Goal: Task Accomplishment & Management: Use online tool/utility

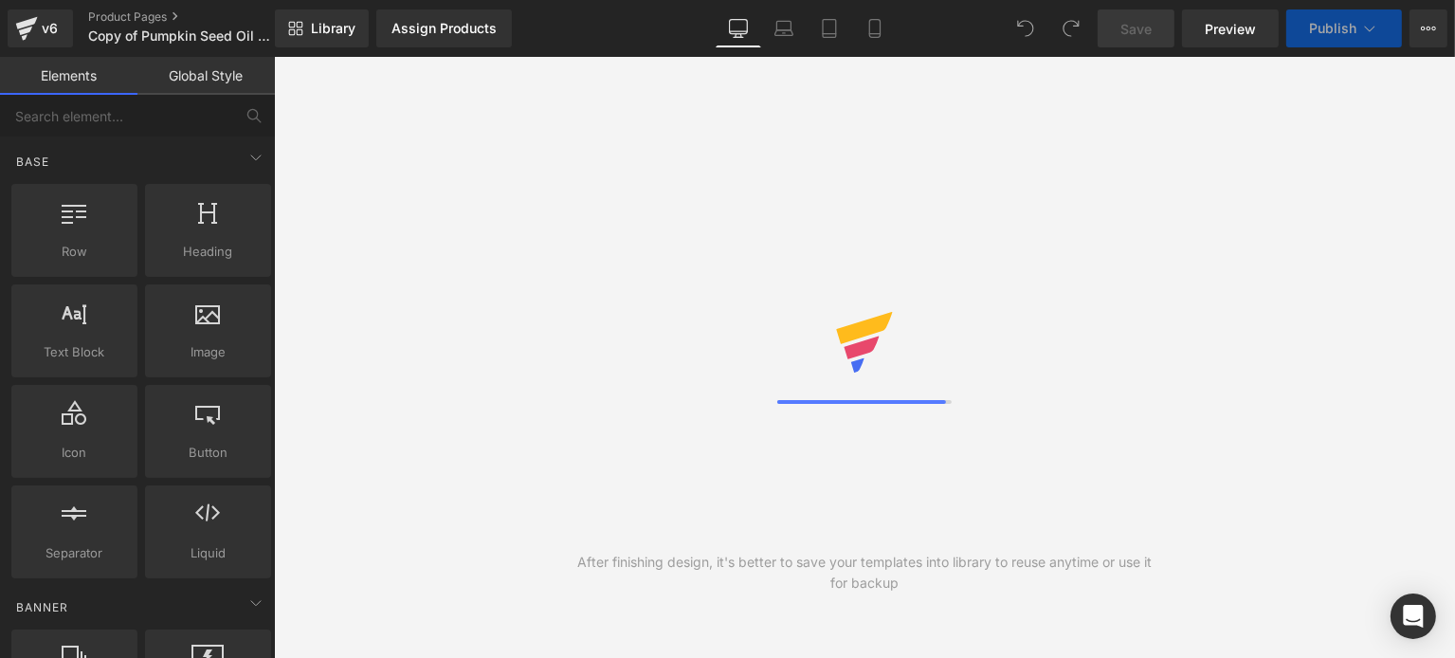
click at [192, 49] on div "v6 Product Pages Copy of Pumpkin Seed Oil Offer 14 AVT3" at bounding box center [137, 28] width 275 height 57
click at [191, 47] on div "v6 Product Pages Copy of Pumpkin Seed Oil Offer 14 AVT3" at bounding box center [137, 28] width 275 height 57
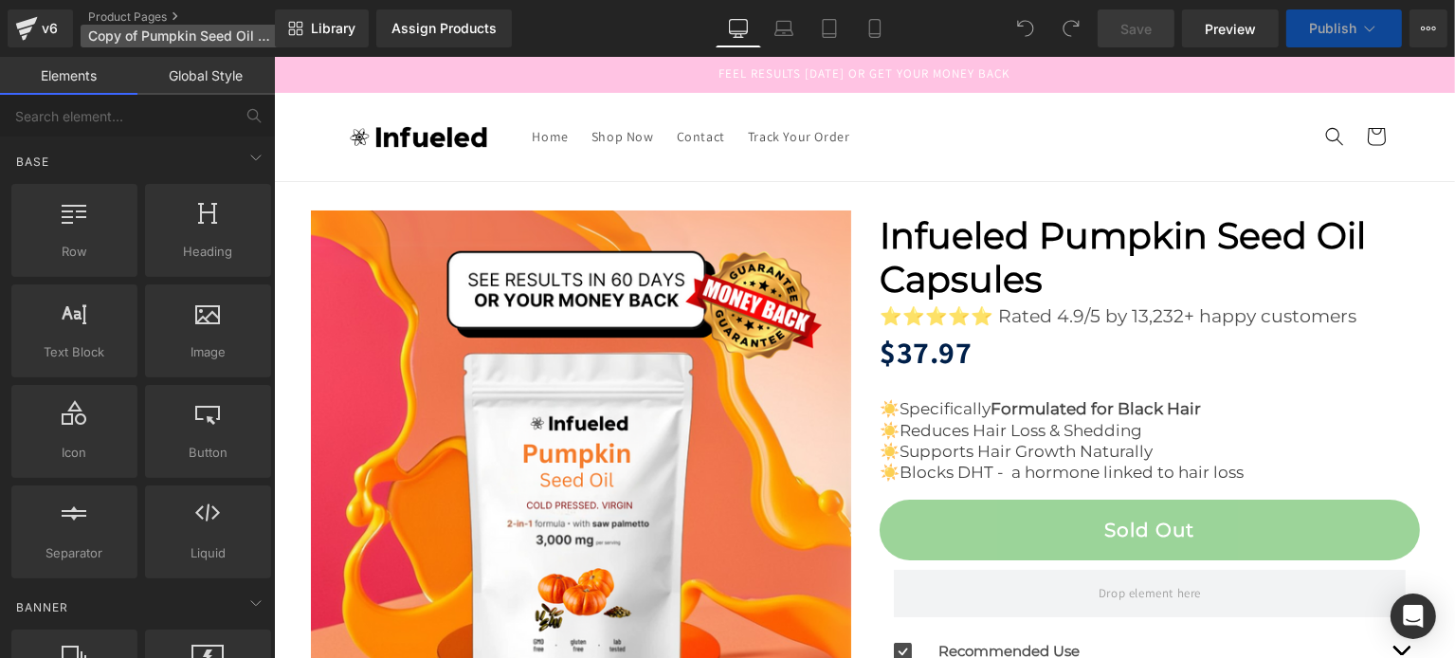
click at [191, 46] on p "Copy of Pumpkin Seed Oil Offer 14 AVT3" at bounding box center [190, 36] width 218 height 23
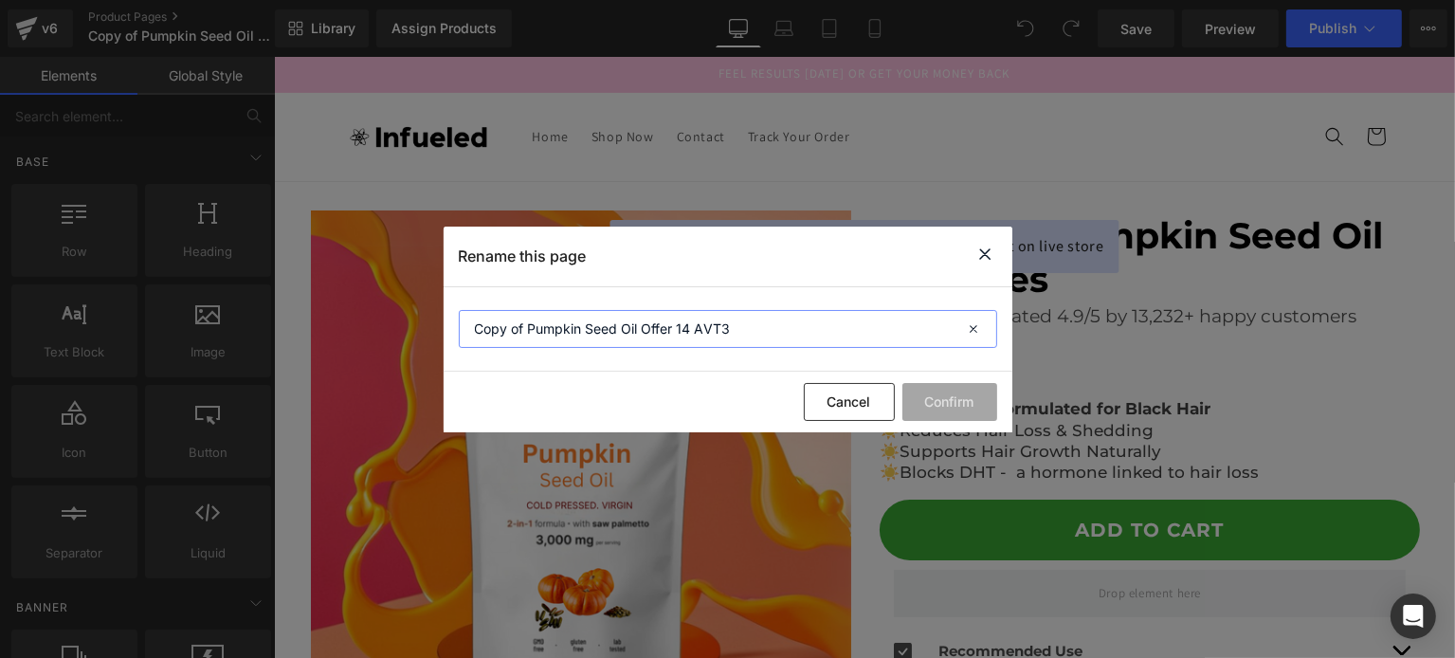
click at [524, 336] on input "Copy of Pumpkin Seed Oil Offer 14 AVT3" at bounding box center [728, 329] width 539 height 38
type input "Pumpkin Seed Oil Offer 14 AVT3"
click at [953, 414] on button "Confirm" at bounding box center [950, 402] width 95 height 38
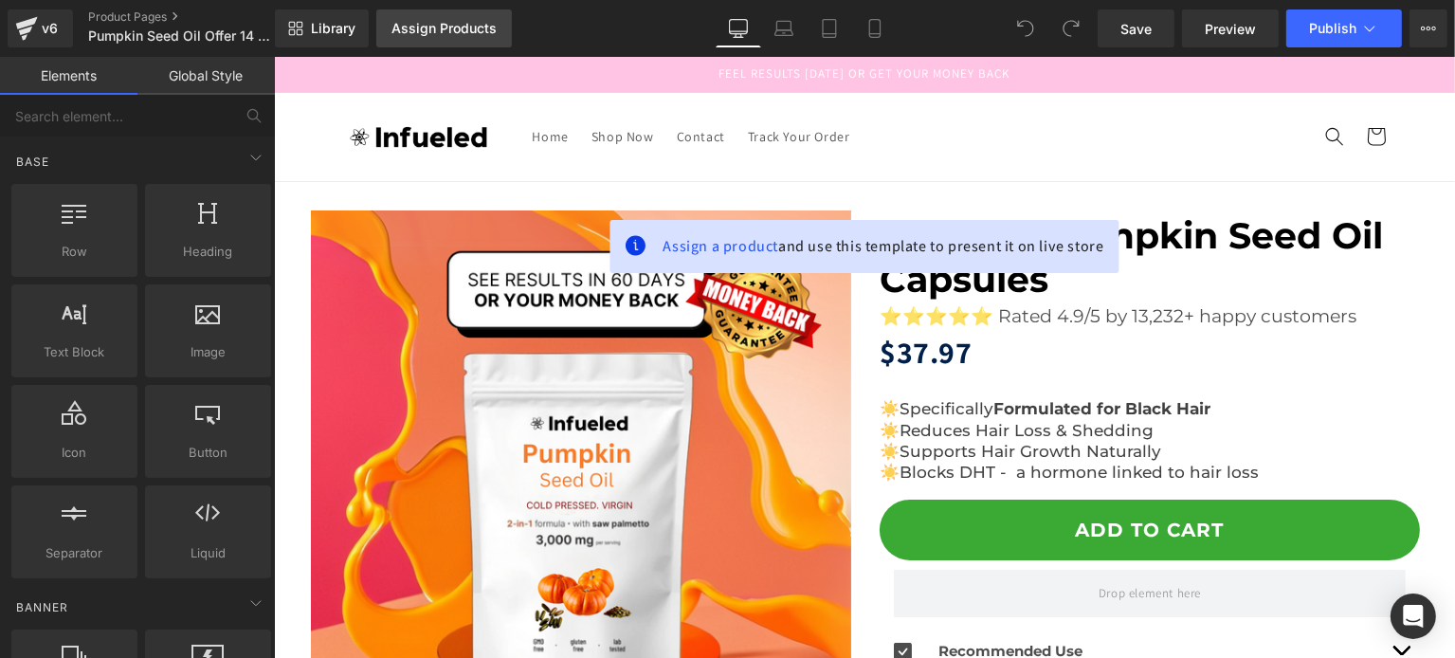
click at [446, 37] on link "Assign Products" at bounding box center [444, 28] width 136 height 38
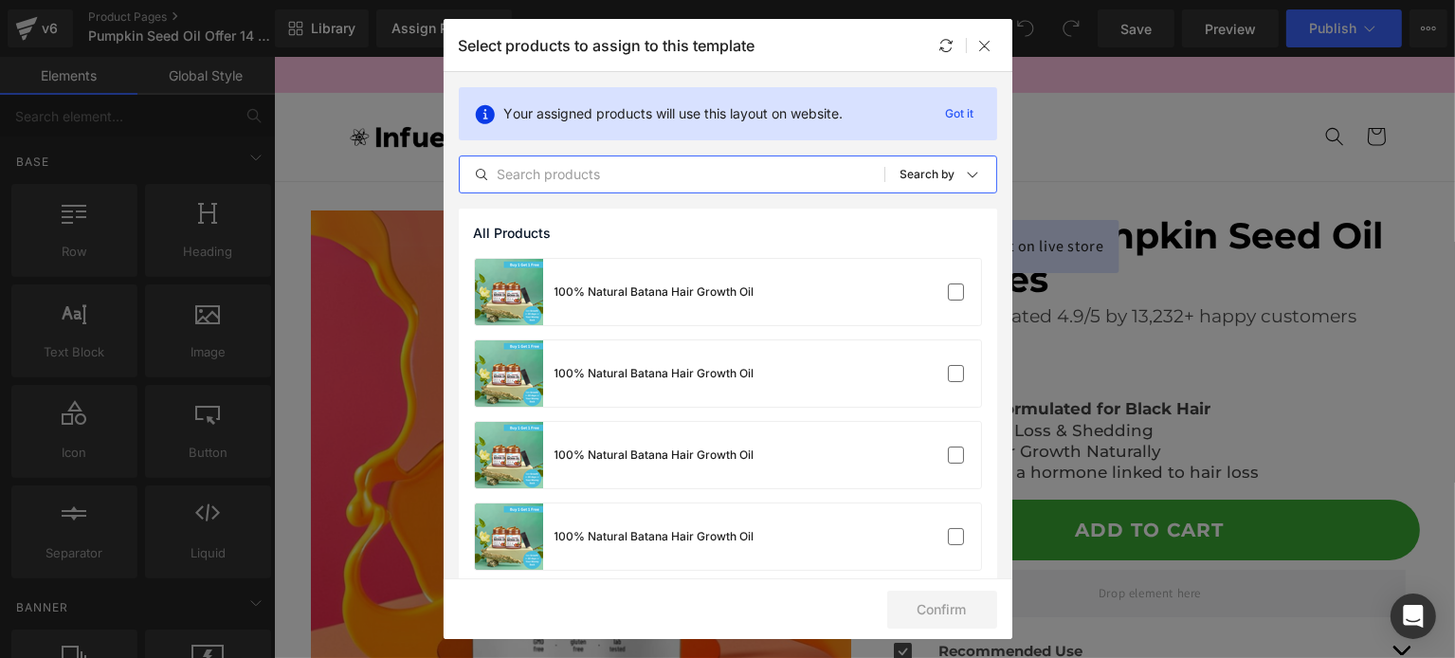
click at [600, 185] on input "text" at bounding box center [672, 174] width 425 height 23
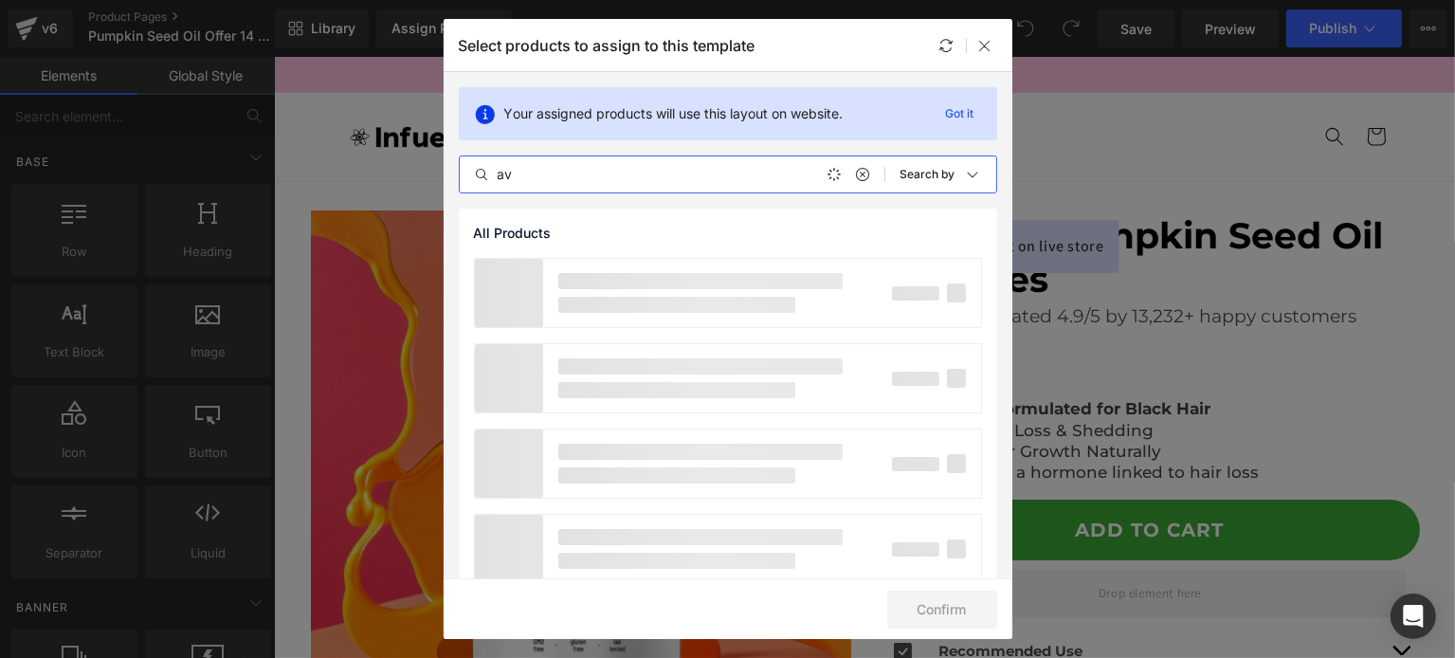
type input "a"
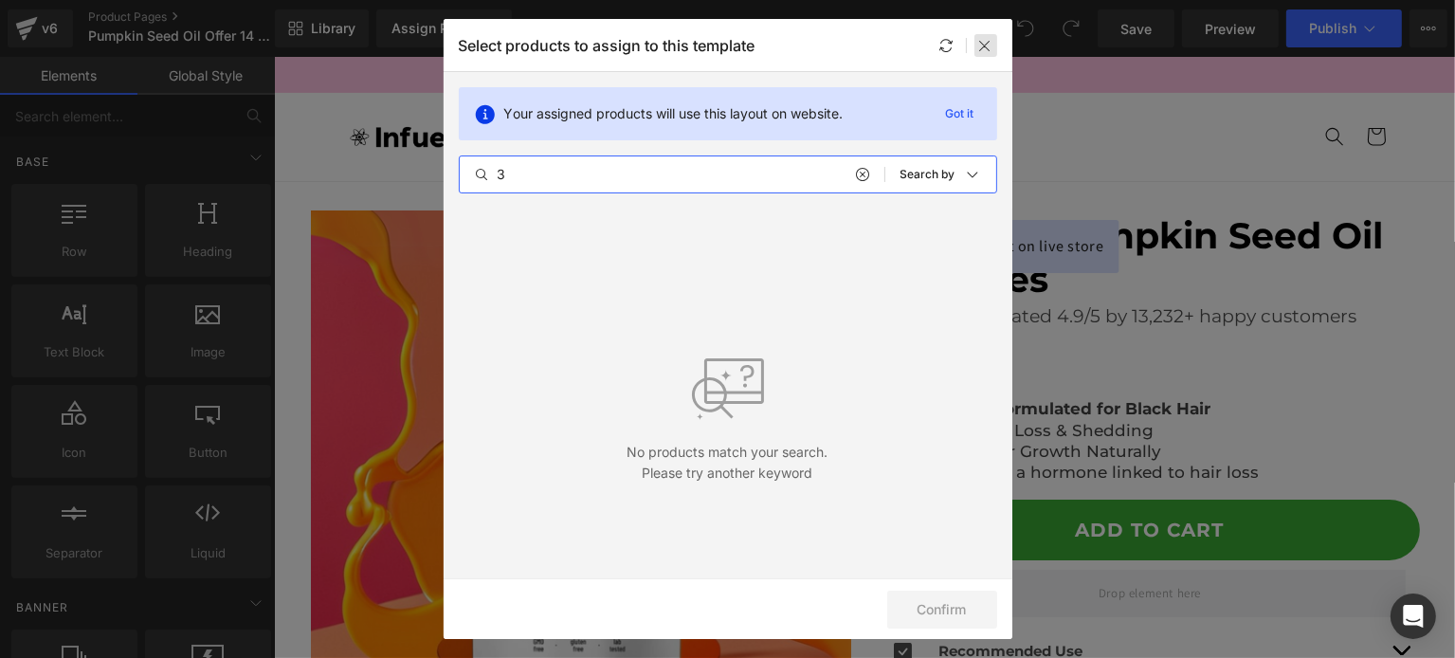
type input "3"
click at [982, 49] on icon at bounding box center [986, 45] width 15 height 15
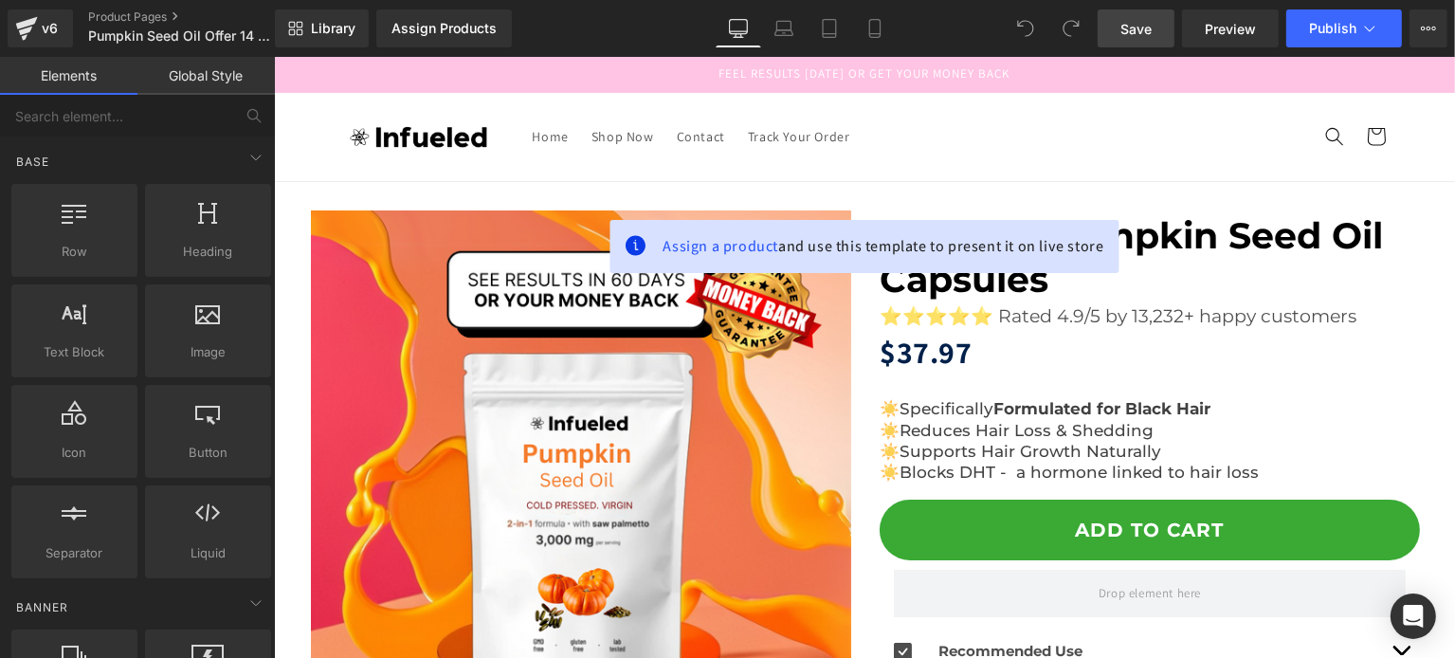
click at [1130, 29] on span "Save" at bounding box center [1136, 29] width 31 height 20
click at [437, 39] on link "Assign Products" at bounding box center [444, 28] width 136 height 38
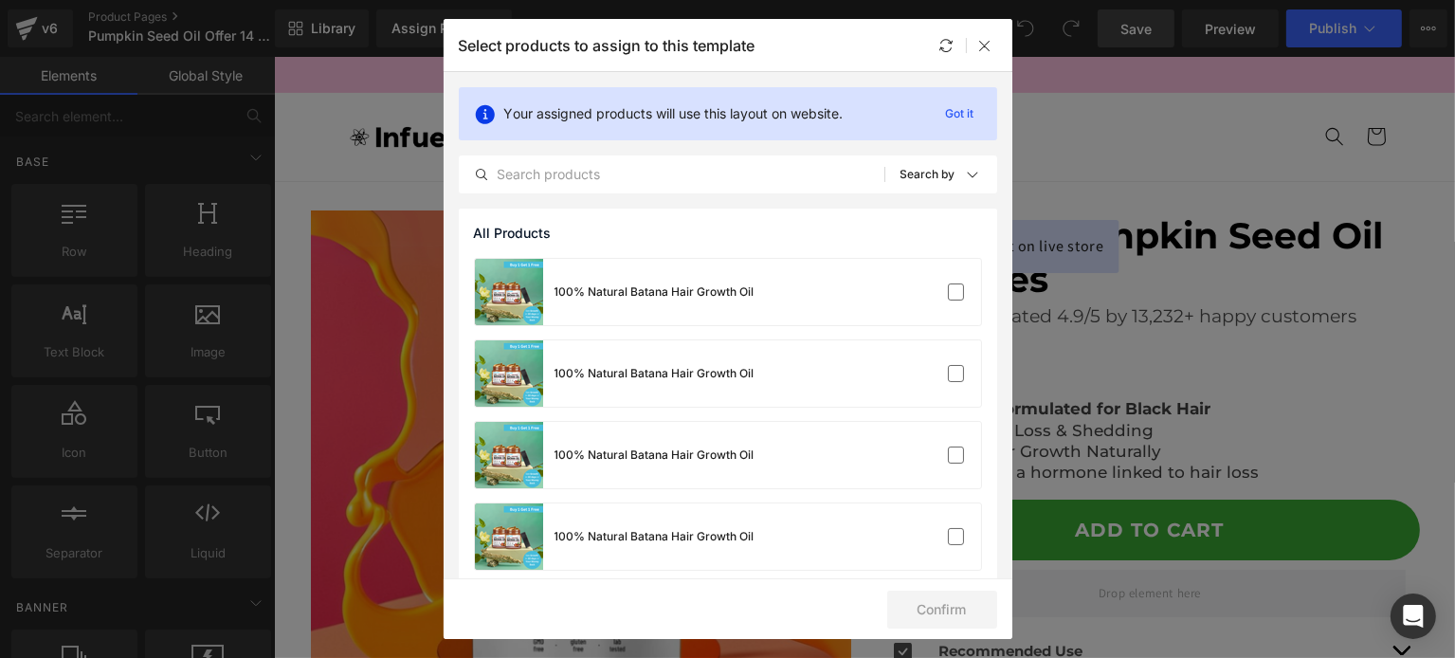
click at [933, 46] on div "Select products to assign to this template" at bounding box center [728, 45] width 569 height 52
click at [943, 48] on icon at bounding box center [947, 45] width 15 height 15
click at [658, 180] on input "text" at bounding box center [672, 174] width 425 height 23
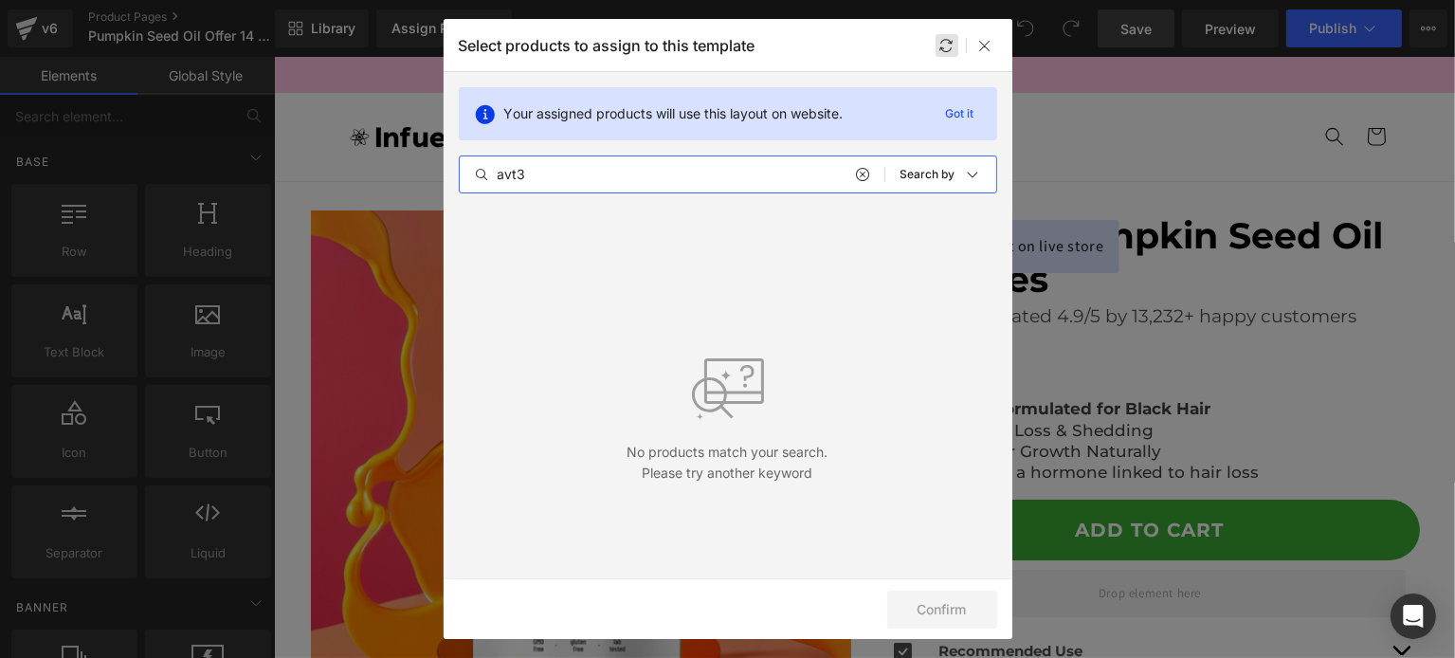
type input "avt3"
click at [960, 45] on div at bounding box center [967, 45] width 62 height 23
click at [955, 46] on div at bounding box center [947, 45] width 23 height 23
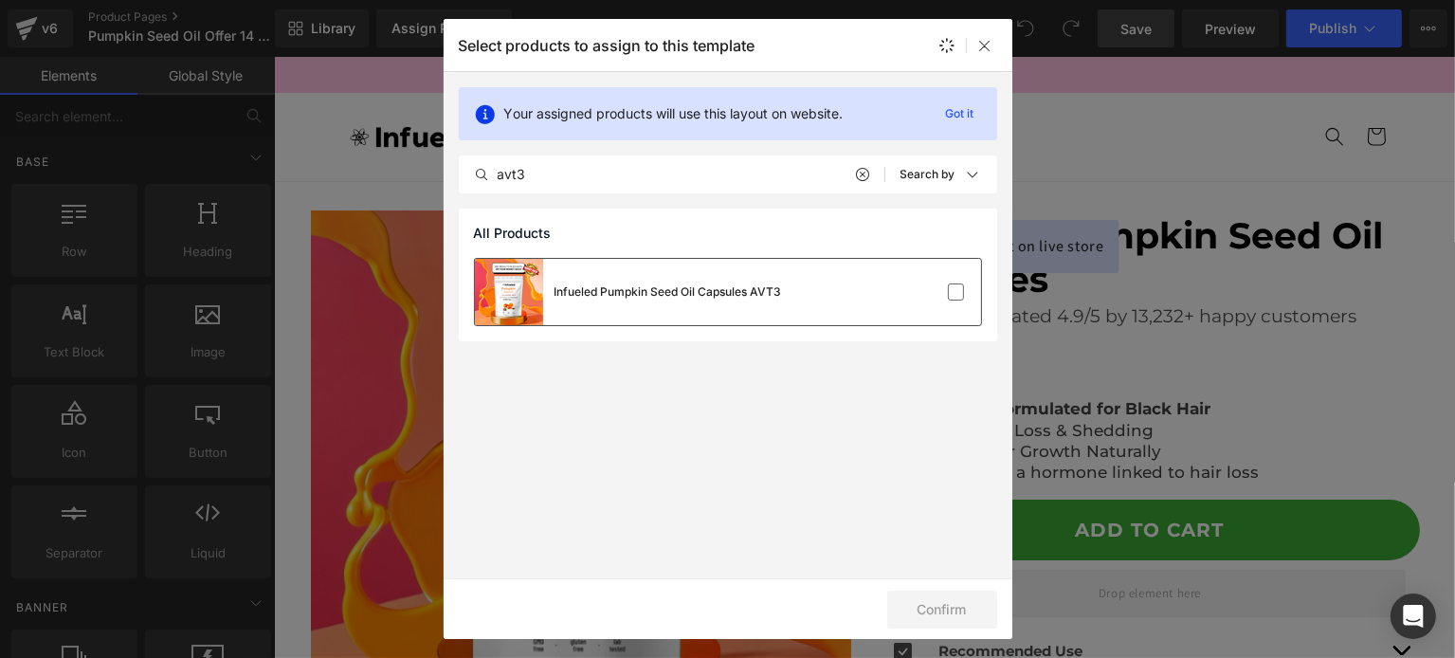
click at [929, 283] on div at bounding box center [924, 292] width 84 height 19
click at [924, 612] on button "Confirm" at bounding box center [943, 610] width 110 height 38
click at [899, 596] on button "Confirm" at bounding box center [943, 610] width 110 height 38
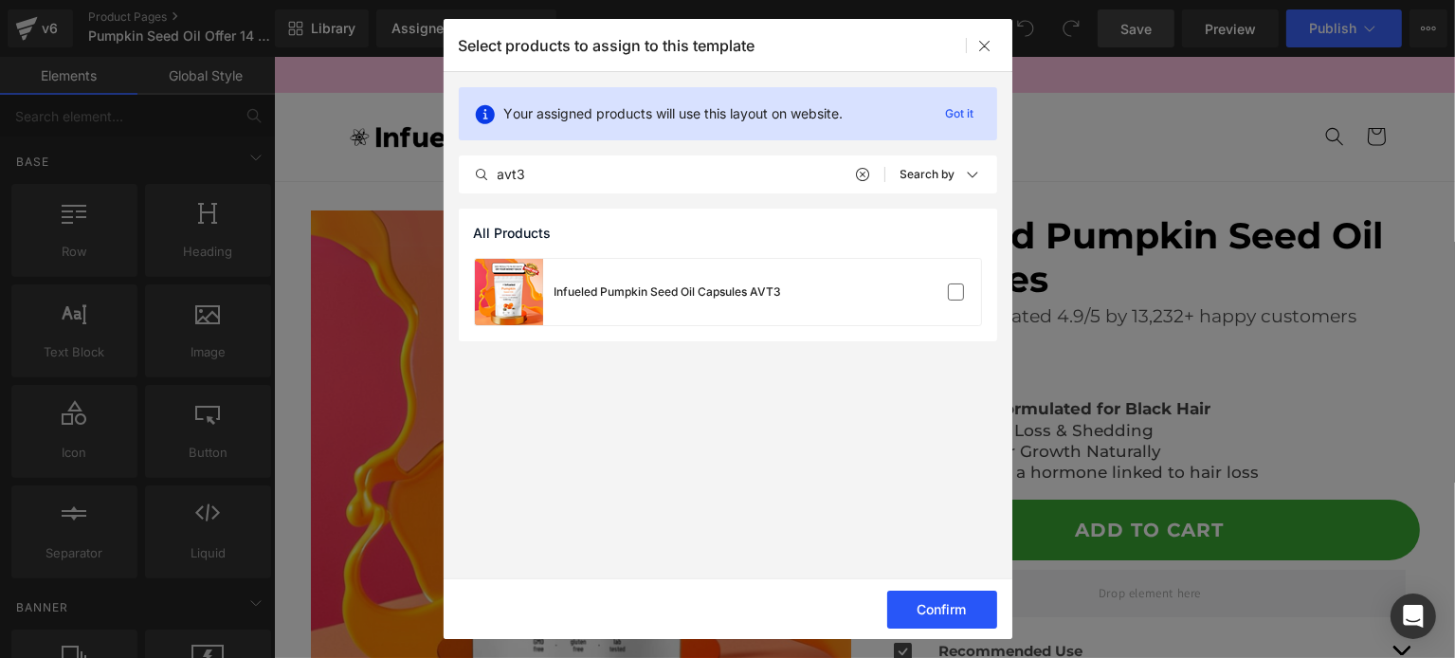
click at [927, 619] on button "Confirm" at bounding box center [943, 610] width 110 height 38
click at [950, 605] on button "Confirm" at bounding box center [943, 610] width 110 height 38
click at [1000, 32] on div "Select products to assign to this template" at bounding box center [728, 45] width 569 height 52
click at [992, 45] on icon at bounding box center [986, 45] width 15 height 15
click at [986, 42] on icon at bounding box center [986, 45] width 15 height 15
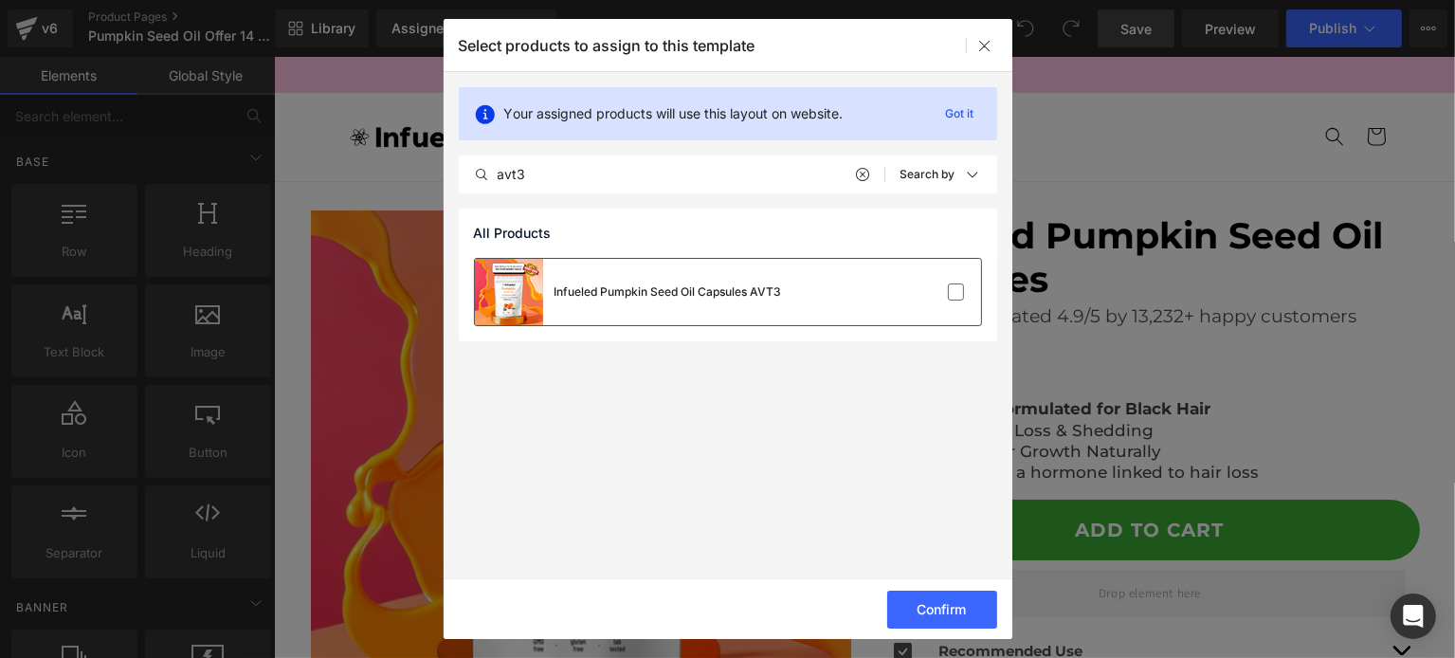
click at [943, 304] on div "Infueled Pumpkin Seed Oil Capsules AVT3" at bounding box center [728, 292] width 506 height 66
click at [948, 604] on button "Confirm" at bounding box center [943, 610] width 110 height 38
click at [935, 619] on button "Confirm" at bounding box center [943, 610] width 110 height 38
click at [910, 616] on button "Confirm" at bounding box center [943, 610] width 110 height 38
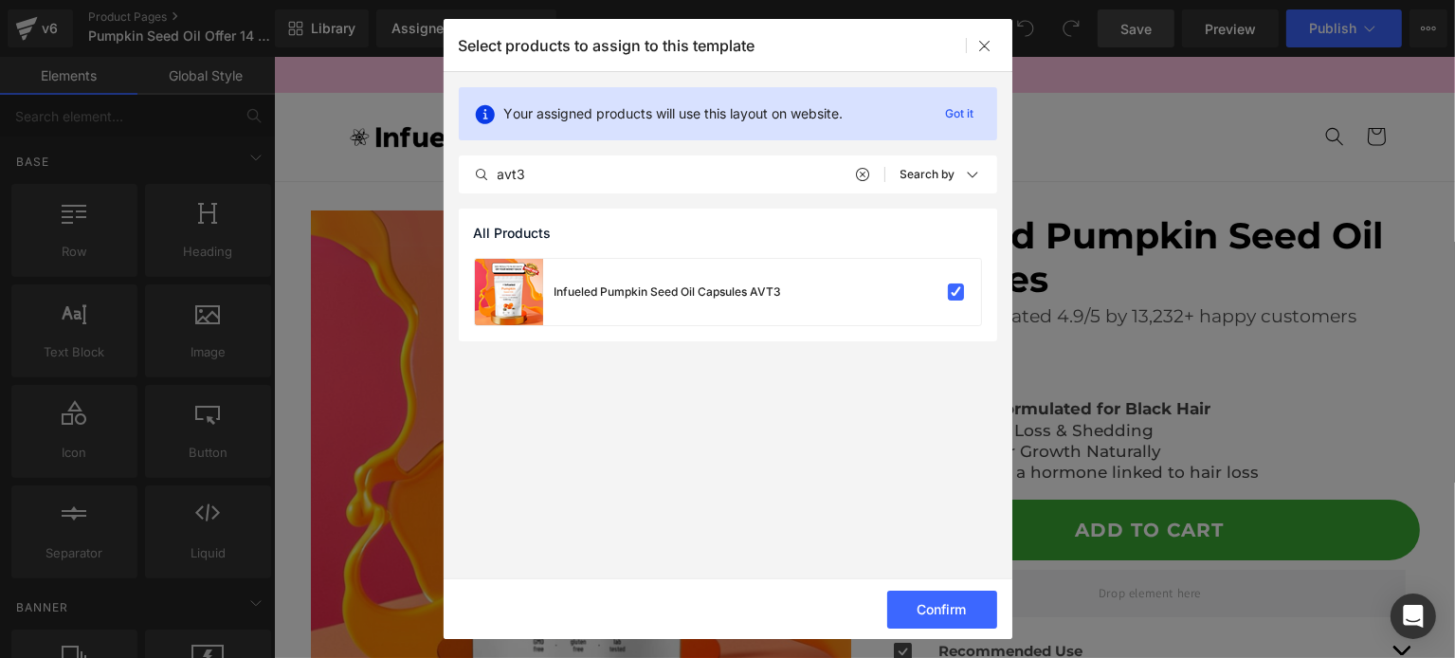
click at [985, 26] on div "Select products to assign to this template" at bounding box center [728, 45] width 569 height 52
click at [986, 34] on div at bounding box center [986, 45] width 23 height 23
click at [960, 284] on label at bounding box center [956, 292] width 17 height 17
click at [957, 292] on input "checkbox" at bounding box center [957, 292] width 0 height 0
click at [947, 622] on button "Confirm" at bounding box center [943, 610] width 110 height 38
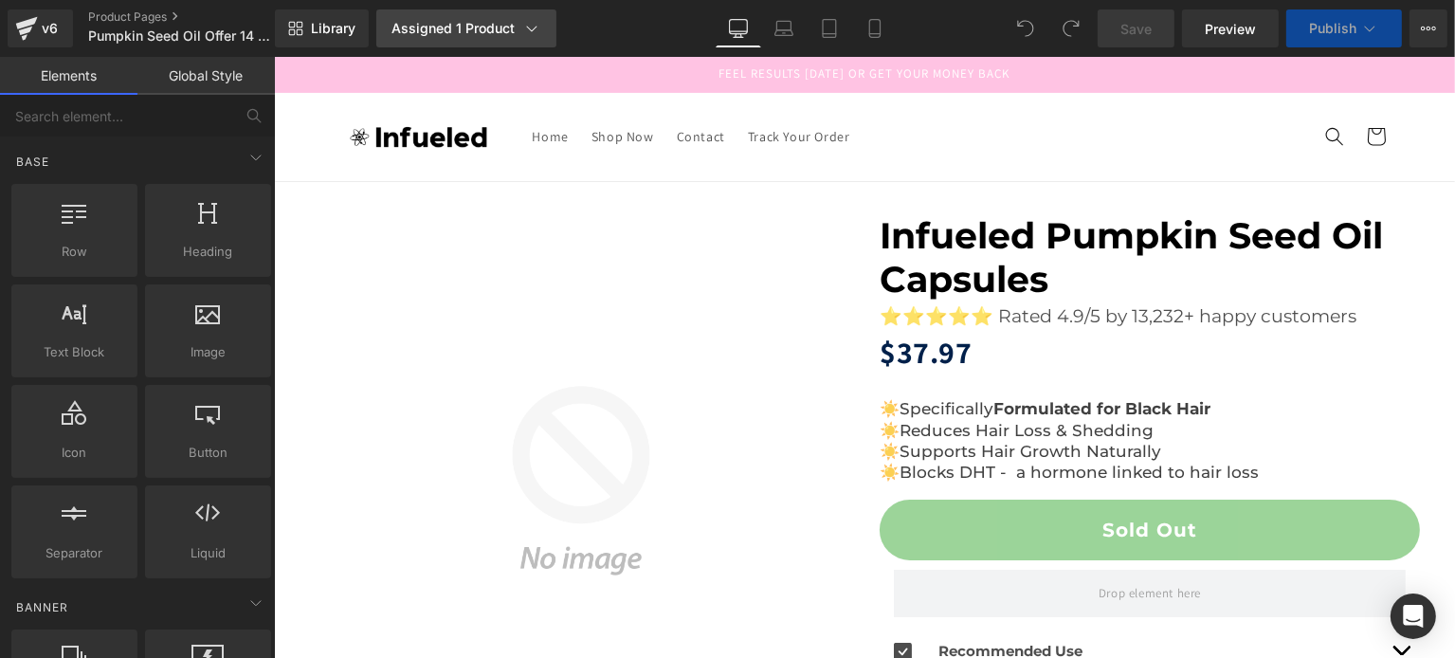
click at [482, 30] on div "Assigned 1 Product" at bounding box center [467, 28] width 150 height 19
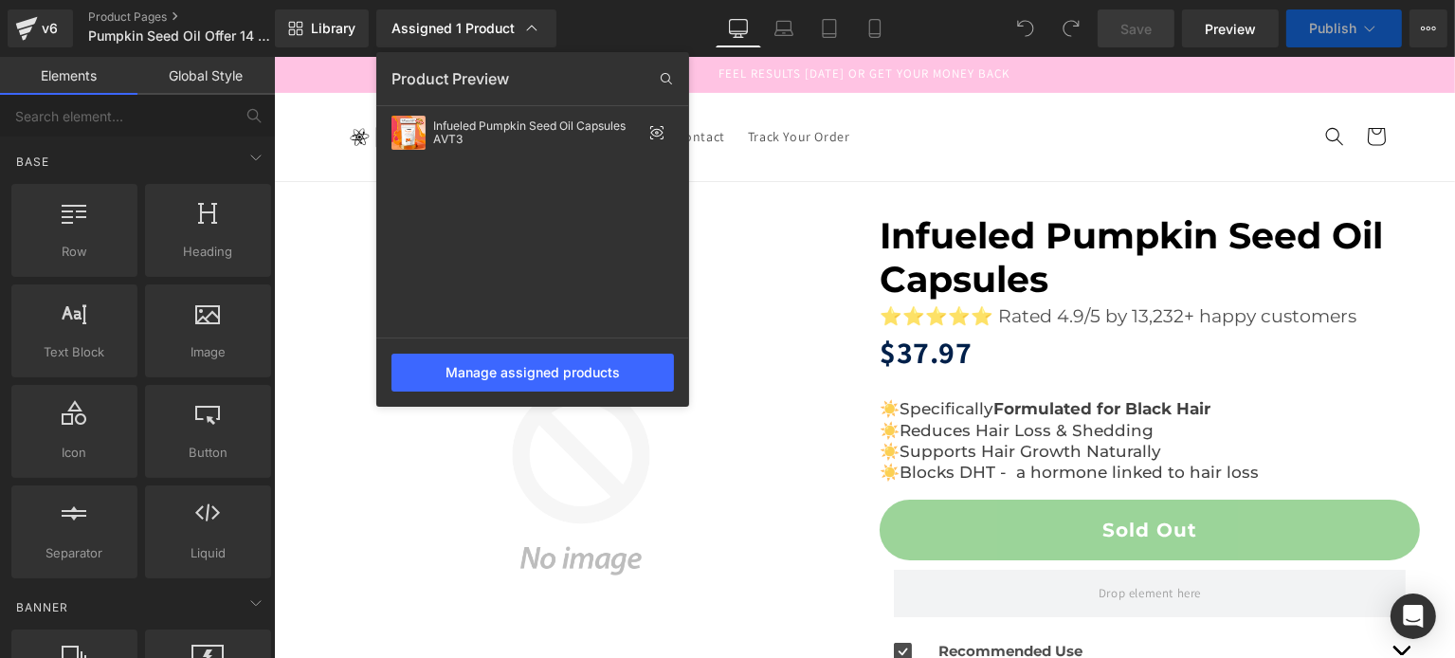
click at [849, 286] on div at bounding box center [864, 357] width 1181 height 601
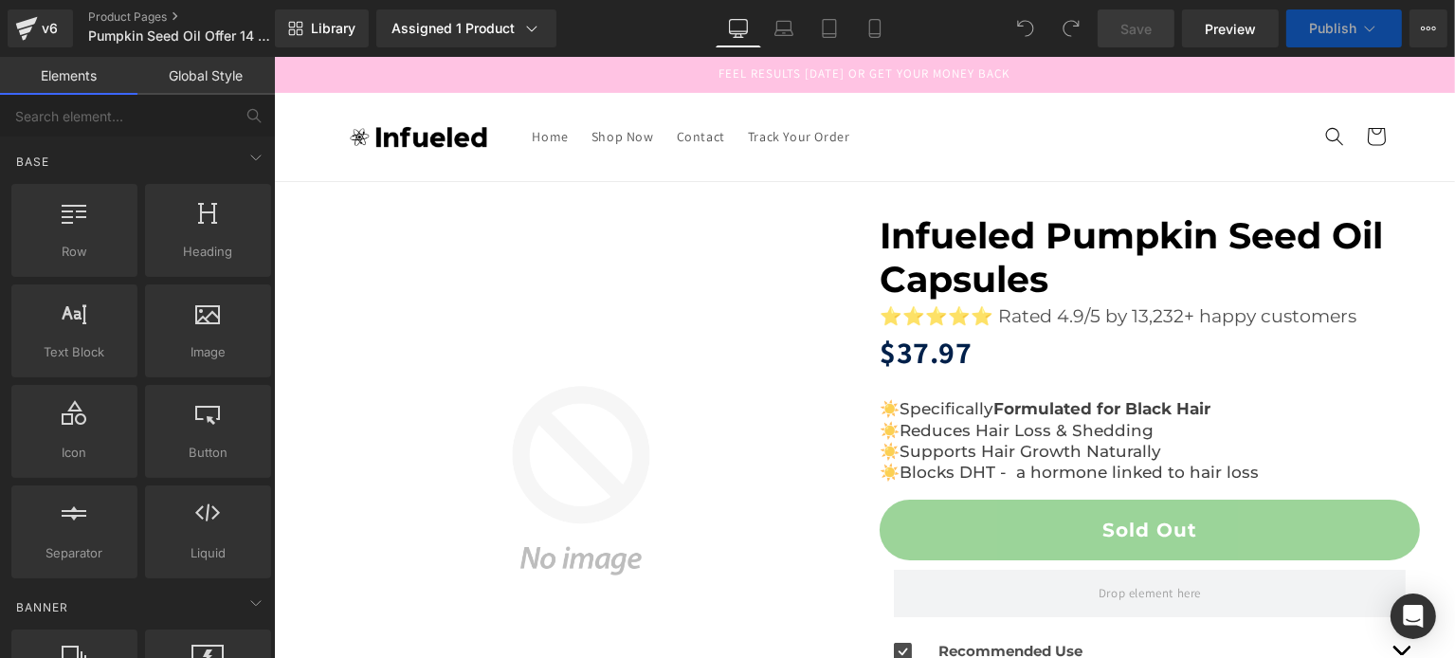
click at [577, 382] on img at bounding box center [580, 480] width 540 height 540
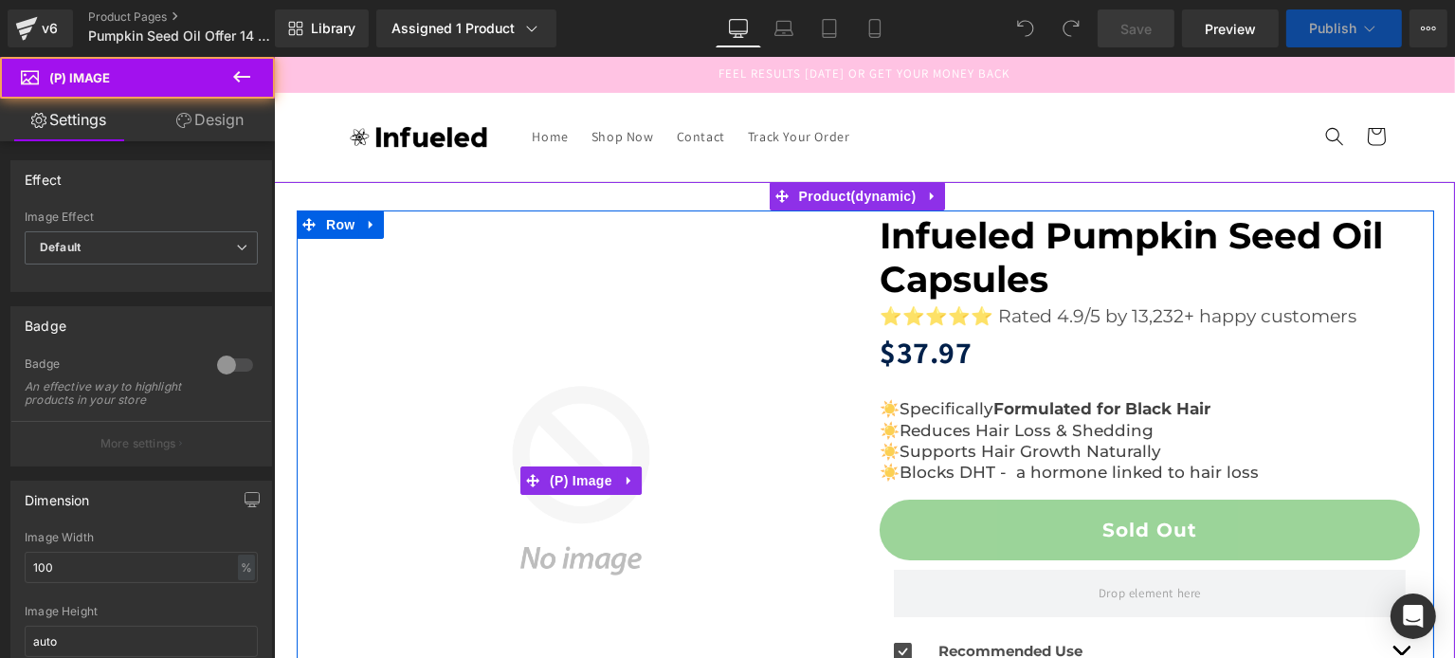
click at [545, 384] on img at bounding box center [580, 480] width 540 height 540
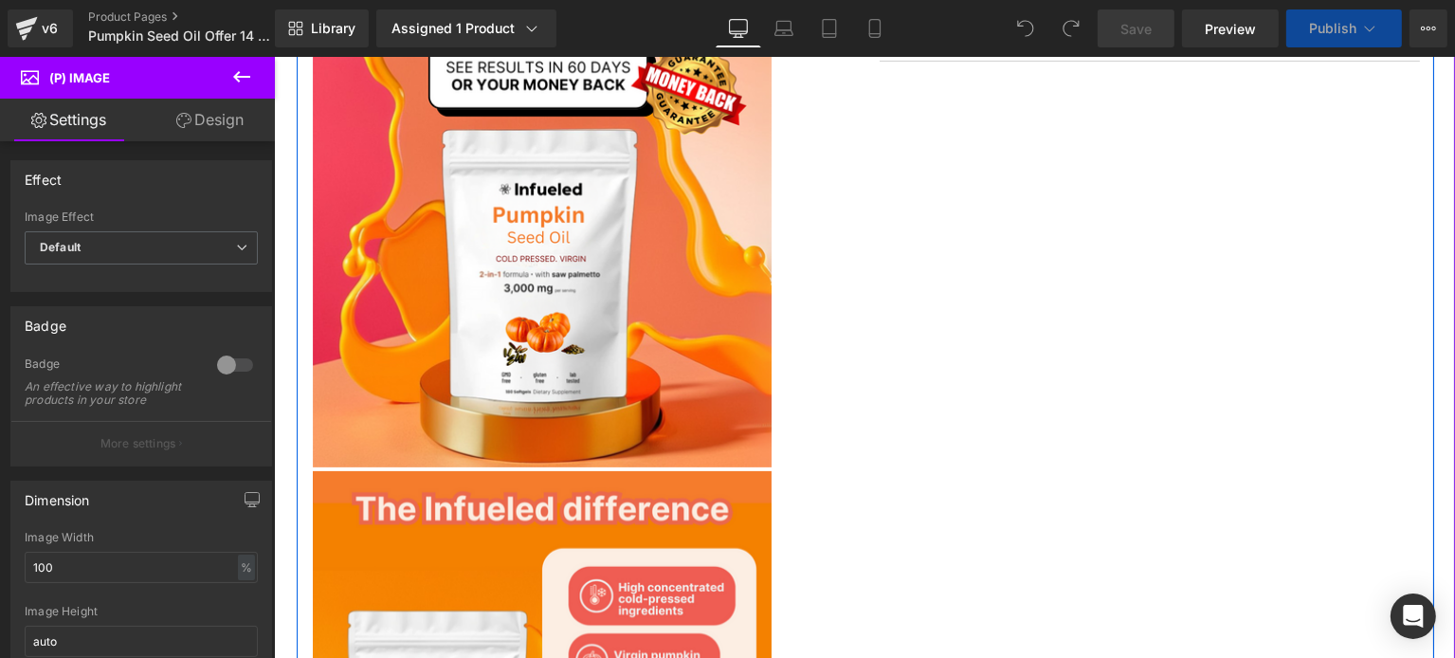
scroll to position [379, 0]
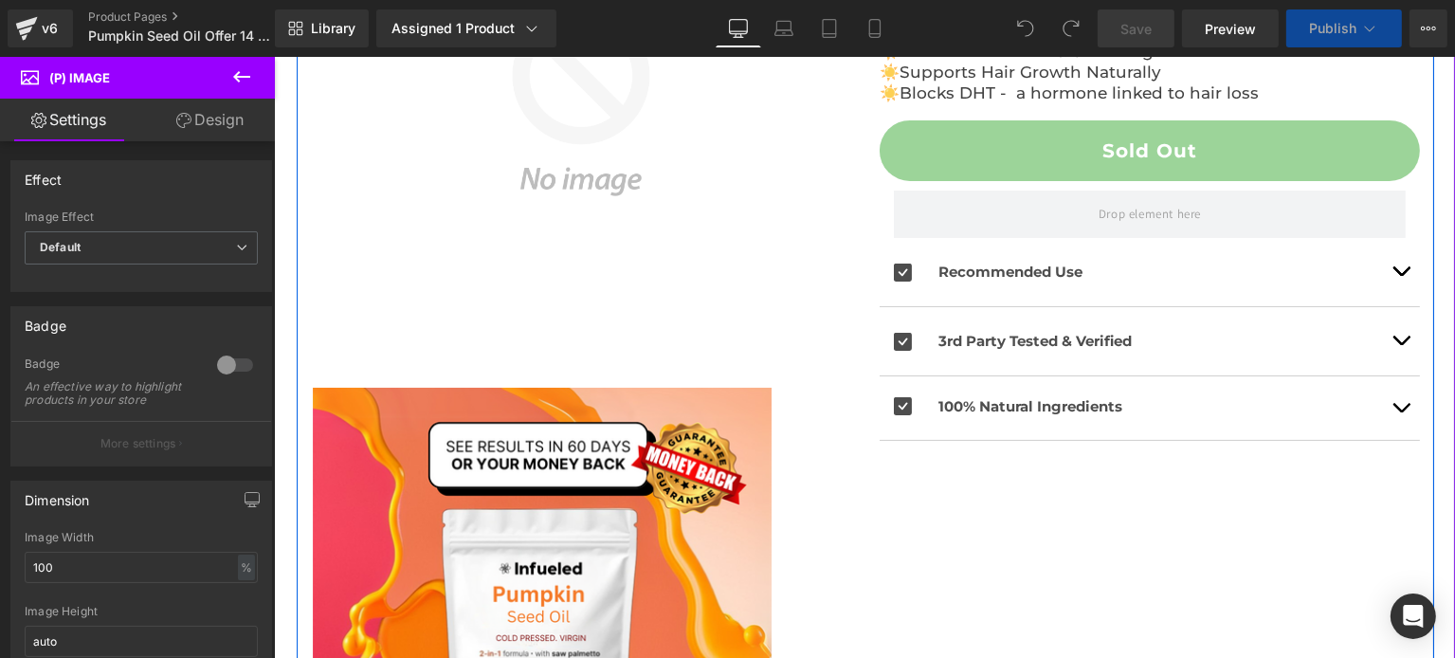
click at [586, 499] on img at bounding box center [541, 617] width 459 height 459
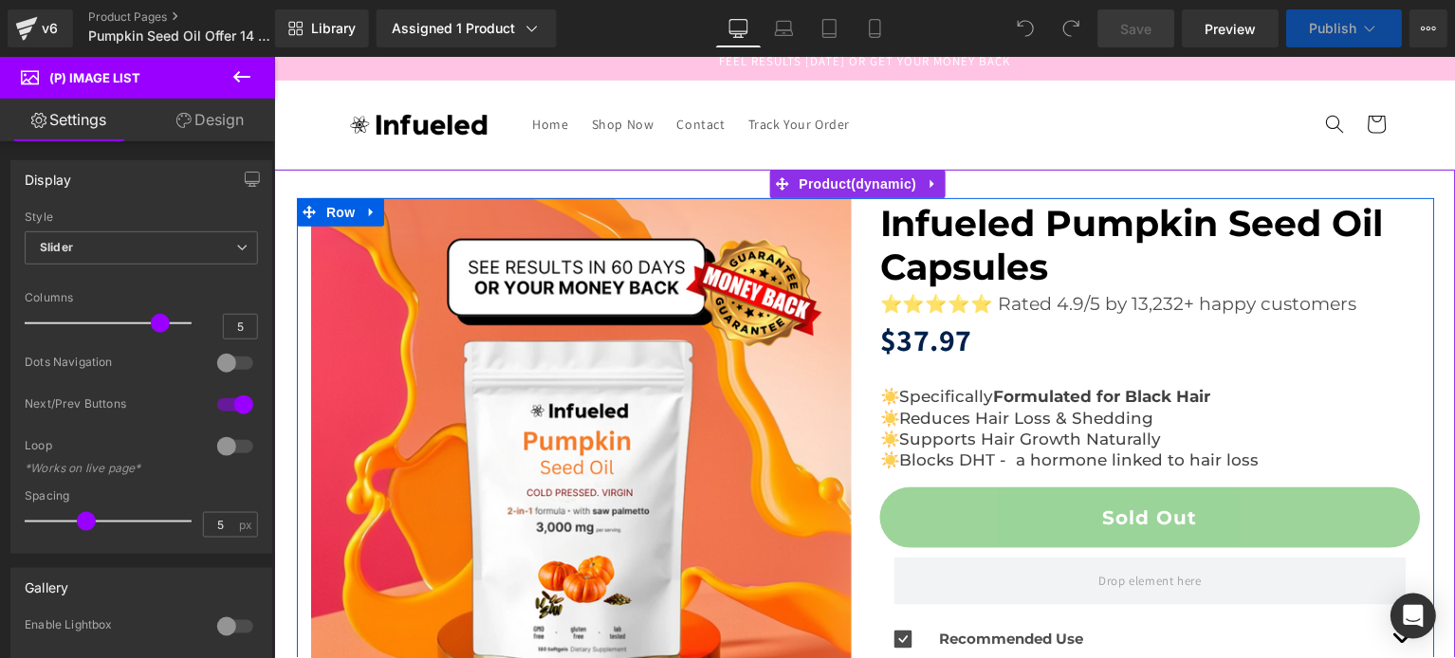
scroll to position [0, 0]
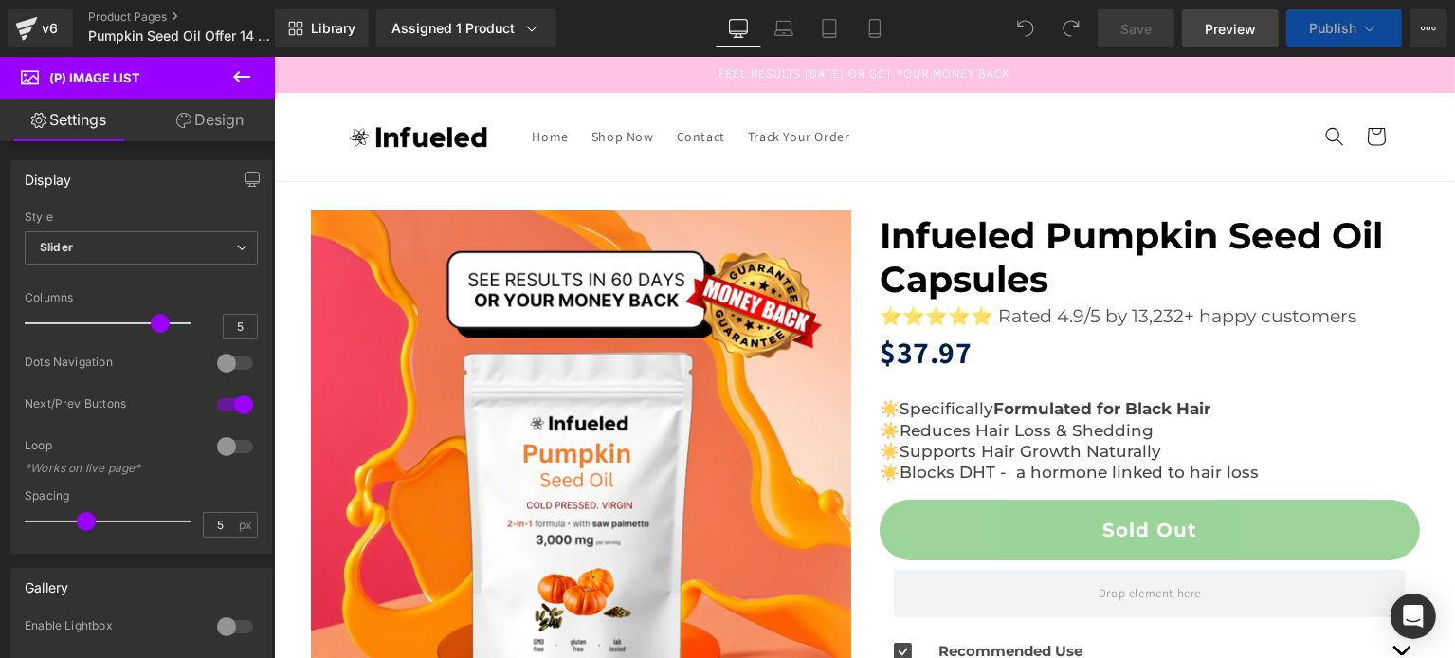
click at [1221, 31] on span "Preview" at bounding box center [1230, 29] width 51 height 20
click at [1340, 26] on span "Publish" at bounding box center [1332, 28] width 47 height 15
click at [1384, 23] on button "Publish" at bounding box center [1345, 28] width 116 height 38
click at [1412, 21] on button "View Live Page View with current Template Save Template to Library Schedule Pub…" at bounding box center [1429, 28] width 38 height 38
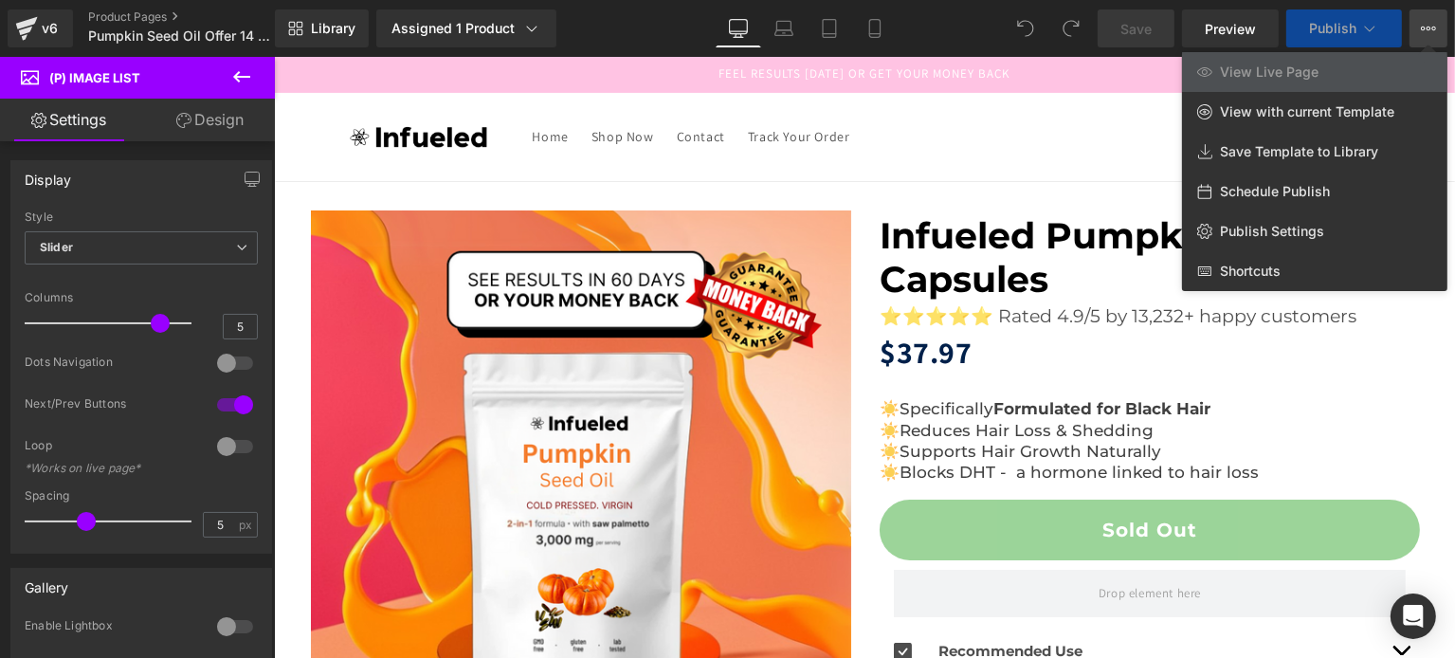
click at [241, 86] on icon at bounding box center [241, 76] width 23 height 23
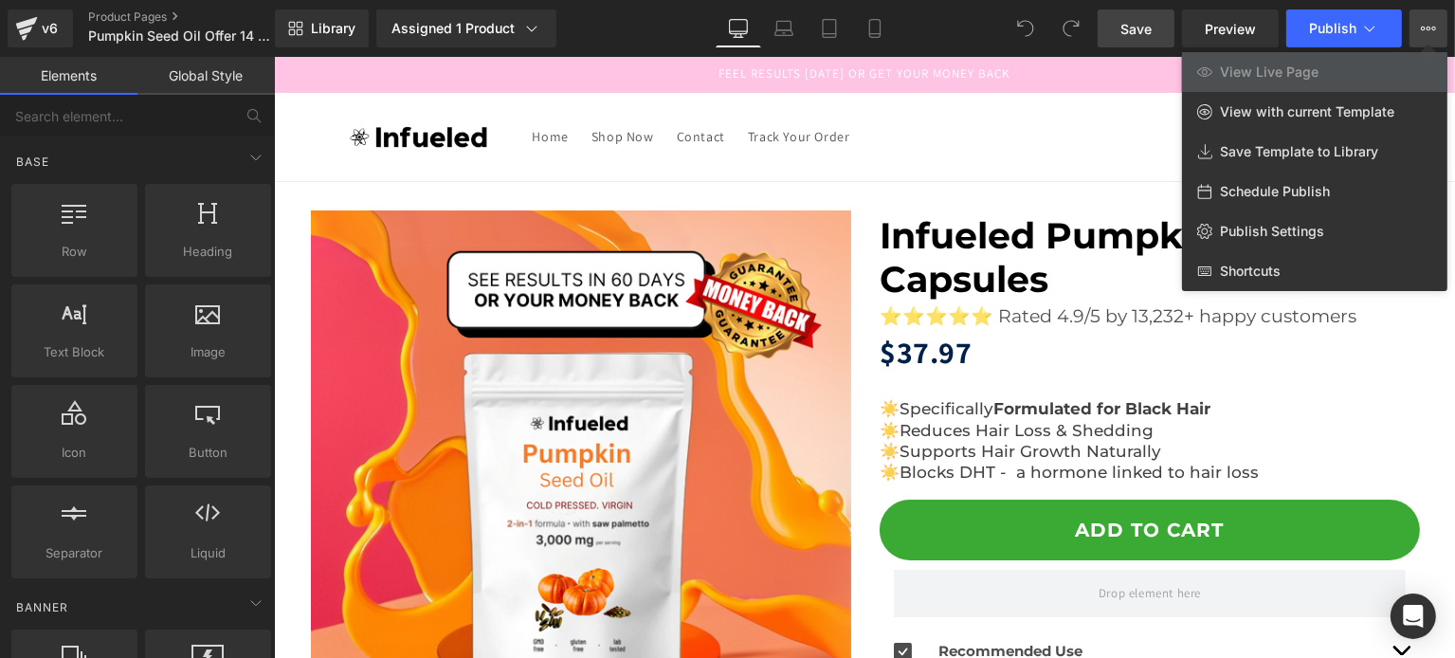
click at [1131, 19] on span "Save" at bounding box center [1136, 29] width 31 height 20
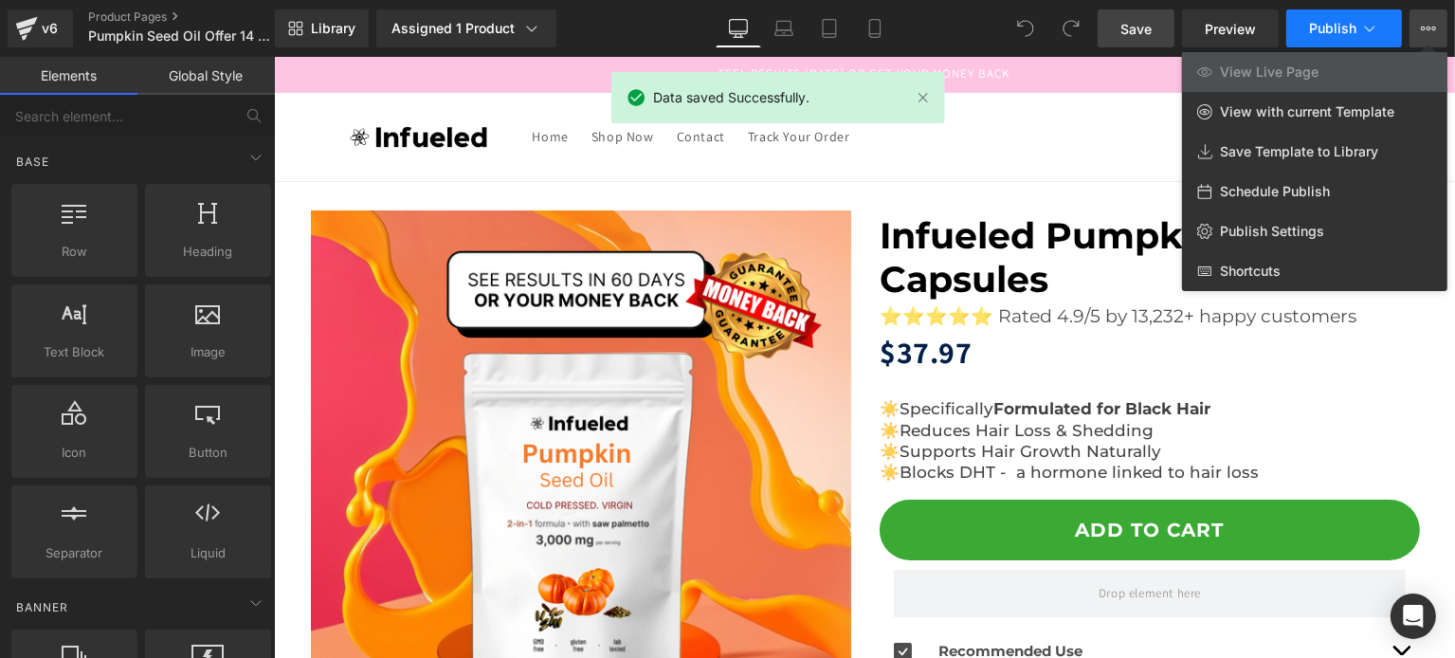
click at [1311, 29] on span "Publish" at bounding box center [1332, 28] width 47 height 15
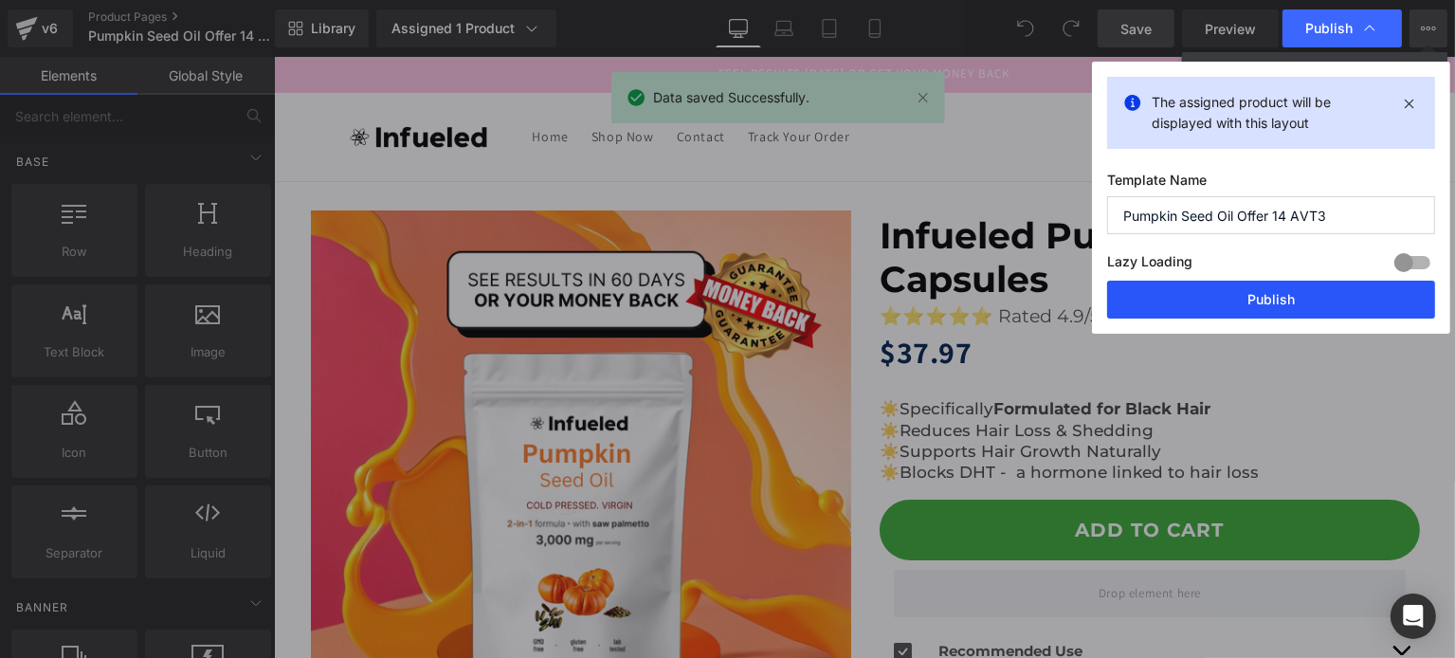
click at [1235, 294] on button "Publish" at bounding box center [1271, 300] width 328 height 38
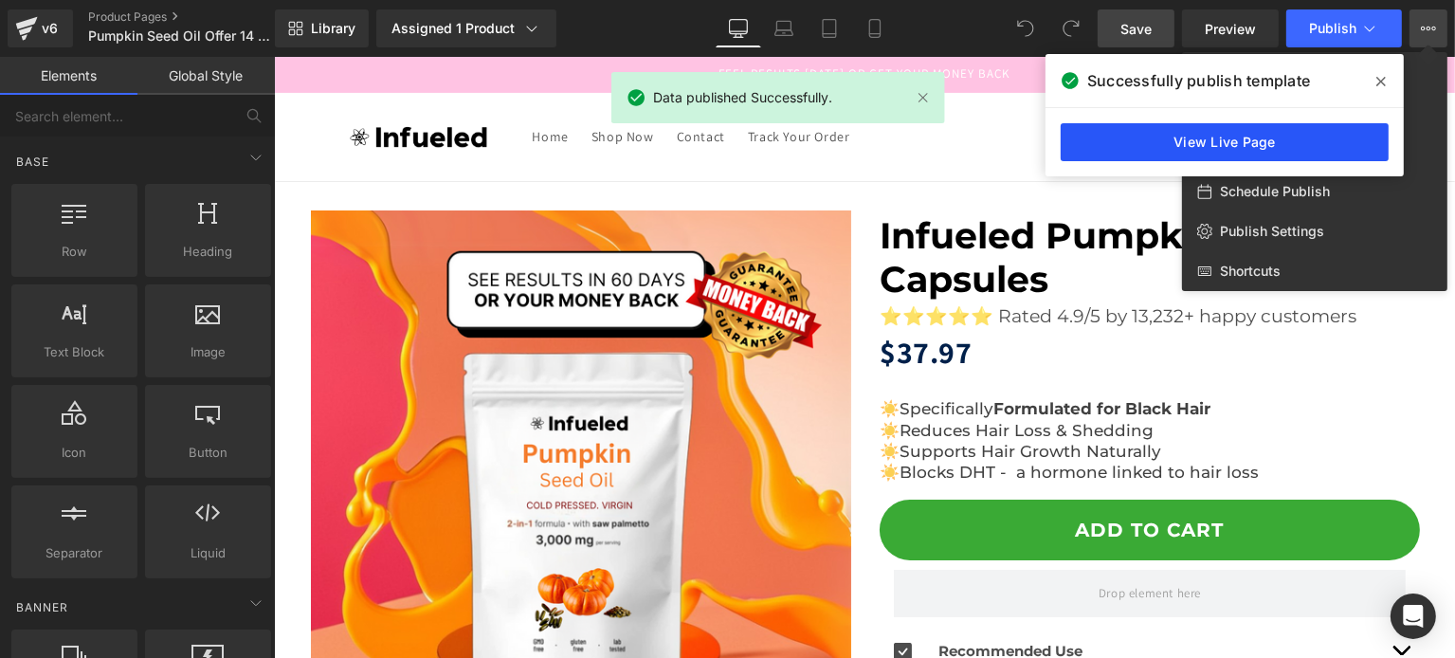
click at [1271, 150] on link "View Live Page" at bounding box center [1225, 142] width 328 height 38
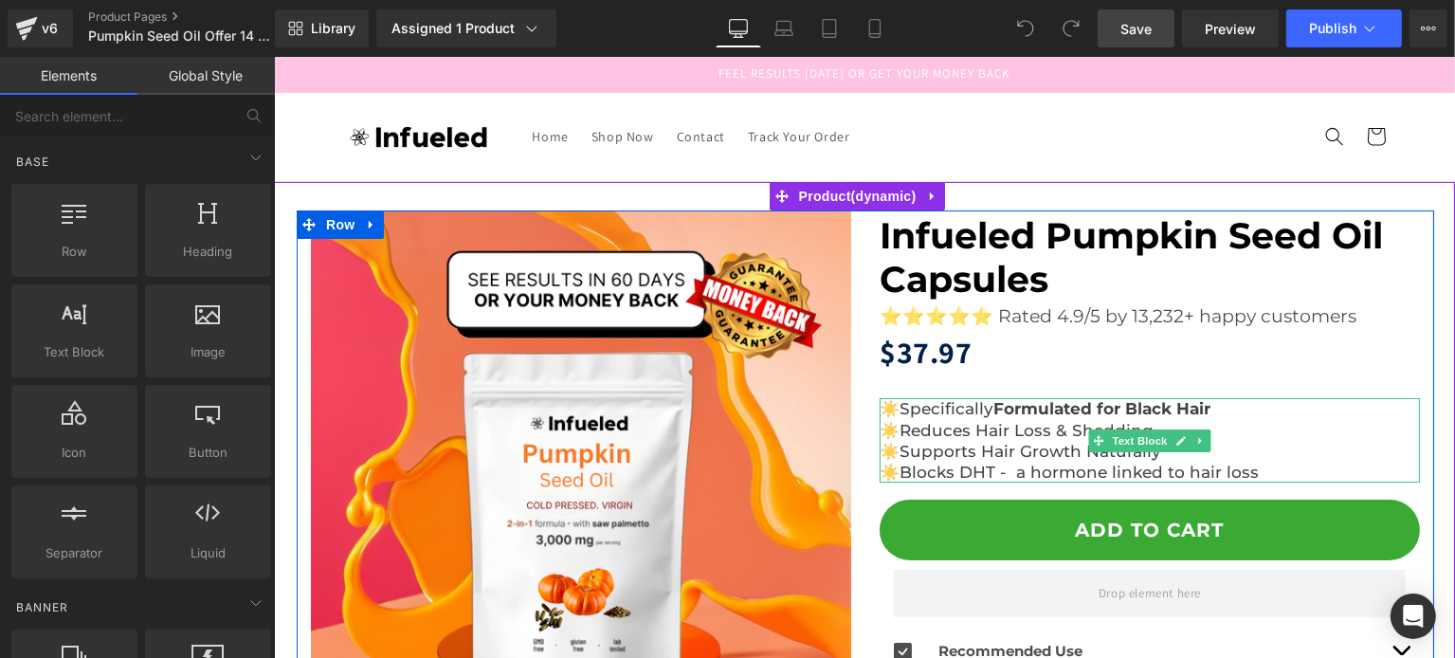
click at [1270, 465] on p "☀️Blocks DHT - a hormone linked to hair loss" at bounding box center [1149, 472] width 540 height 21
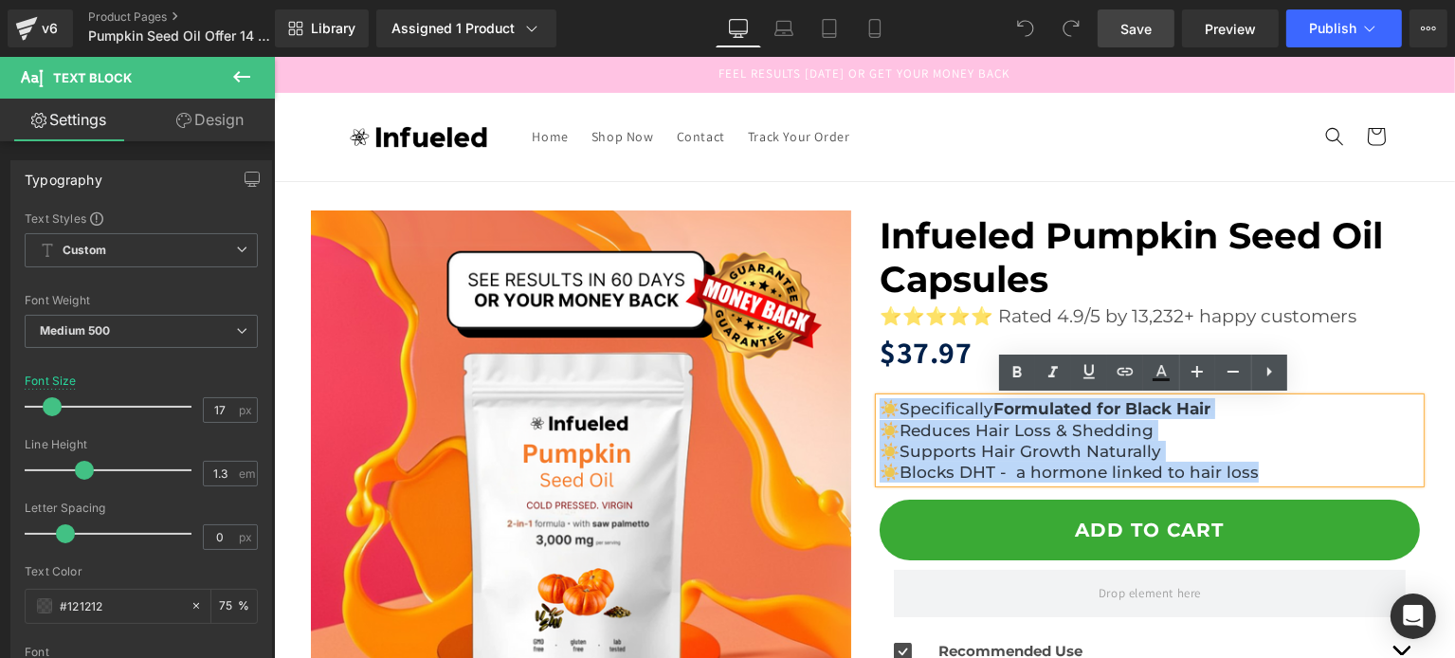
drag, startPoint x: 1254, startPoint y: 469, endPoint x: 881, endPoint y: 408, distance: 377.7
click at [881, 408] on div "☀️Specifically Formulated for Black Hair ☀️Reduces Hair Loss & Shedding ☀️Suppo…" at bounding box center [1149, 439] width 540 height 83
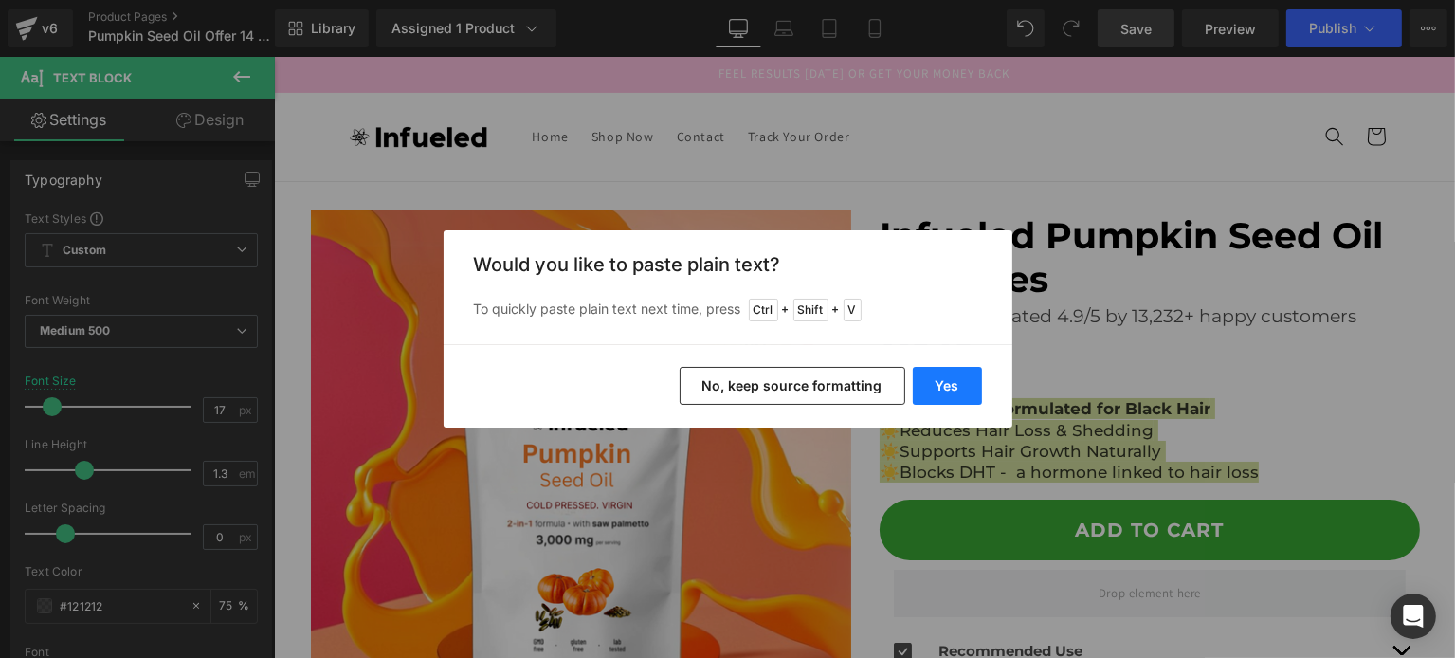
click at [944, 389] on button "Yes" at bounding box center [947, 386] width 69 height 38
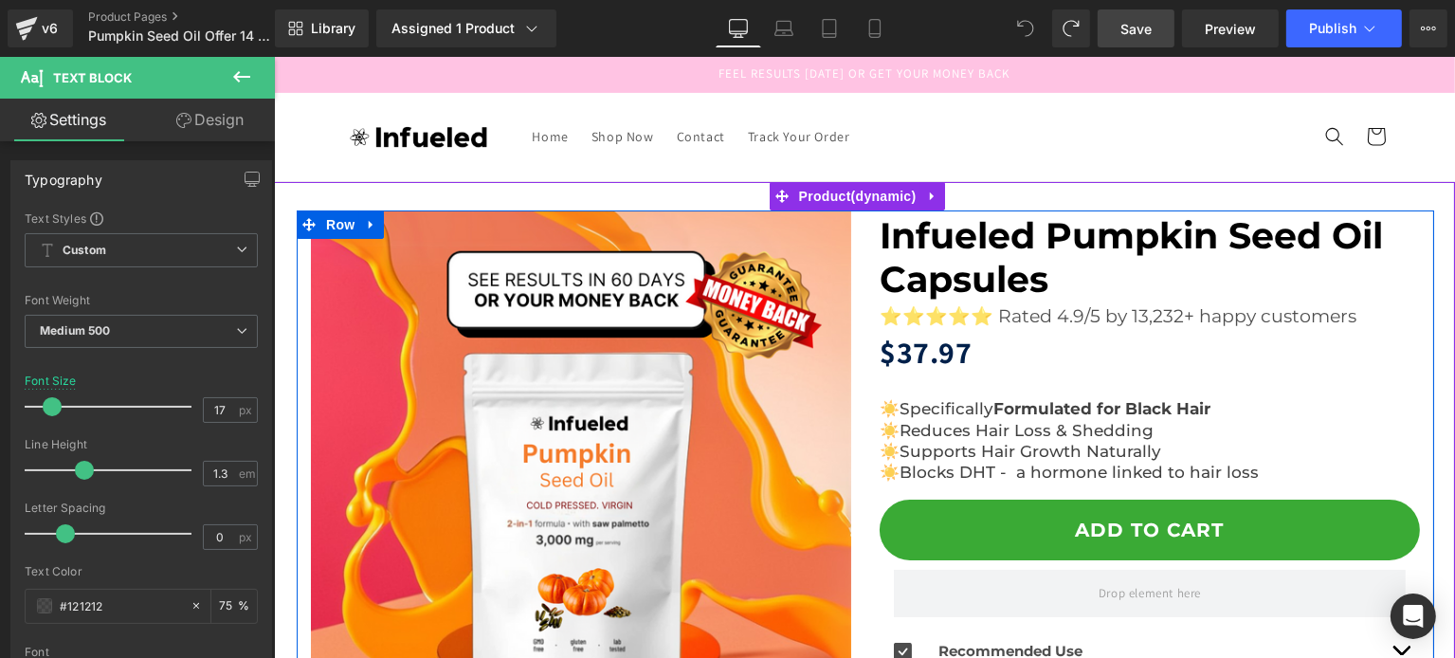
click at [1014, 425] on span "☀️Specifically Formulated for Black Hair ☀️Reduces Hair Loss & Shedding ☀️Suppo…" at bounding box center [1044, 429] width 331 height 61
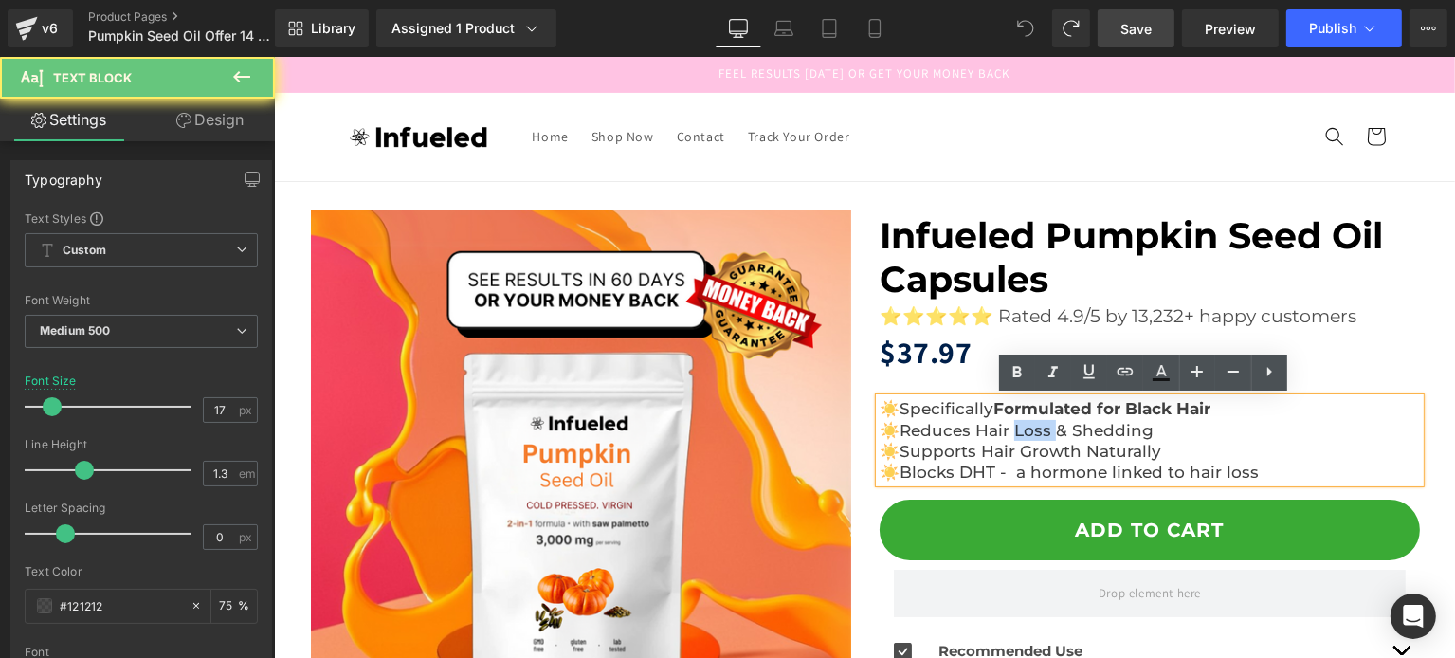
click at [1014, 425] on span "☀️Specifically Formulated for Black Hair ☀️Reduces Hair Loss & Shedding ☀️Suppo…" at bounding box center [1044, 429] width 331 height 61
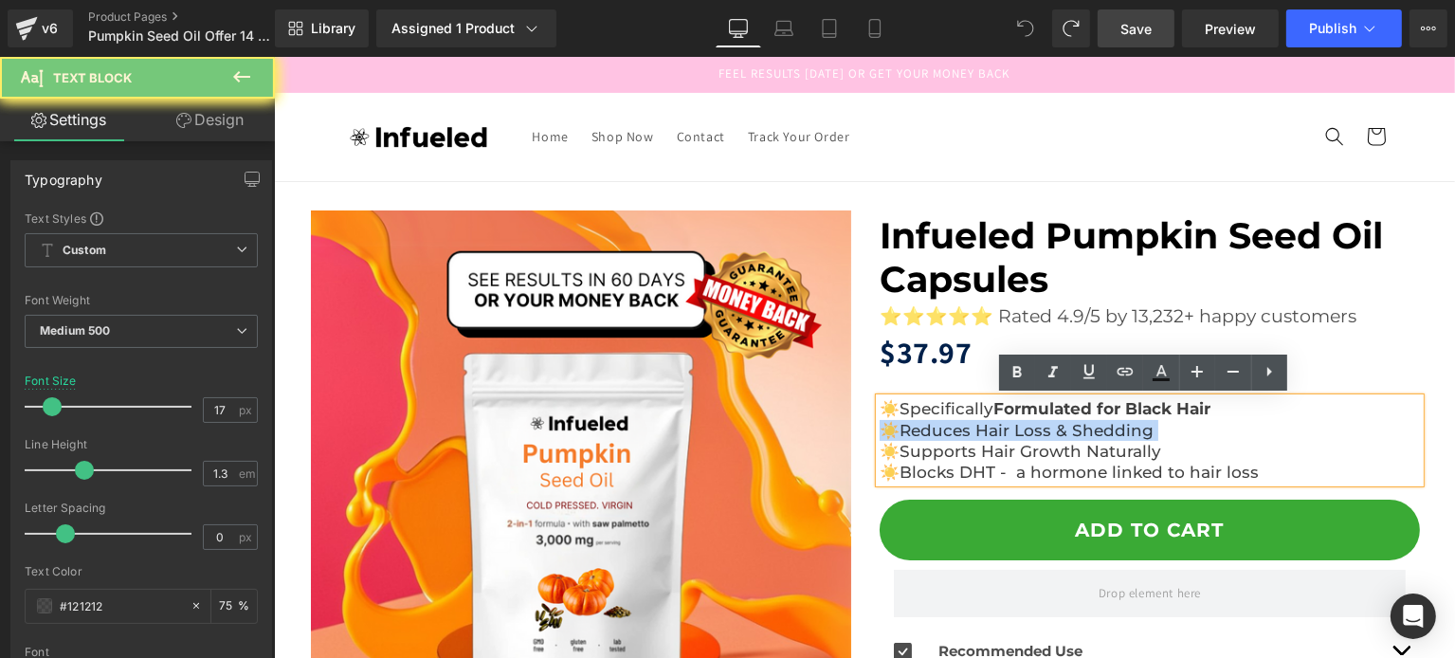
click at [1014, 425] on span "☀️Specifically Formulated for Black Hair ☀️Reduces Hair Loss & Shedding ☀️Suppo…" at bounding box center [1044, 429] width 331 height 61
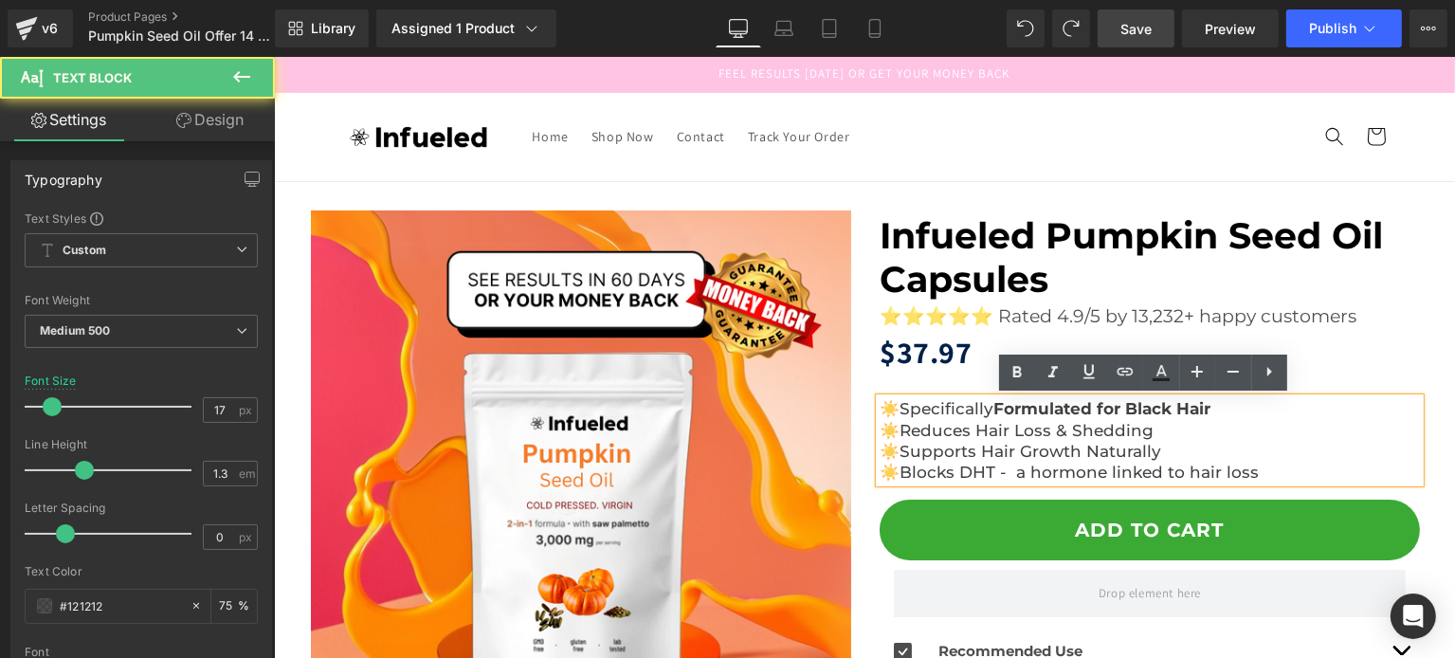
click at [1007, 421] on span "☀️Specifically Formulated for Black Hair ☀️Reduces Hair Loss & Shedding ☀️Suppo…" at bounding box center [1044, 429] width 331 height 61
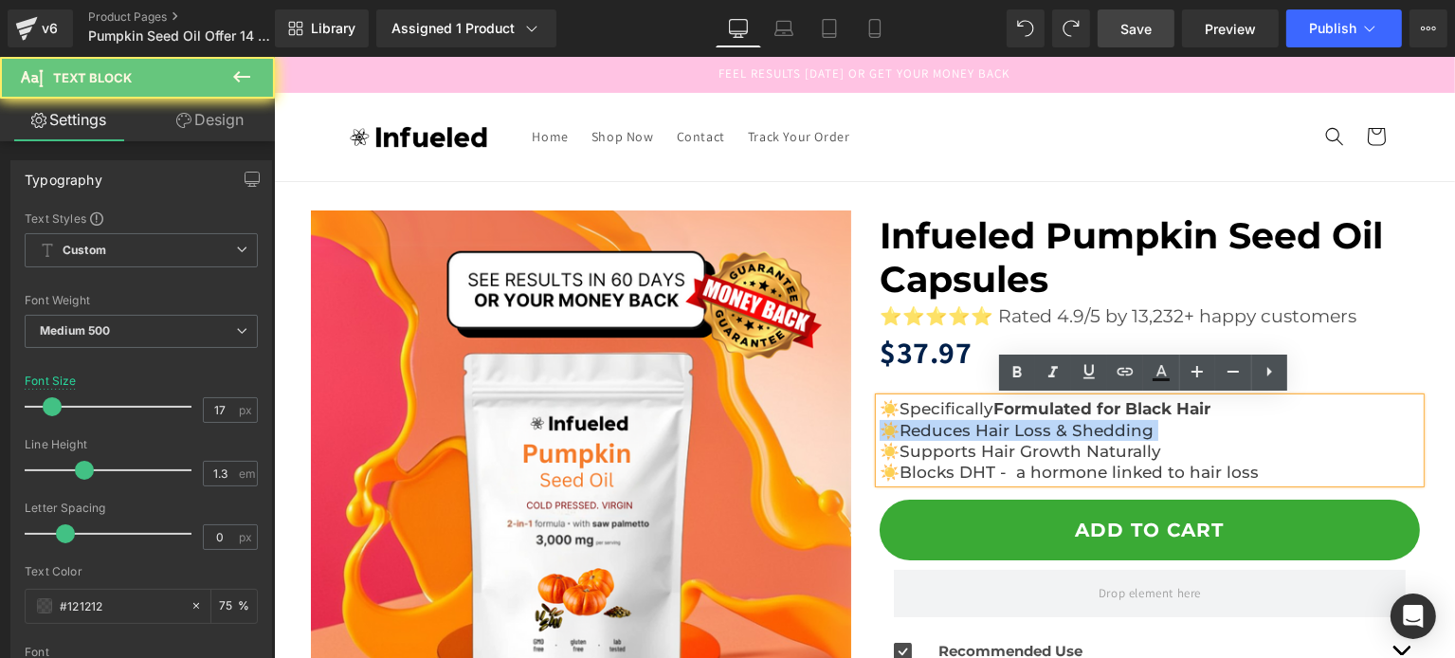
click at [1007, 421] on span "☀️Specifically Formulated for Black Hair ☀️Reduces Hair Loss & Shedding ☀️Suppo…" at bounding box center [1044, 429] width 331 height 61
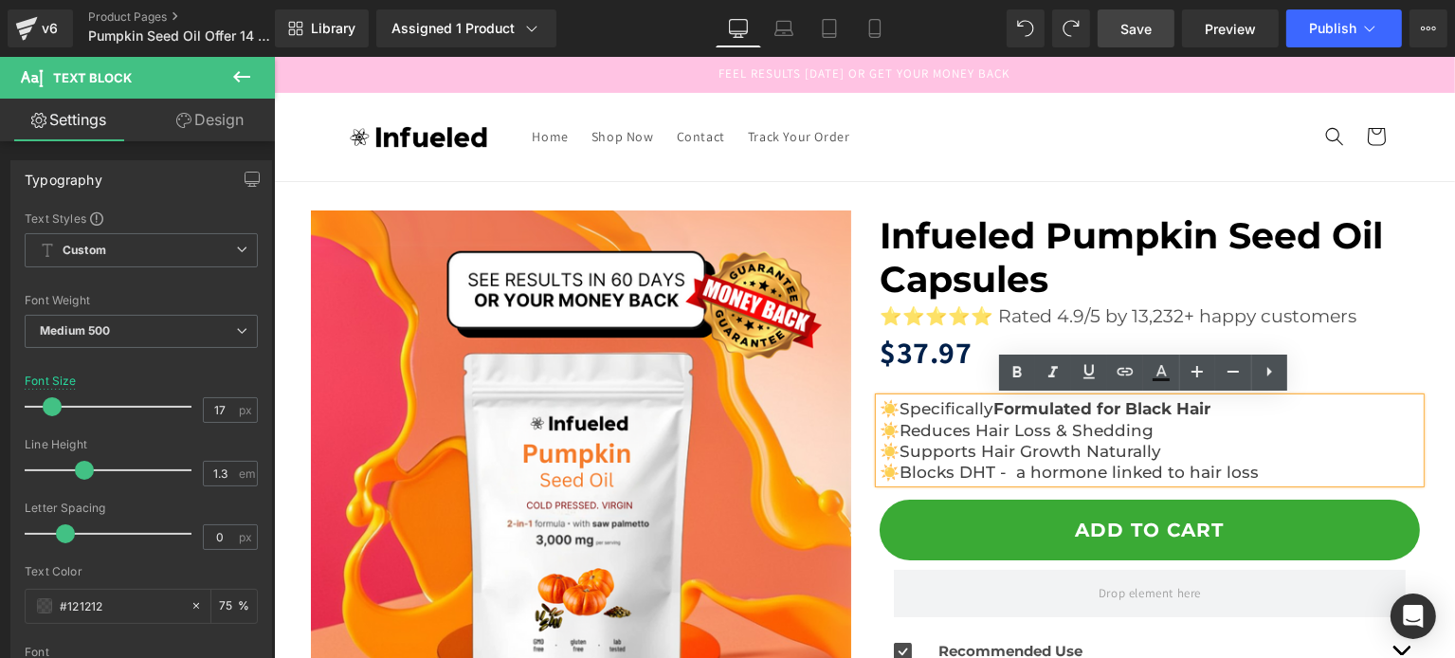
click at [1174, 448] on p "☀️Specifically Formulated for Black Hair ☀️Reduces Hair Loss & Shedding ☀️Suppo…" at bounding box center [1149, 429] width 540 height 63
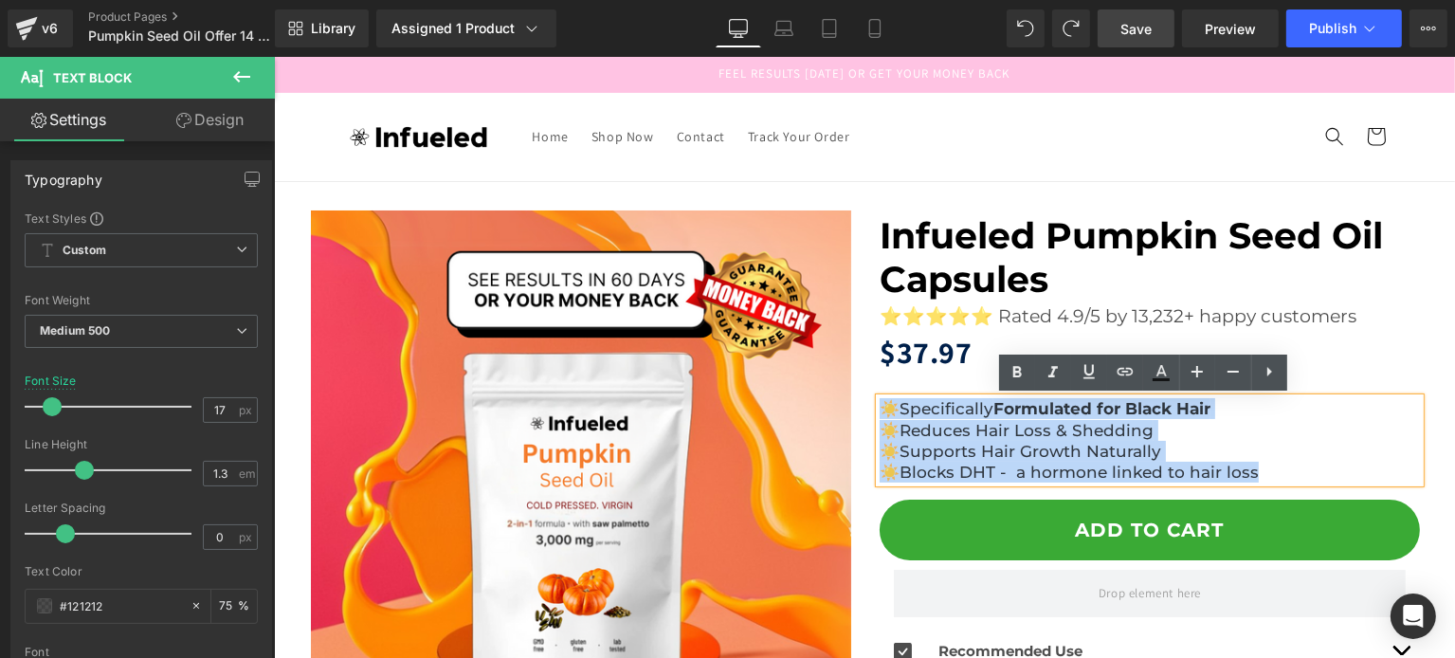
drag, startPoint x: 1273, startPoint y: 484, endPoint x: 834, endPoint y: 397, distance: 447.4
click at [834, 395] on div "Sale Off (P) Image ‹ ›" at bounding box center [865, 541] width 1138 height 663
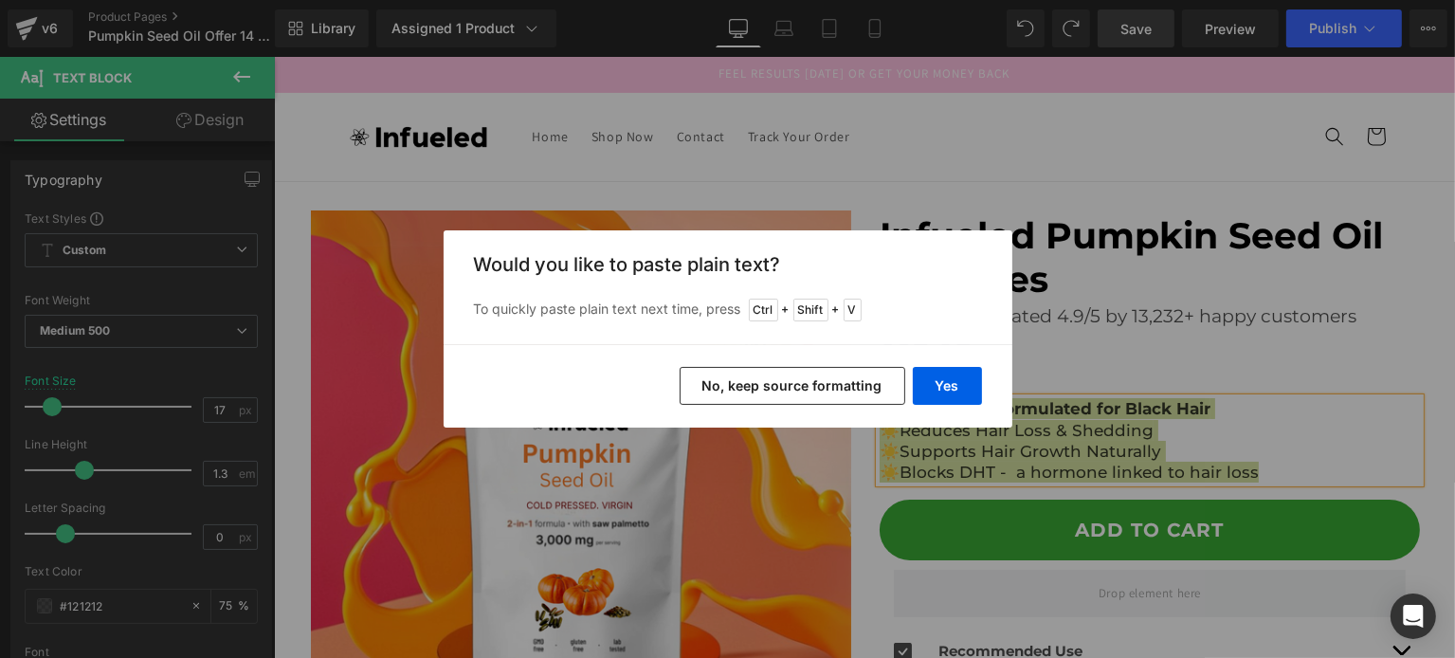
click at [872, 389] on button "No, keep source formatting" at bounding box center [793, 386] width 226 height 38
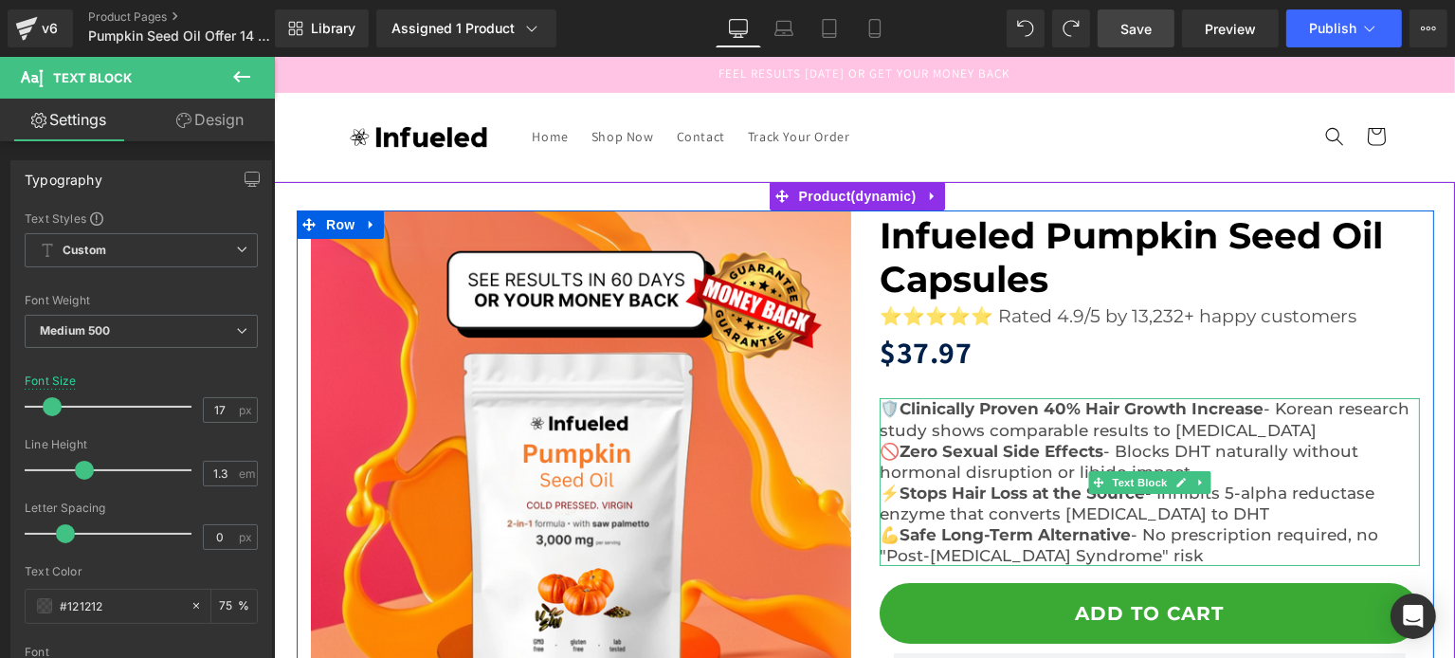
click at [1018, 439] on p "🛡️ Clinically Proven 40% Hair Growth Increase - Korean research study shows com…" at bounding box center [1149, 419] width 540 height 42
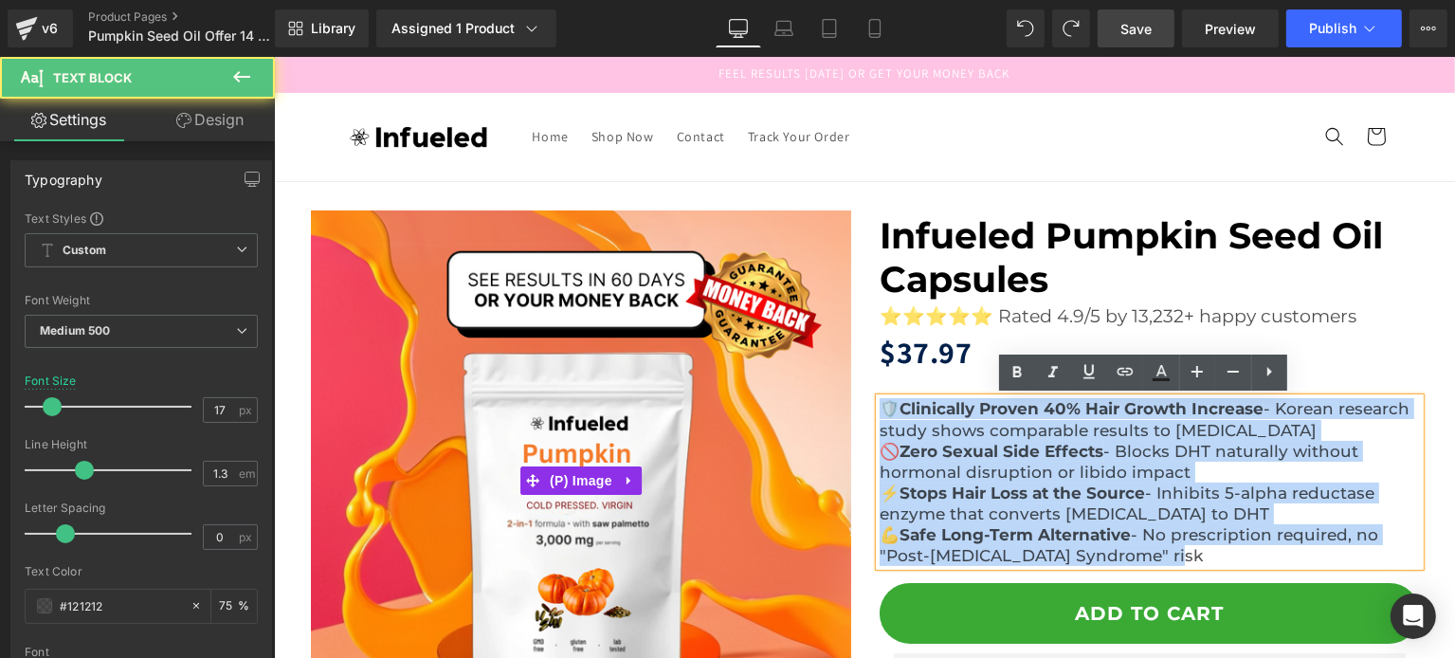
drag, startPoint x: 1174, startPoint y: 549, endPoint x: 811, endPoint y: 393, distance: 395.1
click at [811, 393] on div "Sale Off (P) Image ‹ ›" at bounding box center [865, 556] width 1138 height 693
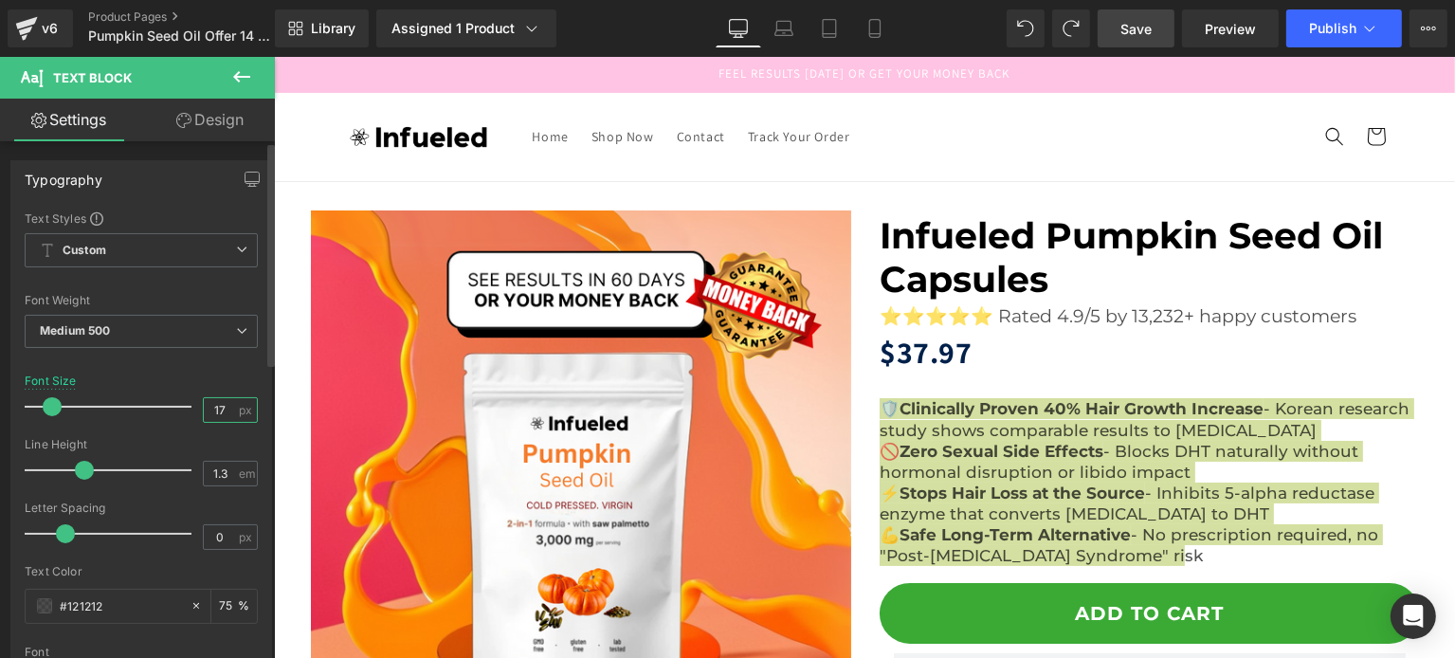
click at [204, 409] on input "17" at bounding box center [220, 410] width 33 height 24
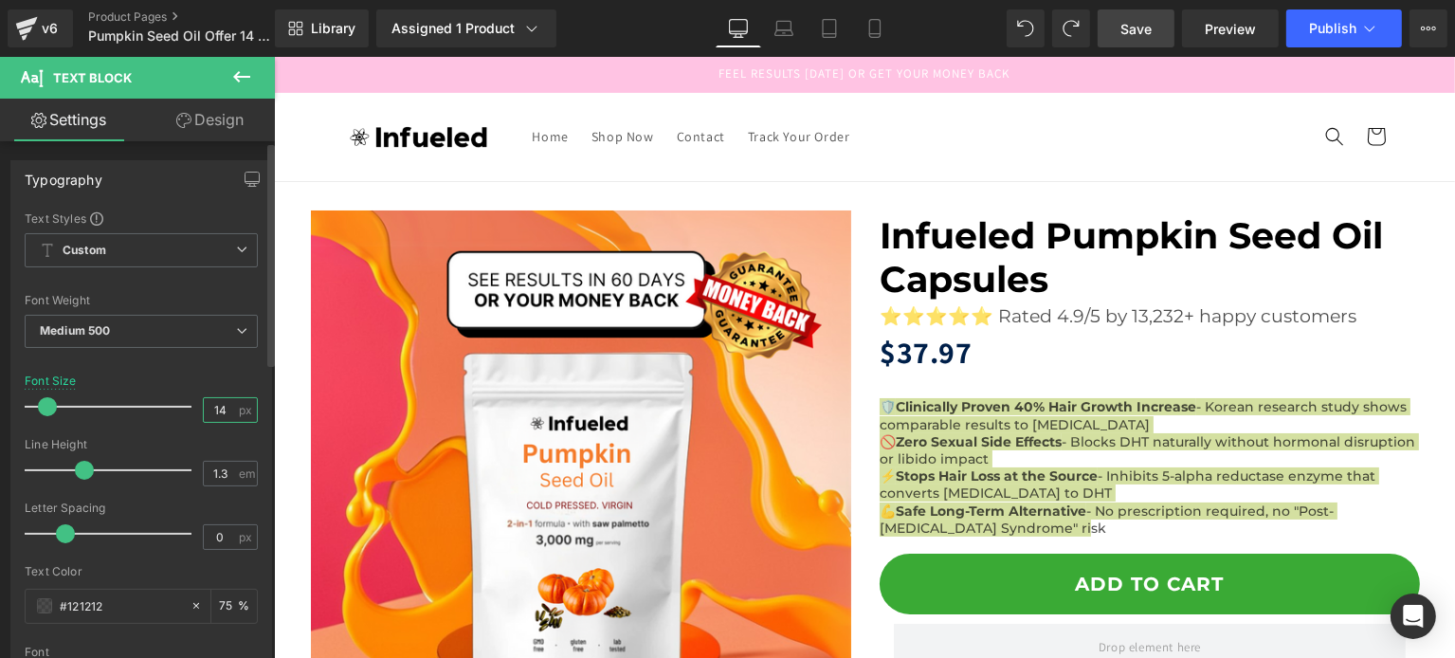
type input "15"
click at [187, 431] on div at bounding box center [141, 432] width 233 height 12
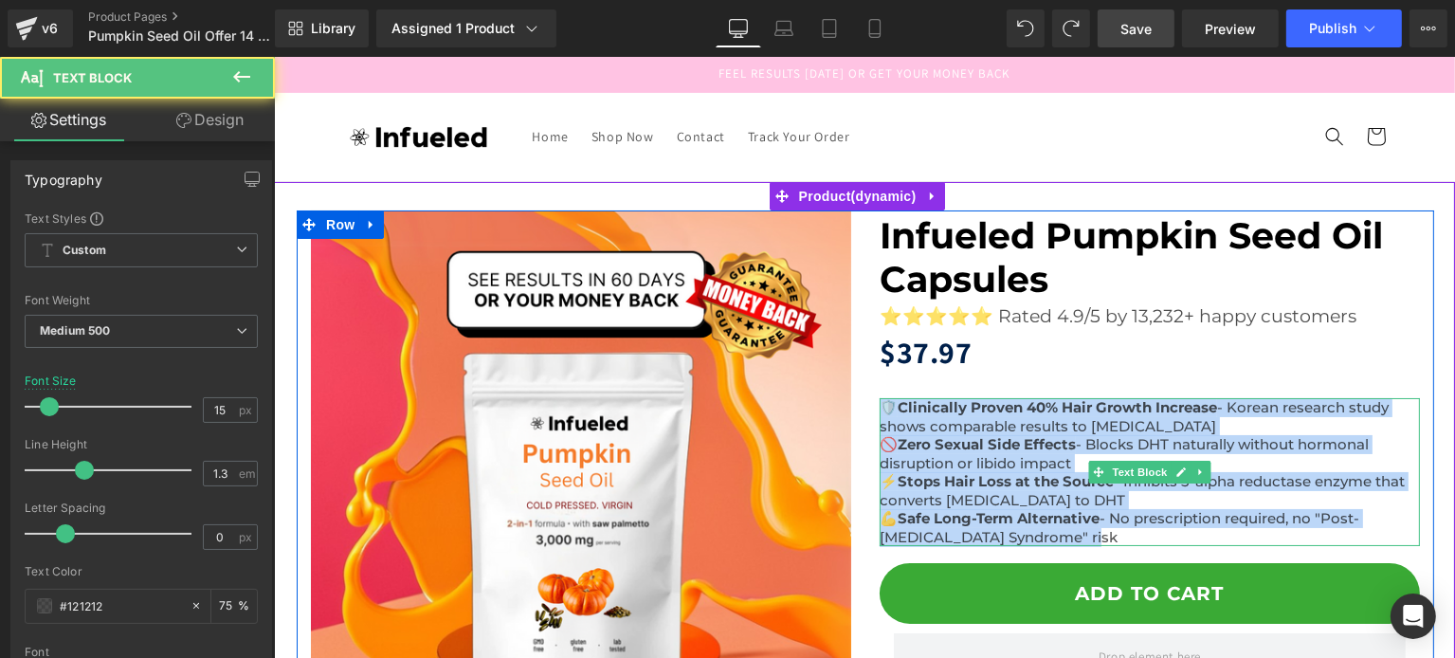
click at [1254, 485] on p "⚡ Stops Hair Loss at the Source - Inhibits 5-alpha reductase enzyme that conver…" at bounding box center [1149, 490] width 540 height 37
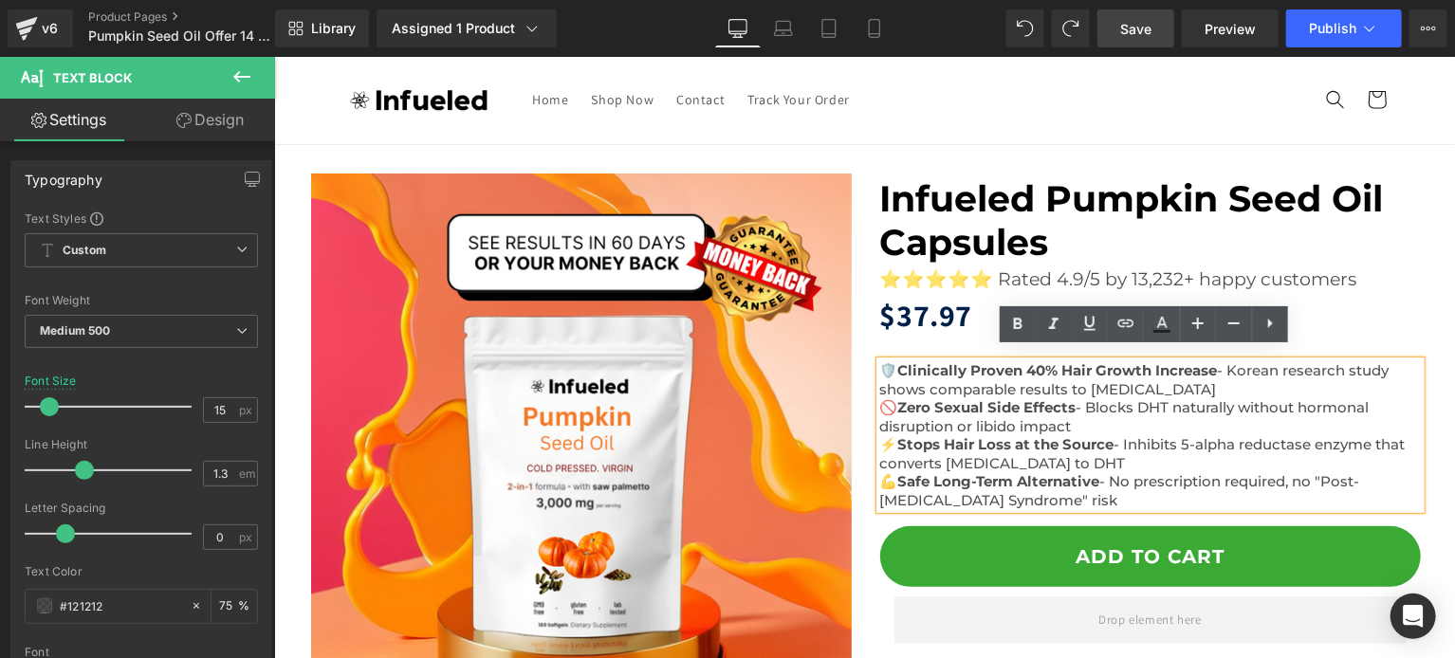
scroll to position [30, 0]
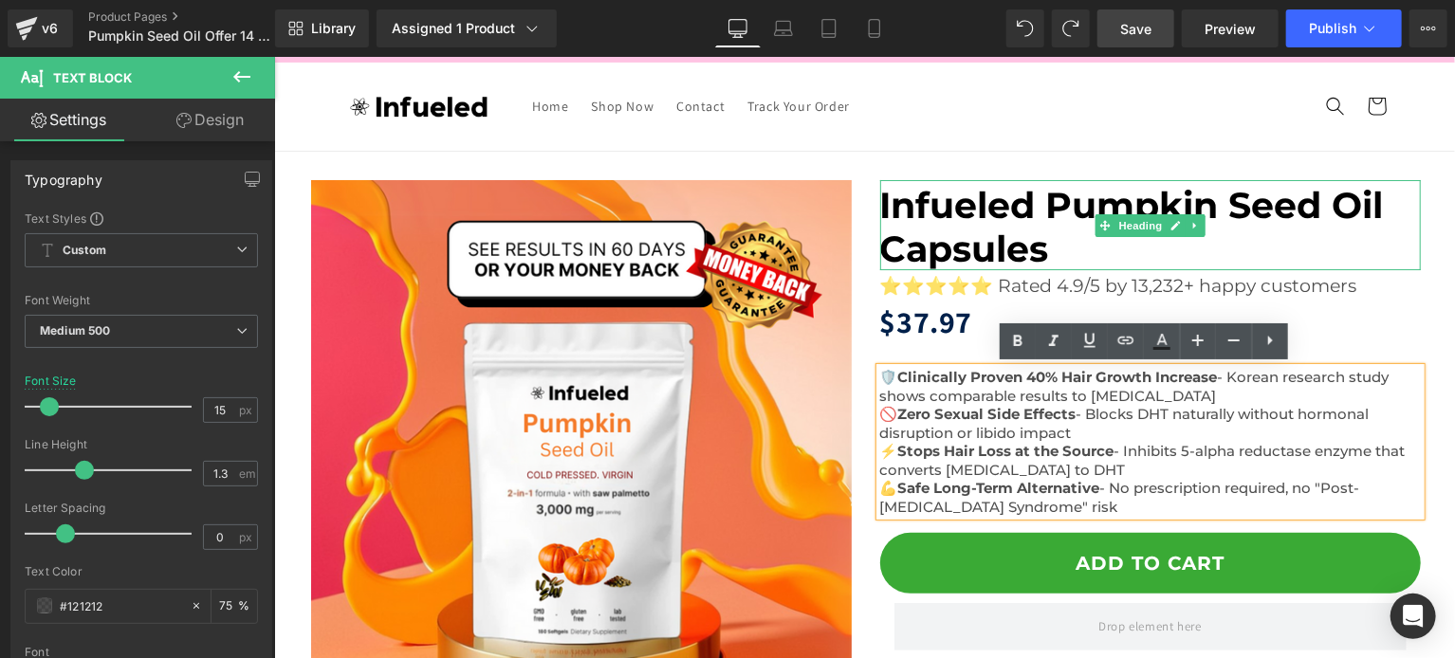
click at [993, 221] on span "Infueled Pumpkin Seed Oil Capsules" at bounding box center [1130, 226] width 503 height 88
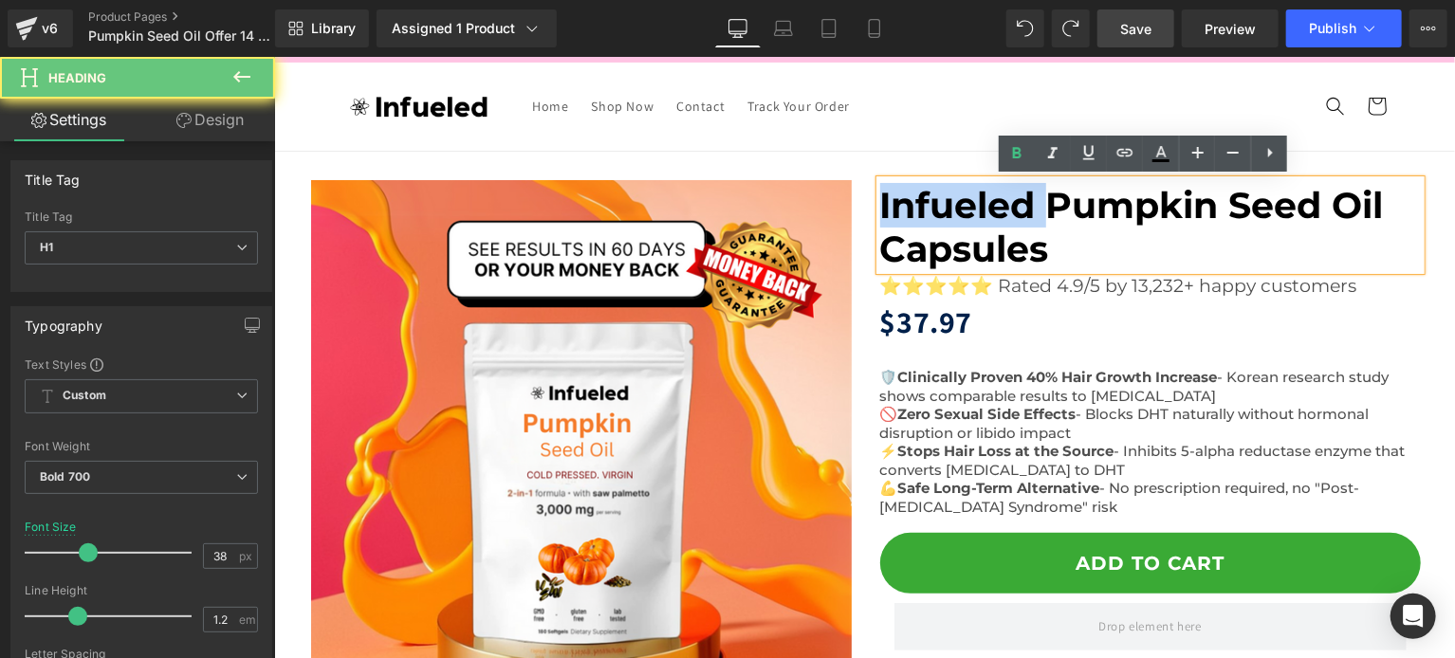
click at [993, 221] on span "Infueled Pumpkin Seed Oil Capsules" at bounding box center [1130, 226] width 503 height 88
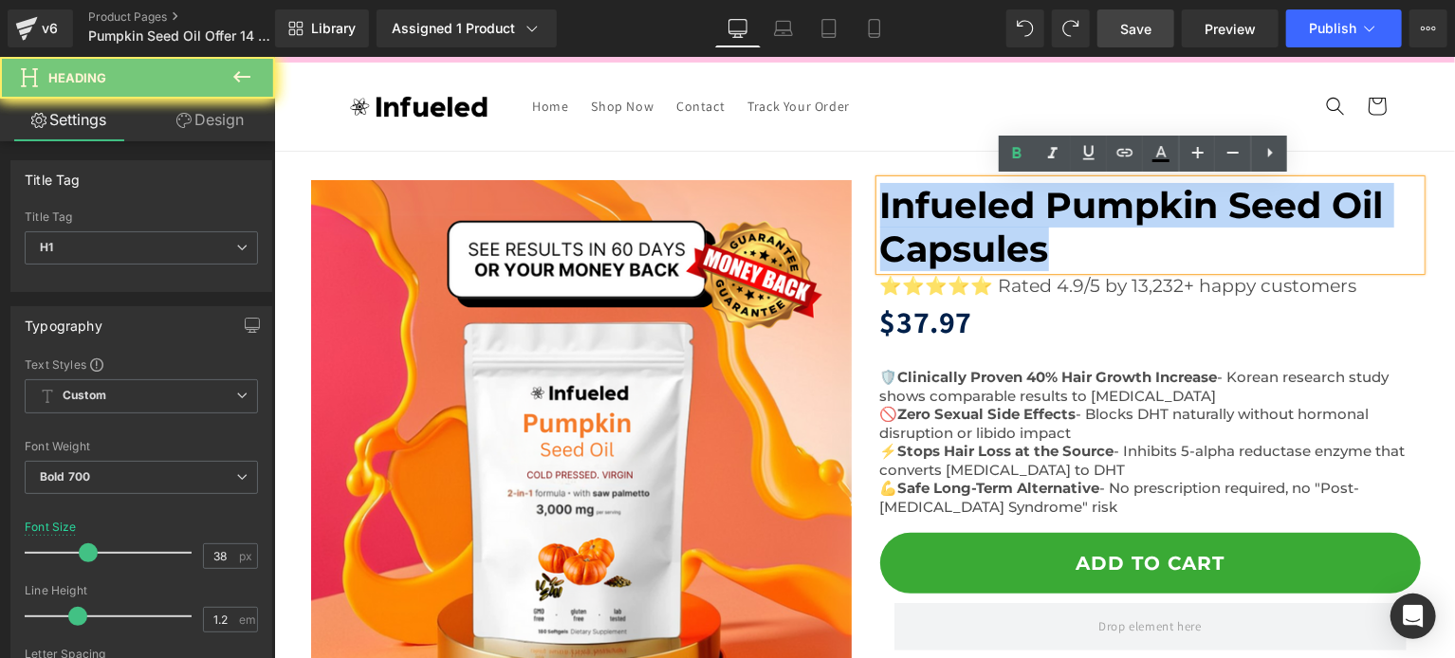
click at [993, 221] on span "Infueled Pumpkin Seed Oil Capsules" at bounding box center [1130, 226] width 503 height 88
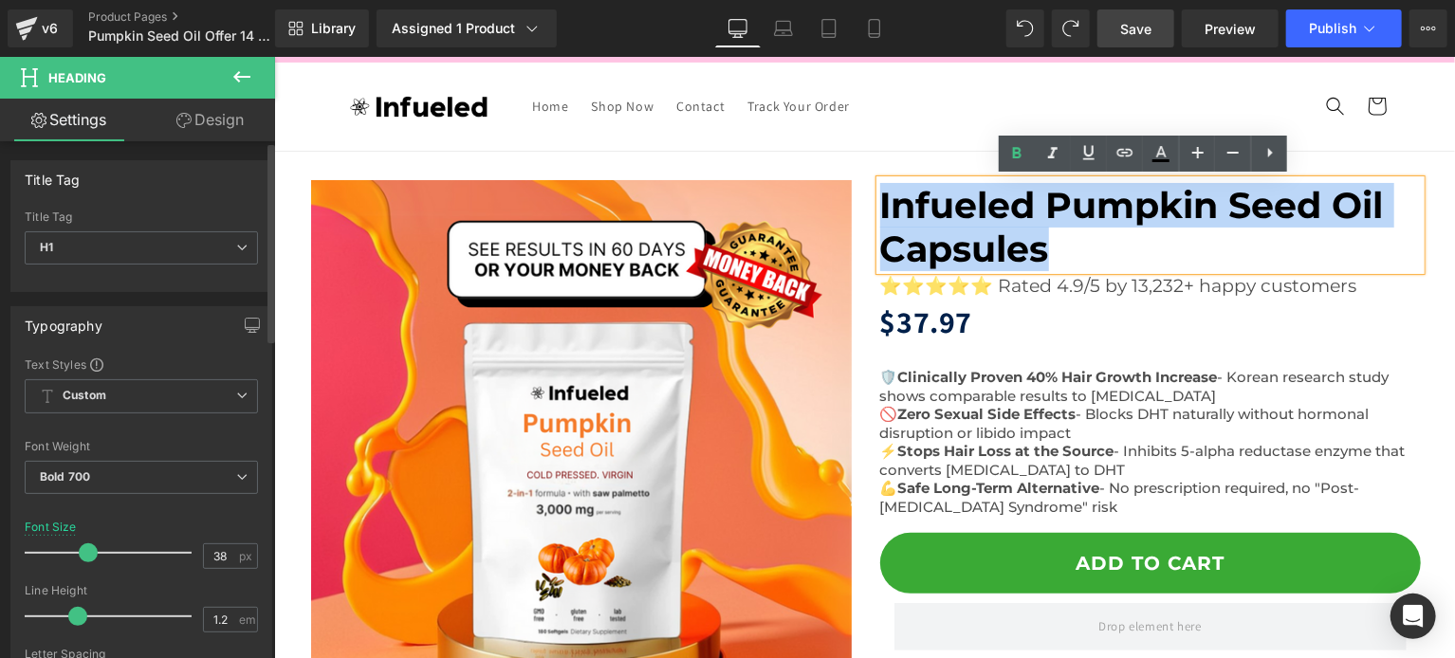
copy span "Infueled Pumpkin Seed Oil Capsules"
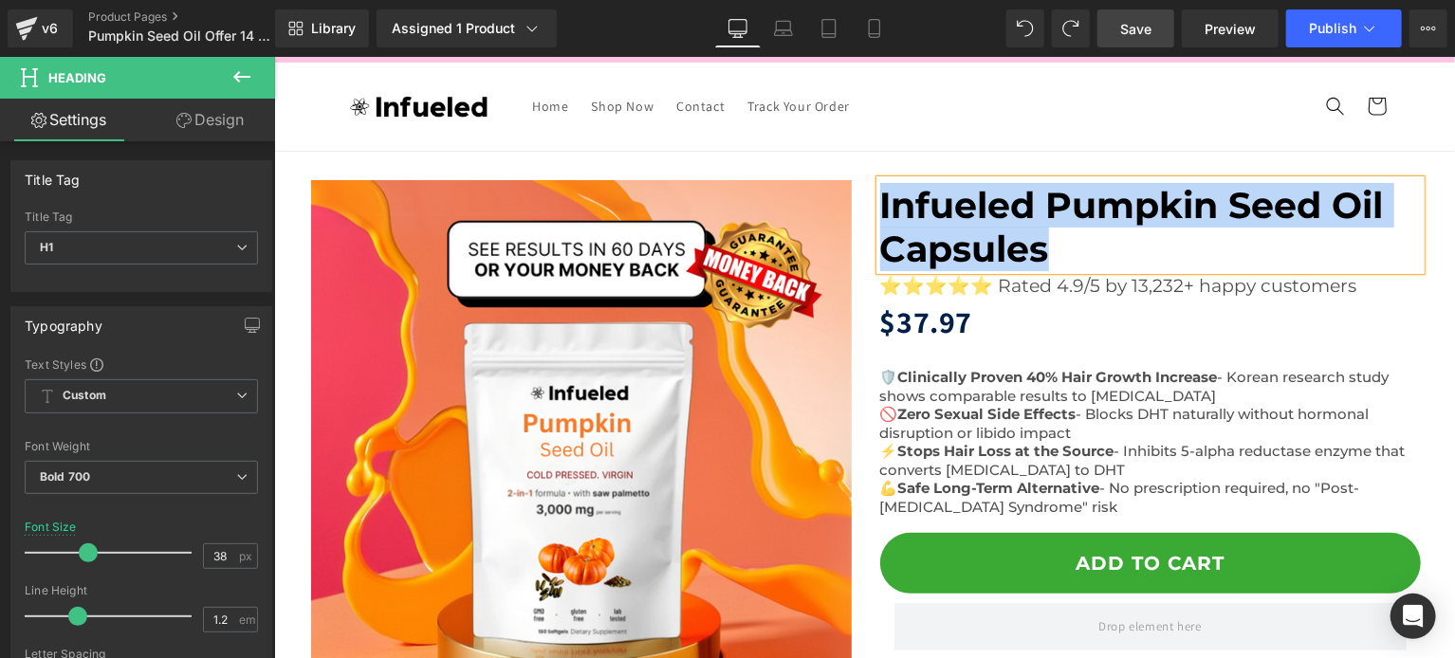
click at [1025, 227] on span "Infueled Pumpkin Seed Oil Capsules" at bounding box center [1130, 226] width 503 height 88
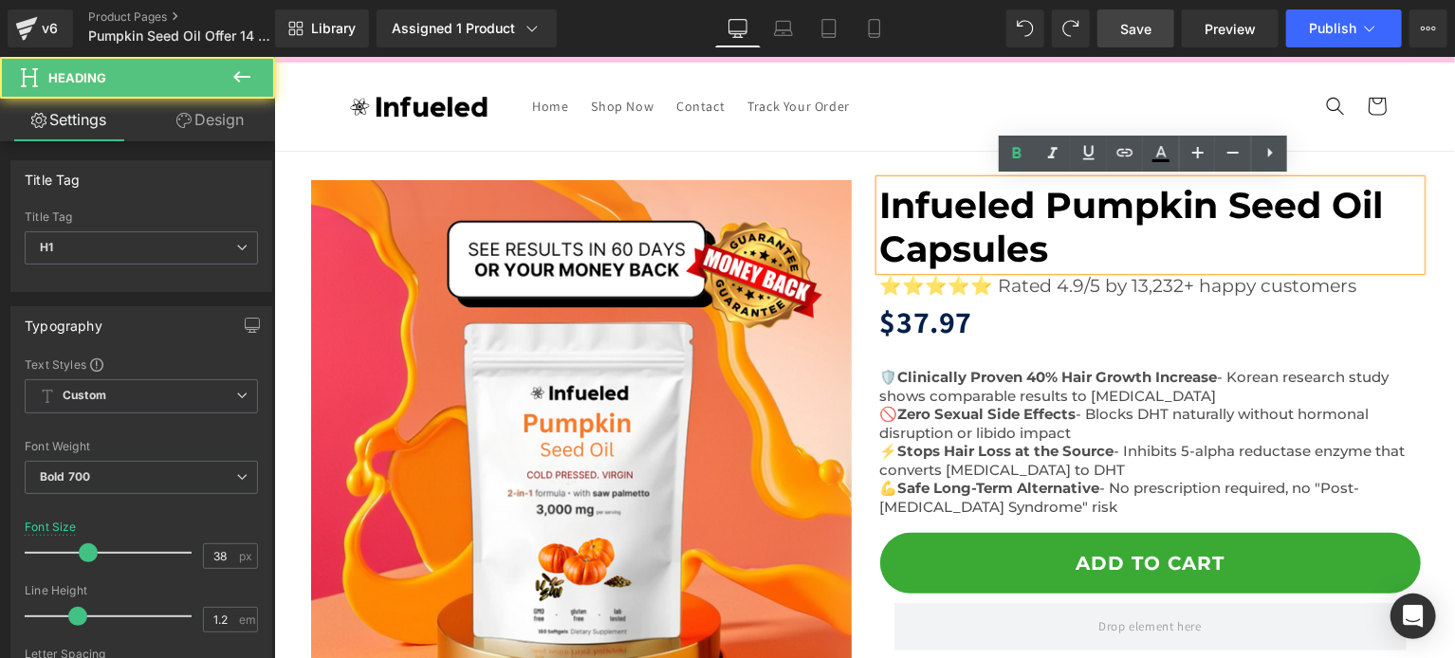
click at [1025, 227] on span "Infueled Pumpkin Seed Oil Capsules" at bounding box center [1130, 226] width 503 height 88
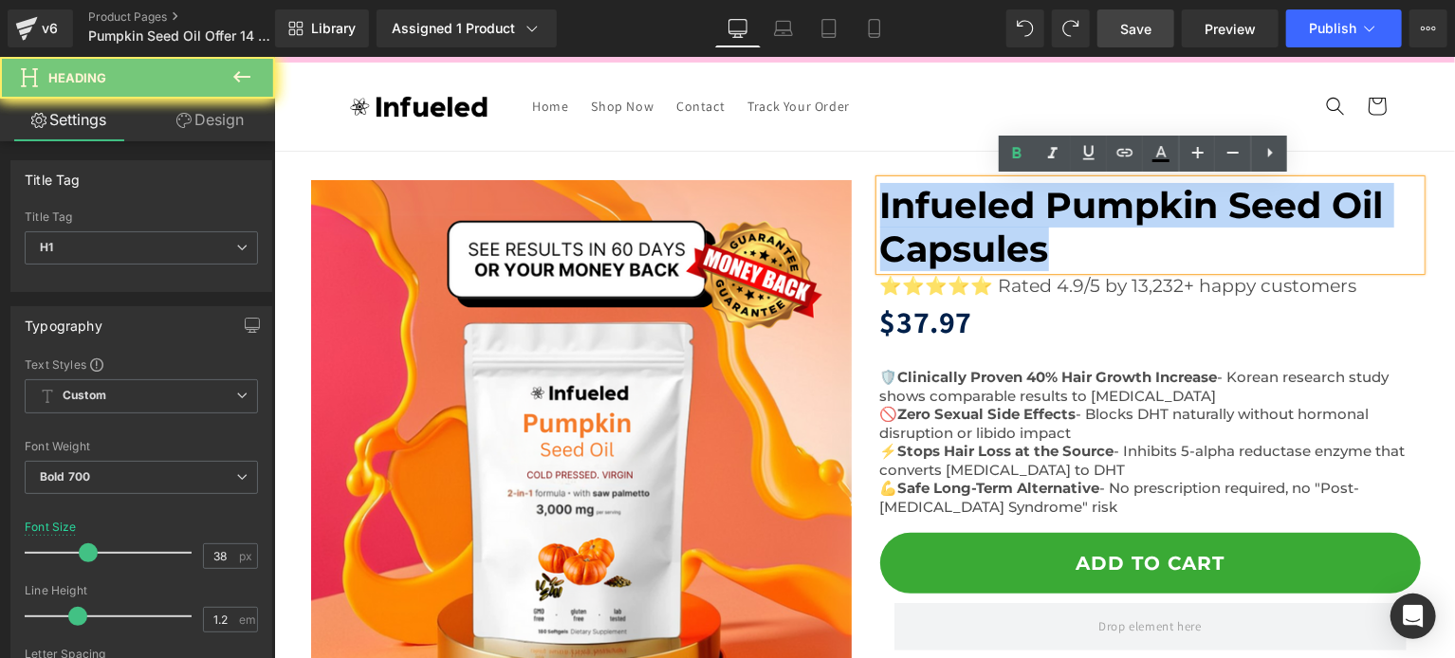
click at [1025, 227] on span "Infueled Pumpkin Seed Oil Capsules" at bounding box center [1130, 226] width 503 height 88
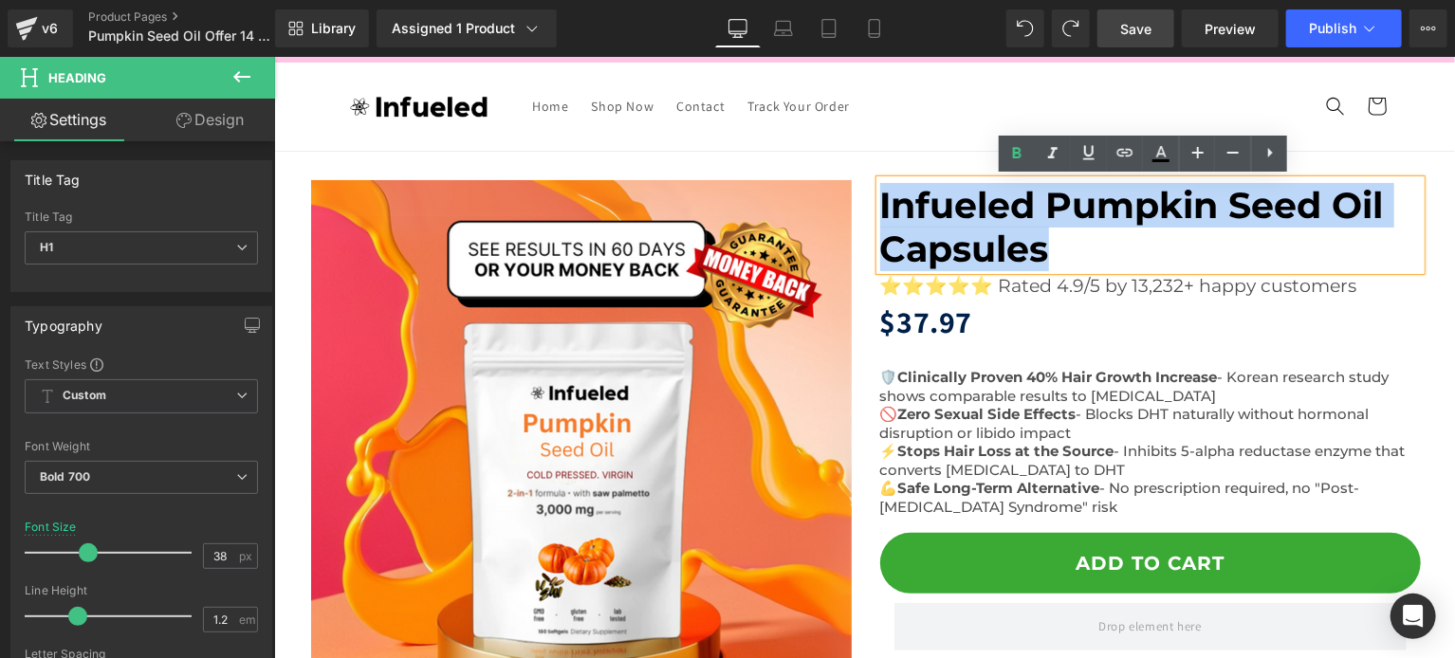
click at [1016, 214] on span "Infueled Pumpkin Seed Oil Capsules" at bounding box center [1130, 226] width 503 height 88
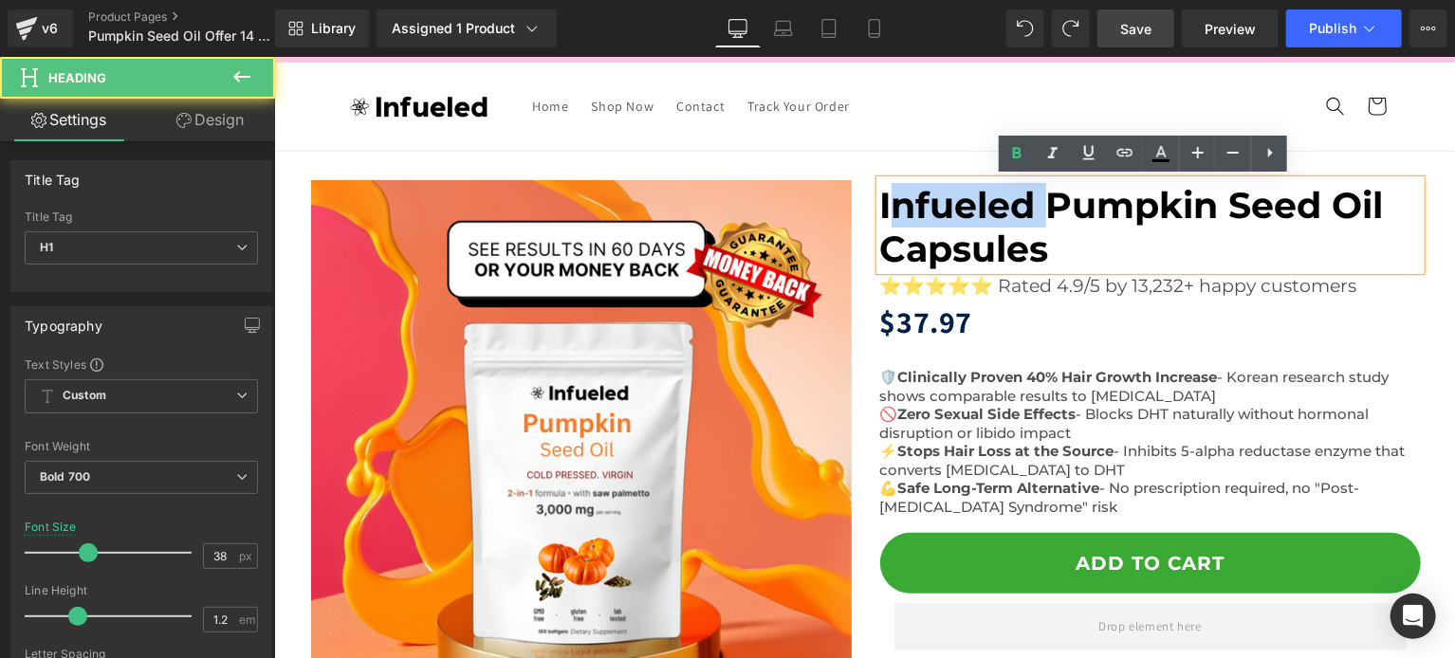
drag, startPoint x: 1037, startPoint y: 207, endPoint x: 888, endPoint y: 197, distance: 149.2
click at [888, 197] on span "Infueled Pumpkin Seed Oil Capsules" at bounding box center [1130, 226] width 503 height 88
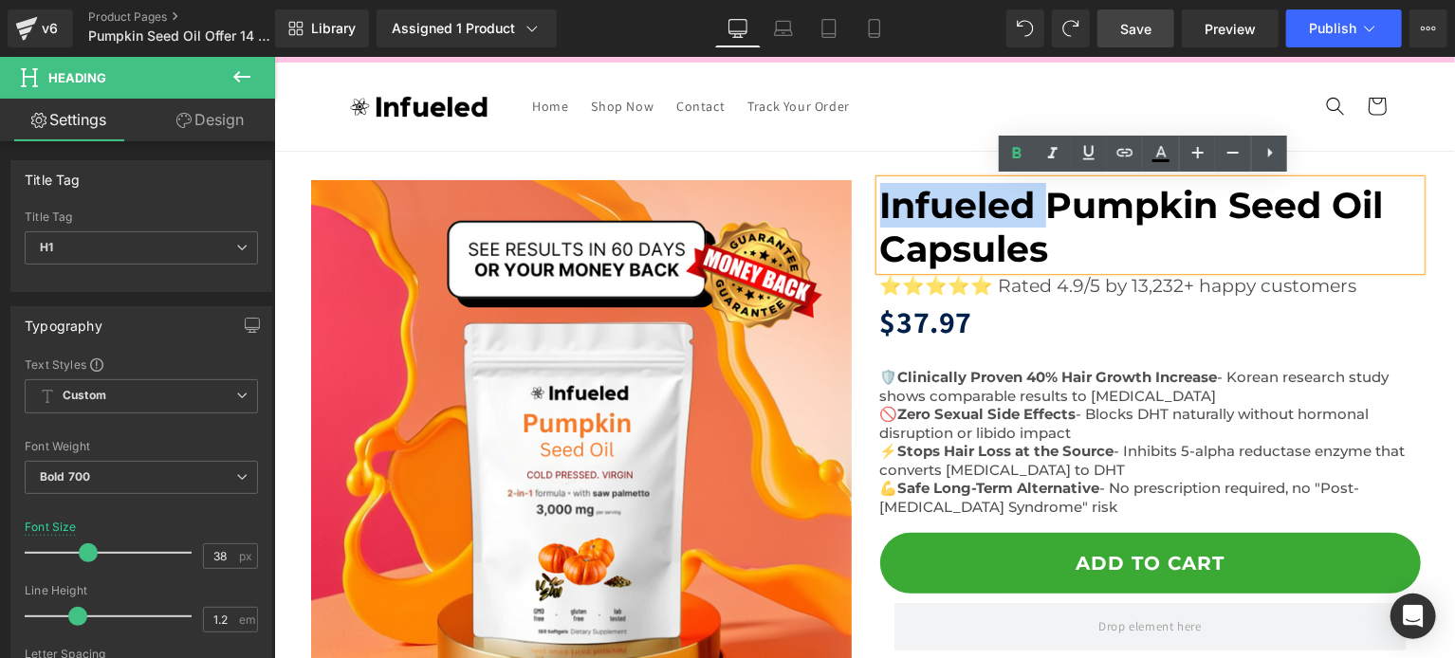
click at [879, 195] on span "Infueled Pumpkin Seed Oil Capsules" at bounding box center [1130, 226] width 503 height 88
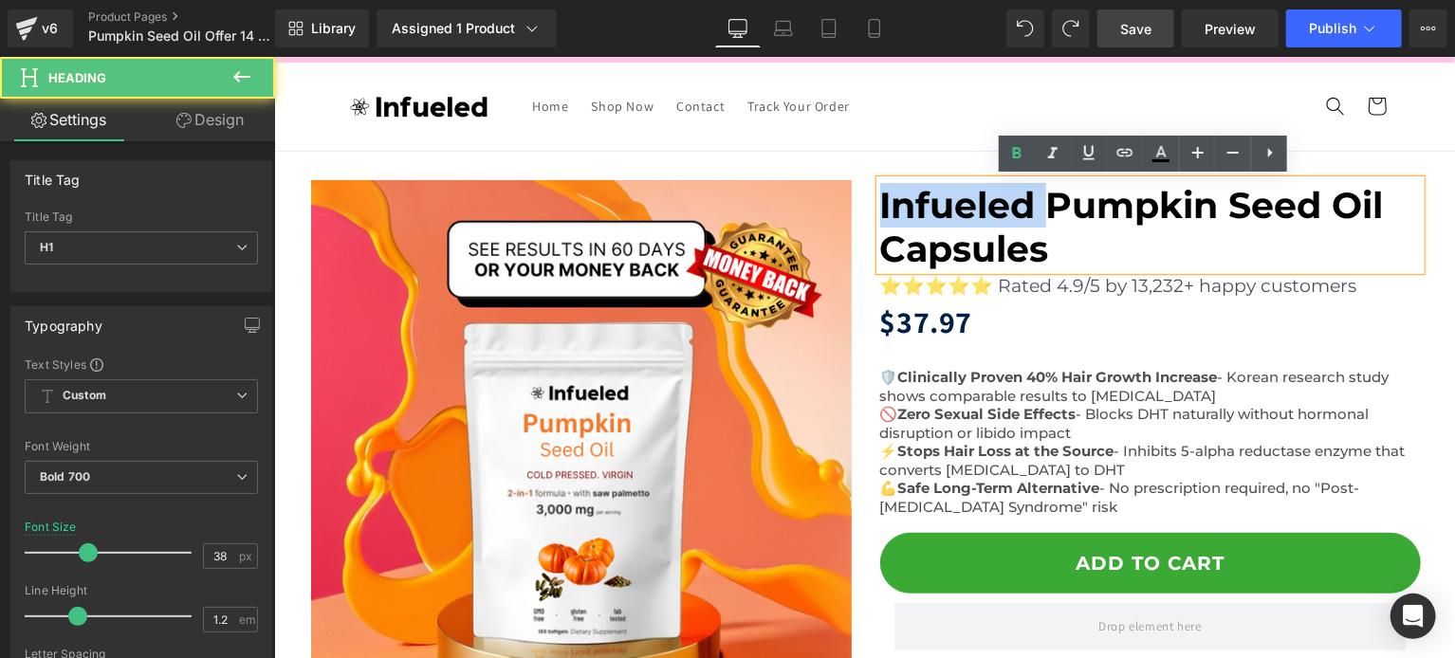
paste div
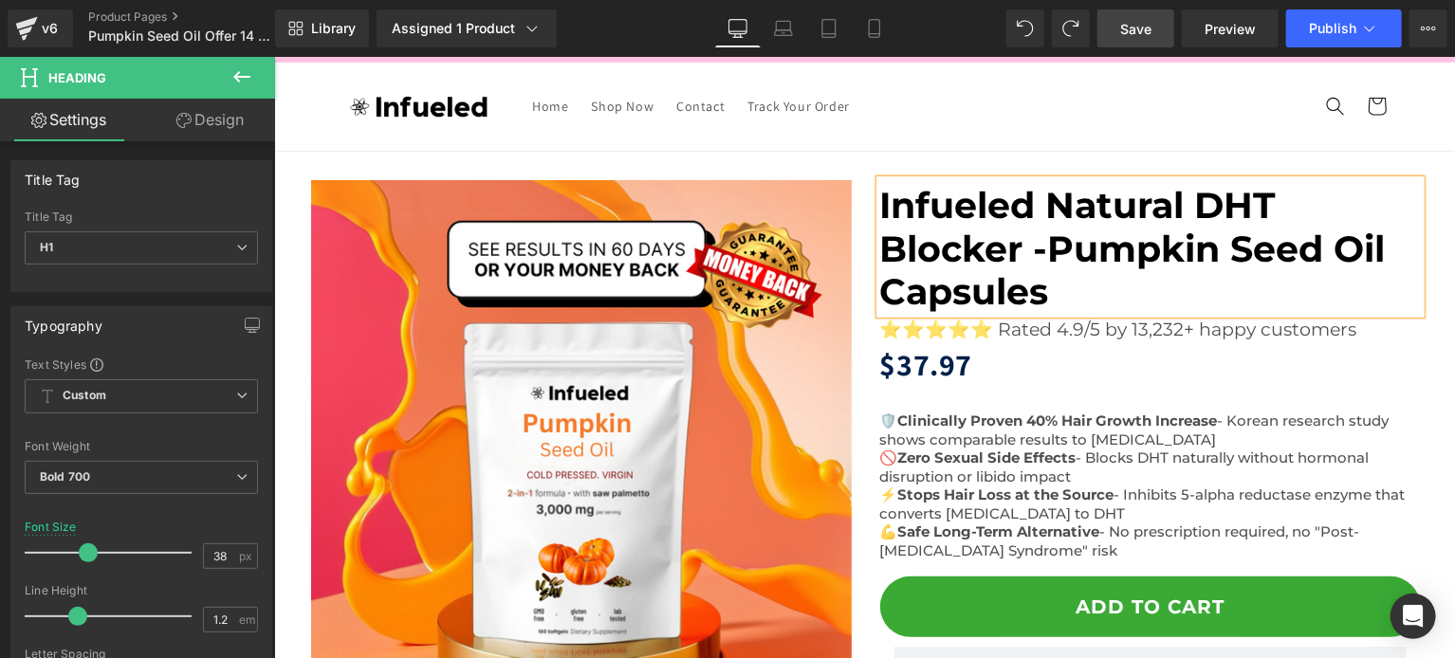
click at [1418, 245] on div "Infueled Natural DHT Blocker -Pumpkin Seed Oil Capsules Heading ⭐⭐⭐⭐⭐ Rated 4.9…" at bounding box center [1149, 537] width 569 height 717
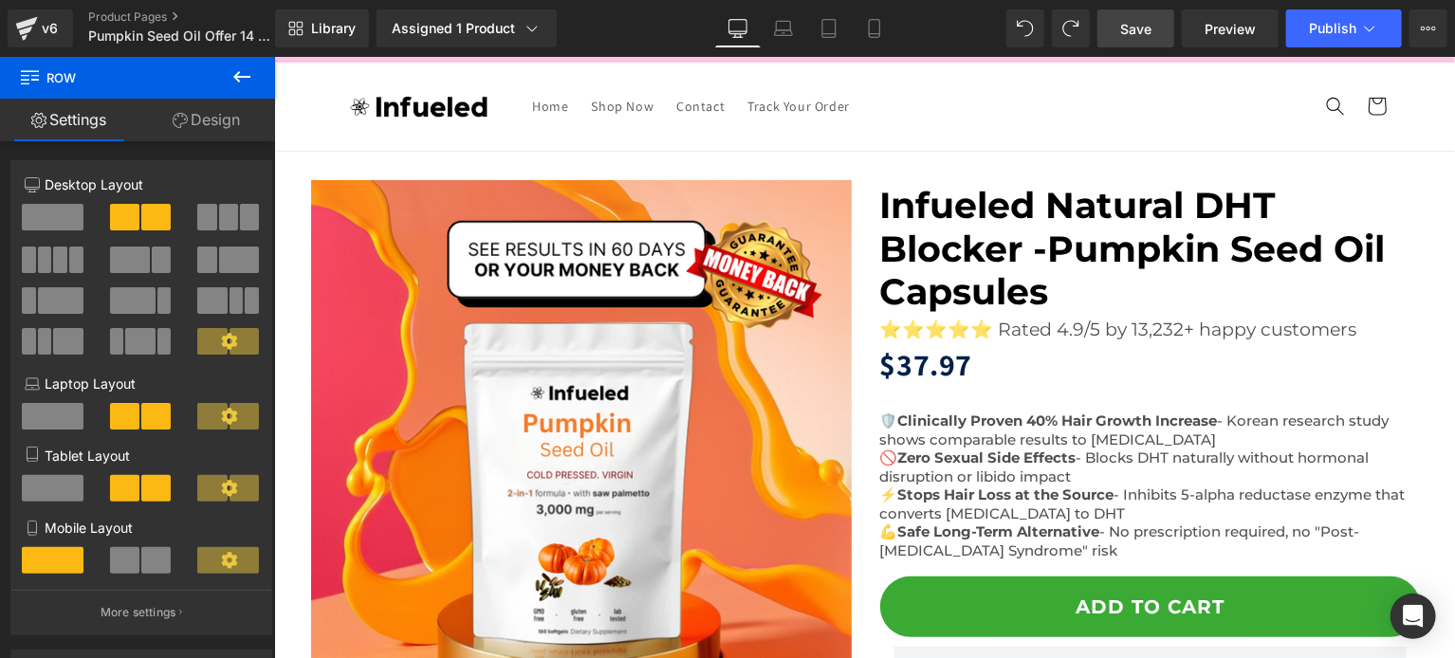
click at [1042, 233] on span "Infueled Natural DHT Blocker -Pumpkin Seed Oil Capsules" at bounding box center [1131, 247] width 505 height 131
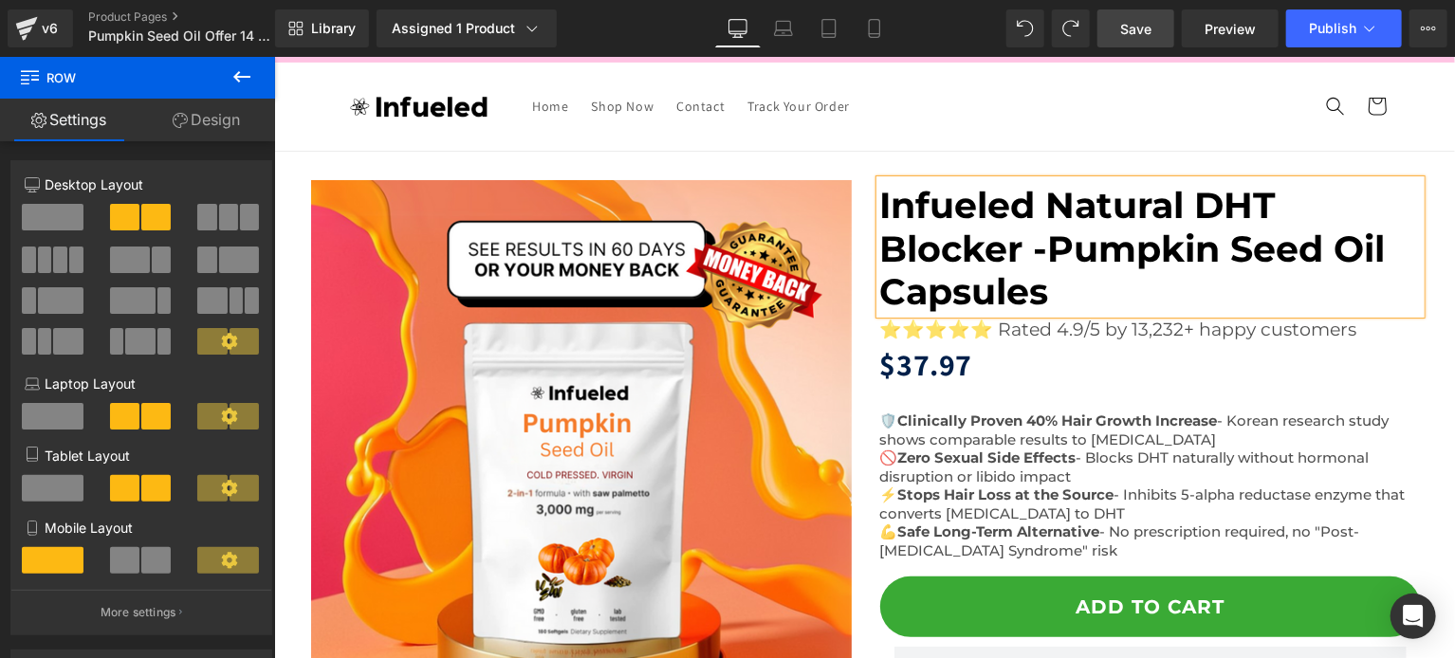
click at [1042, 233] on span "Infueled Natural DHT Blocker -Pumpkin Seed Oil Capsules" at bounding box center [1131, 247] width 505 height 131
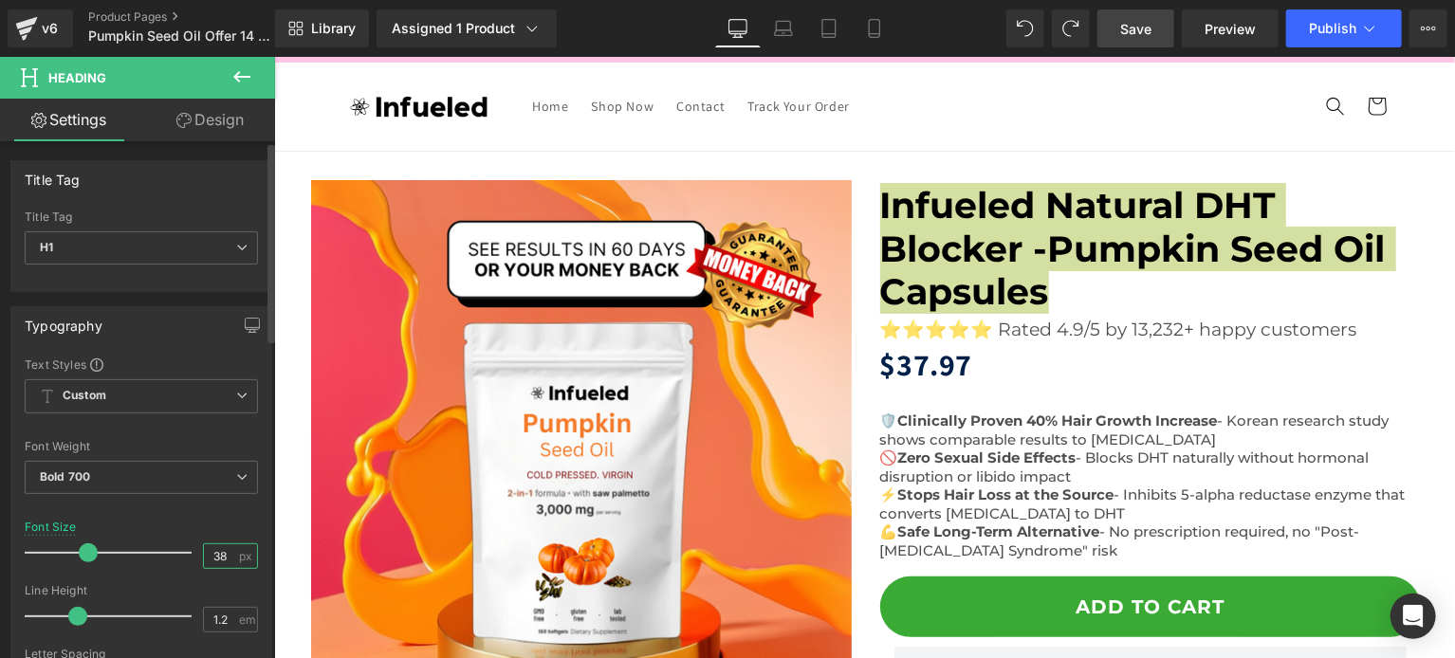
click at [212, 556] on input "38" at bounding box center [220, 556] width 33 height 24
type input "30"
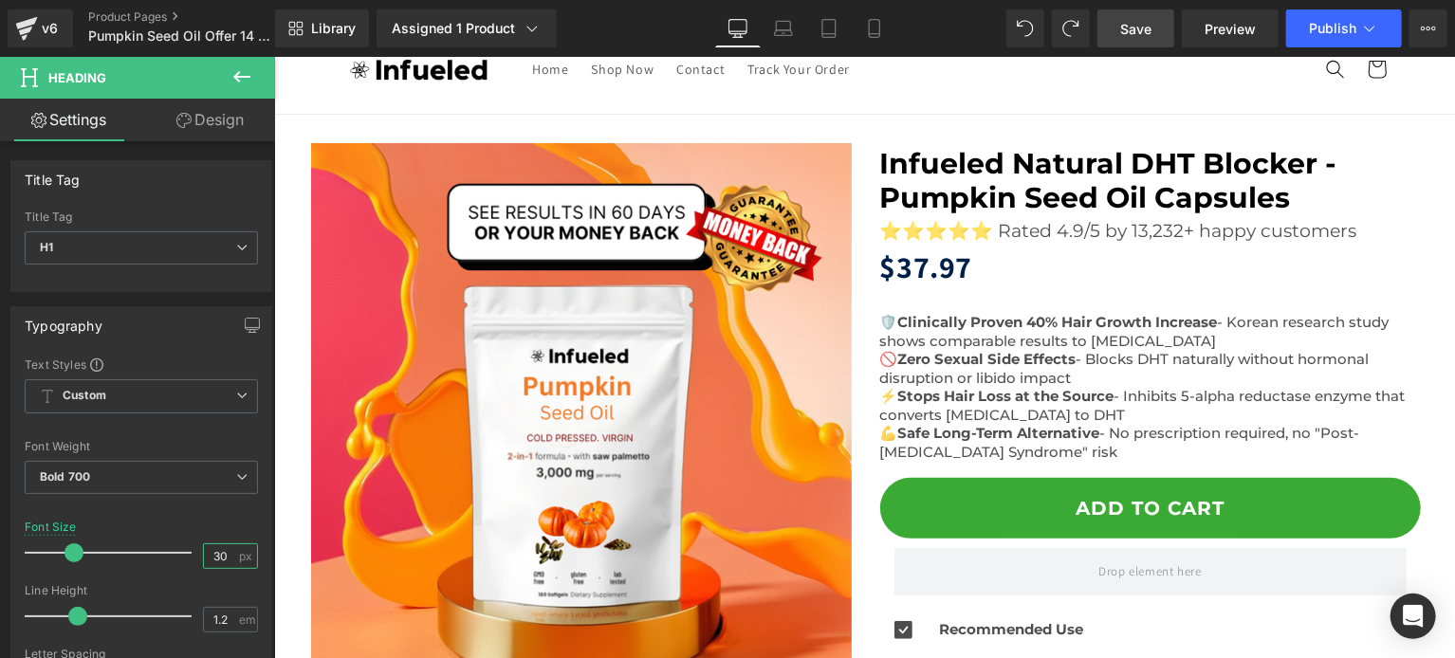
scroll to position [73, 0]
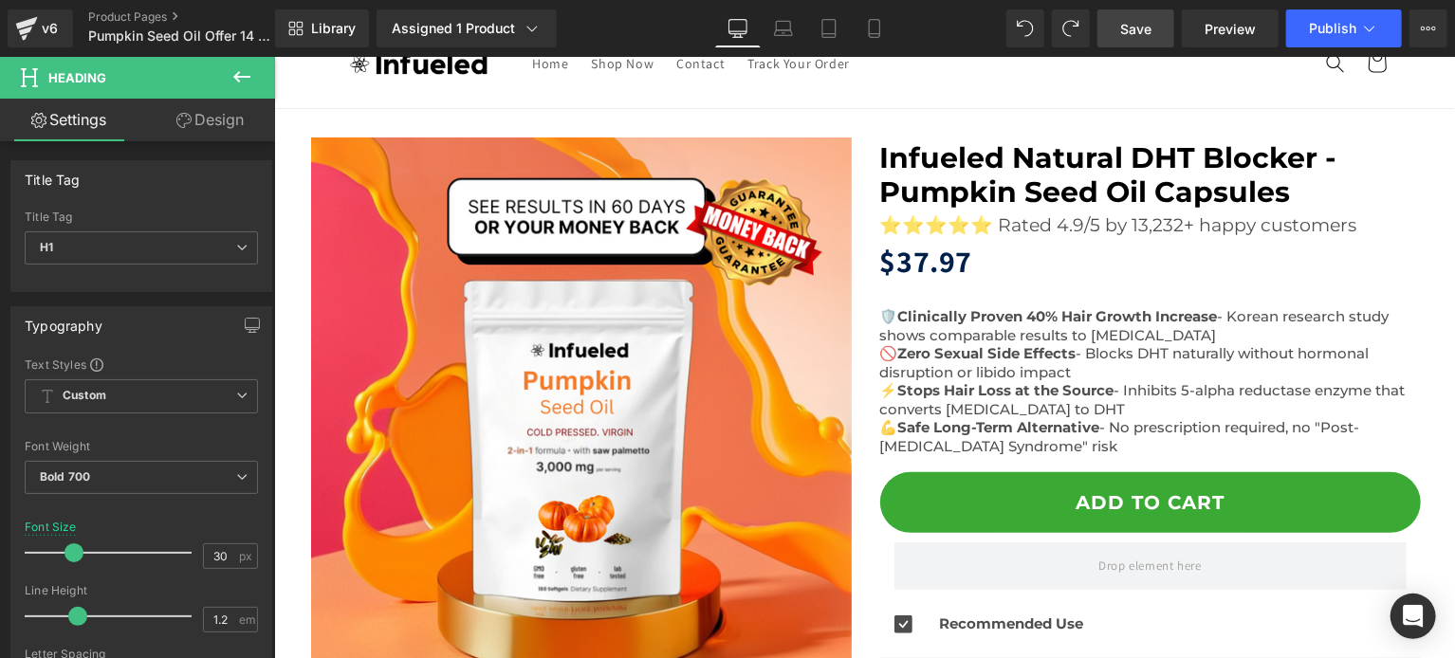
click at [1135, 34] on span "Save" at bounding box center [1135, 29] width 31 height 20
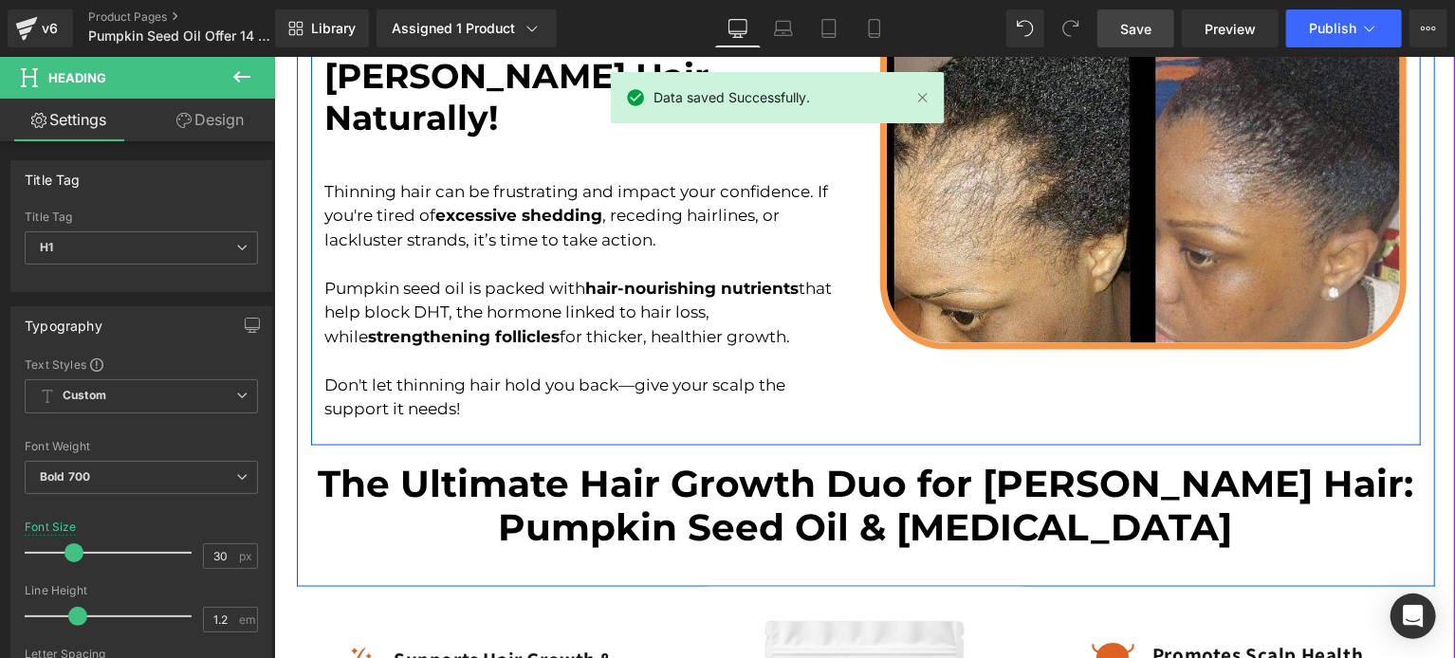
scroll to position [832, 0]
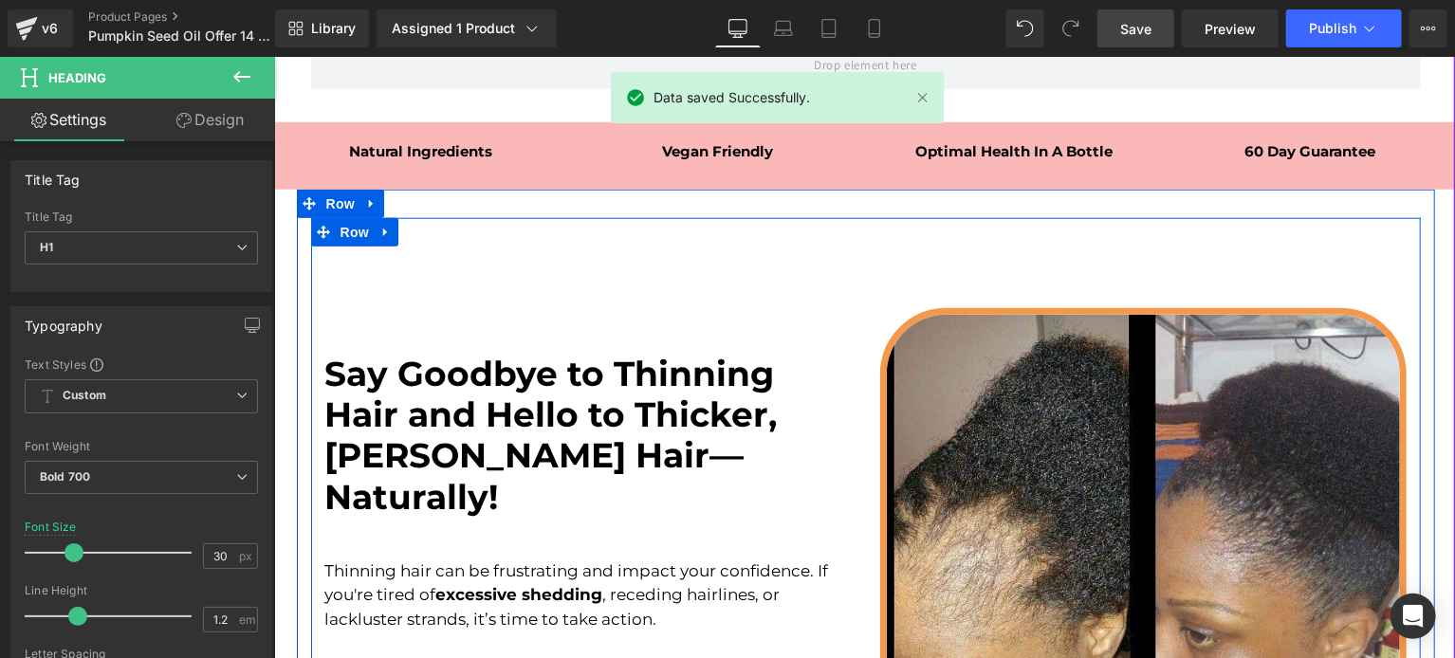
click at [540, 397] on div "Say Goodbye to Thinning Hair and Hello to Thicker, [PERSON_NAME] Hair—Naturally…" at bounding box center [587, 425] width 526 height 237
click at [540, 397] on font "Say Goodbye to Thinning Hair and Hello to Thicker, [PERSON_NAME] Hair—Naturally!" at bounding box center [550, 434] width 452 height 165
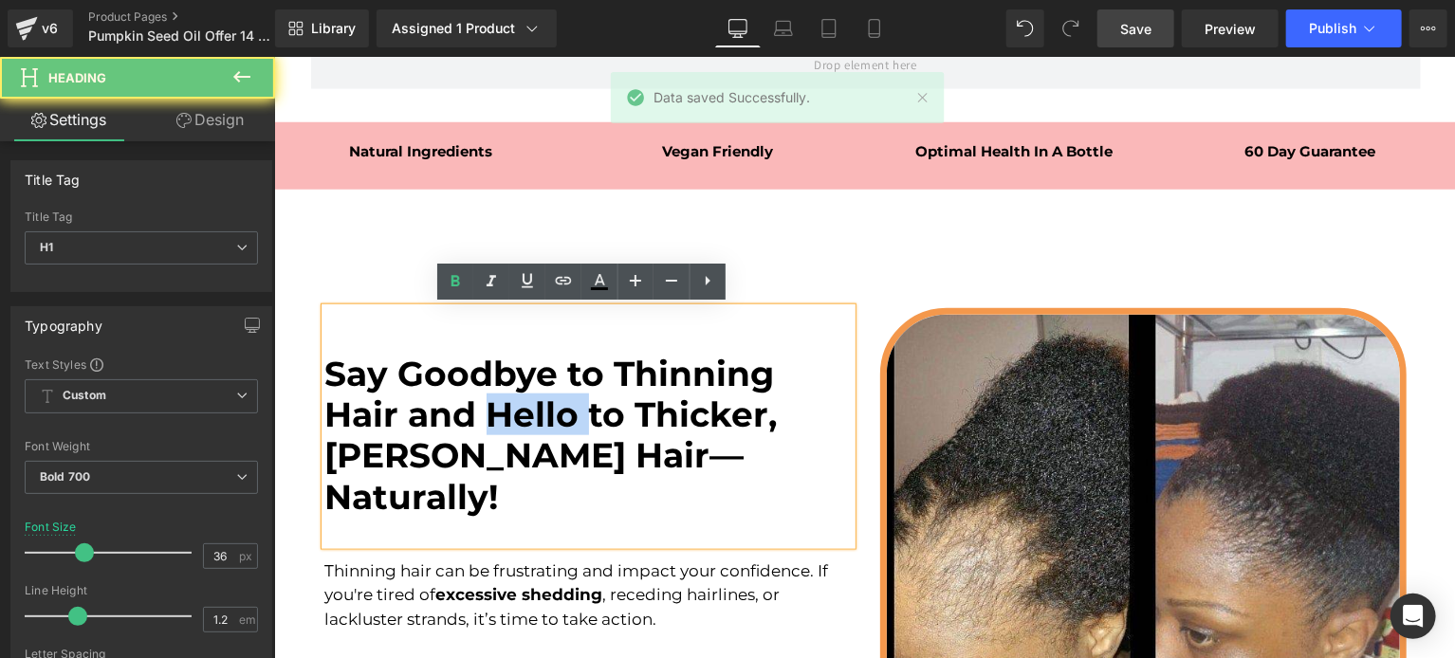
click at [487, 402] on font "Say Goodbye to Thinning Hair and Hello to Thicker, [PERSON_NAME] Hair—Naturally!" at bounding box center [550, 434] width 452 height 165
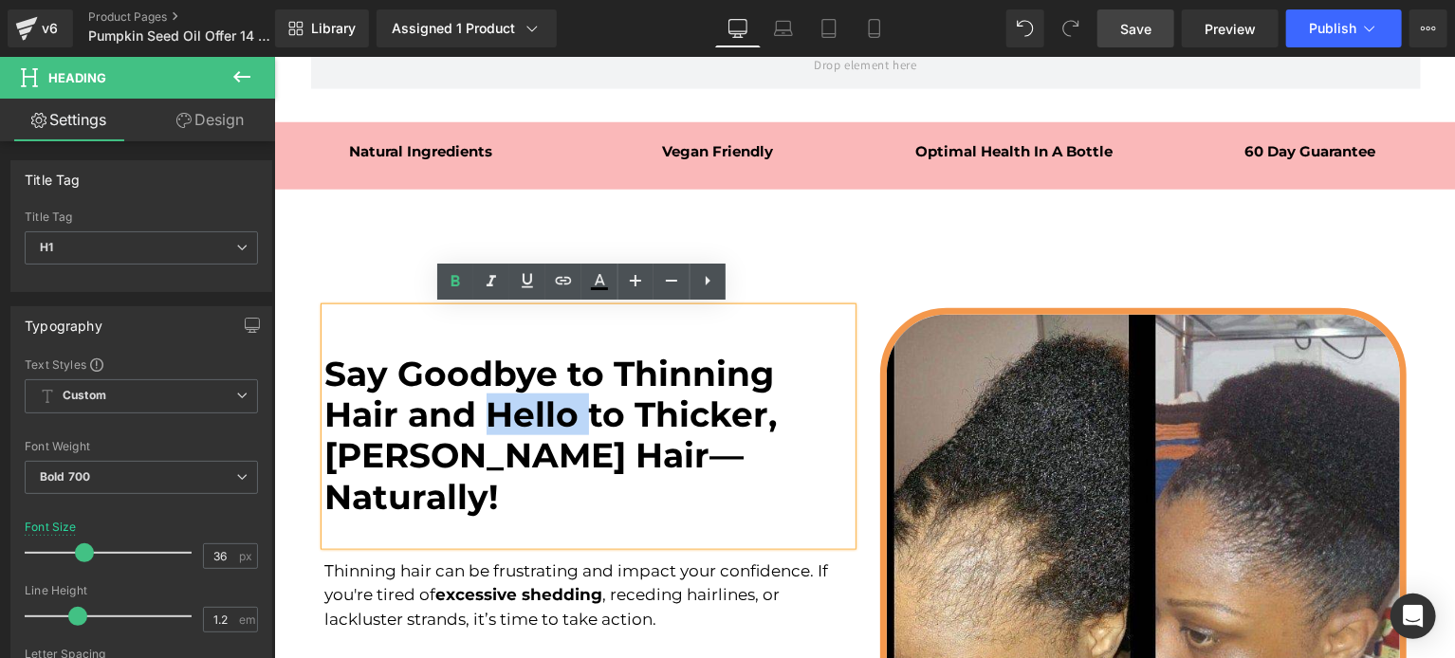
click at [487, 402] on font "Say Goodbye to Thinning Hair and Hello to Thicker, [PERSON_NAME] Hair—Naturally!" at bounding box center [550, 434] width 452 height 165
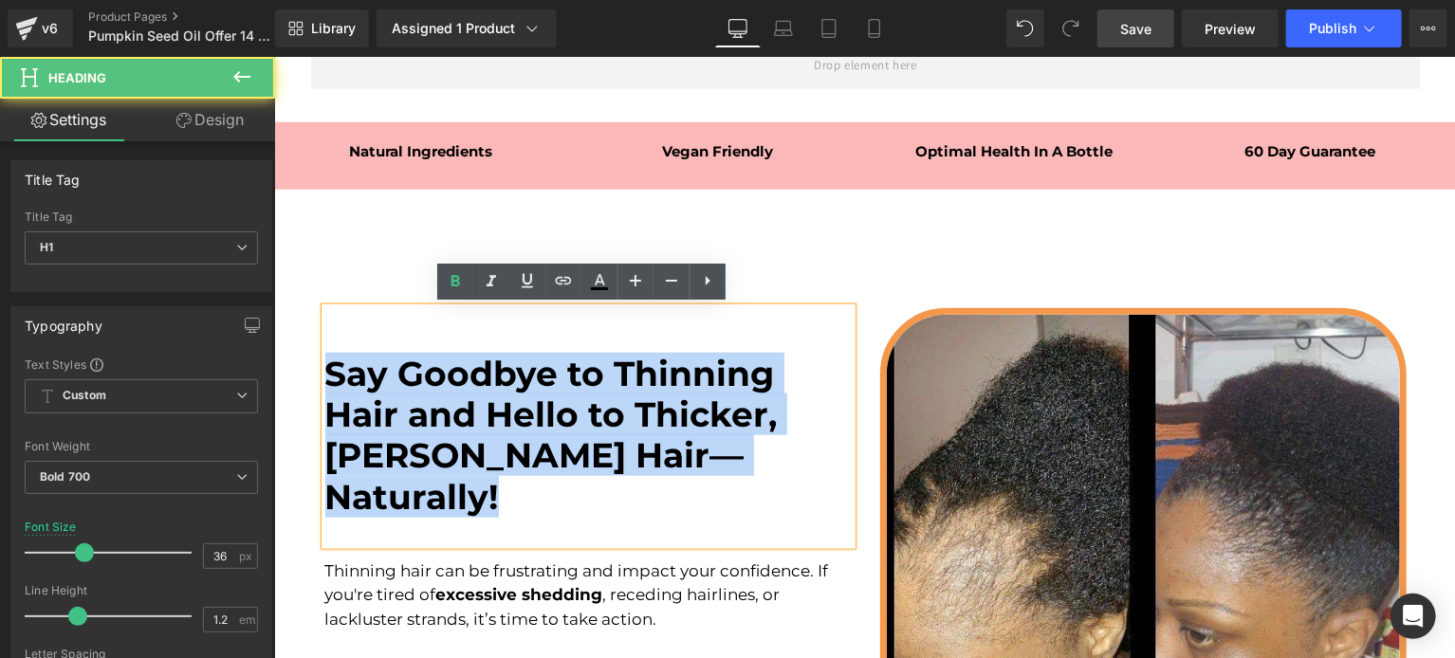
click at [487, 402] on font "Say Goodbye to Thinning Hair and Hello to Thicker, [PERSON_NAME] Hair—Naturally!" at bounding box center [550, 434] width 452 height 165
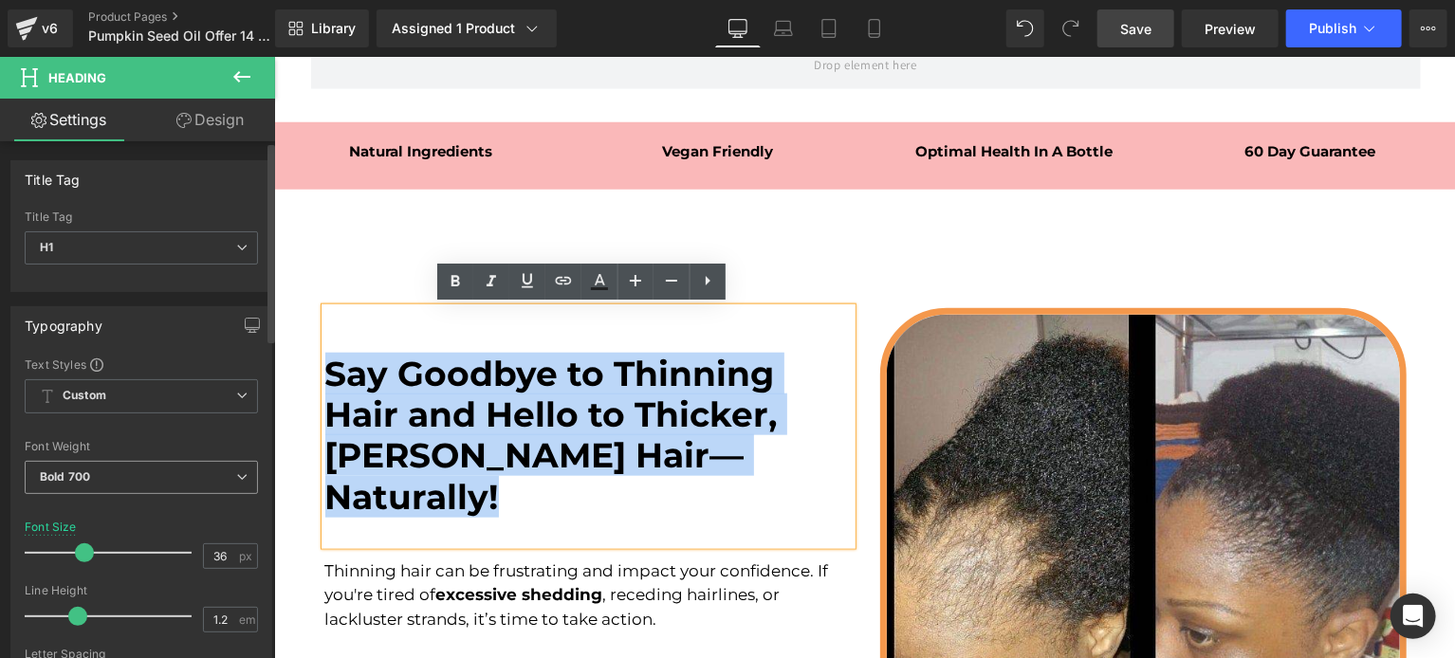
copy font "Say Goodbye to Thinning Hair and Hello to Thicker, [PERSON_NAME] Hair—Naturally!"
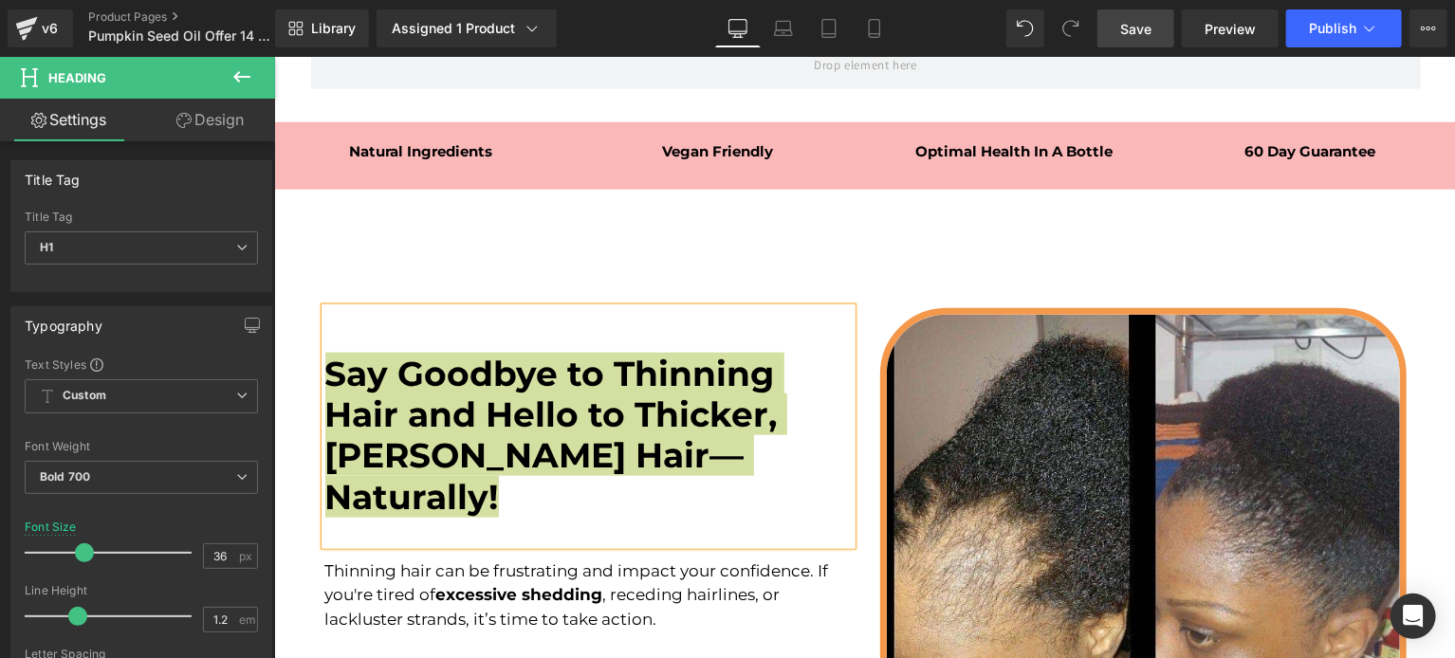
scroll to position [1211, 0]
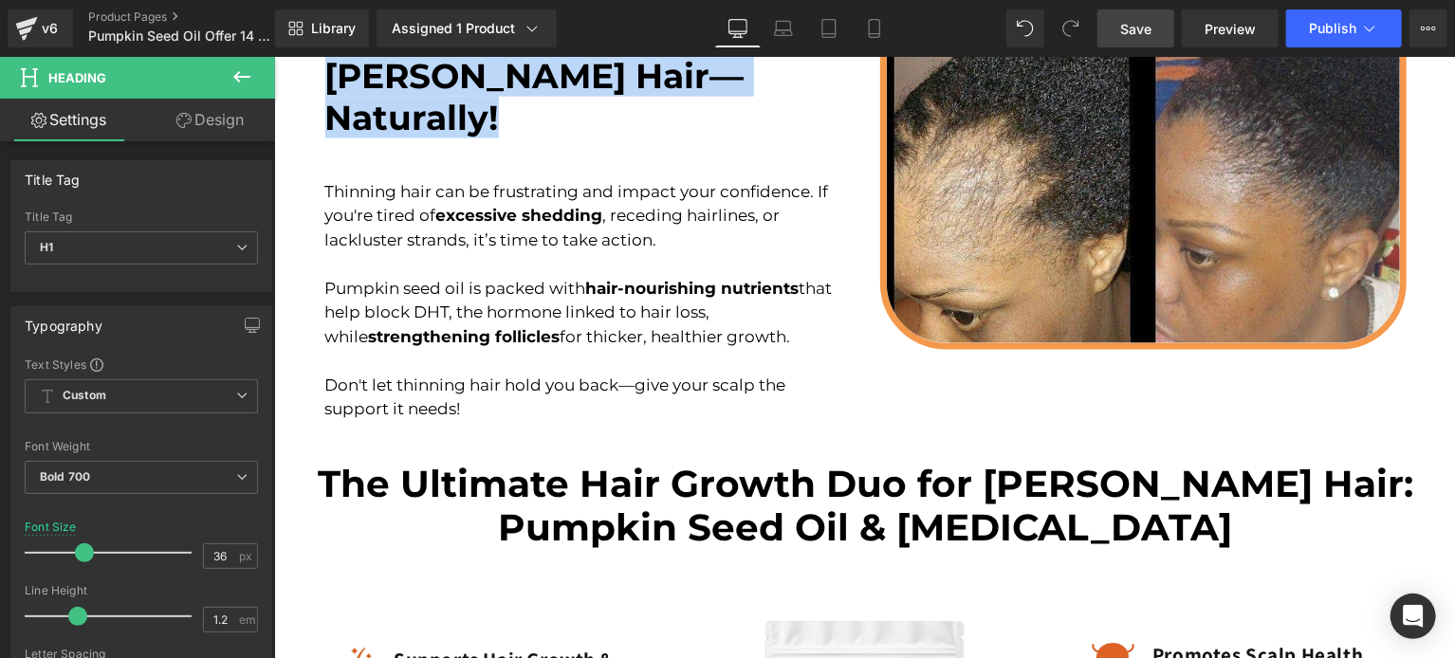
click at [502, 278] on font "Pumpkin seed oil is packed with hair-nourishing nutrients that help block DHT, …" at bounding box center [577, 311] width 507 height 67
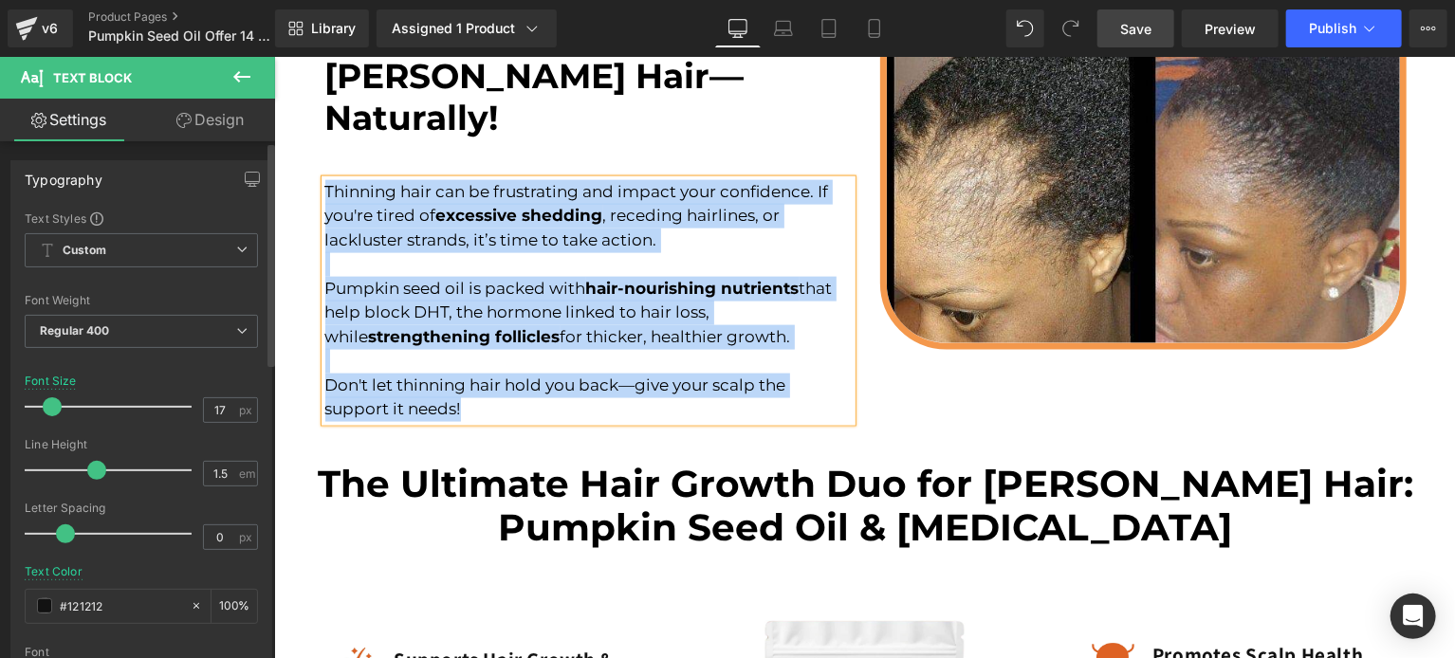
copy div "Thinning hair can be frustrating and impact your confidence. If you're tired of…"
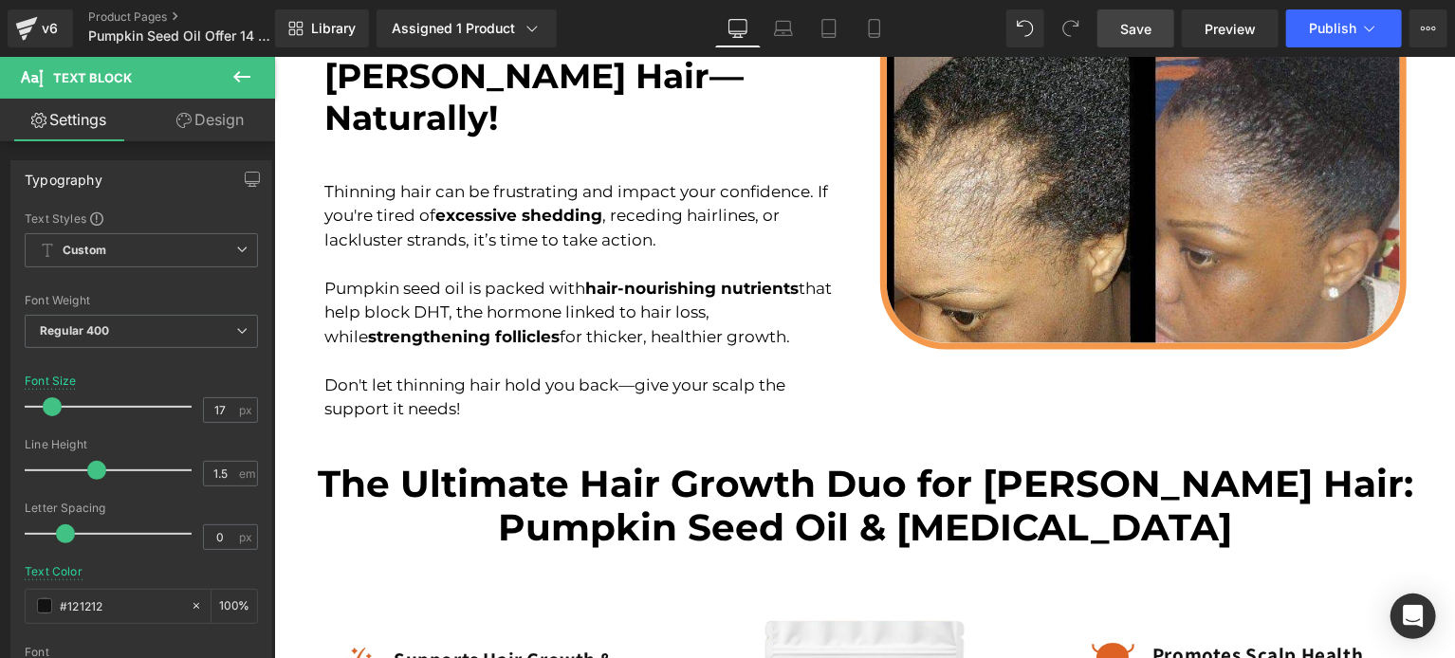
click at [1111, 33] on link "Save" at bounding box center [1135, 28] width 77 height 38
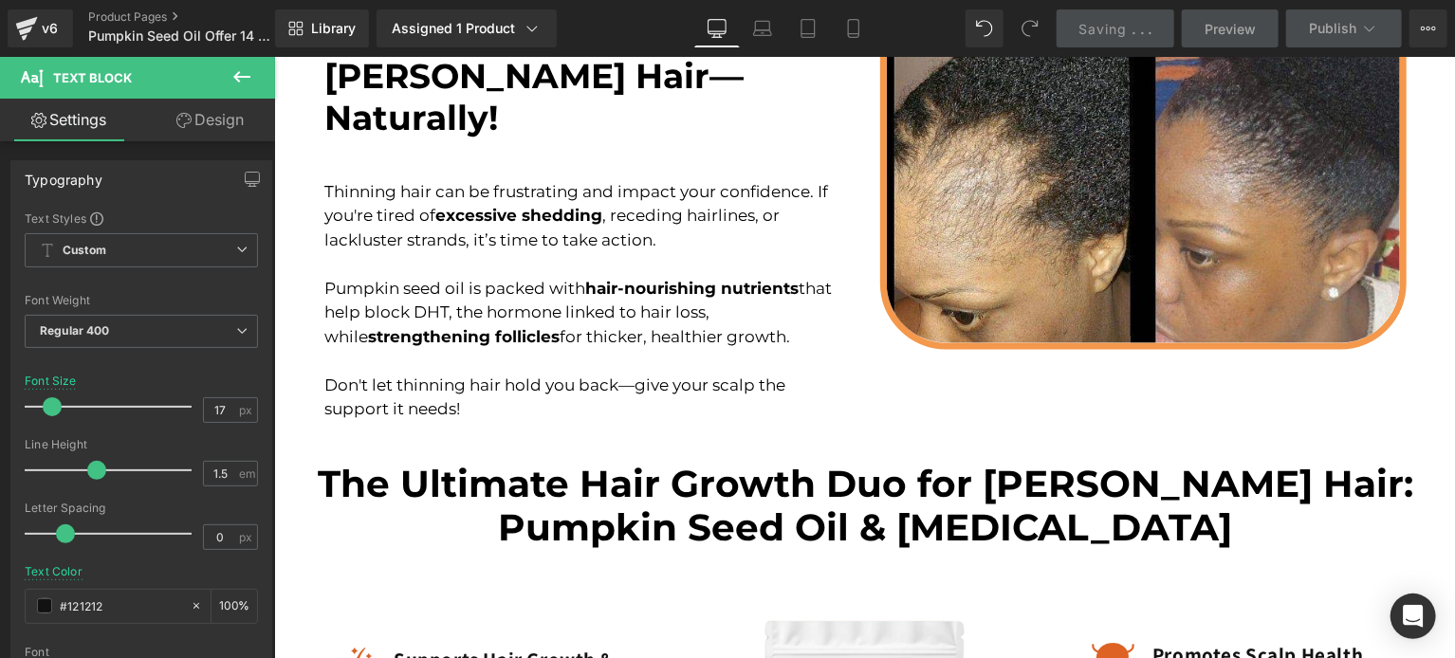
click at [687, 276] on p "Pumpkin seed oil is packed with hair-nourishing nutrients that help block DHT, …" at bounding box center [587, 312] width 526 height 73
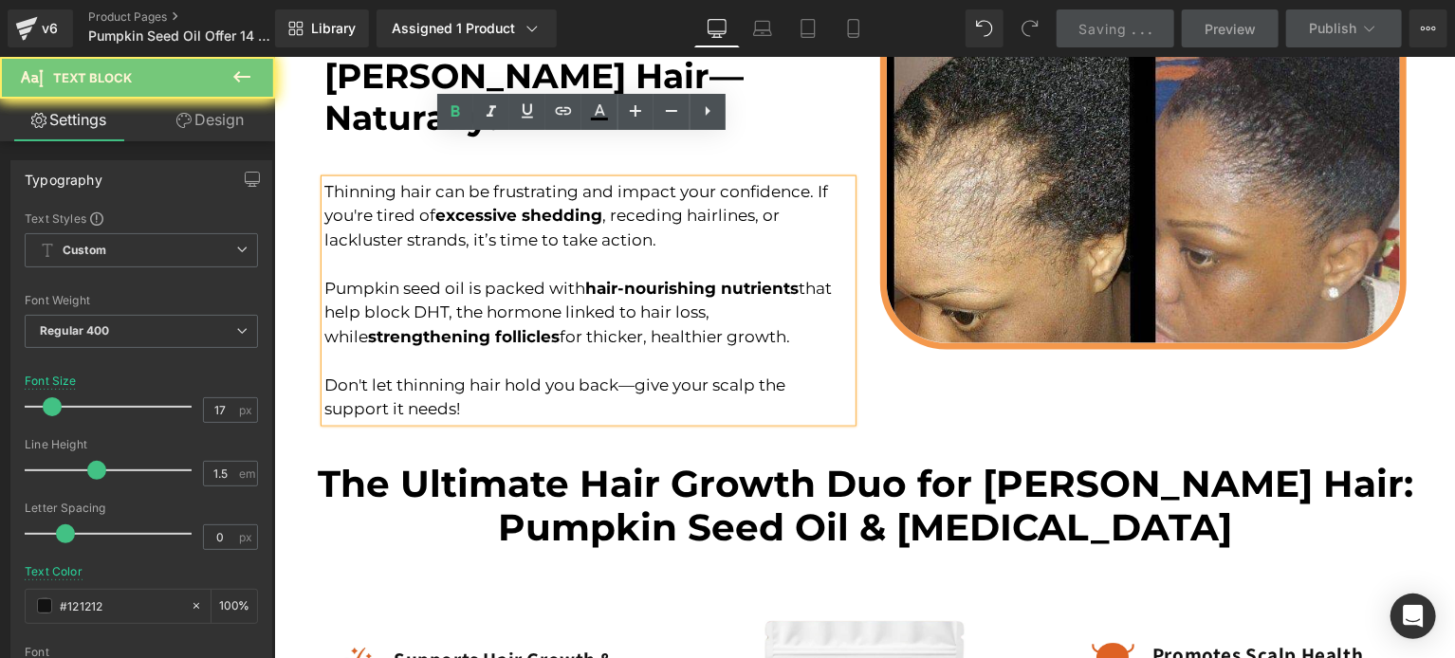
click at [609, 278] on strong "hair-nourishing nutrients" at bounding box center [691, 287] width 213 height 19
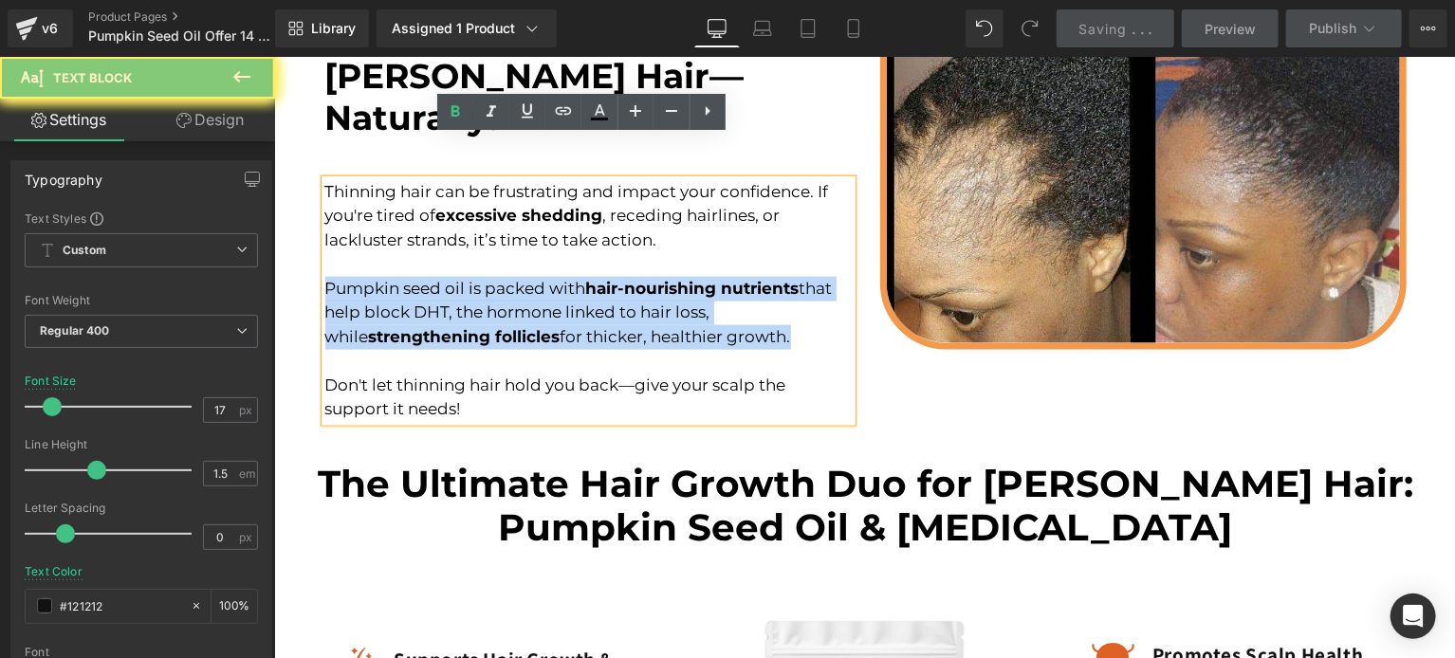
click at [609, 278] on strong "hair-nourishing nutrients" at bounding box center [691, 287] width 213 height 19
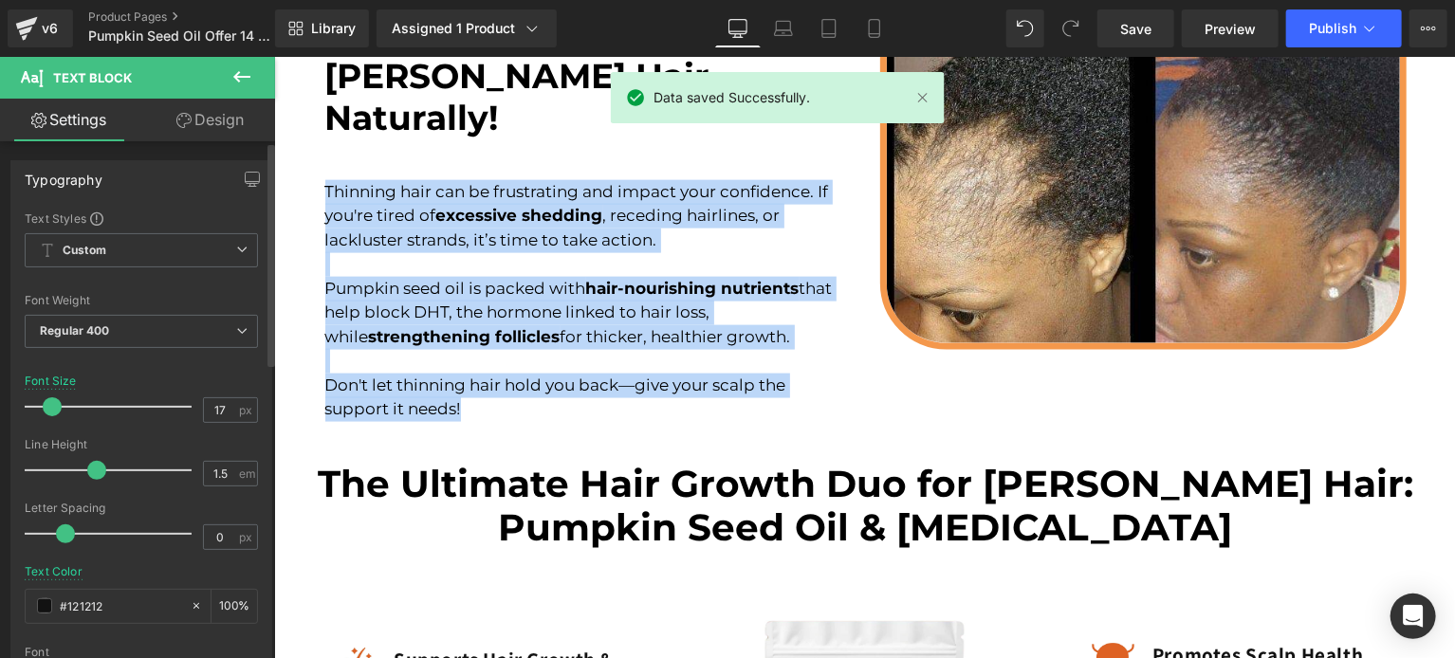
copy div "Thinning hair can be frustrating and impact your confidence. If you're tired of…"
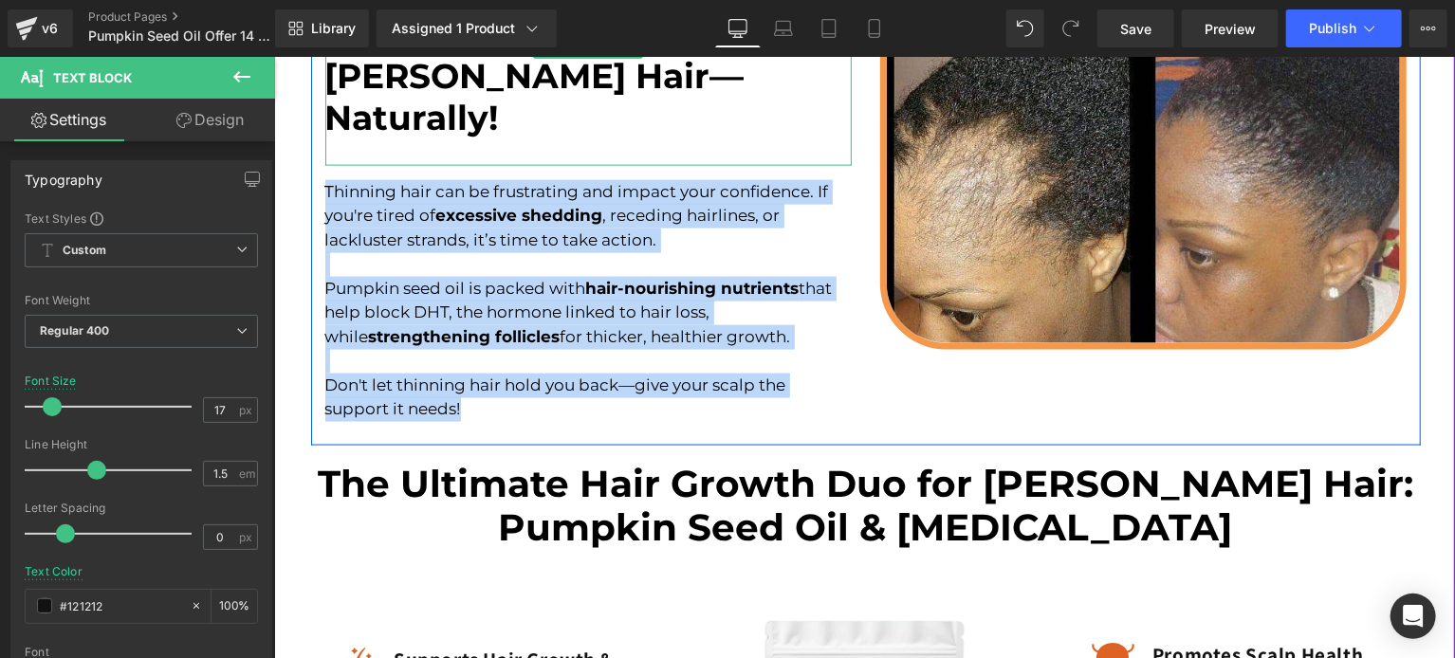
click at [612, 89] on font "Say Goodbye to Thinning Hair and Hello to Thicker, [PERSON_NAME] Hair—Naturally!" at bounding box center [550, 55] width 452 height 165
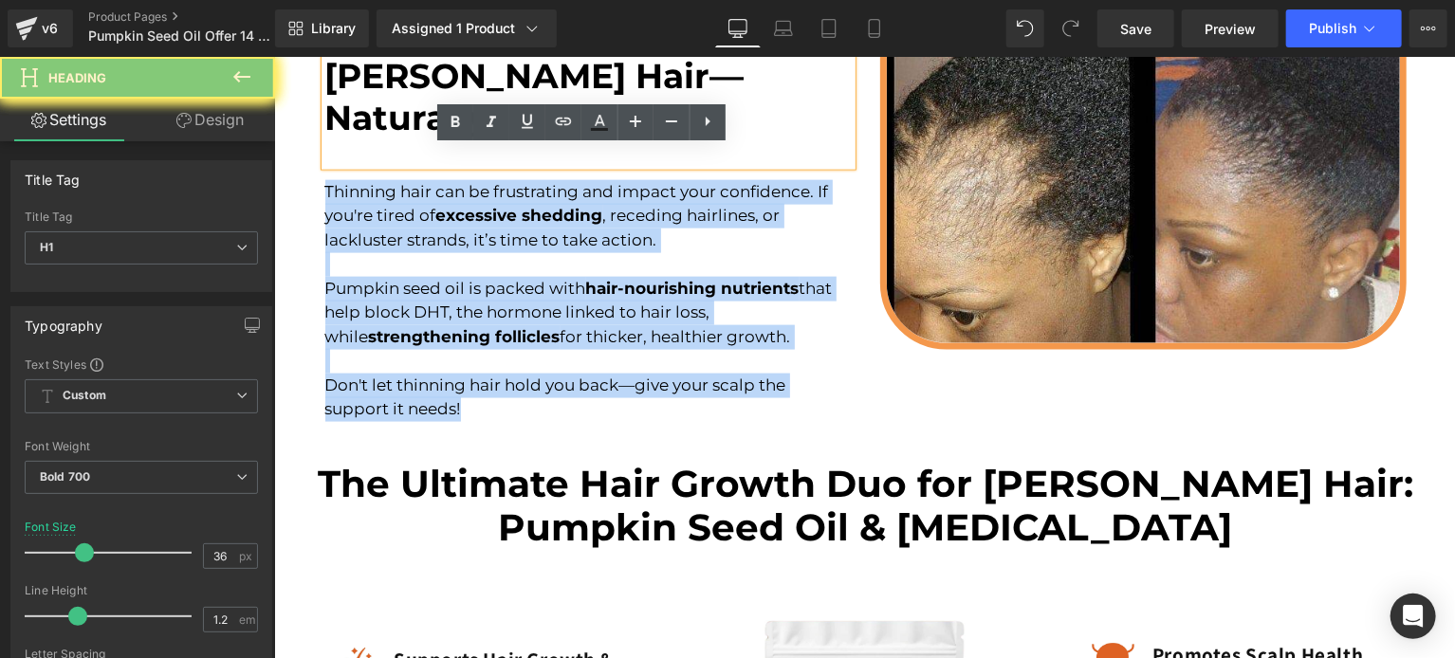
click at [612, 89] on font "Say Goodbye to Thinning Hair and Hello to Thicker, [PERSON_NAME] Hair—Naturally!" at bounding box center [550, 55] width 452 height 165
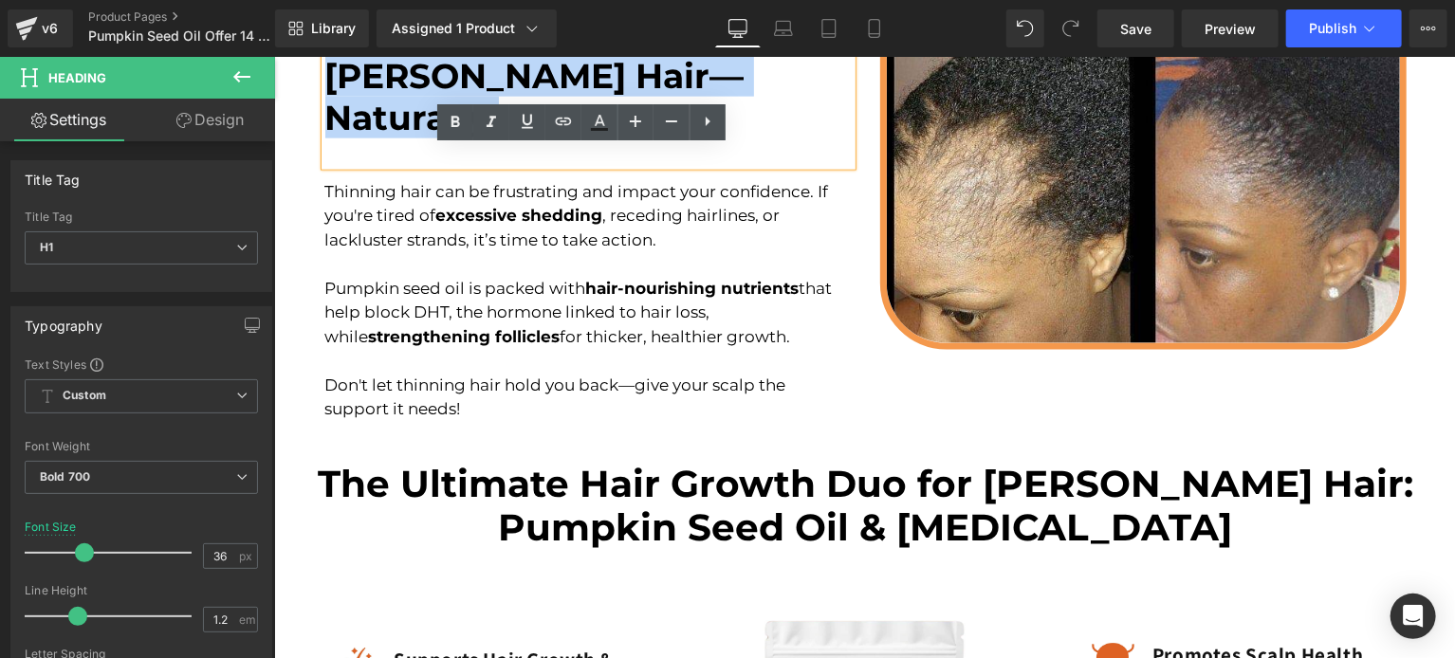
scroll to position [832, 0]
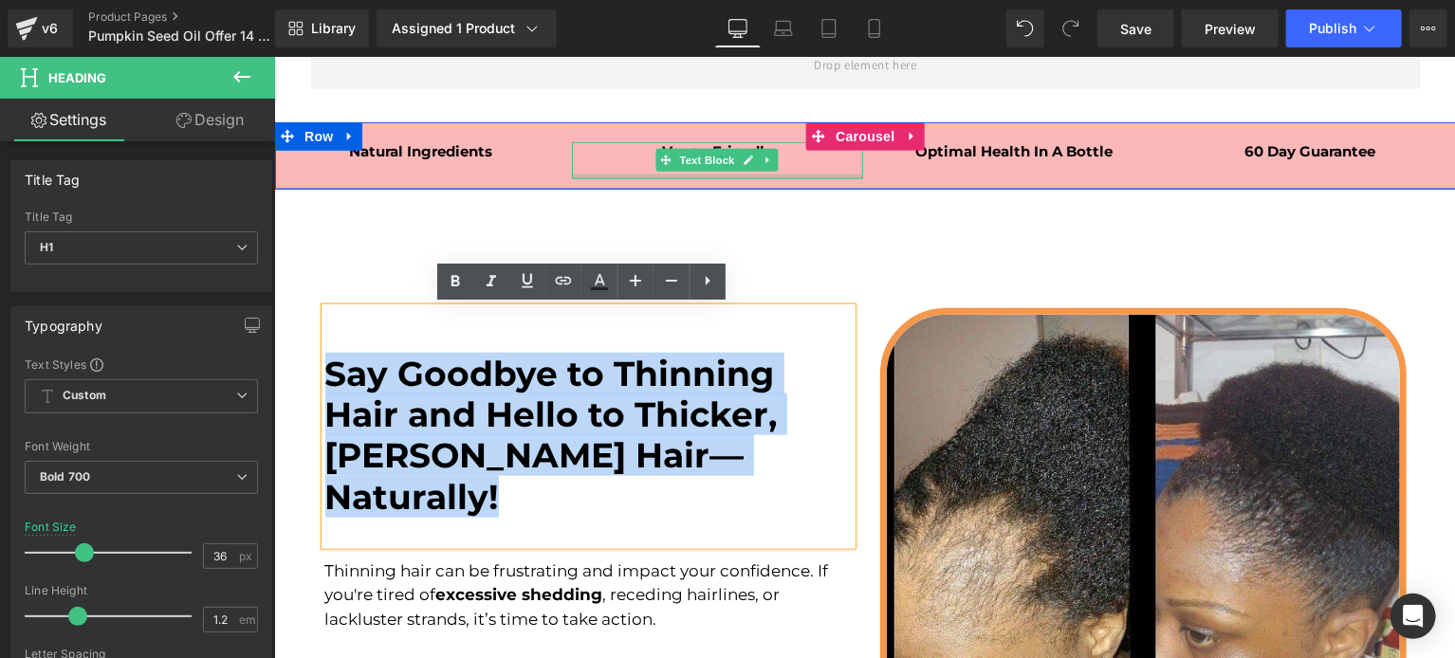
paste div
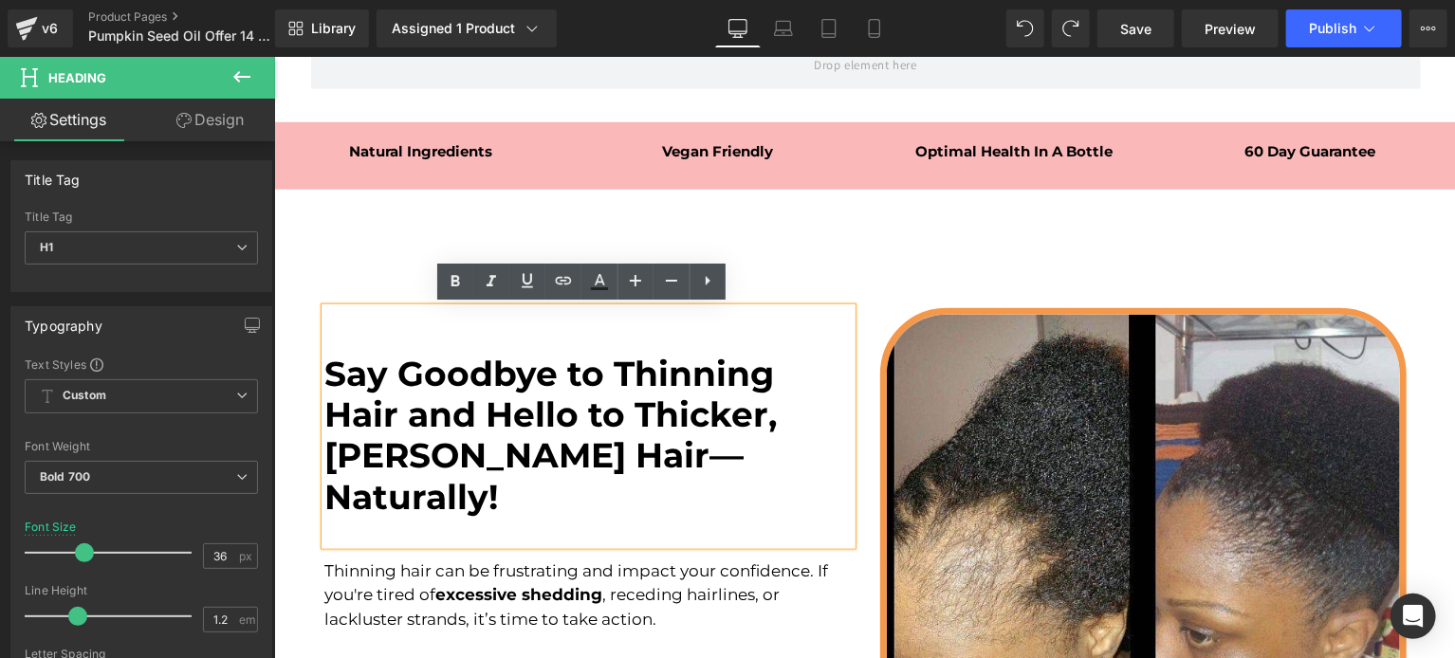
click at [717, 511] on div "Say Goodbye to Thinning Hair and Hello to Thicker, [PERSON_NAME] Hair—Naturally…" at bounding box center [587, 560] width 555 height 507
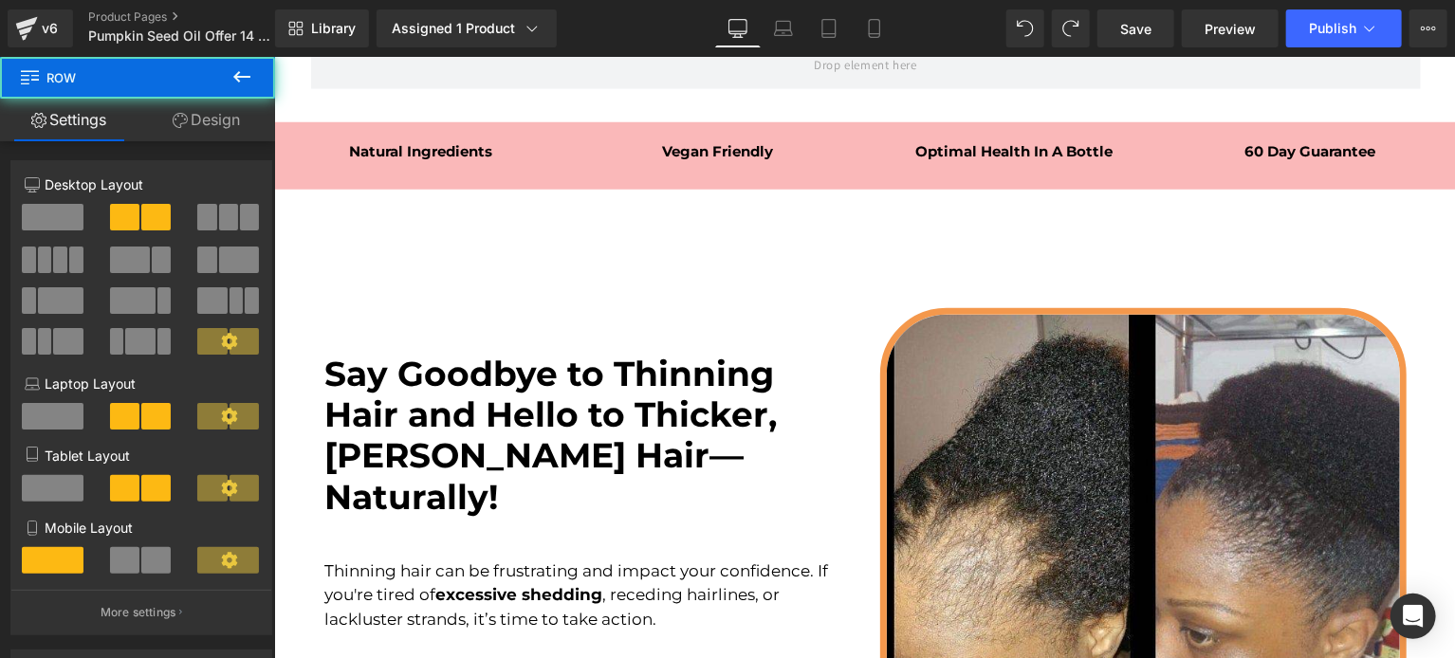
click at [703, 468] on font "Say Goodbye to Thinning Hair and Hello to Thicker, [PERSON_NAME] Hair—Naturally!" at bounding box center [550, 434] width 452 height 165
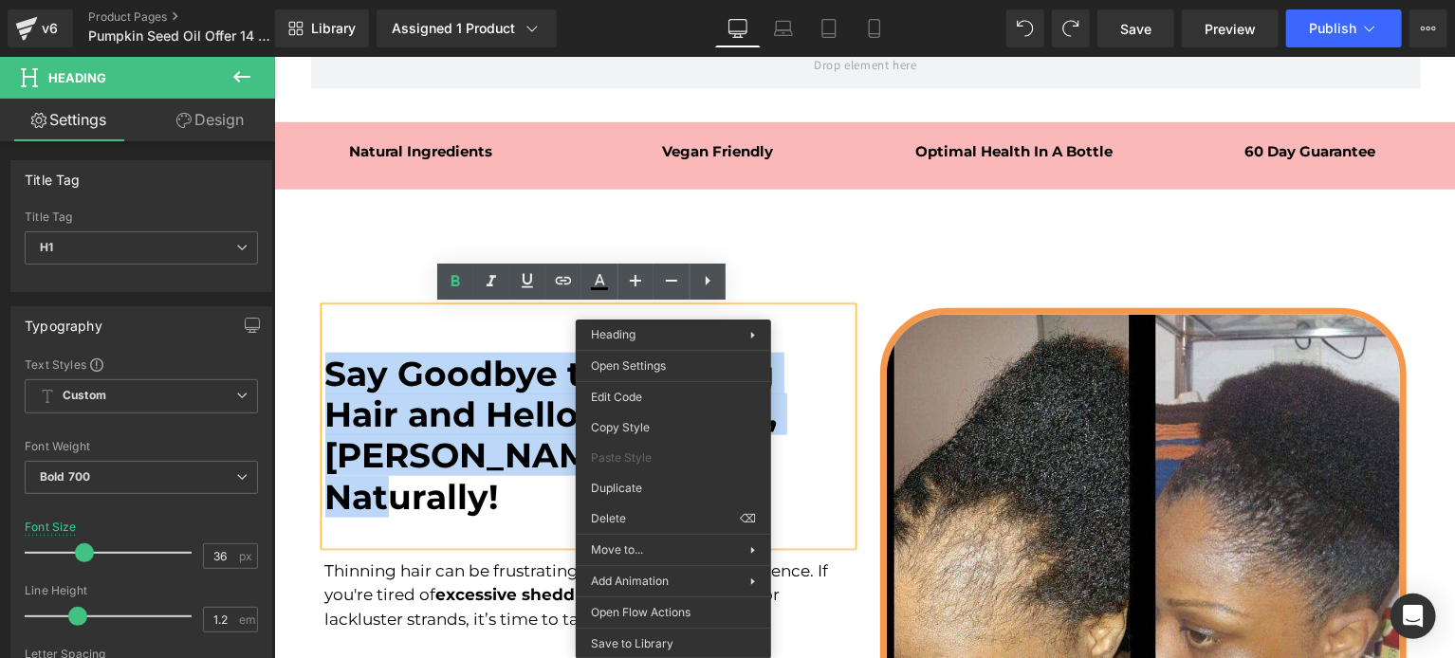
drag, startPoint x: 672, startPoint y: 447, endPoint x: 492, endPoint y: 396, distance: 187.0
click at [492, 396] on font "Say Goodbye to Thinning Hair and Hello to Thicker, [PERSON_NAME] Hair—Naturally!" at bounding box center [550, 434] width 452 height 165
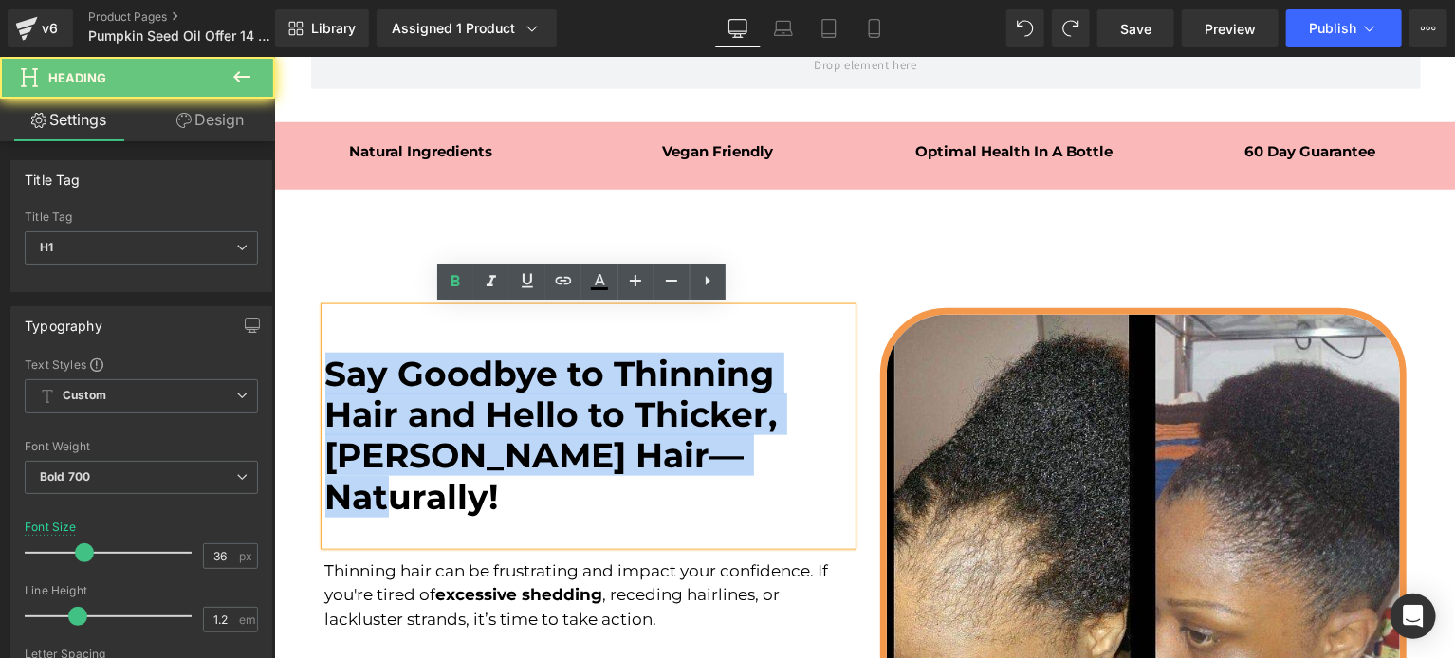
click at [492, 396] on font "Say Goodbye to Thinning Hair and Hello to Thicker, [PERSON_NAME] Hair—Naturally!" at bounding box center [550, 434] width 452 height 165
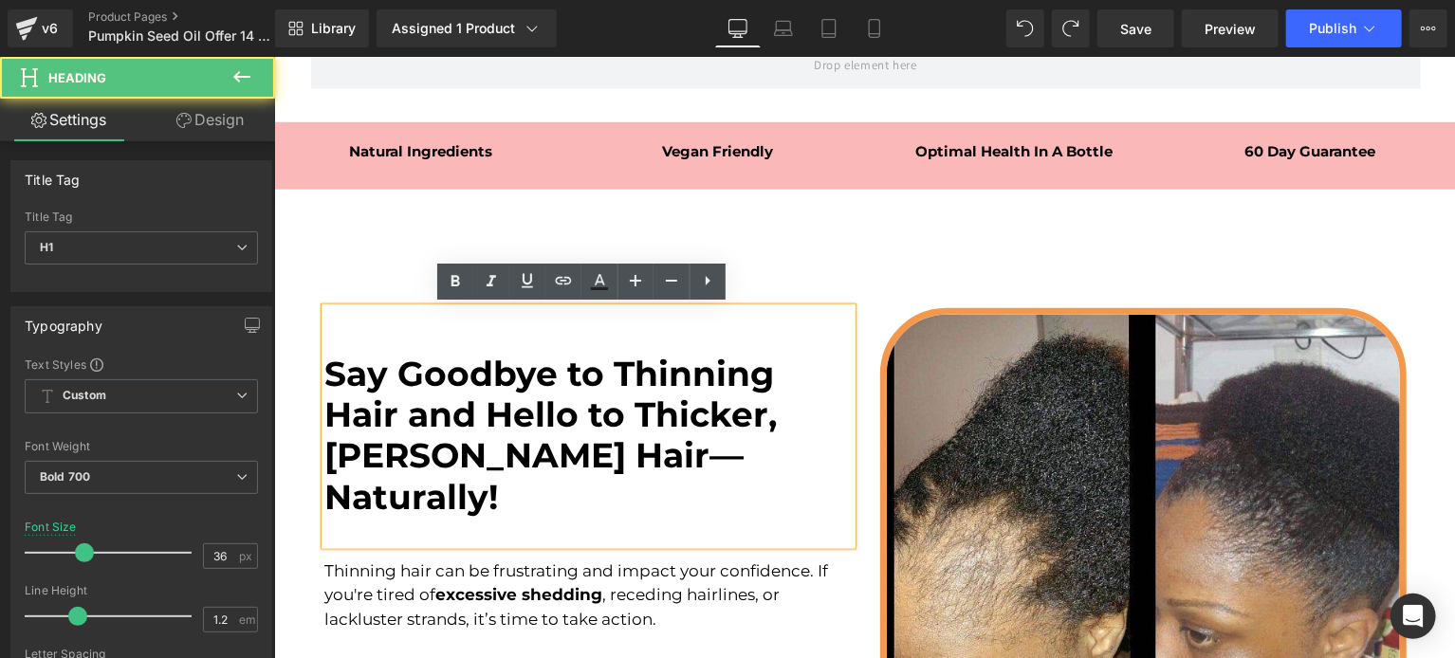
click at [492, 396] on font "Say Goodbye to Thinning Hair and Hello to Thicker, [PERSON_NAME] Hair—Naturally!" at bounding box center [550, 434] width 452 height 165
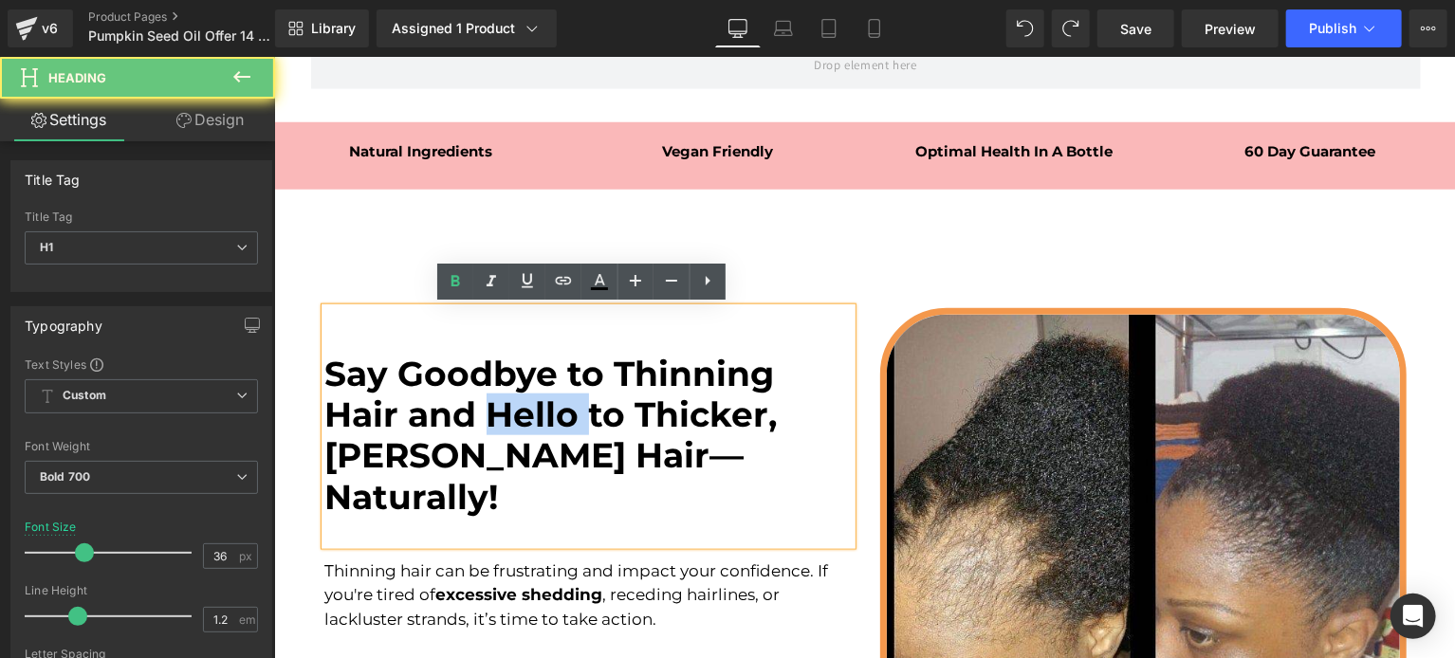
click at [492, 396] on font "Say Goodbye to Thinning Hair and Hello to Thicker, [PERSON_NAME] Hair—Naturally!" at bounding box center [550, 434] width 452 height 165
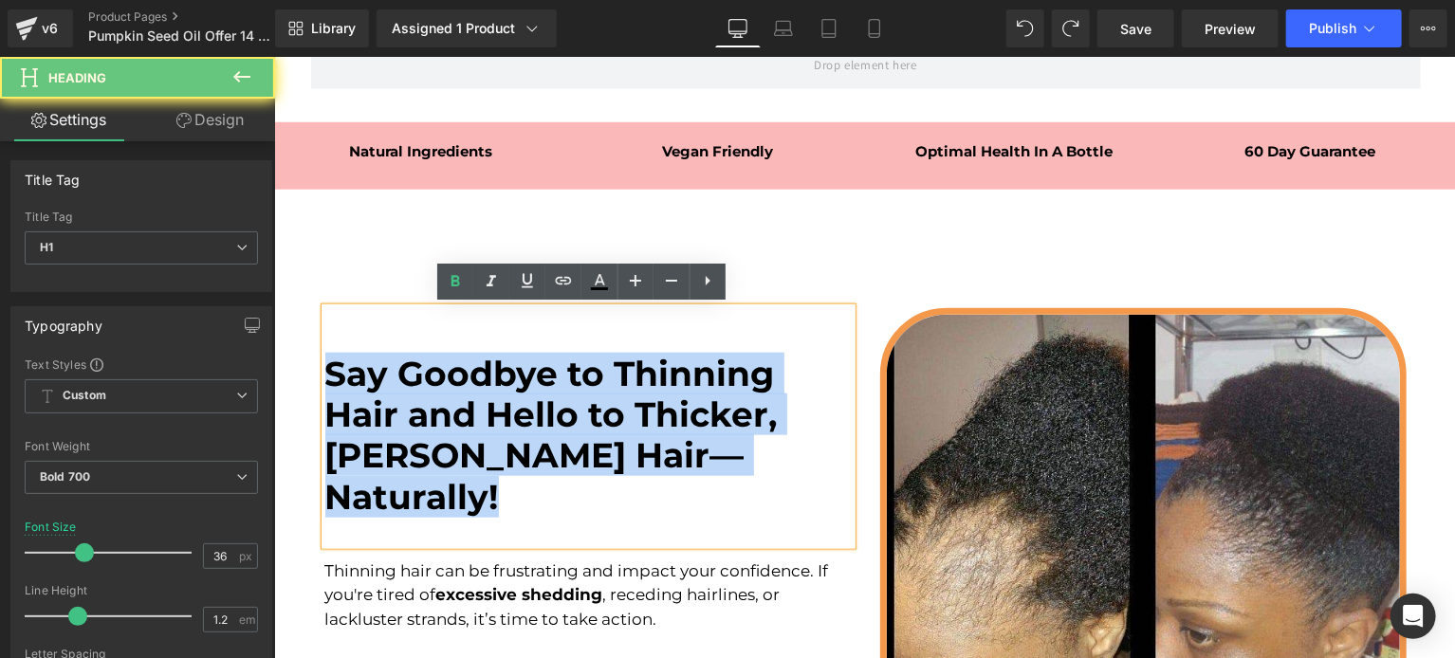
click at [492, 396] on font "Say Goodbye to Thinning Hair and Hello to Thicker, [PERSON_NAME] Hair—Naturally!" at bounding box center [550, 434] width 452 height 165
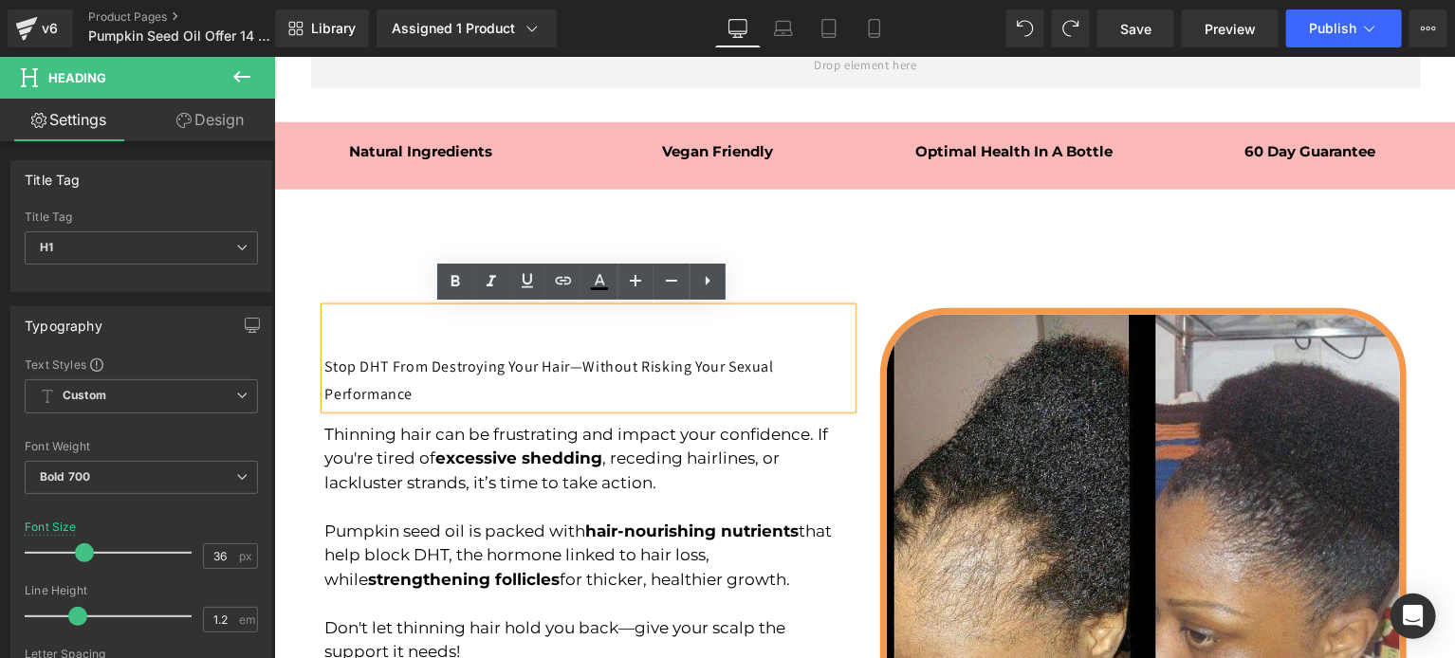
click at [492, 396] on div "Stop DHT From Destroying Your Hair—Without Risking Your Sexual Performance" at bounding box center [587, 380] width 526 height 55
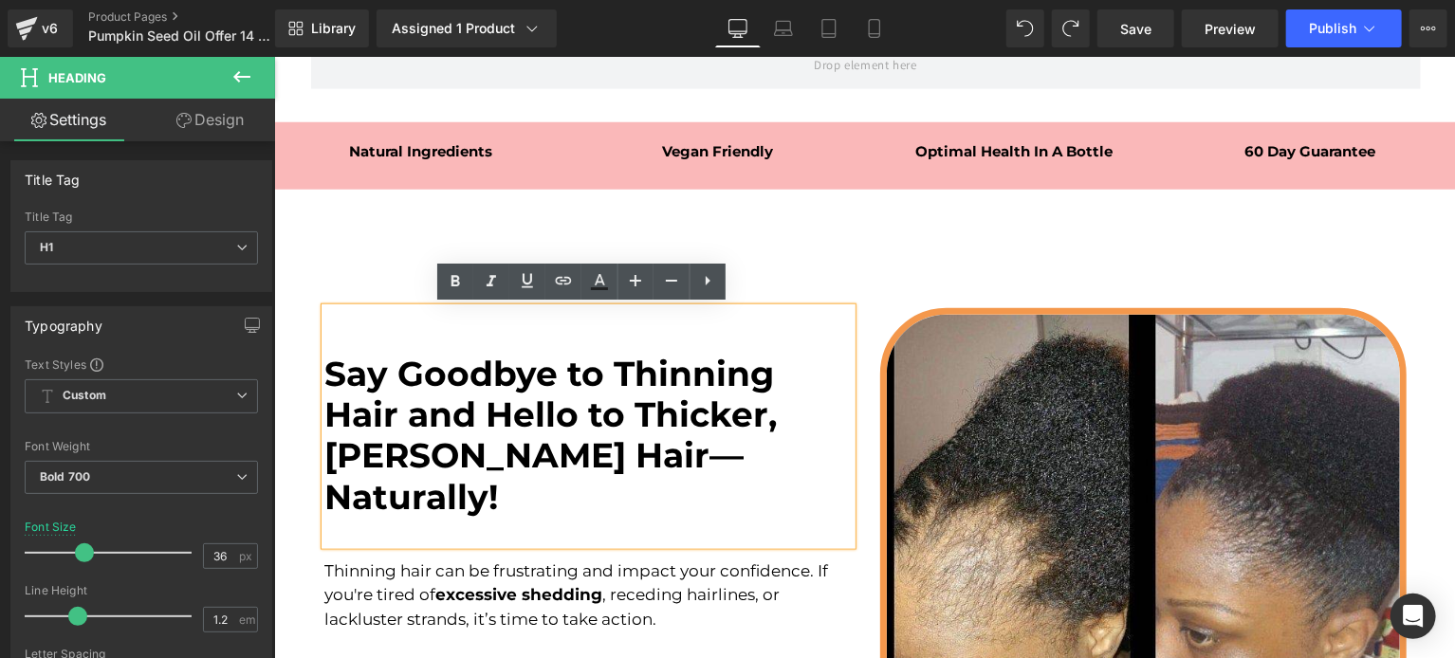
click at [492, 396] on font "Say Goodbye to Thinning Hair and Hello to Thicker, [PERSON_NAME] Hair—Naturally!" at bounding box center [550, 434] width 452 height 165
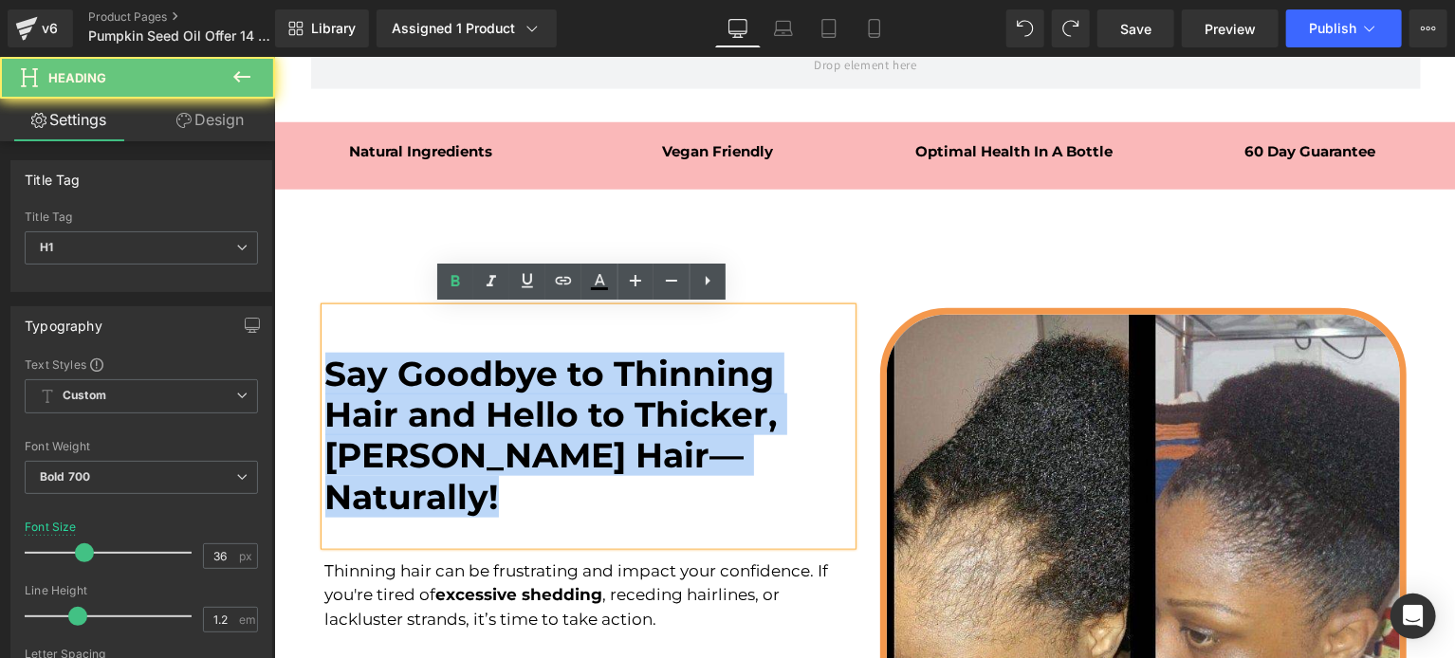
click at [492, 396] on font "Say Goodbye to Thinning Hair and Hello to Thicker, [PERSON_NAME] Hair—Naturally!" at bounding box center [550, 434] width 452 height 165
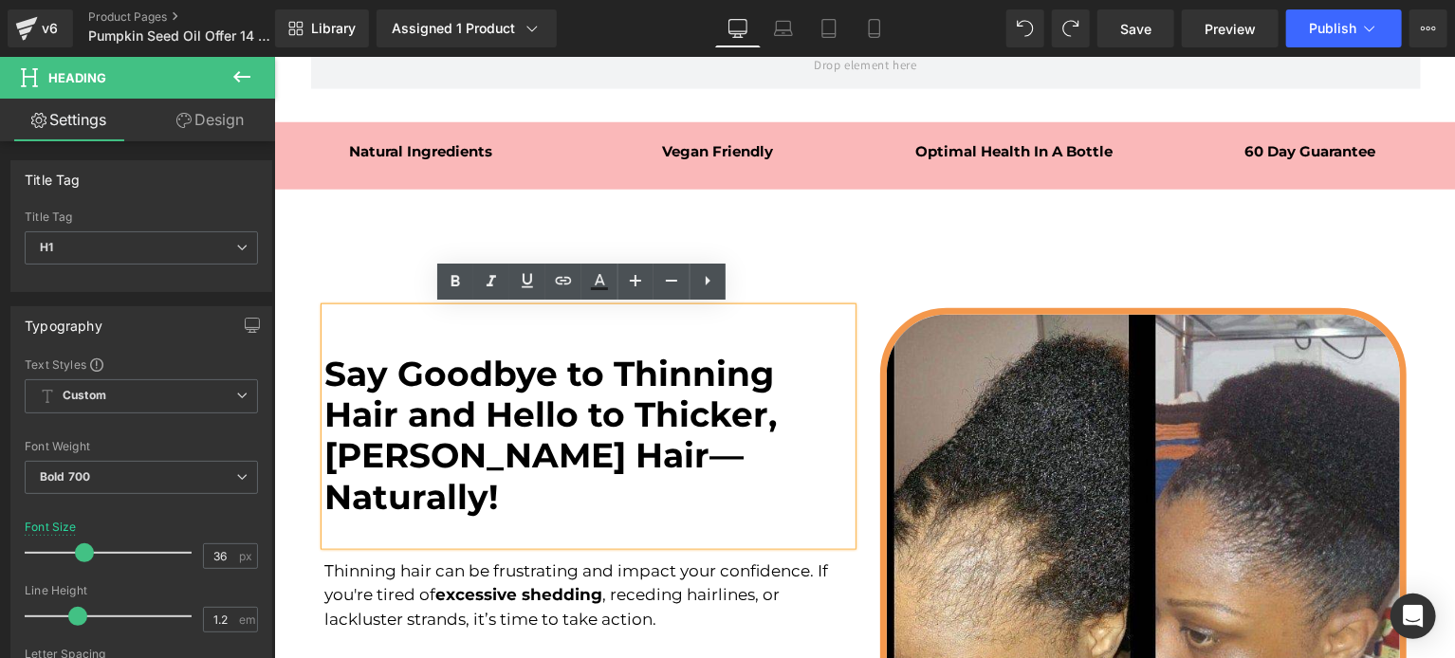
click at [492, 396] on font "Say Goodbye to Thinning Hair and Hello to Thicker, [PERSON_NAME] Hair—Naturally!" at bounding box center [550, 434] width 452 height 165
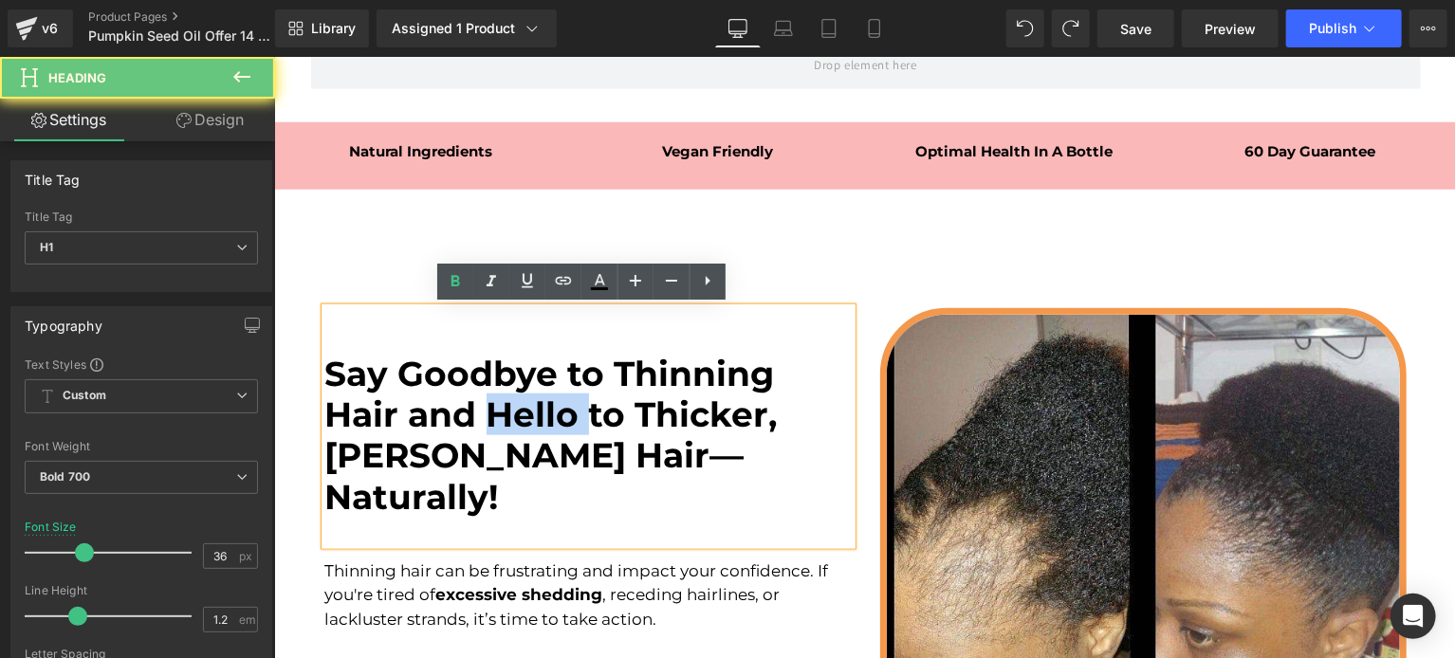
click at [492, 396] on font "Say Goodbye to Thinning Hair and Hello to Thicker, [PERSON_NAME] Hair—Naturally!" at bounding box center [550, 434] width 452 height 165
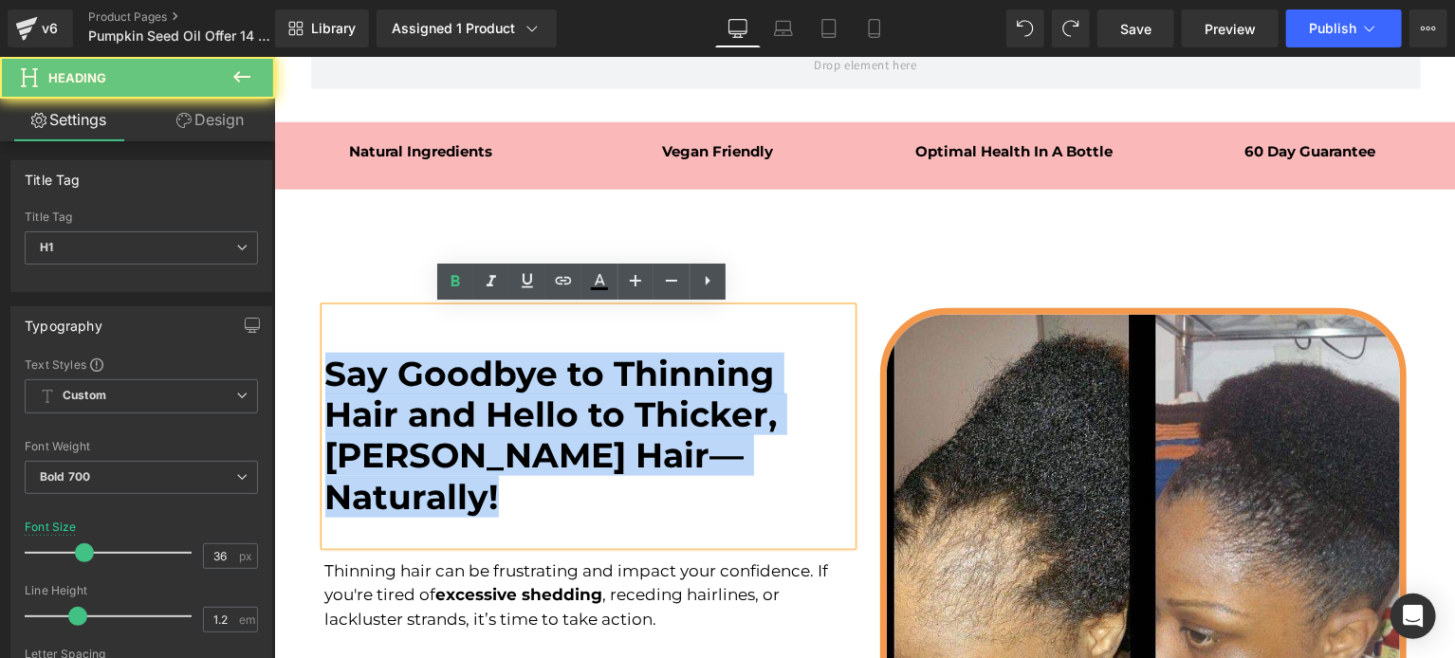
click at [492, 396] on font "Say Goodbye to Thinning Hair and Hello to Thicker, [PERSON_NAME] Hair—Naturally!" at bounding box center [550, 434] width 452 height 165
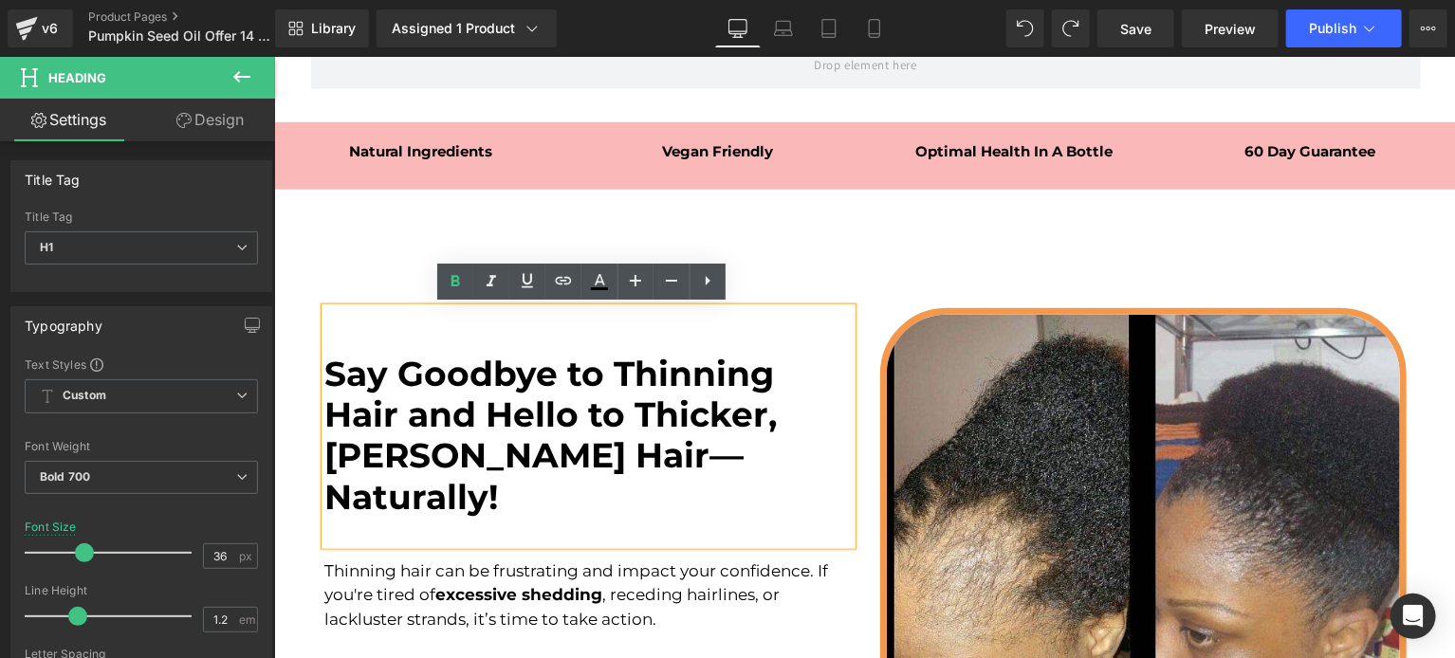
click at [492, 396] on font "Say Goodbye to Thinning Hair and Hello to Thicker, [PERSON_NAME] Hair—Naturally!" at bounding box center [550, 434] width 452 height 165
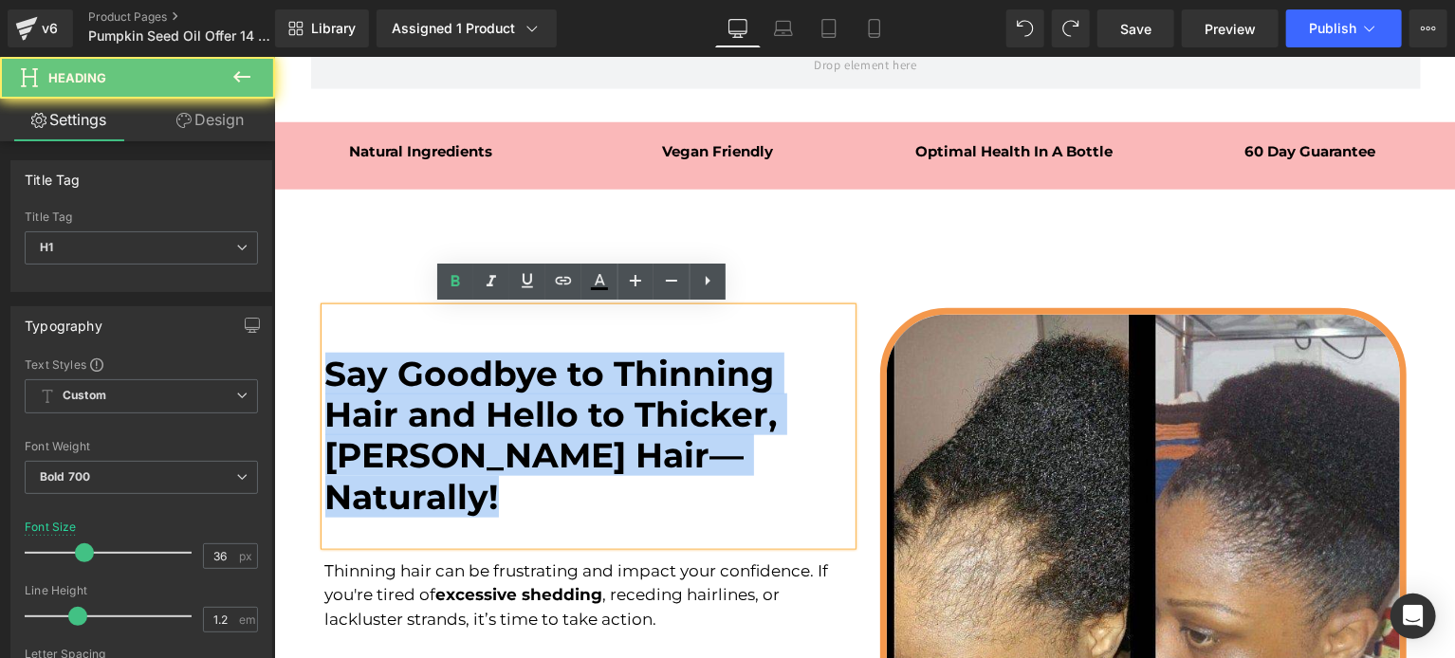
click at [492, 396] on font "Say Goodbye to Thinning Hair and Hello to Thicker, [PERSON_NAME] Hair—Naturally!" at bounding box center [550, 434] width 452 height 165
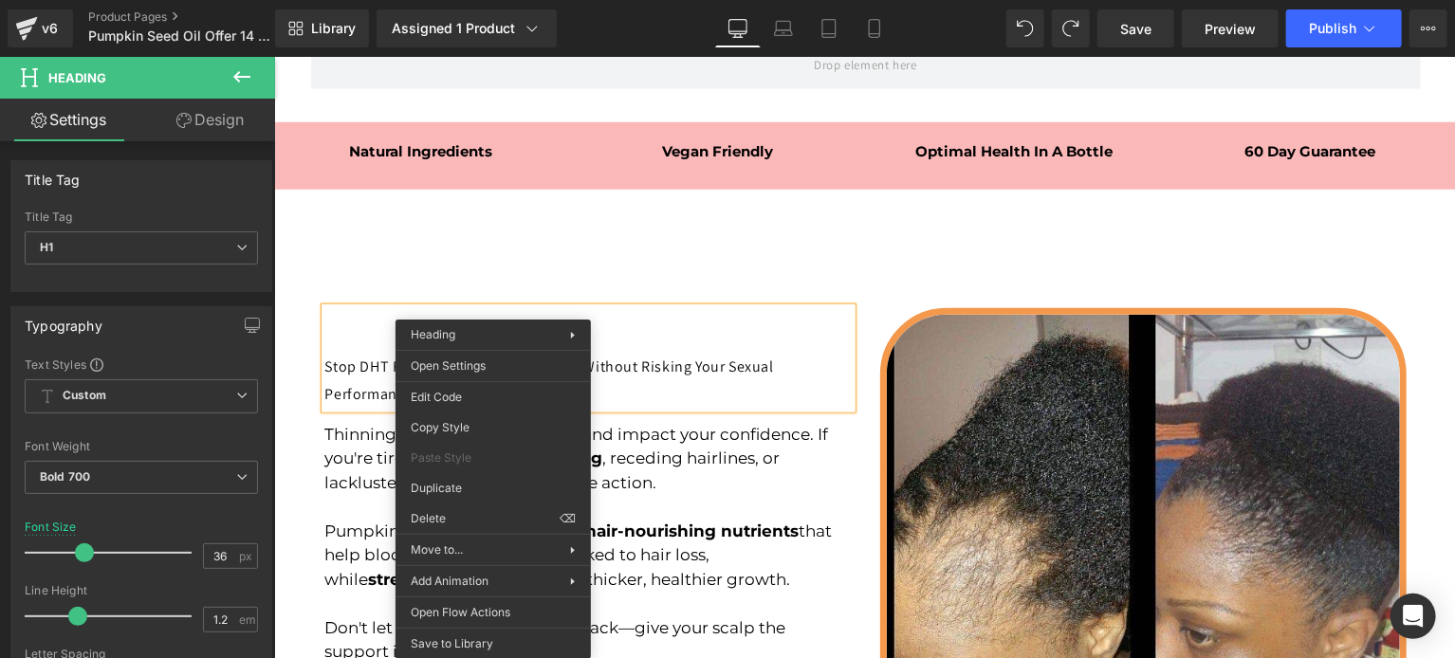
click at [672, 348] on div "Stop DHT From Destroying Your Hair—Without Risking Your Sexual Performance" at bounding box center [587, 357] width 526 height 101
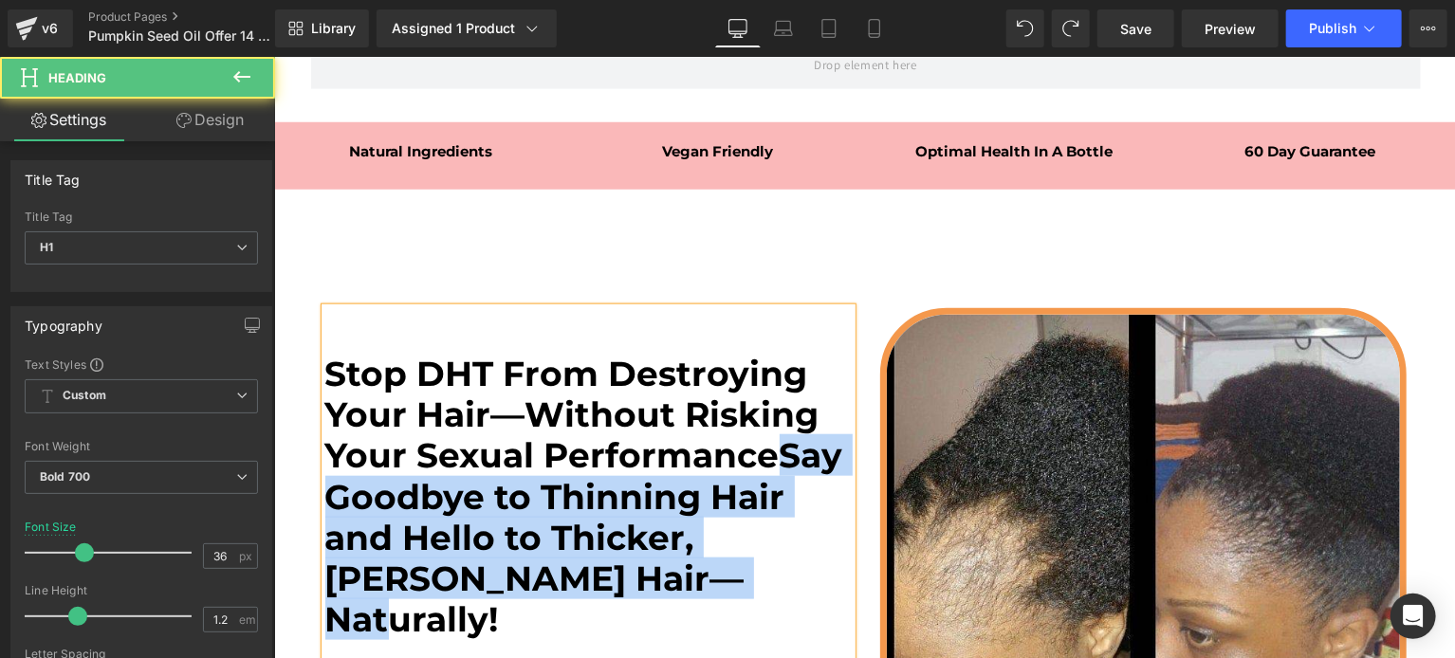
click at [631, 558] on h1 "Stop DHT From Destroying Your Hair—Without Risking Your Sexual PerformanceSay G…" at bounding box center [587, 496] width 526 height 286
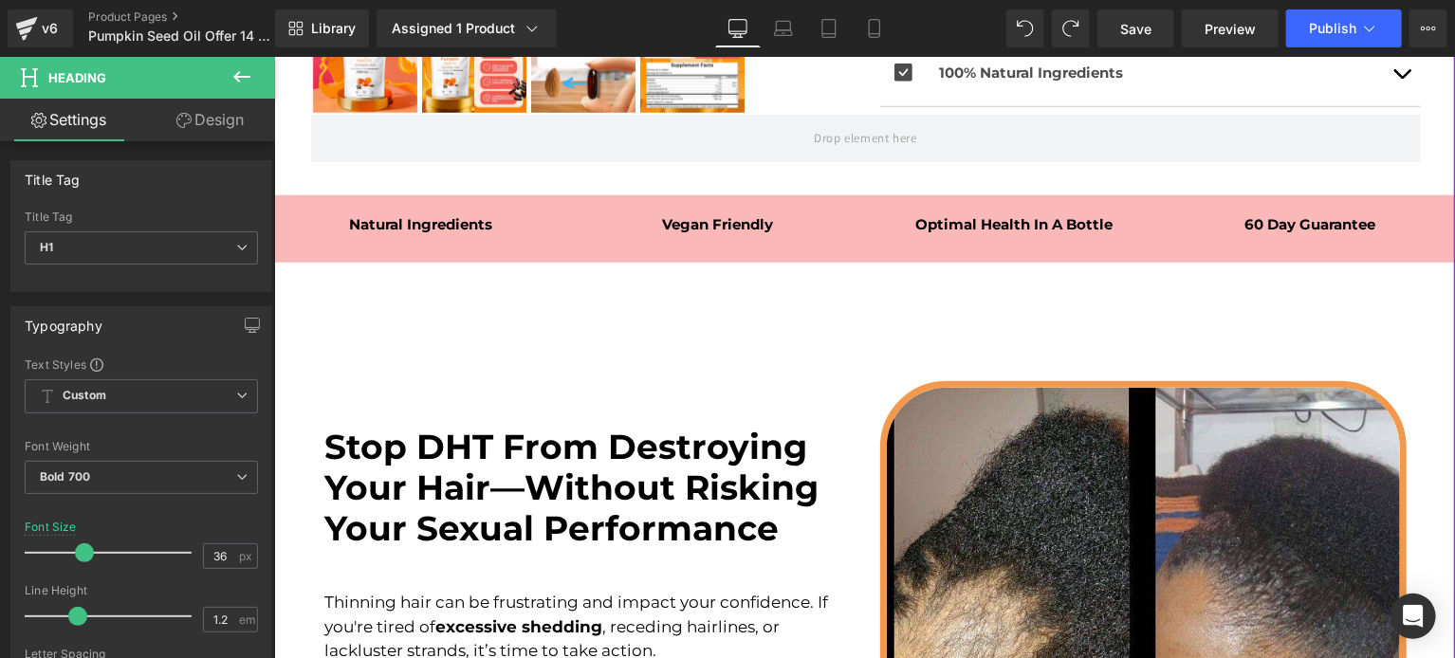
scroll to position [1138, 0]
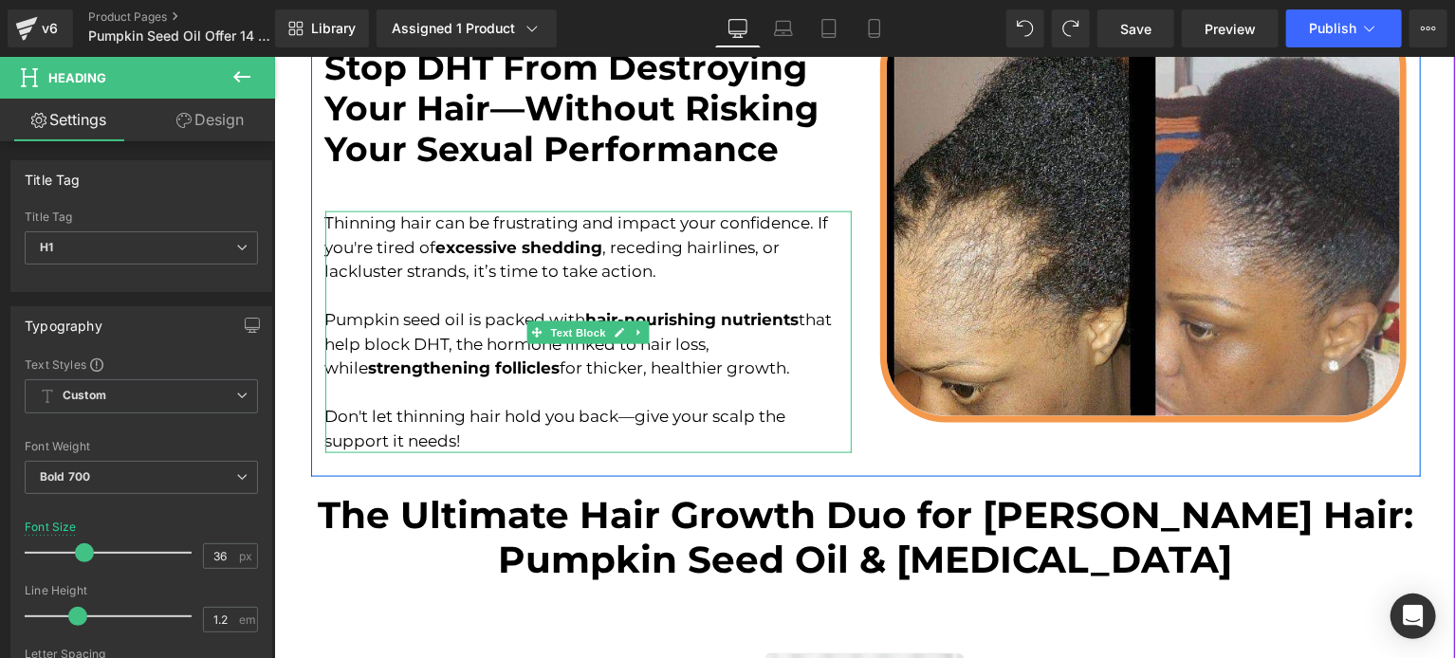
drag, startPoint x: 560, startPoint y: 229, endPoint x: 545, endPoint y: 241, distance: 19.5
click at [560, 229] on font "Thinning hair can be frustrating and impact your confidence. If you're tired of…" at bounding box center [575, 245] width 503 height 67
click at [545, 241] on strong "excessive shedding" at bounding box center [518, 246] width 167 height 19
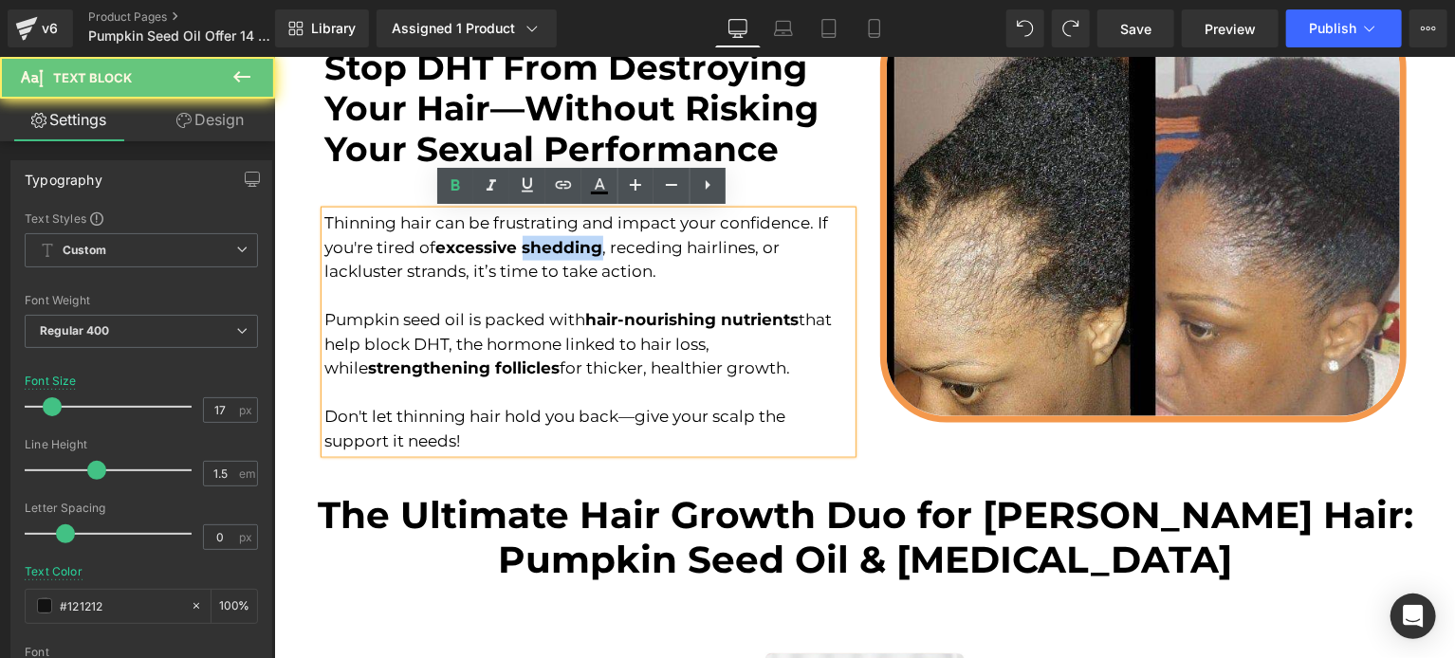
click at [545, 241] on strong "excessive shedding" at bounding box center [518, 246] width 167 height 19
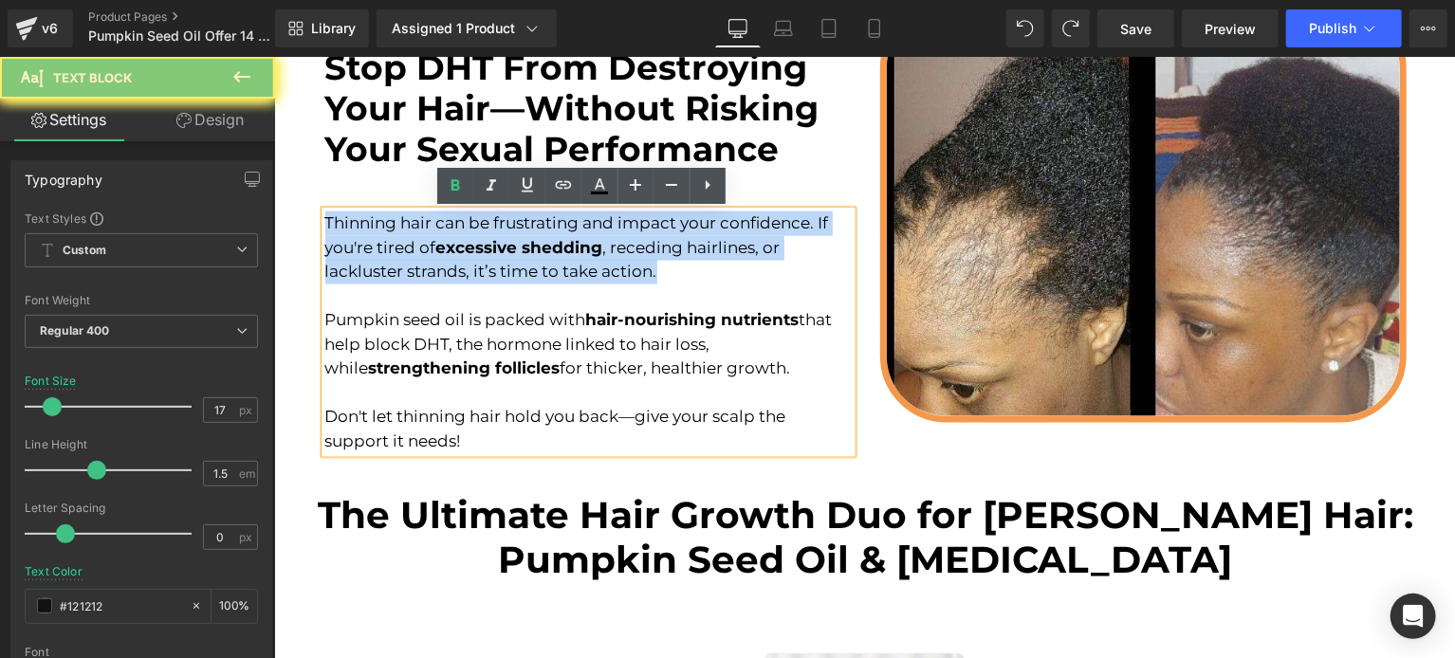
click at [545, 241] on strong "excessive shedding" at bounding box center [518, 246] width 167 height 19
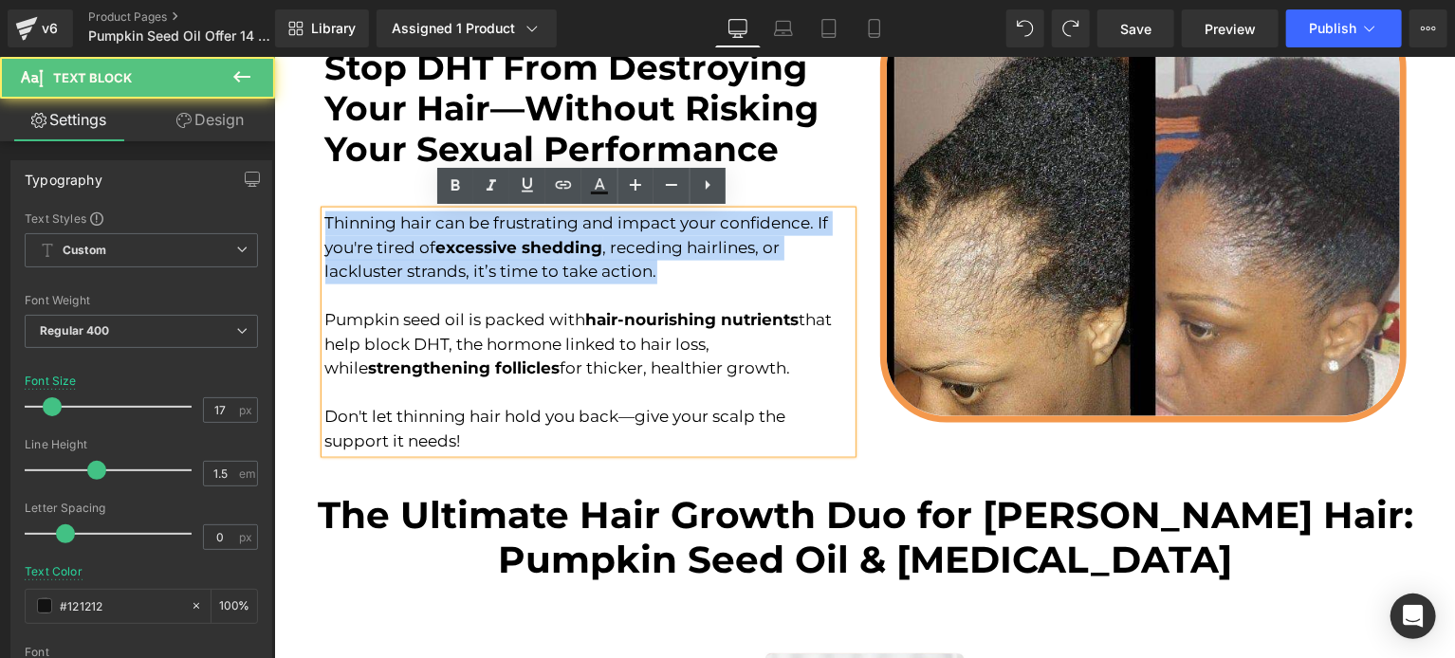
click at [561, 302] on p at bounding box center [587, 296] width 526 height 25
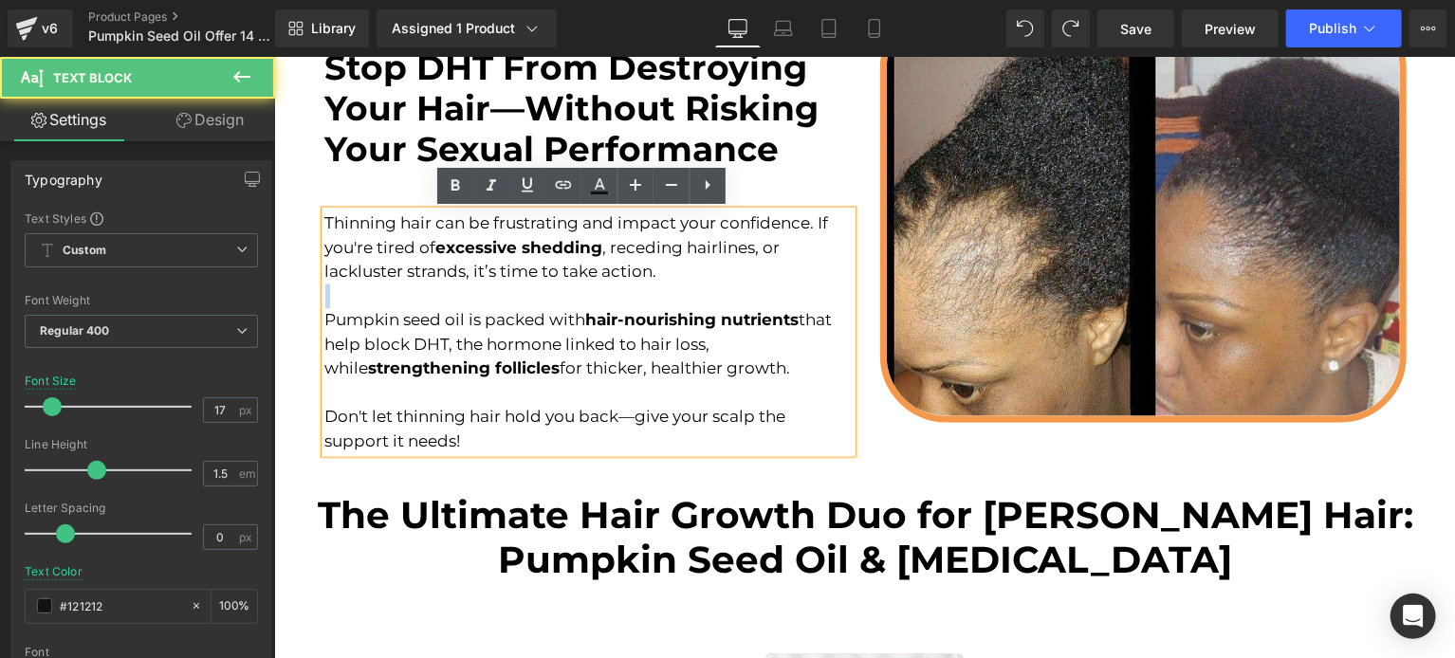
click at [561, 302] on p at bounding box center [587, 296] width 526 height 25
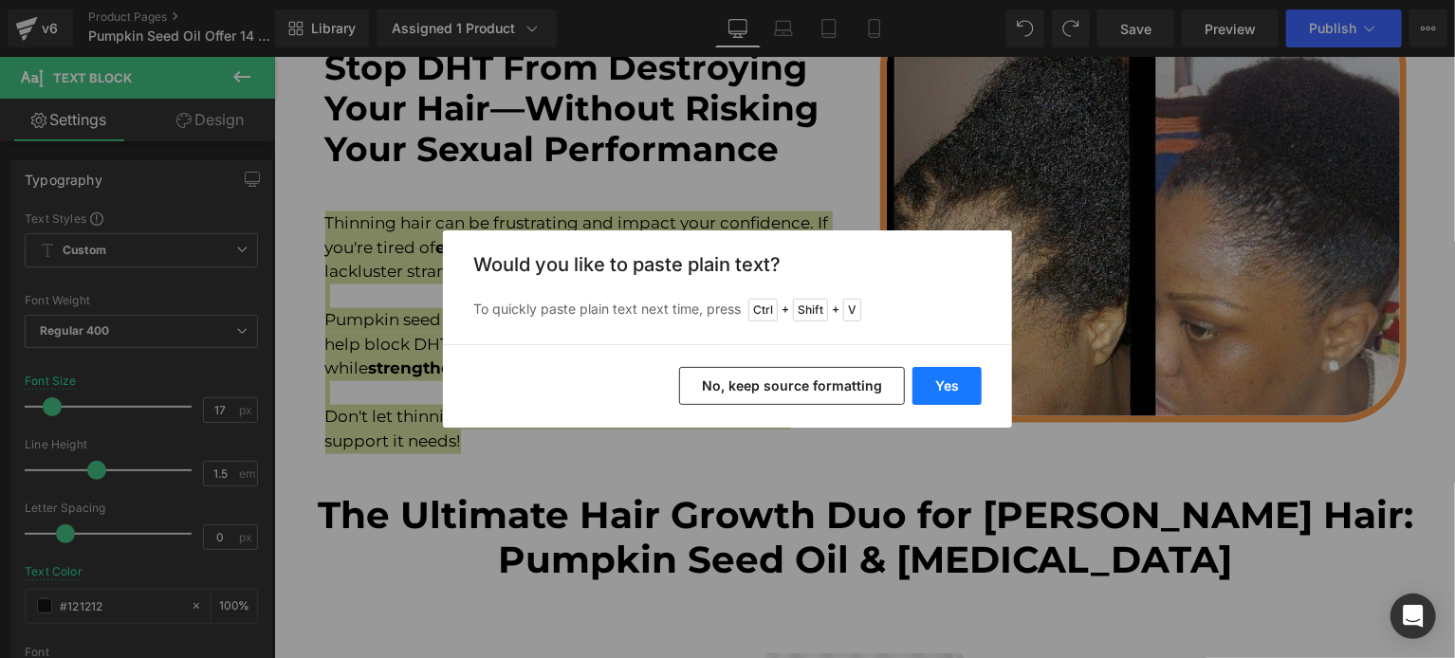
click at [943, 385] on button "Yes" at bounding box center [946, 386] width 69 height 38
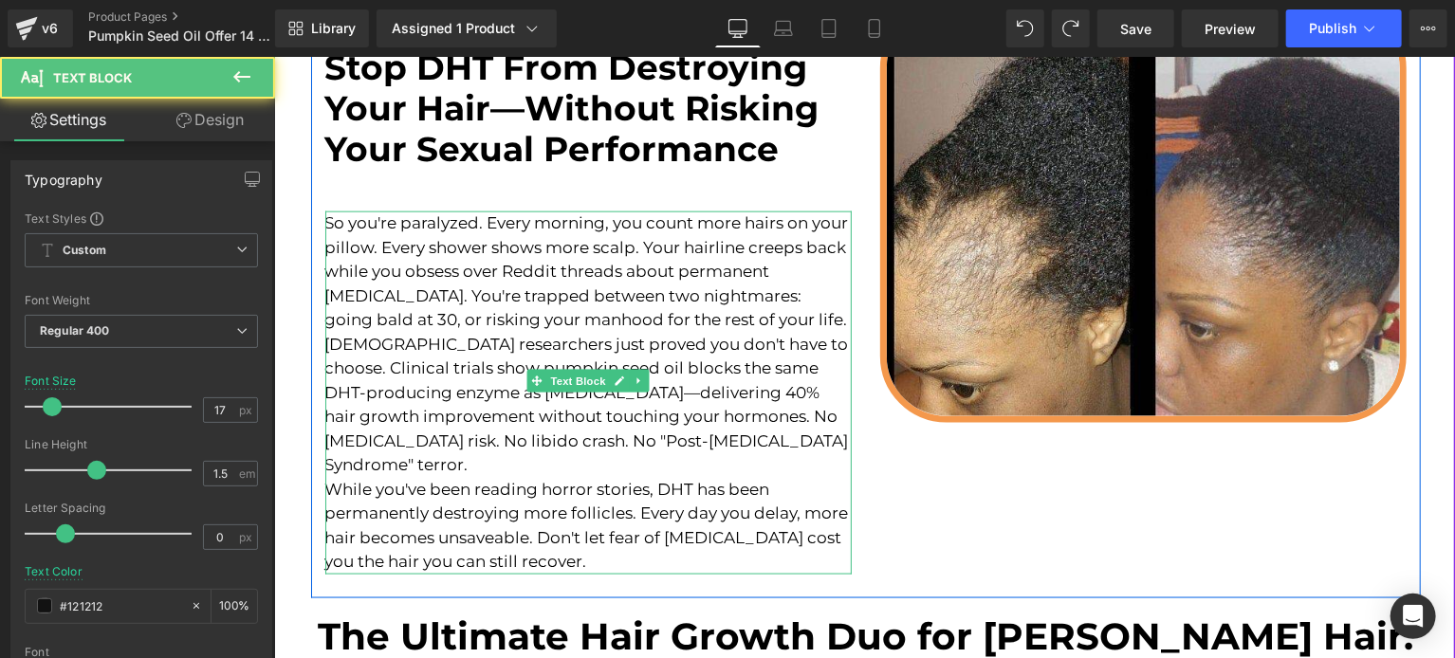
click at [418, 291] on font "So you're paralyzed. Every morning, you count more hairs on your pillow. Every …" at bounding box center [585, 270] width 523 height 116
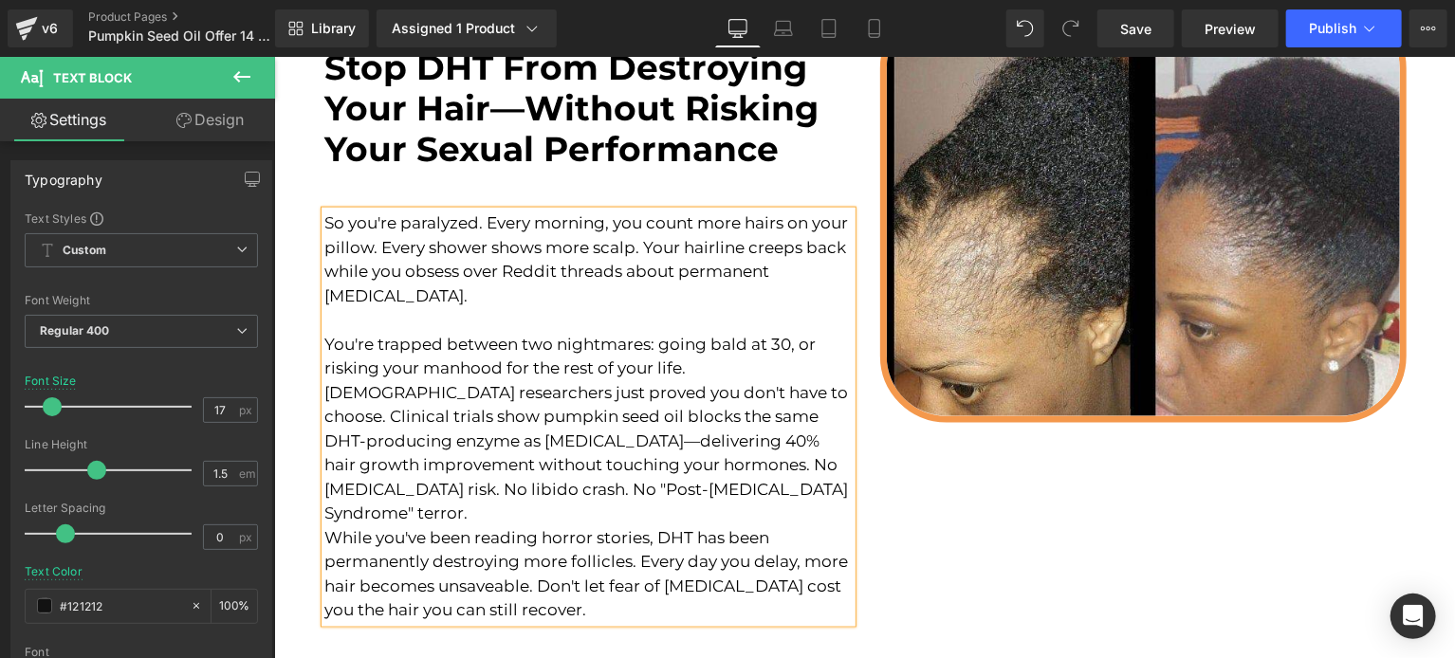
click at [767, 401] on p "[DEMOGRAPHIC_DATA] researchers just proved you don't have to choose. Clinical t…" at bounding box center [587, 452] width 526 height 145
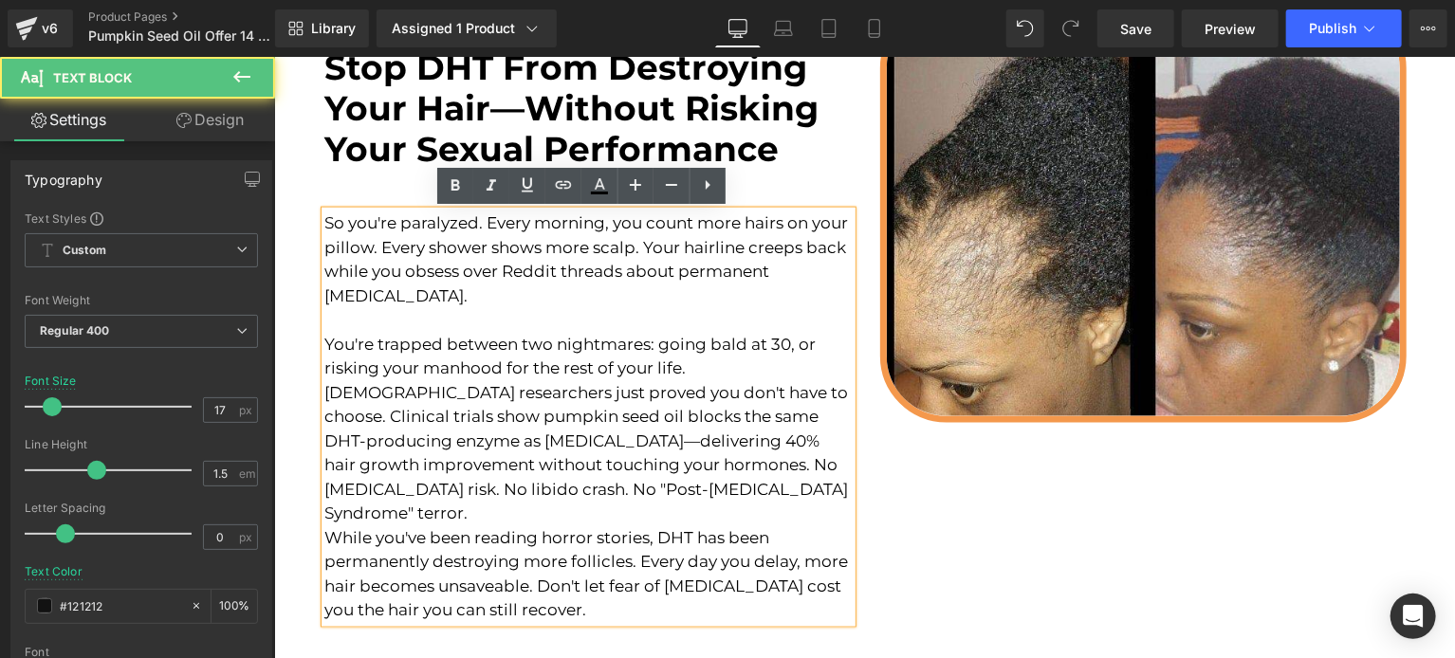
click at [778, 398] on font "[DEMOGRAPHIC_DATA] researchers just proved you don't have to choose. Clinical t…" at bounding box center [585, 452] width 523 height 140
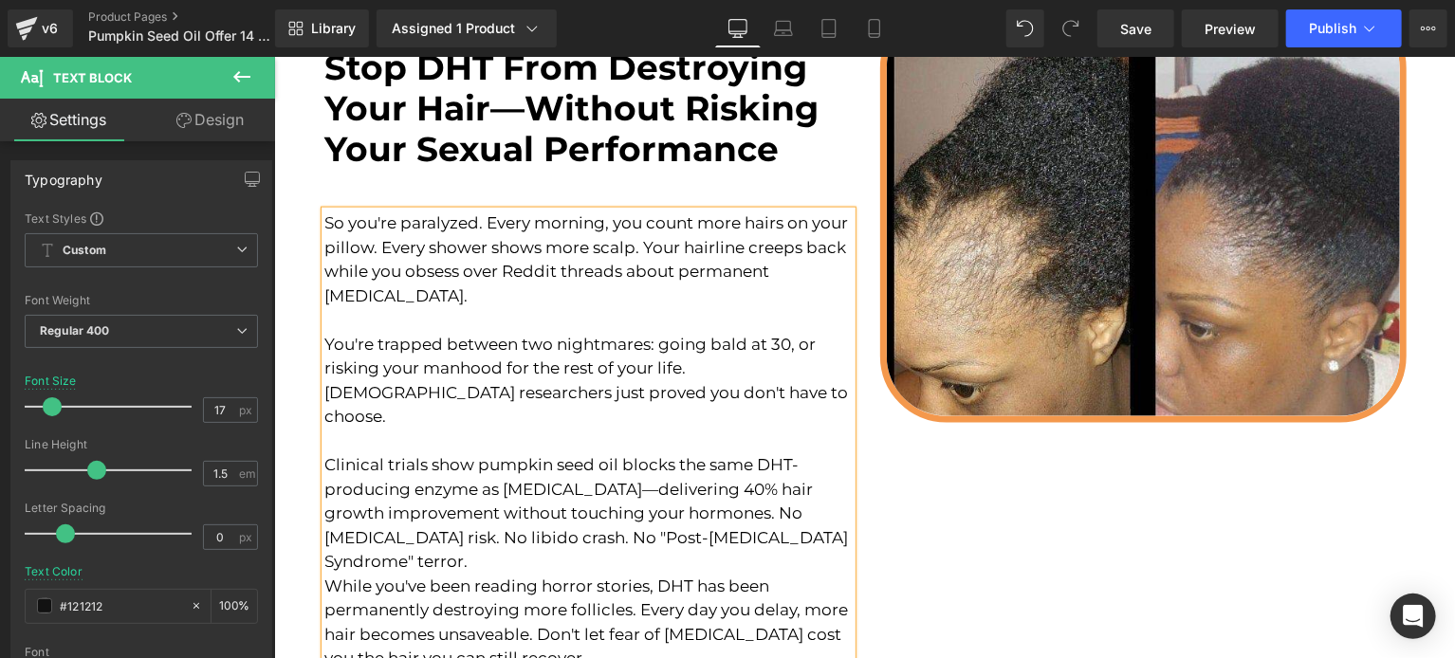
click at [449, 574] on p "While you've been reading horror stories, DHT has been permanently destroying m…" at bounding box center [587, 622] width 526 height 97
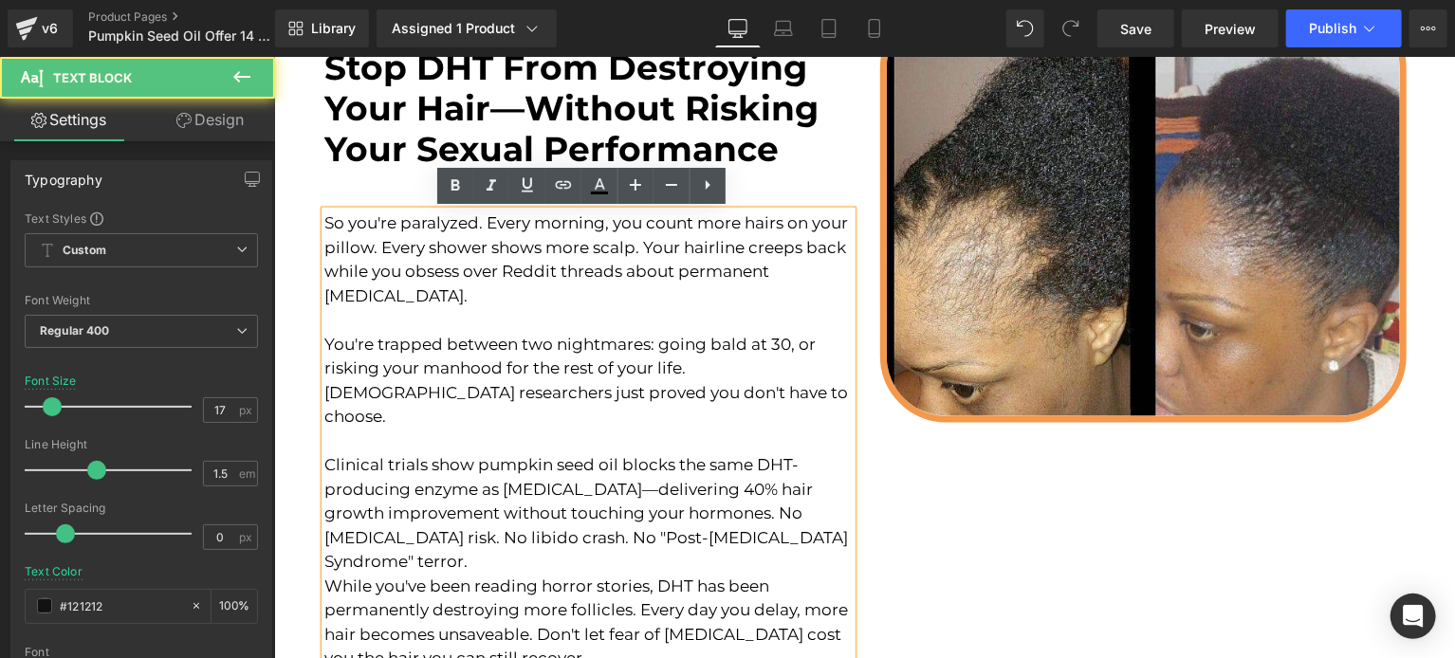
click at [437, 540] on p "[DEMOGRAPHIC_DATA] researchers just proved you don't have to choose. Clinical t…" at bounding box center [587, 476] width 526 height 193
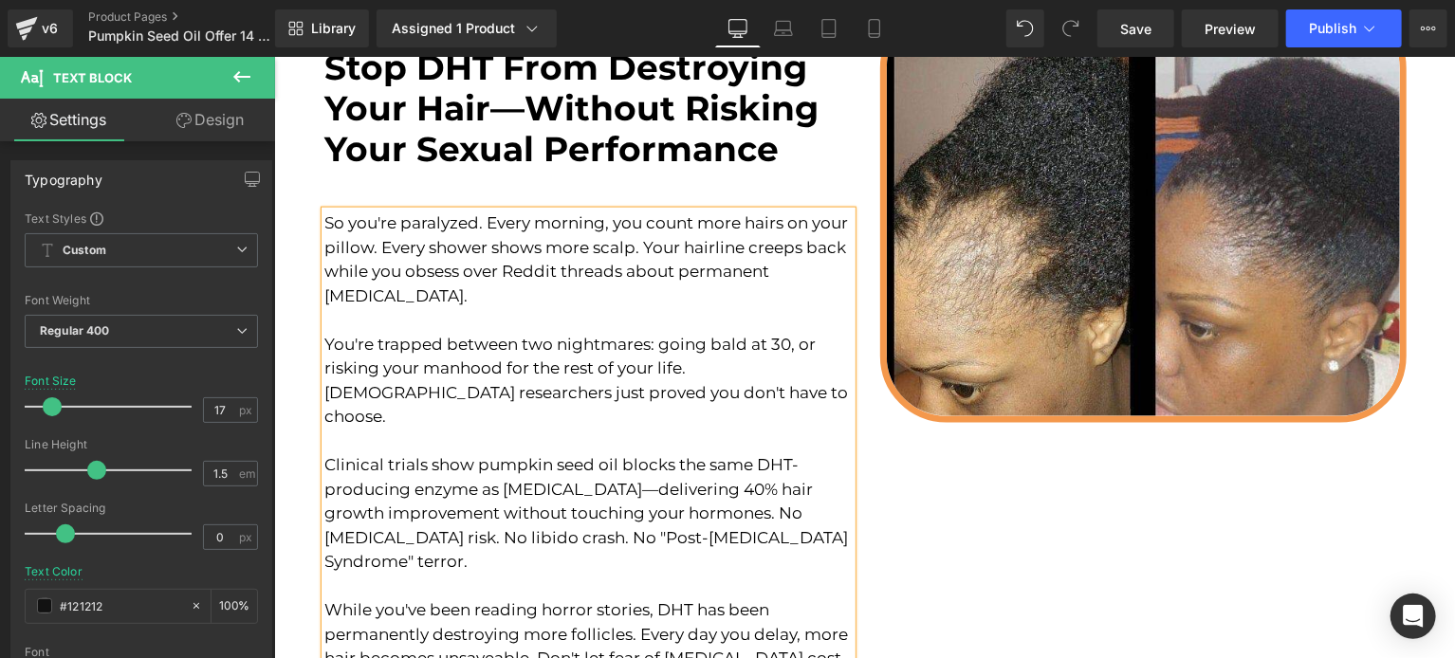
click at [778, 348] on font "So you're paralyzed. Every morning, you count more hairs on your pillow. Every …" at bounding box center [585, 294] width 523 height 164
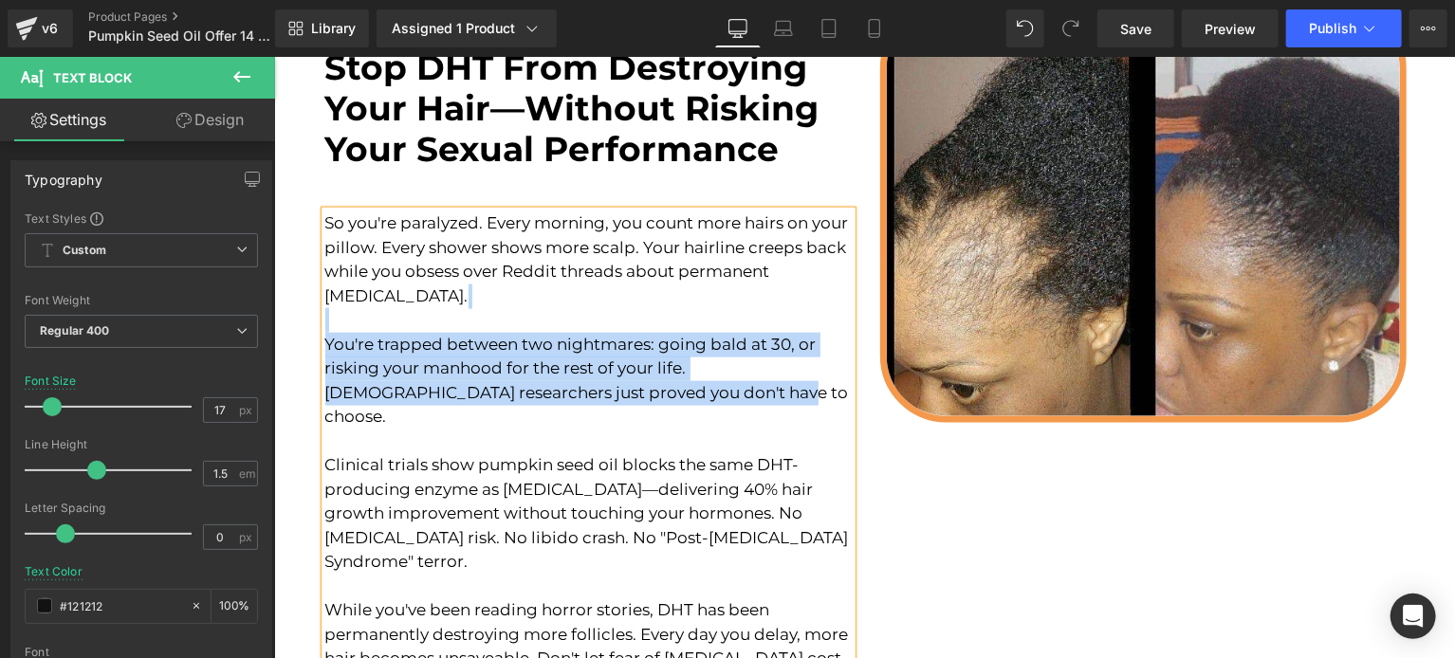
drag, startPoint x: 802, startPoint y: 400, endPoint x: 532, endPoint y: 375, distance: 271.4
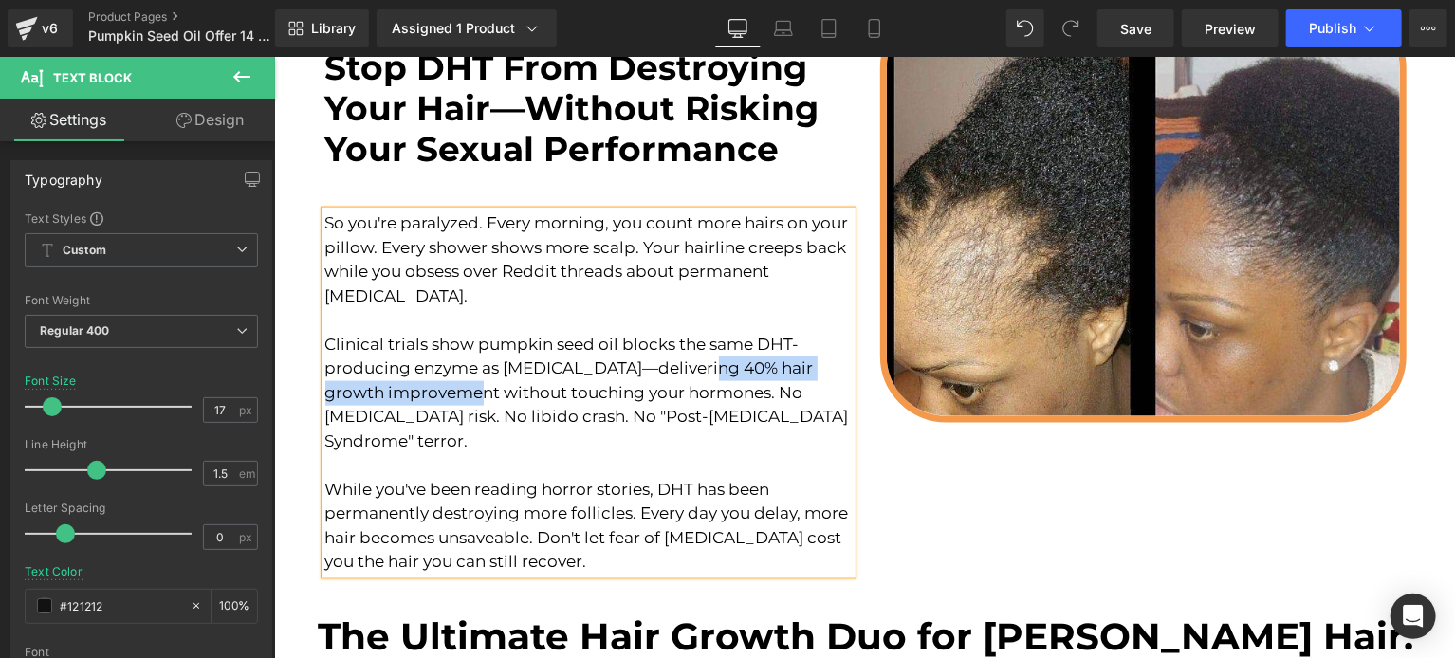
drag, startPoint x: 683, startPoint y: 369, endPoint x: 430, endPoint y: 393, distance: 254.3
click at [430, 393] on font "Clinical trials show pumpkin seed oil blocks the same DHT-producing enzyme as […" at bounding box center [585, 392] width 523 height 116
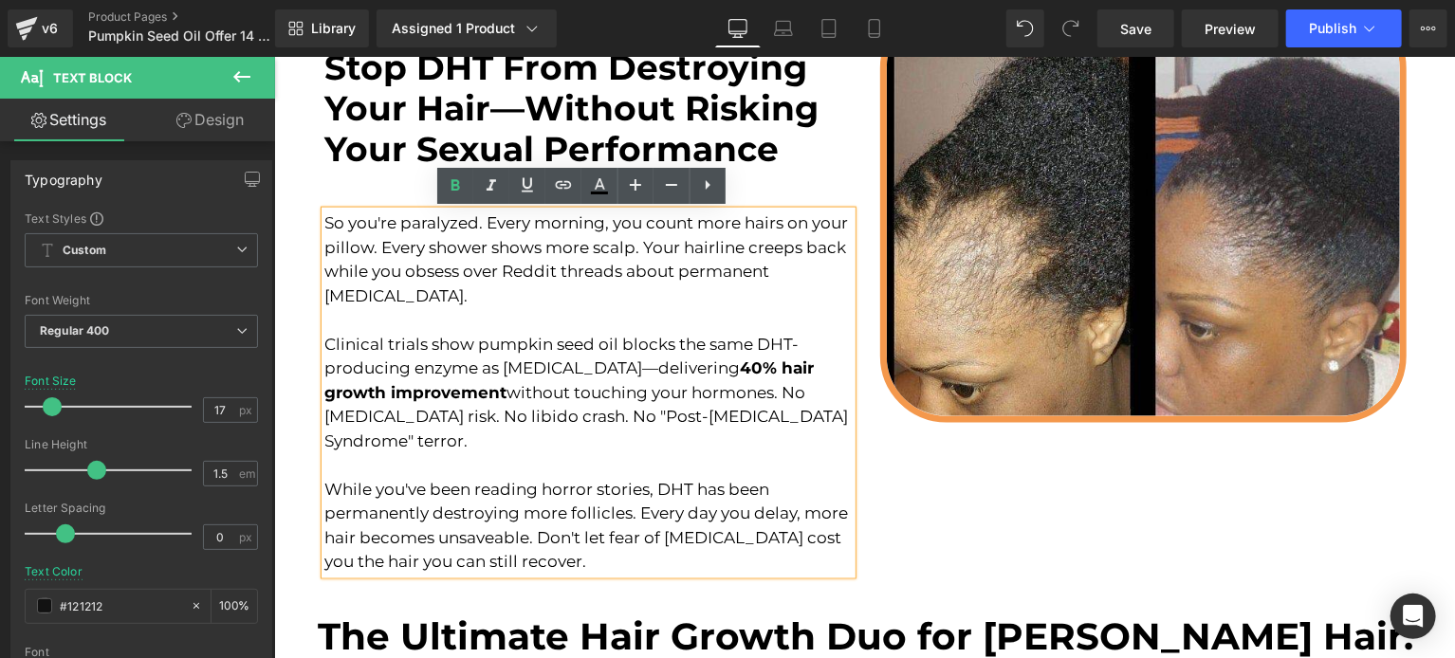
click at [522, 408] on font "Clinical trials show pumpkin seed oil blocks the same DHT-producing enzyme as […" at bounding box center [585, 392] width 523 height 116
drag, startPoint x: 475, startPoint y: 225, endPoint x: 396, endPoint y: 231, distance: 79.0
click at [401, 227] on font "So you're paralyzed. Every morning, you count more hairs on your pillow. Every …" at bounding box center [585, 258] width 523 height 92
click at [396, 231] on font "So you're paralyzed. Every morning, you count more hairs on your pillow. Every …" at bounding box center [585, 258] width 523 height 92
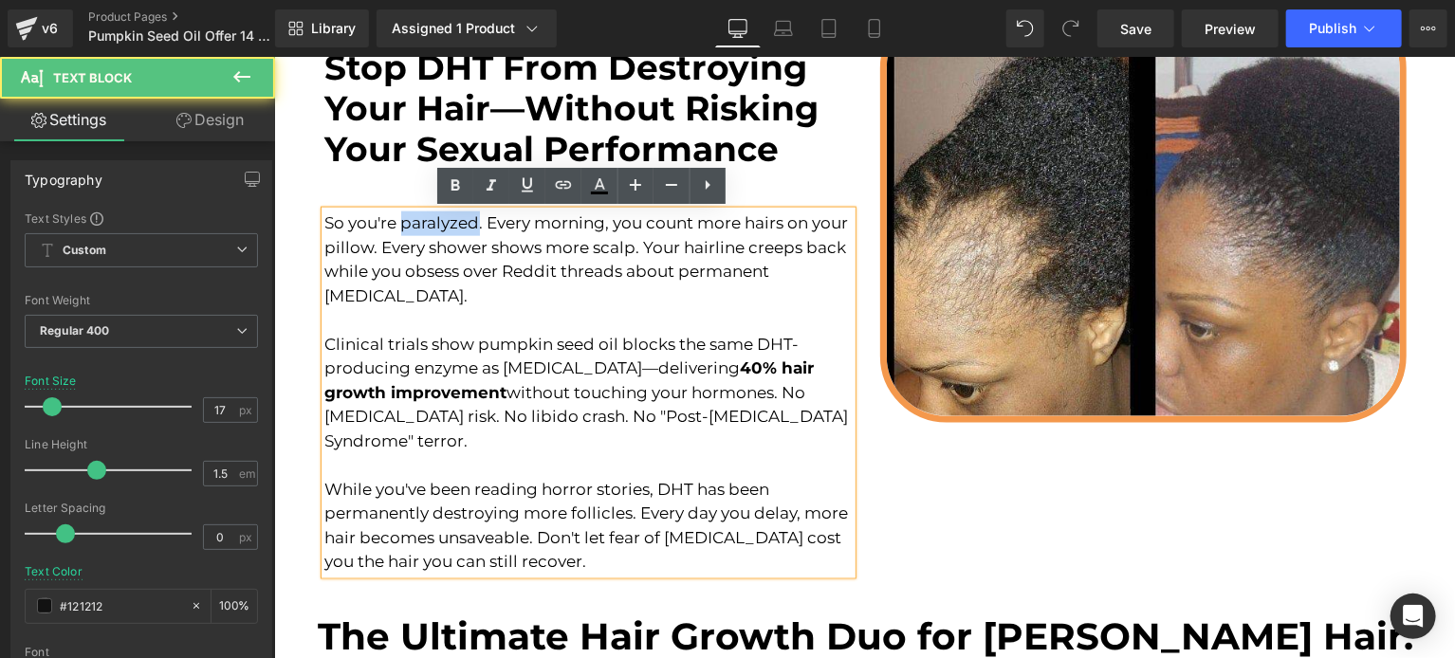
click at [396, 231] on font "So you're paralyzed. Every morning, you count more hairs on your pillow. Every …" at bounding box center [585, 258] width 523 height 92
click at [526, 270] on font "So you're paralyzed . Every morning, you count more hairs on your pillow. Every…" at bounding box center [585, 258] width 522 height 92
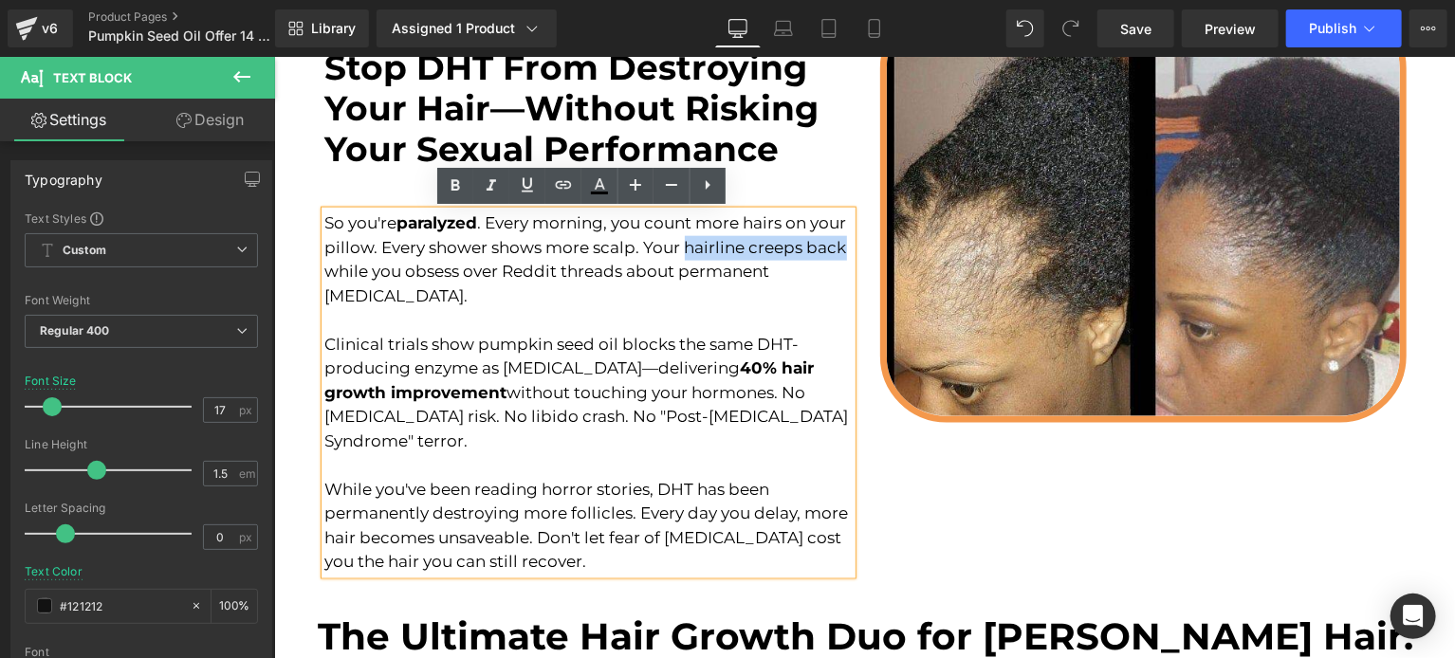
drag, startPoint x: 715, startPoint y: 248, endPoint x: 354, endPoint y: 265, distance: 361.7
click at [354, 265] on font "So you're paralyzed . Every morning, you count more hairs on your pillow. Every…" at bounding box center [585, 258] width 522 height 92
click at [532, 303] on p "So you're paralyzed . Every morning, you count more hairs on your pillow. Every…" at bounding box center [587, 258] width 526 height 97
drag, startPoint x: 578, startPoint y: 415, endPoint x: 439, endPoint y: 439, distance: 141.4
click at [439, 439] on p "Clinical trials show pumpkin seed oil blocks the same DHT-producing enzyme as […" at bounding box center [587, 392] width 526 height 170
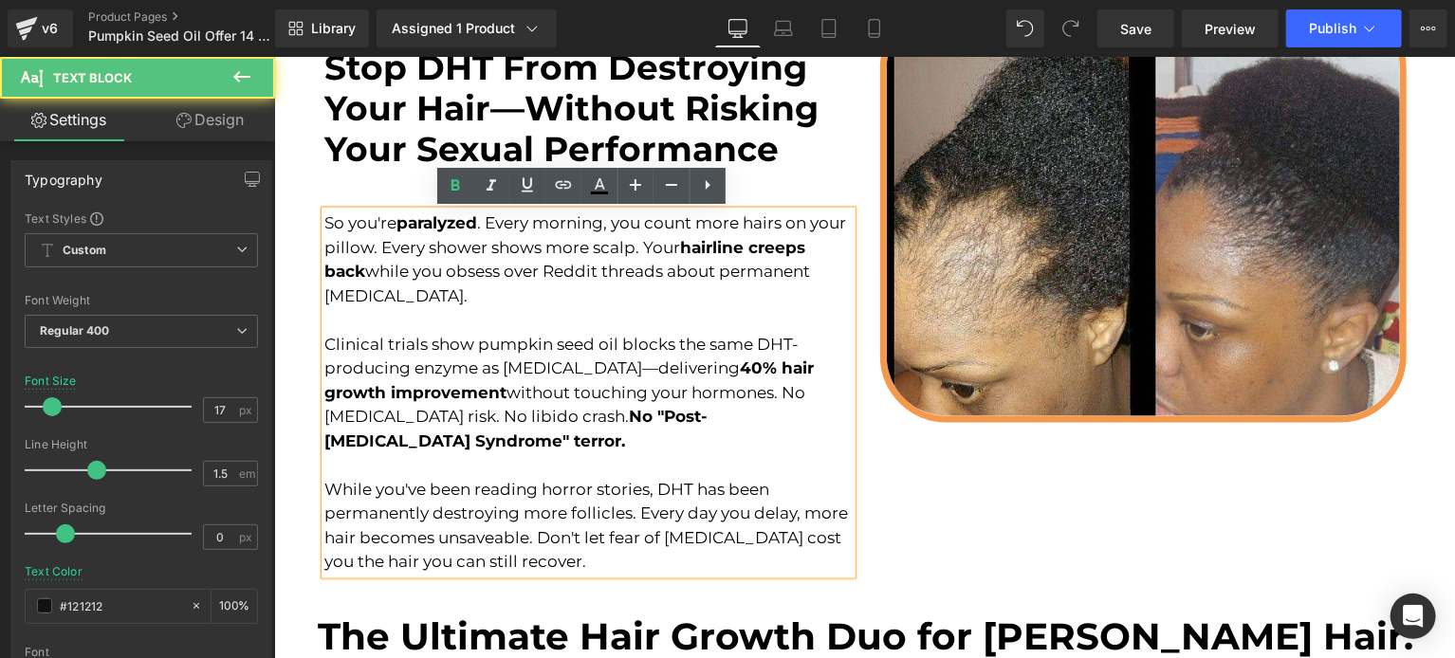
click at [486, 442] on p "Clinical trials show pumpkin seed oil blocks the same DHT-producing enzyme as […" at bounding box center [587, 392] width 526 height 170
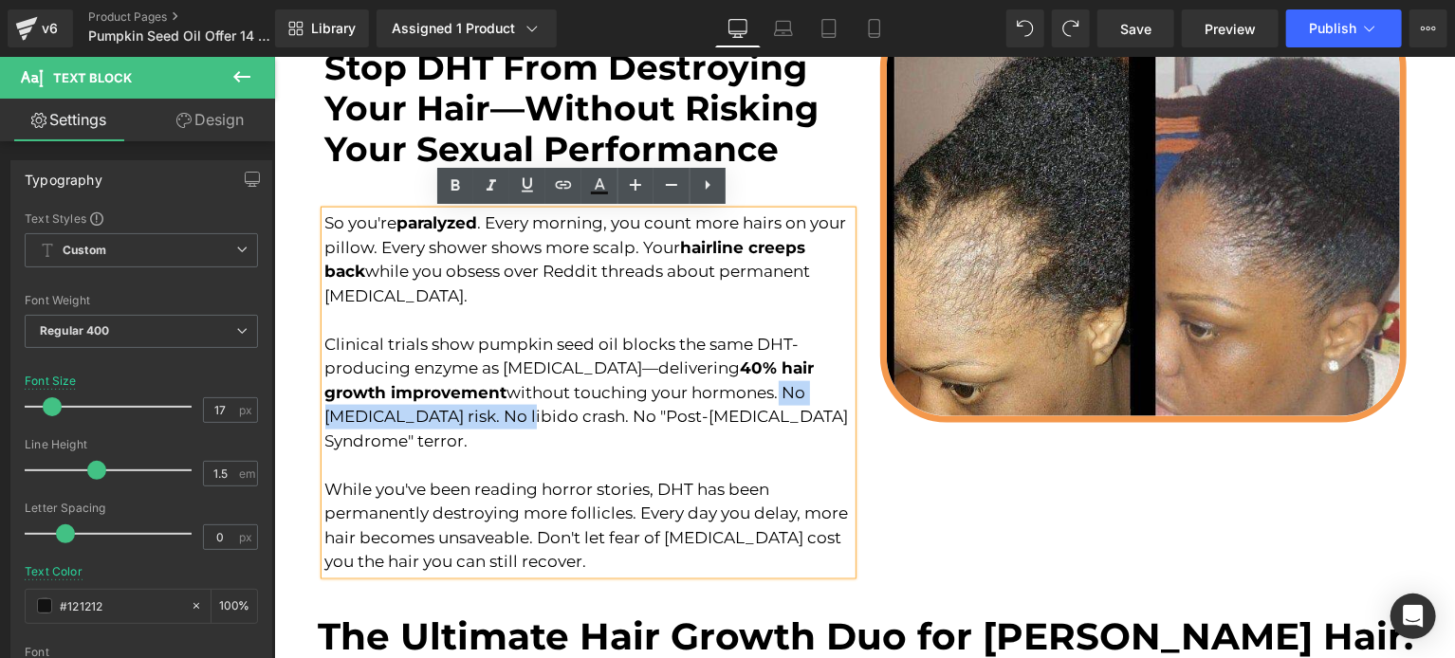
drag, startPoint x: 707, startPoint y: 391, endPoint x: 441, endPoint y: 408, distance: 267.0
click at [441, 408] on font "Clinical trials show pumpkin seed oil blocks the same DHT-producing enzyme as […" at bounding box center [585, 392] width 523 height 116
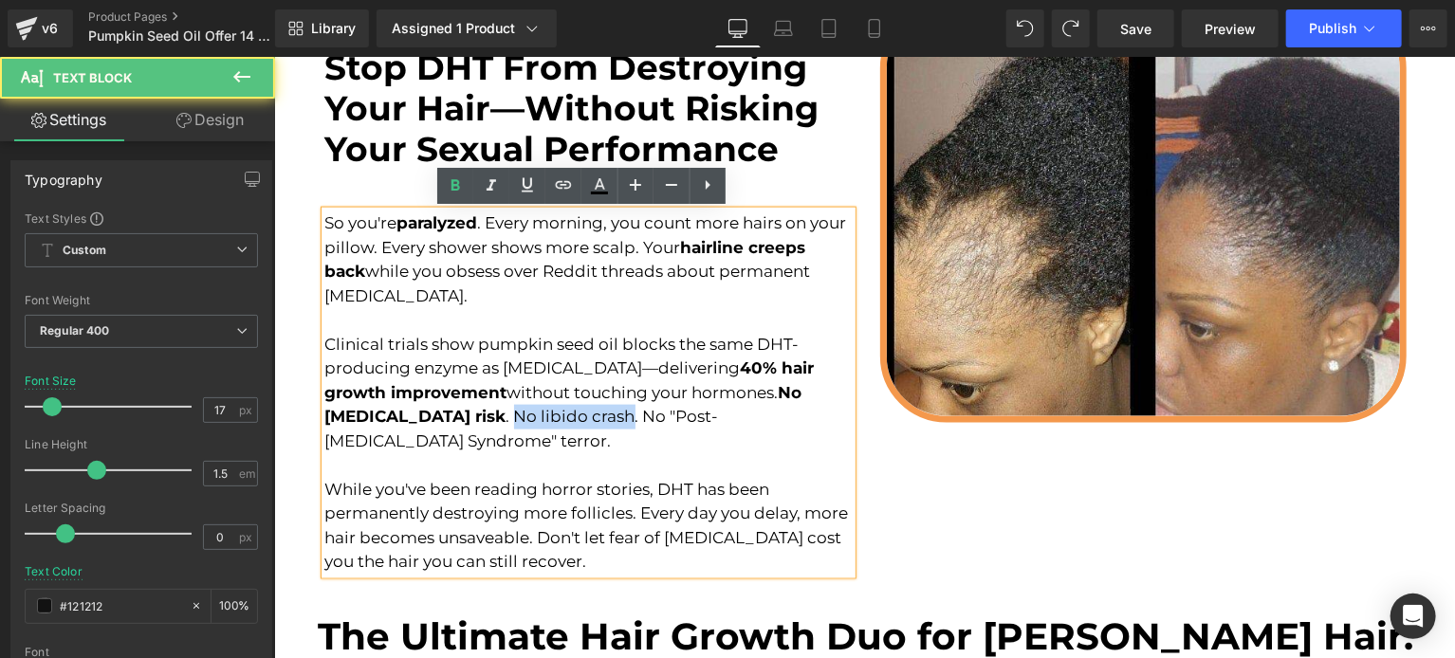
drag, startPoint x: 464, startPoint y: 414, endPoint x: 579, endPoint y: 415, distance: 115.7
click at [579, 415] on font "Clinical trials show pumpkin seed oil blocks the same DHT-producing enzyme as […" at bounding box center [568, 392] width 489 height 116
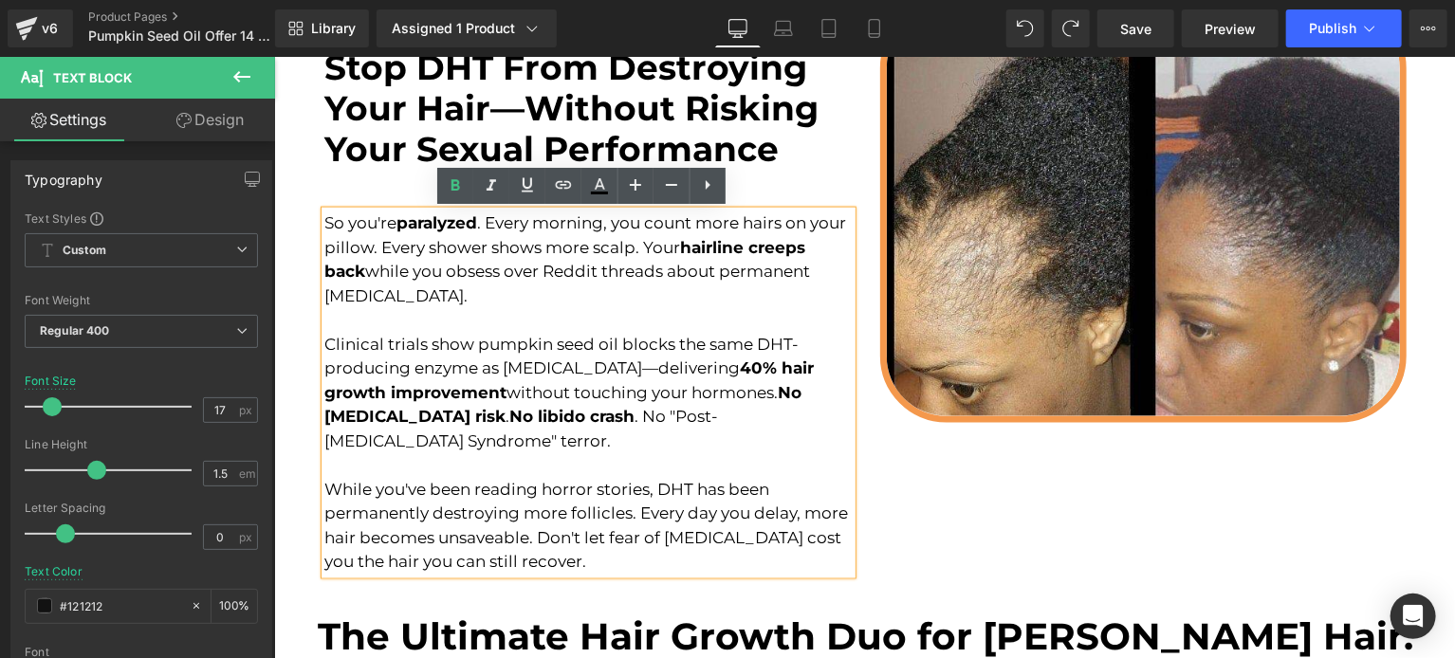
click at [581, 441] on p "Clinical trials show pumpkin seed oil blocks the same DHT-producing enzyme as […" at bounding box center [587, 392] width 526 height 170
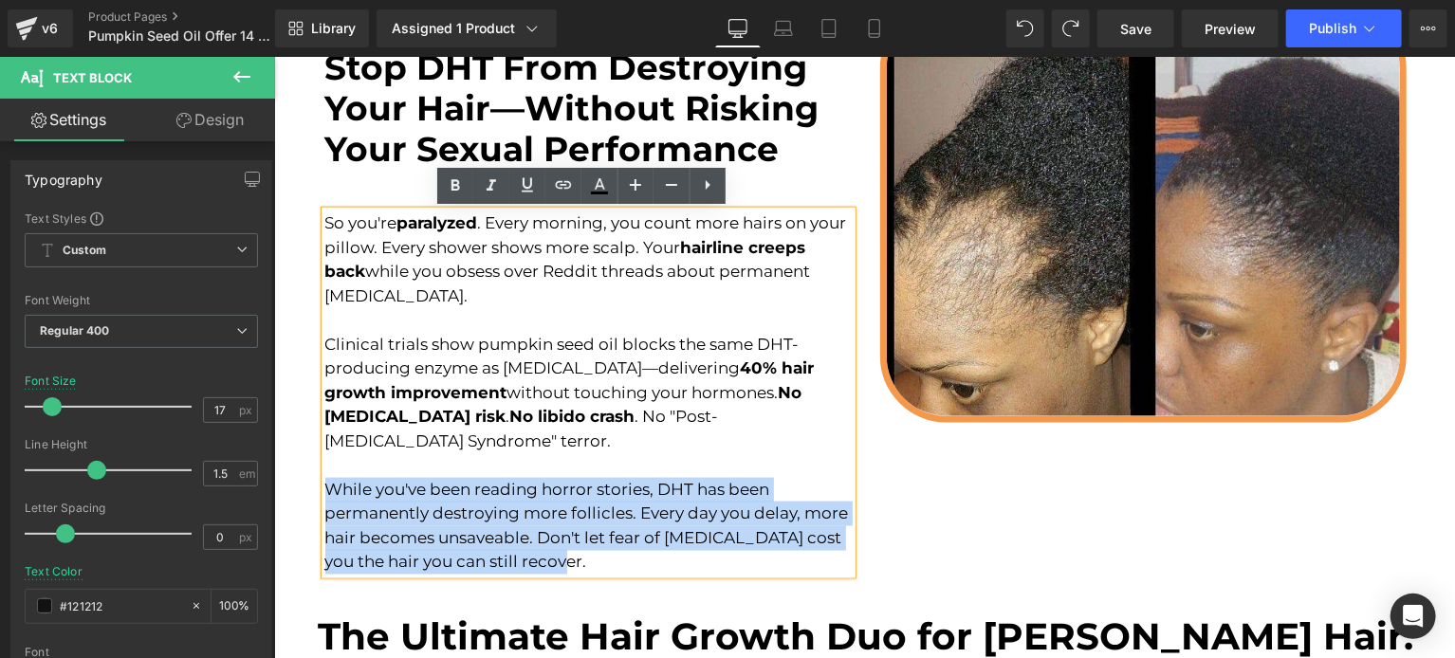
drag, startPoint x: 582, startPoint y: 558, endPoint x: 305, endPoint y: 487, distance: 285.9
click at [310, 487] on div "Stop DHT From Destroying Your Hair—Without Risking Your Sexual Performance Head…" at bounding box center [587, 294] width 555 height 587
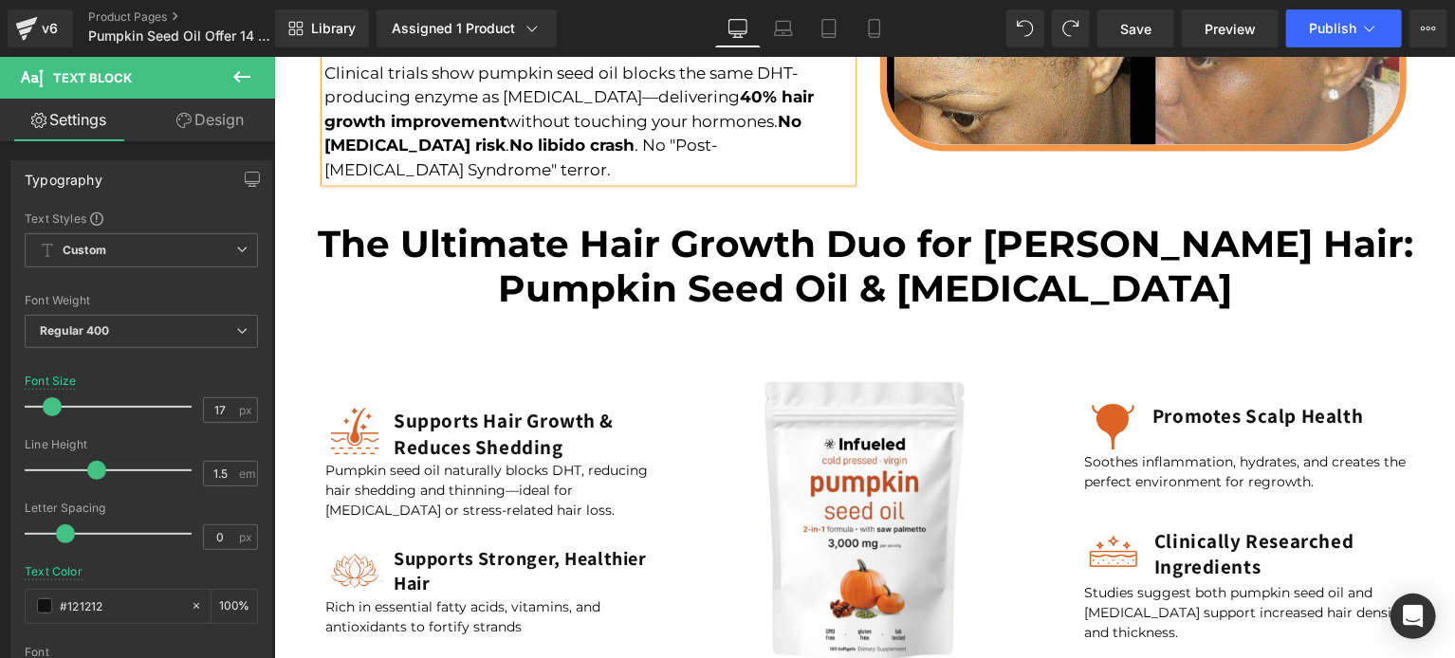
scroll to position [1357, 0]
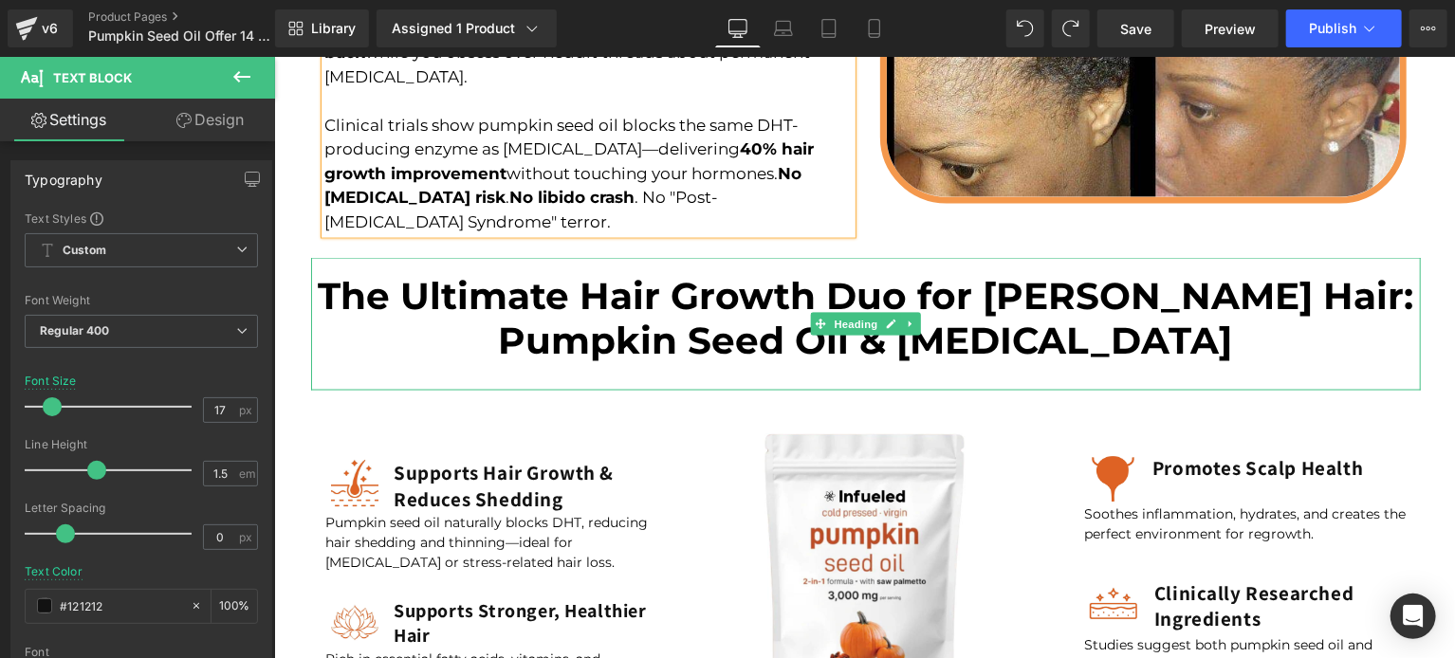
click at [662, 335] on font "The Ultimate Hair Growth Duo for [PERSON_NAME] Hair: Pumpkin Seed Oil & [MEDICA…" at bounding box center [864, 317] width 1095 height 90
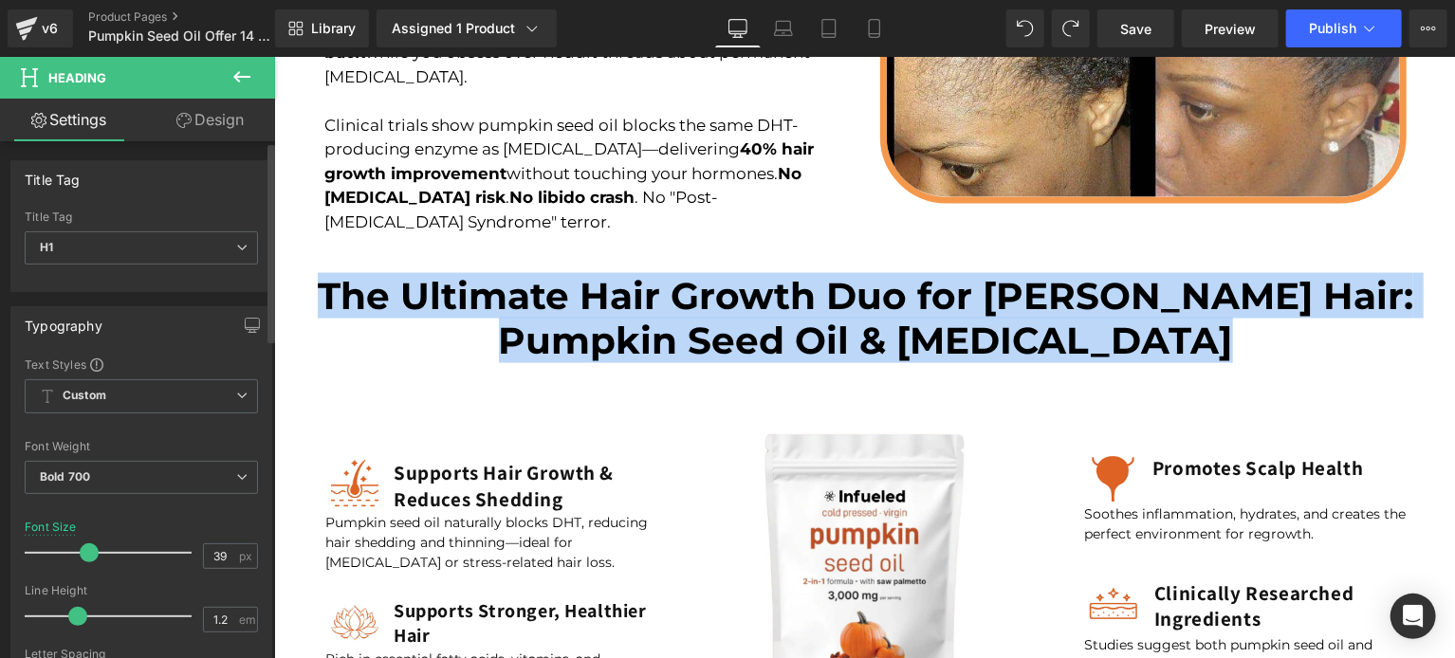
copy div "The Ultimate Hair Growth Duo for [PERSON_NAME] Hair: Pumpkin Seed Oil & [MEDICA…"
drag, startPoint x: 302, startPoint y: 472, endPoint x: 640, endPoint y: 349, distance: 360.2
click at [640, 349] on font "The Ultimate Hair Growth Duo for [PERSON_NAME] Hair: Pumpkin Seed Oil & [MEDICA…" at bounding box center [864, 317] width 1095 height 90
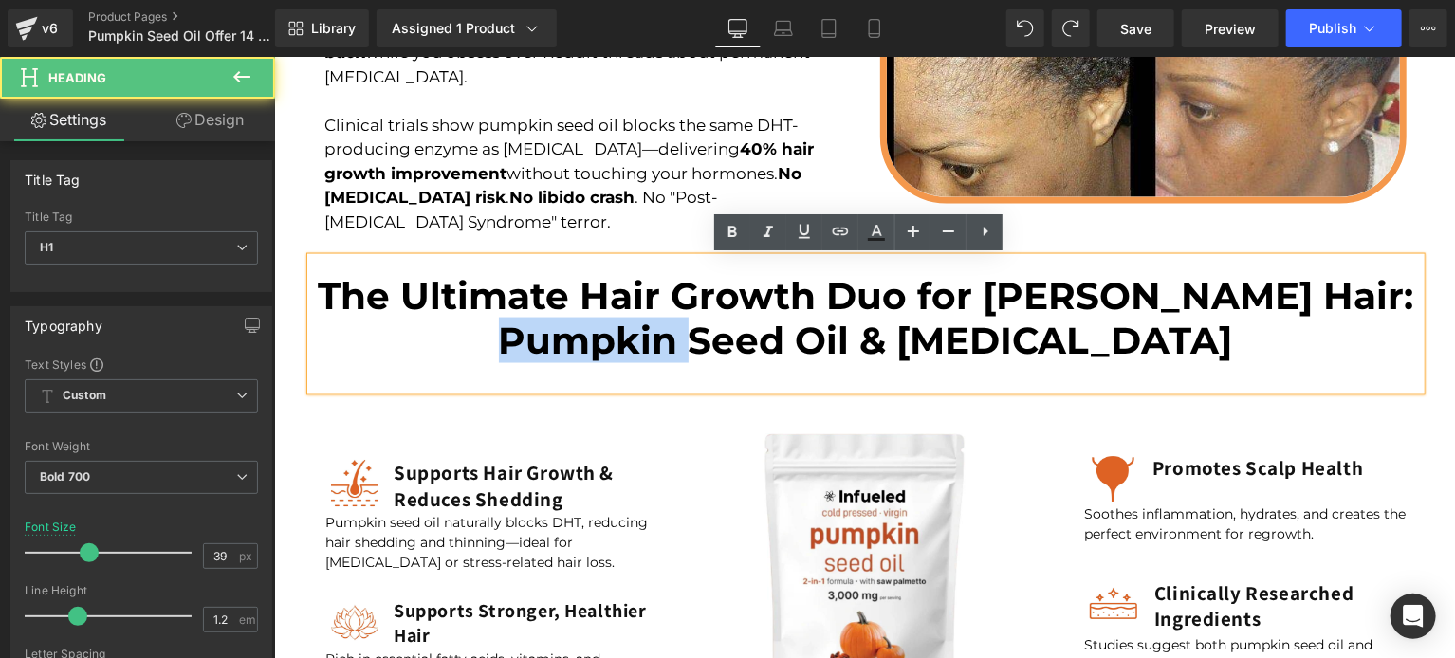
click at [640, 349] on font "The Ultimate Hair Growth Duo for [PERSON_NAME] Hair: Pumpkin Seed Oil & [MEDICA…" at bounding box center [864, 317] width 1095 height 90
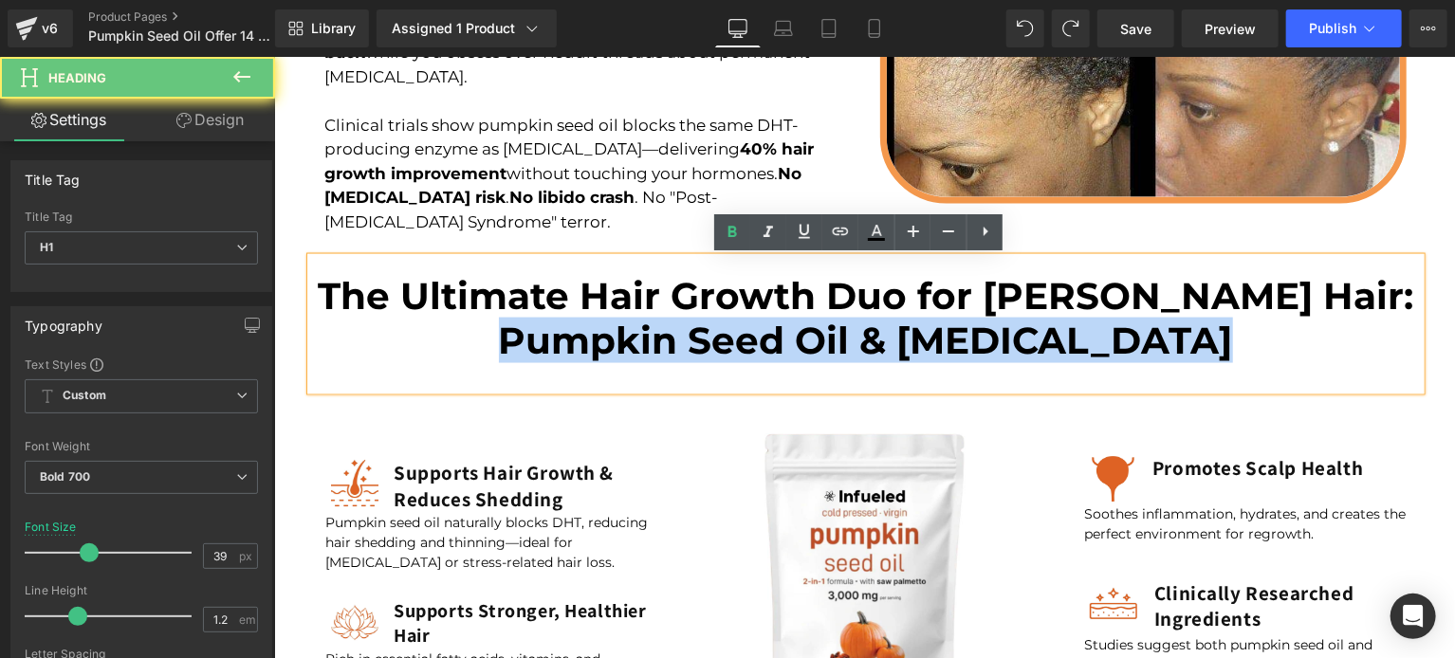
click at [640, 349] on font "The Ultimate Hair Growth Duo for [PERSON_NAME] Hair: Pumpkin Seed Oil & [MEDICA…" at bounding box center [864, 317] width 1095 height 90
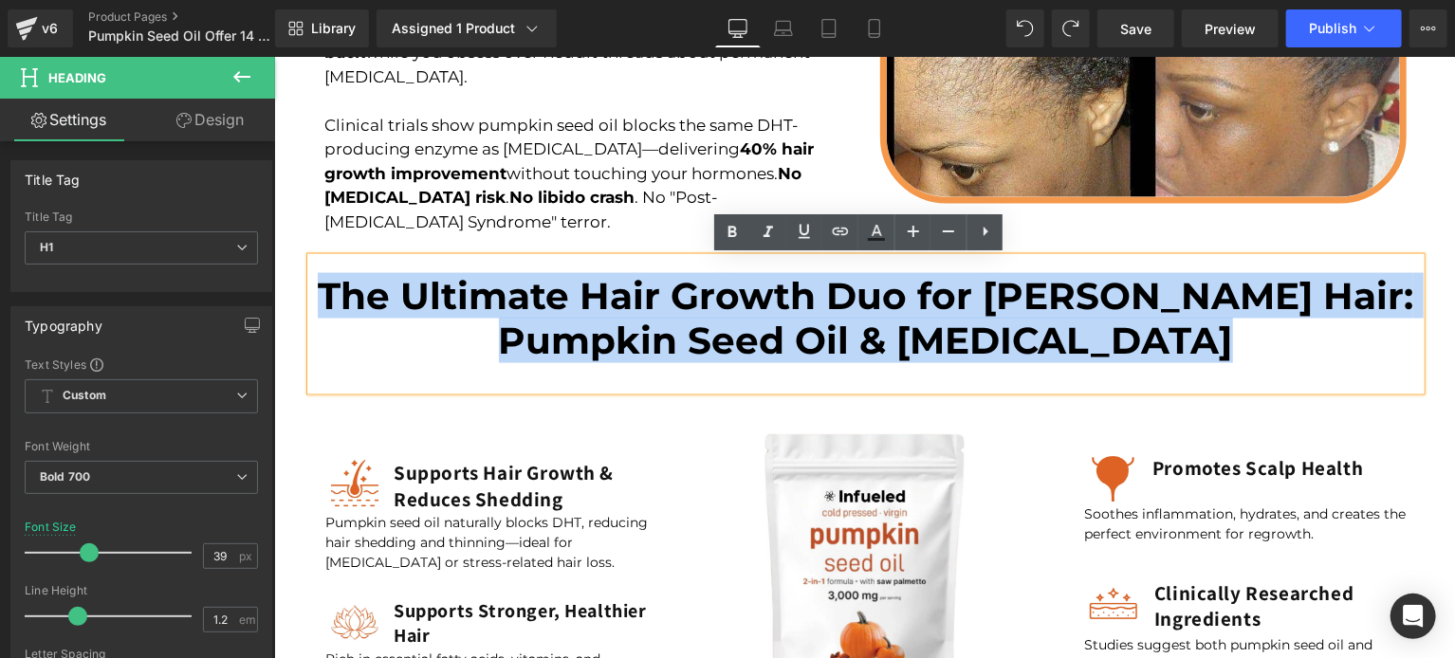
click at [422, 294] on font "The Ultimate Hair Growth Duo for [PERSON_NAME] Hair: Pumpkin Seed Oil & [MEDICA…" at bounding box center [864, 317] width 1095 height 90
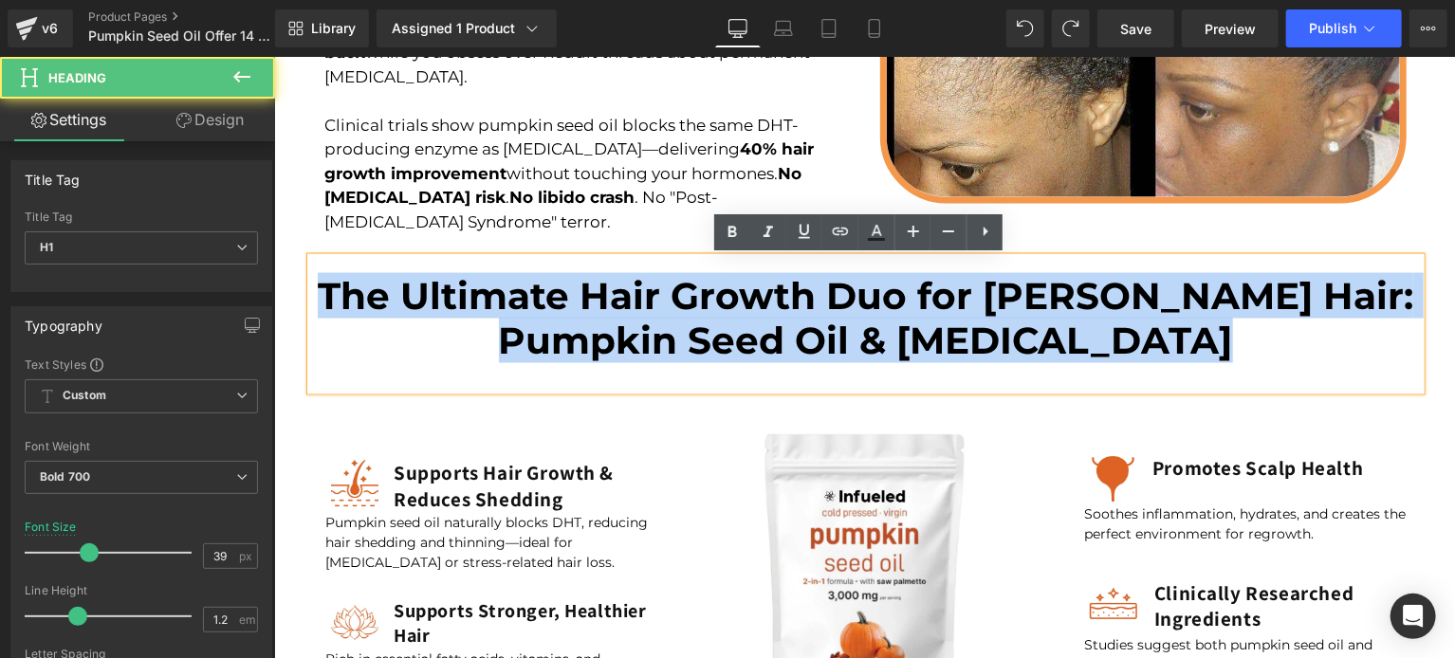
paste div
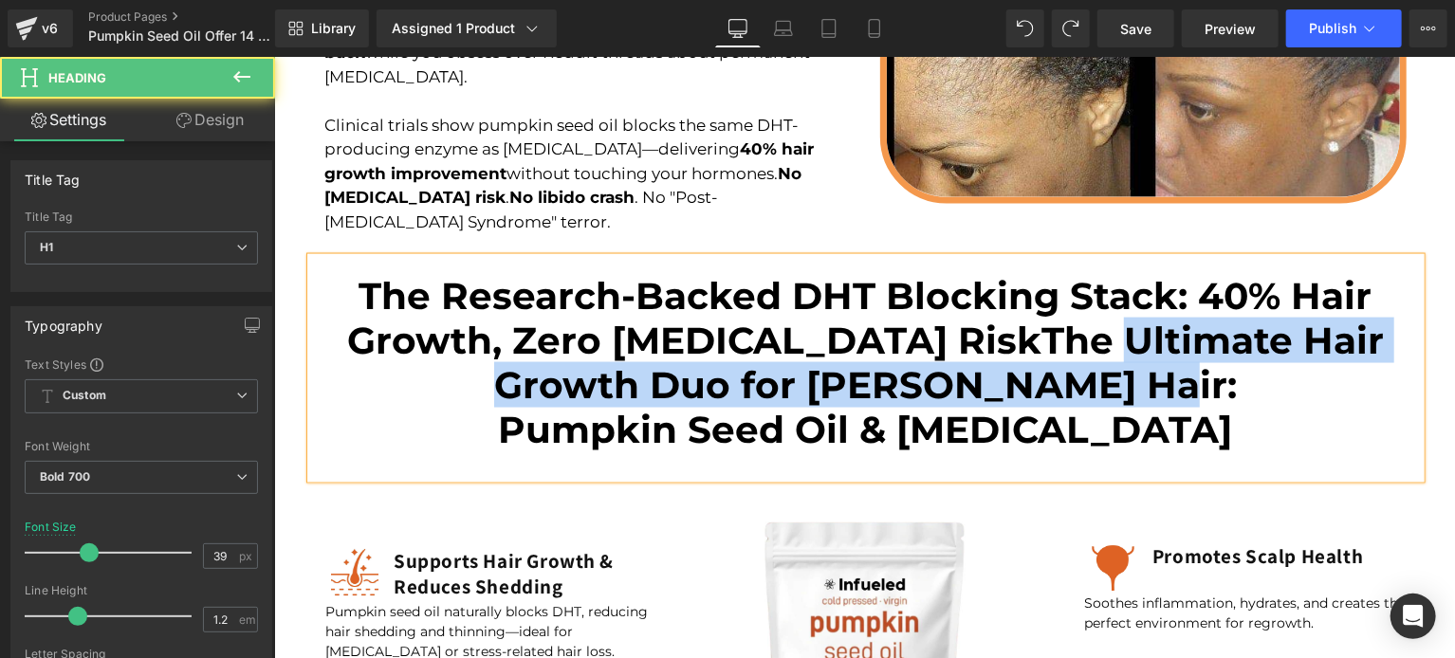
click at [1211, 404] on h1 "The Research-Backed DHT Blocking Stack: 40% Hair Growth, Zero [MEDICAL_DATA] Ri…" at bounding box center [864, 361] width 1109 height 177
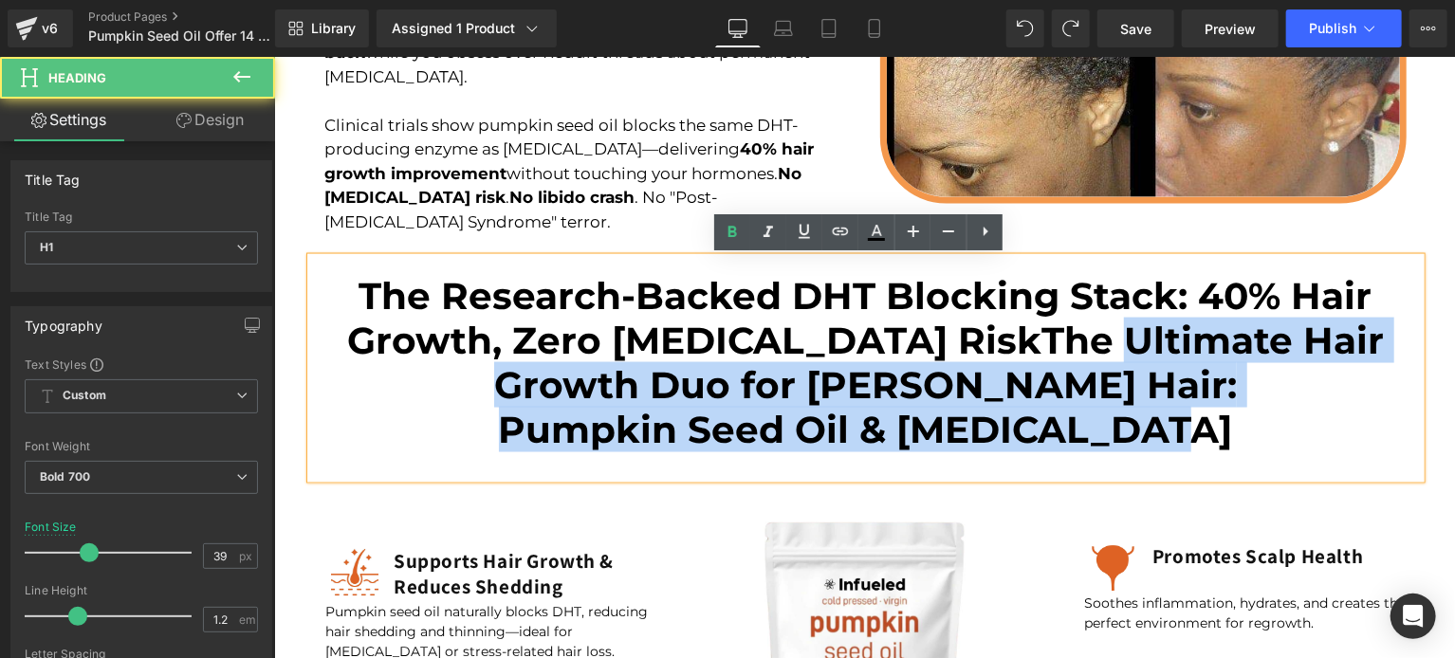
click at [1210, 424] on h1 "The Research-Backed DHT Blocking Stack: 40% Hair Growth, Zero [MEDICAL_DATA] Ri…" at bounding box center [864, 361] width 1109 height 177
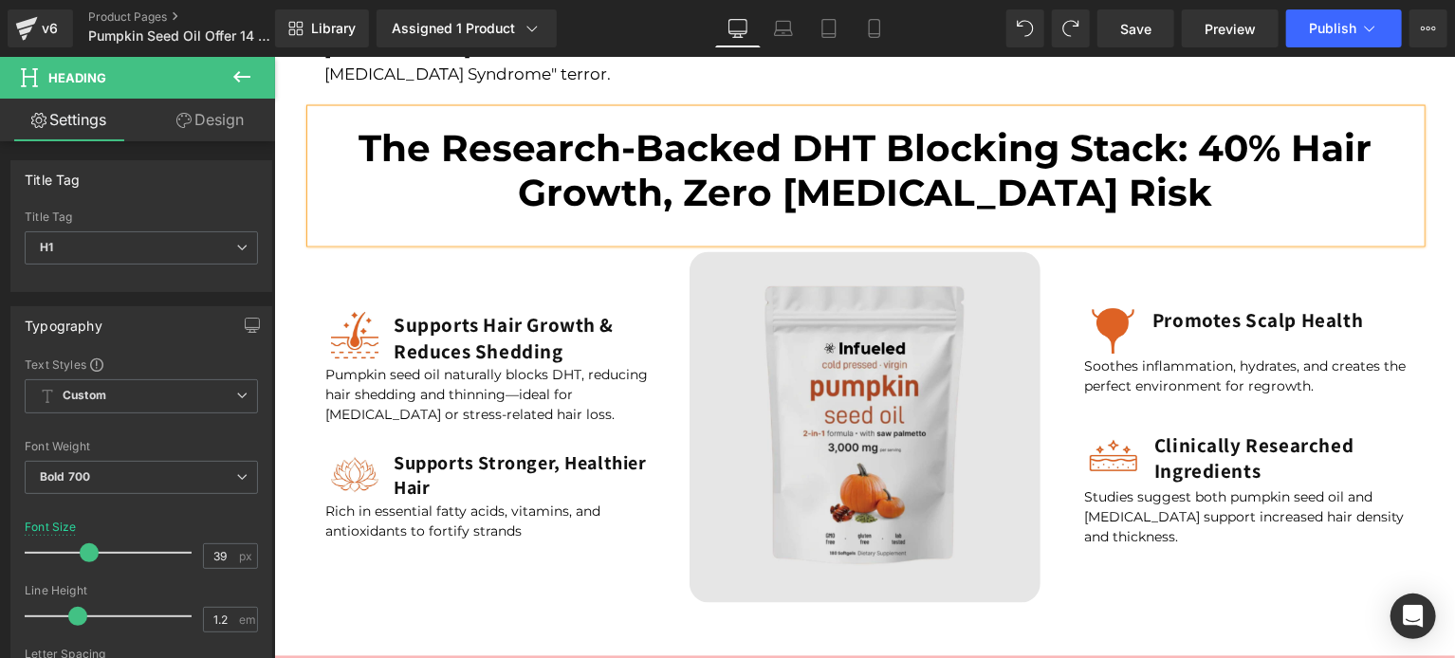
scroll to position [1510, 0]
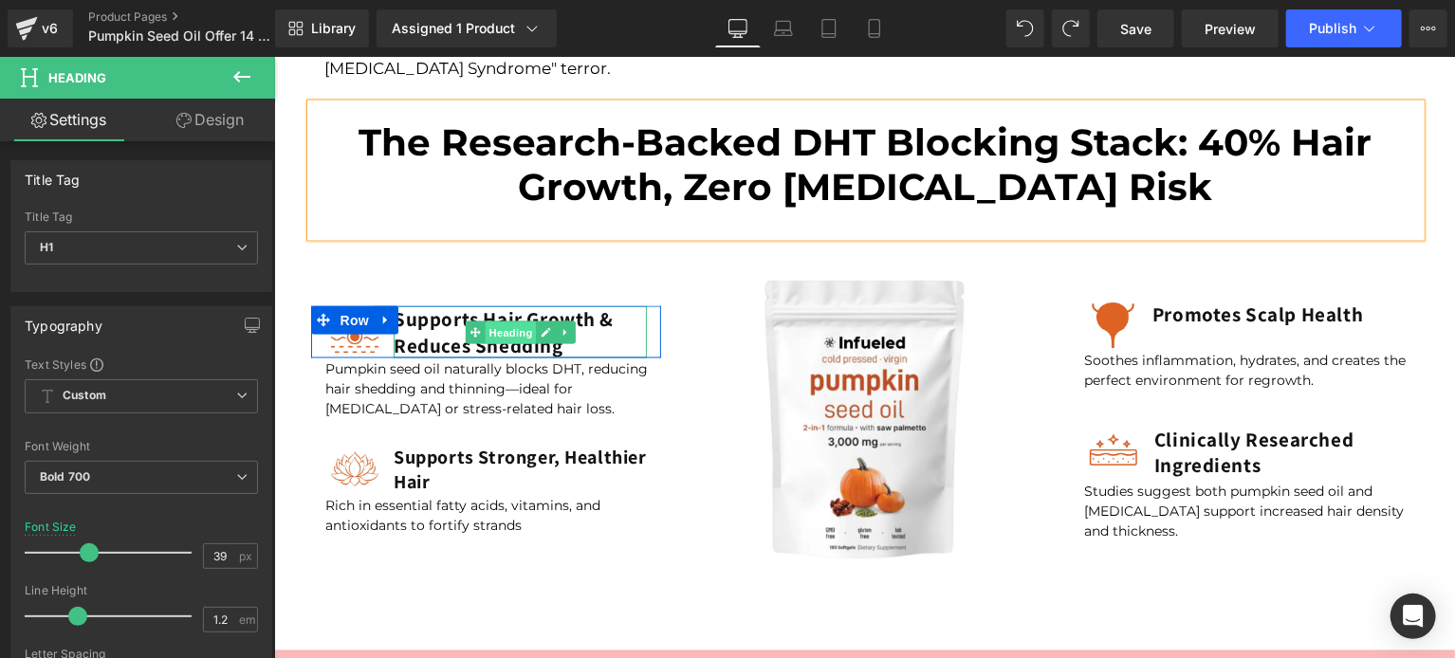
click at [498, 333] on span "Heading" at bounding box center [509, 332] width 51 height 23
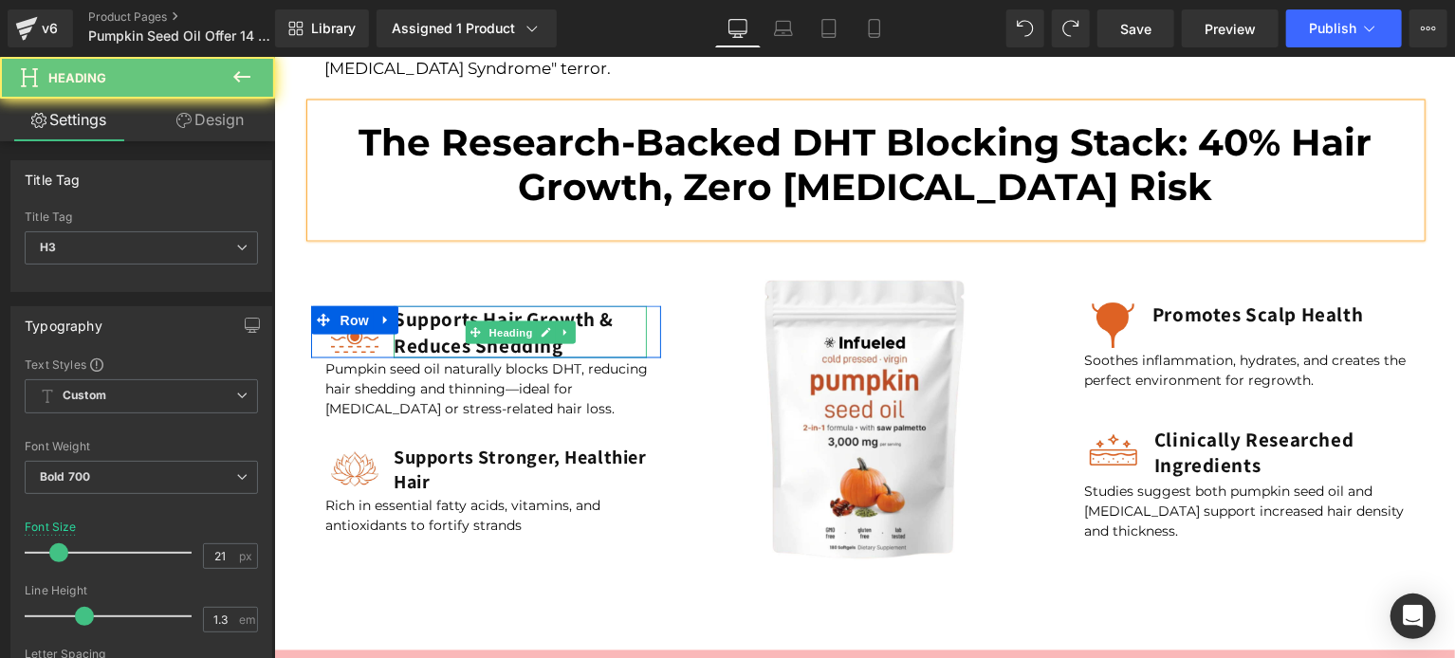
click at [437, 332] on h3 "Supports Hair Growth & Reduces Shedding" at bounding box center [519, 331] width 253 height 52
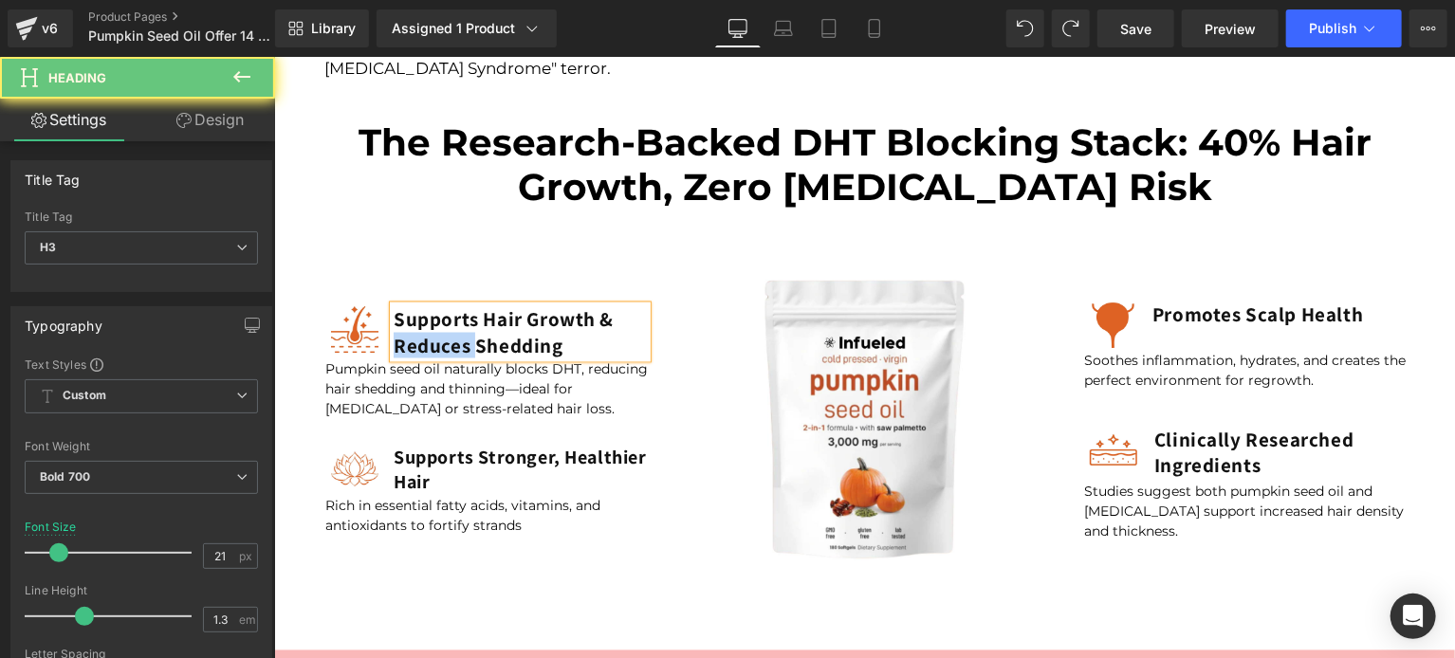
click at [437, 332] on h3 "Supports Hair Growth & Reduces Shedding" at bounding box center [519, 331] width 253 height 52
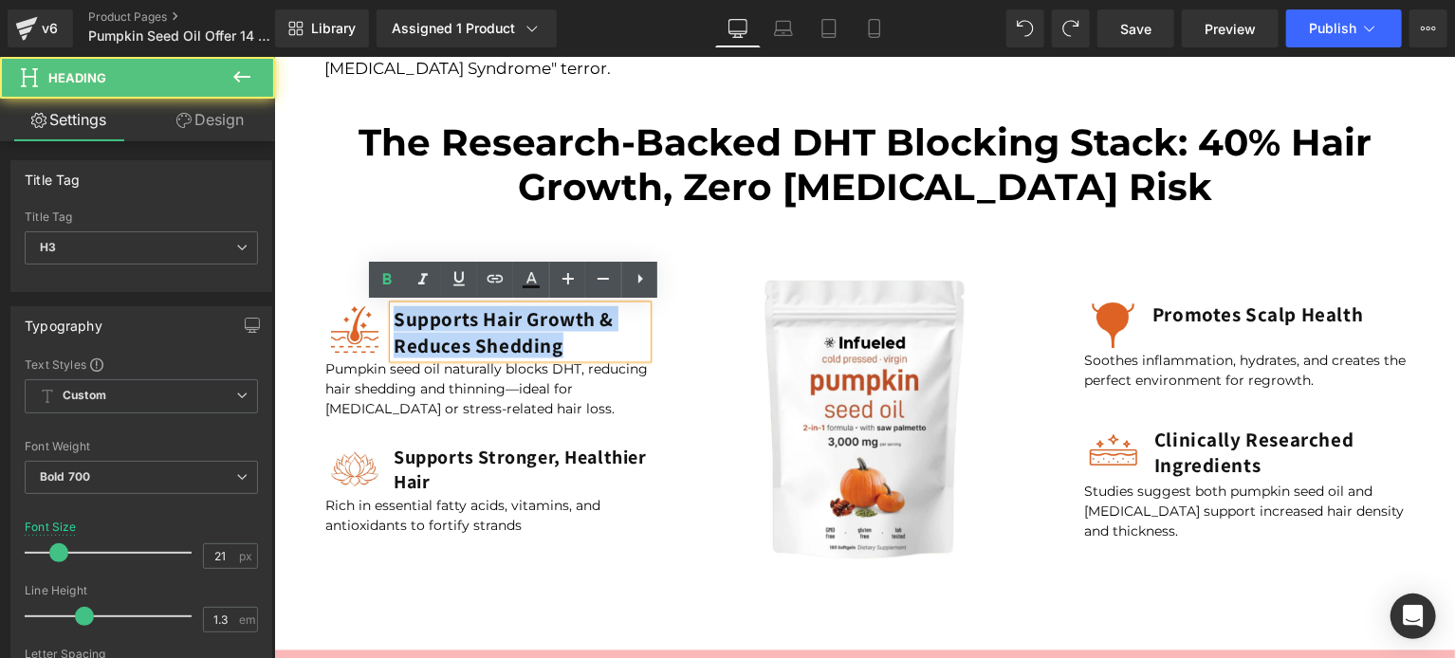
click at [437, 332] on h3 "Supports Hair Growth & Reduces Shedding" at bounding box center [519, 331] width 253 height 52
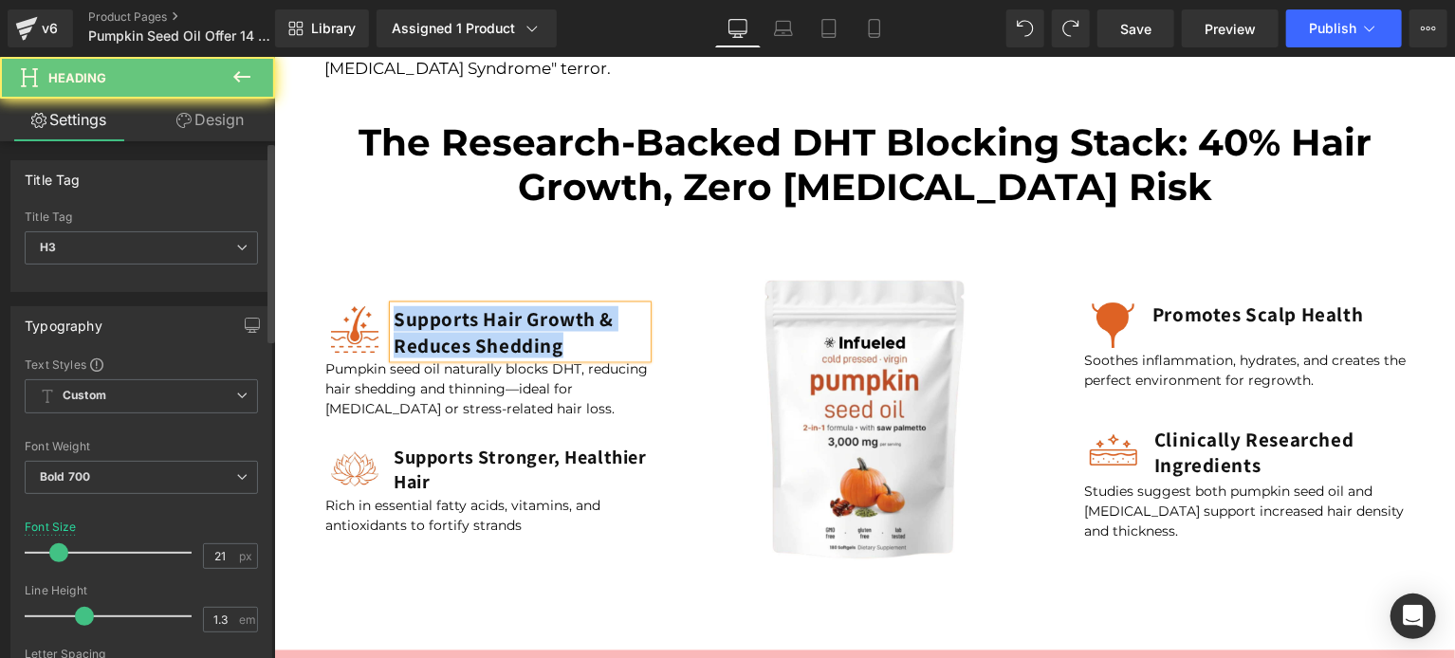
copy h3 "Supports Hair Growth & Reduces Shedding"
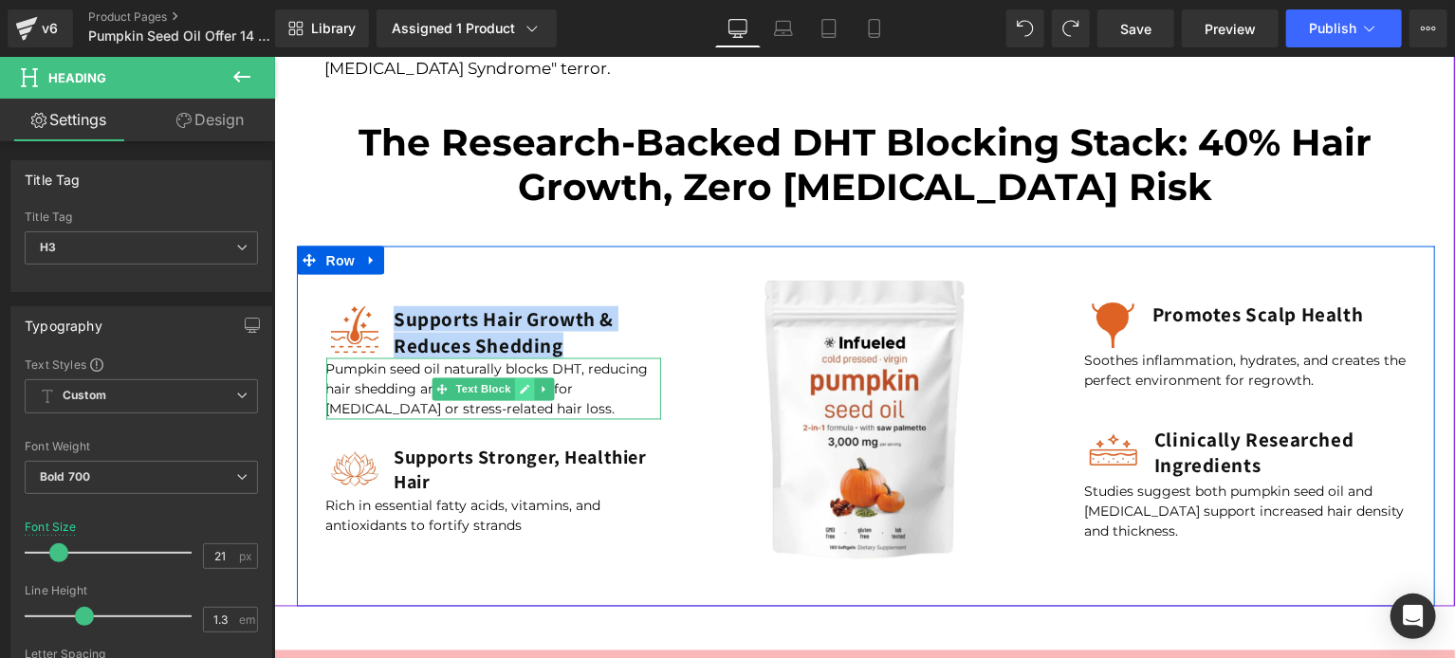
click at [520, 389] on icon at bounding box center [524, 388] width 9 height 9
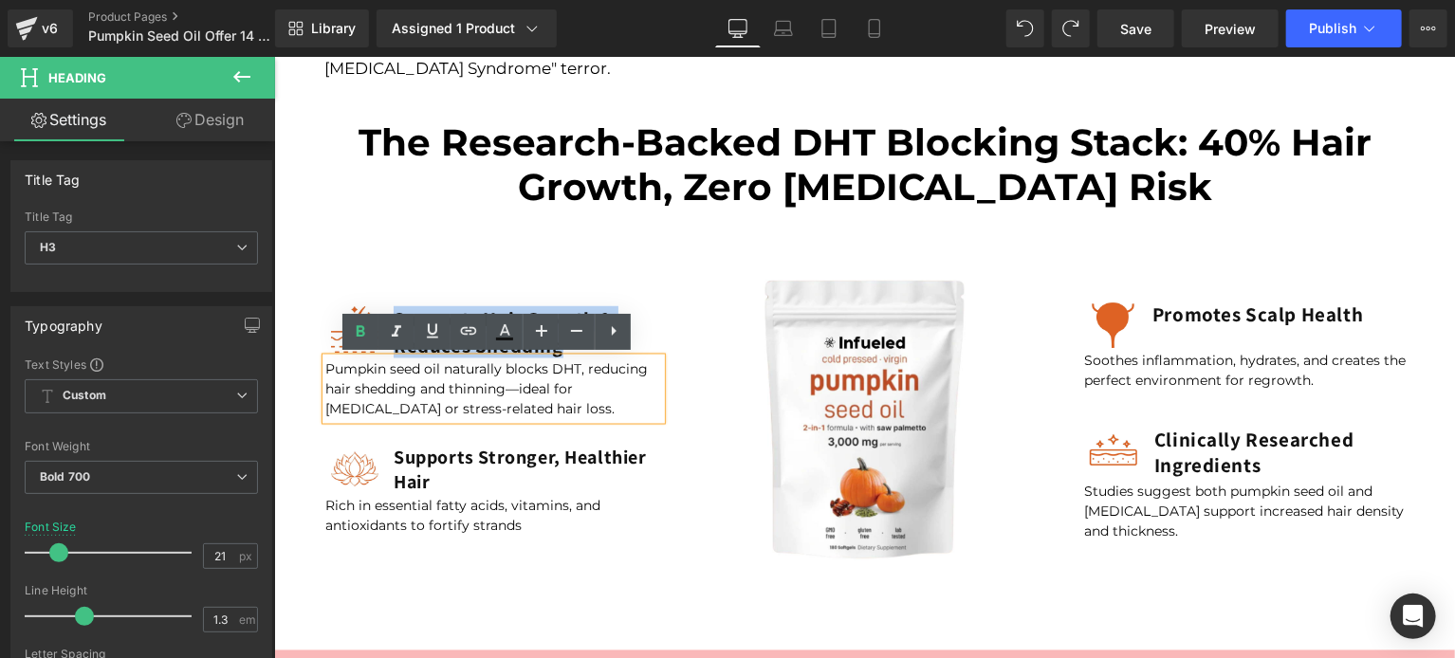
click at [460, 387] on p "Pumpkin seed oil naturally blocks DHT, reducing hair shedding and thinning—idea…" at bounding box center [493, 389] width 336 height 60
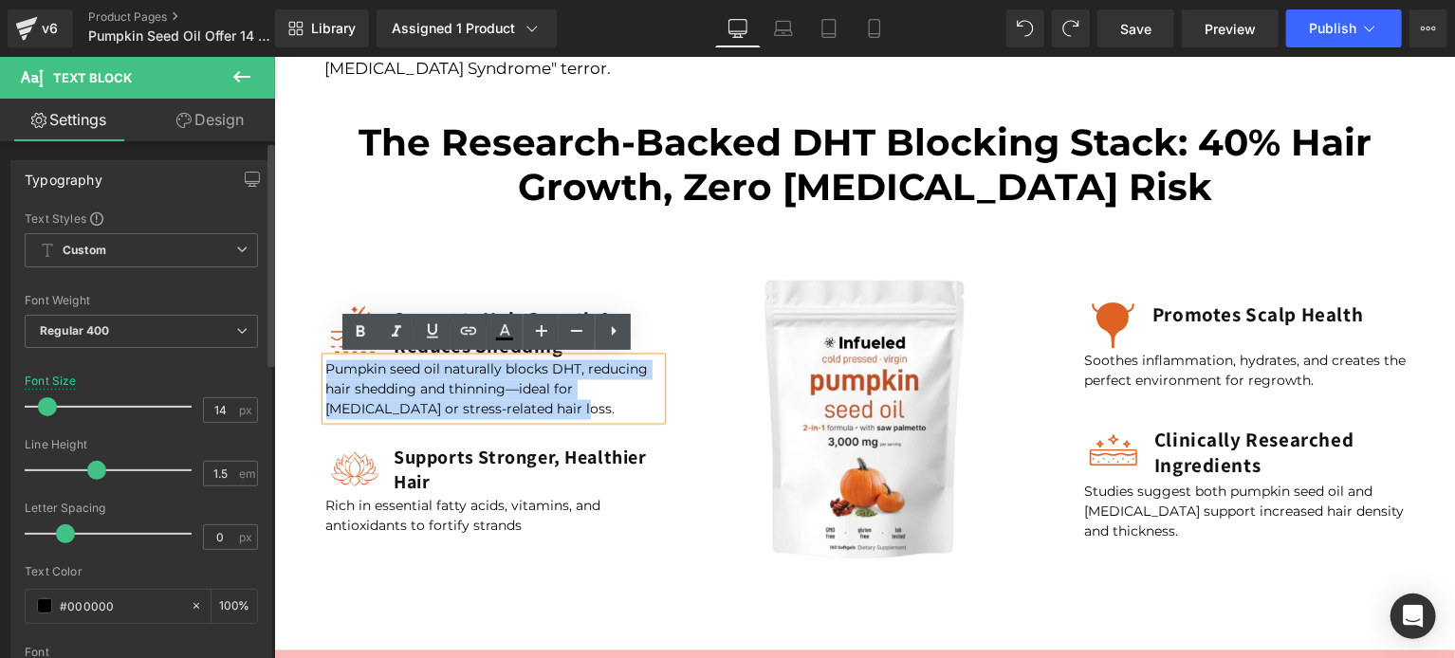
copy p "Pumpkin seed oil naturally blocks DHT, reducing hair shedding and thinning—idea…"
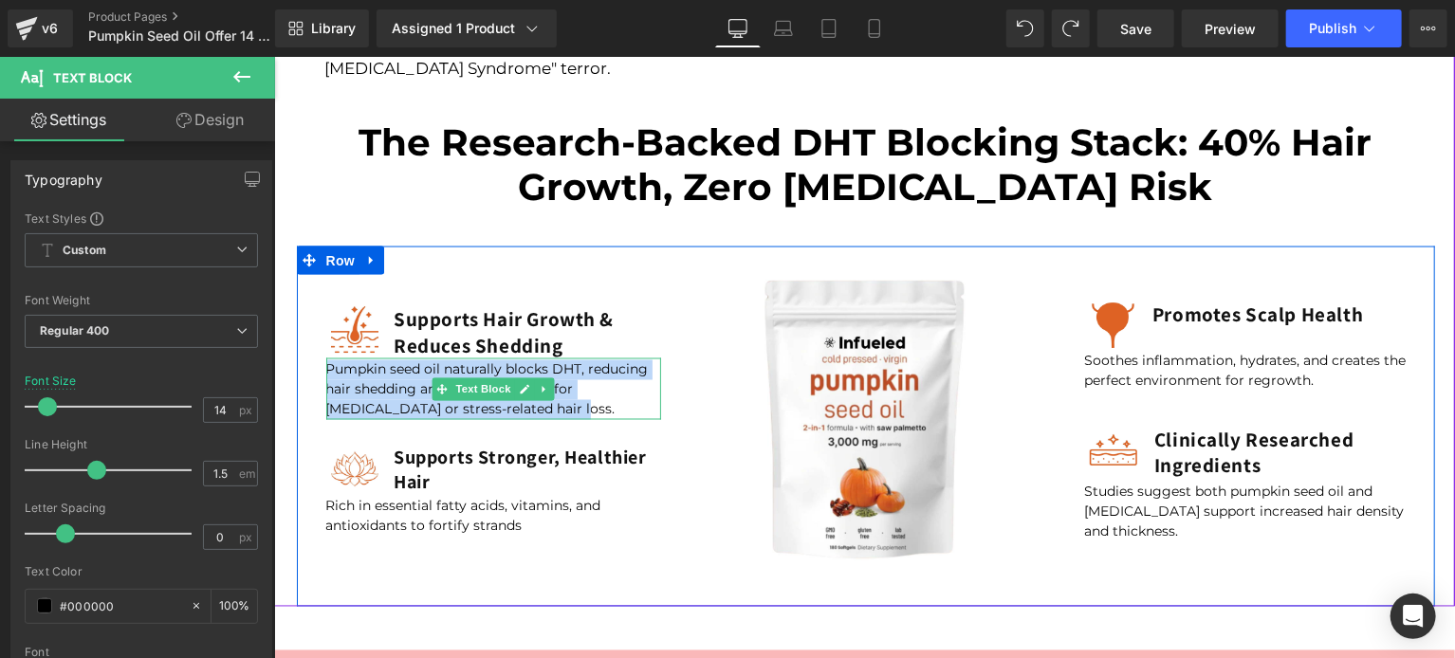
click at [408, 383] on p "Pumpkin seed oil naturally blocks DHT, reducing hair shedding and thinning—idea…" at bounding box center [493, 389] width 336 height 60
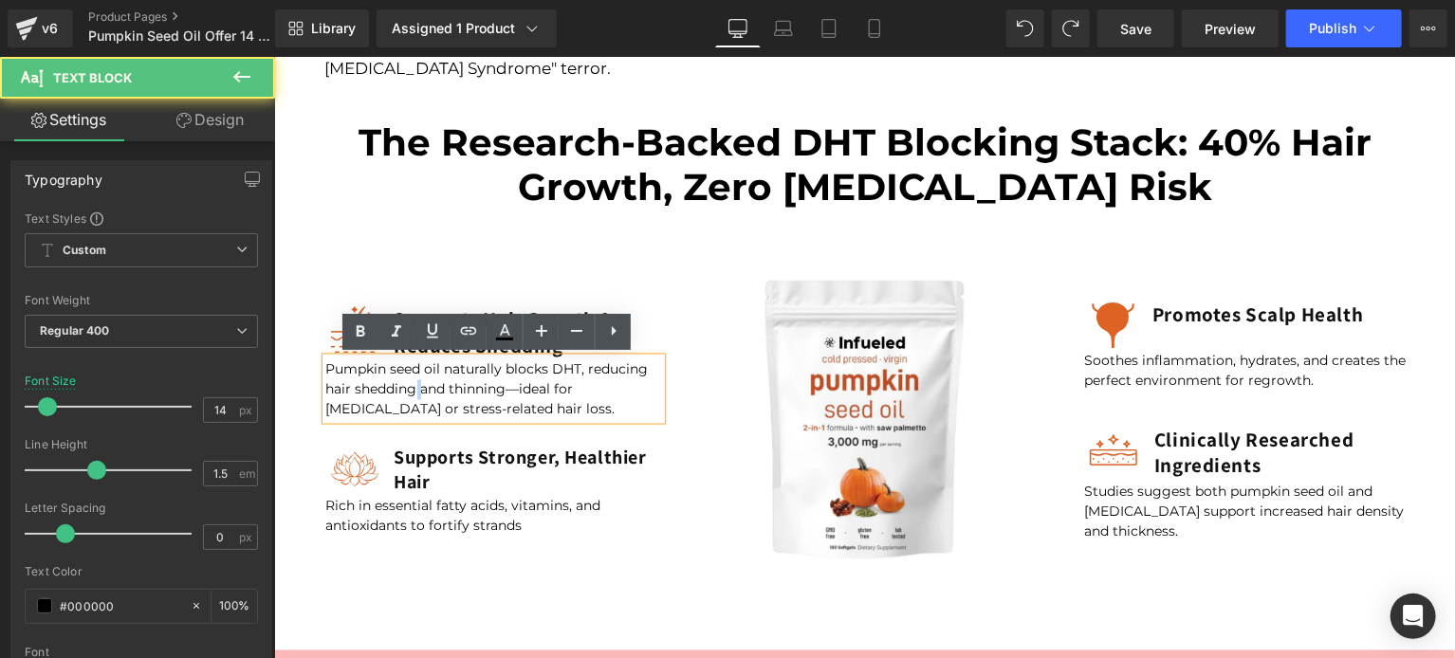
click at [408, 383] on p "Pumpkin seed oil naturally blocks DHT, reducing hair shedding and thinning—idea…" at bounding box center [493, 389] width 336 height 60
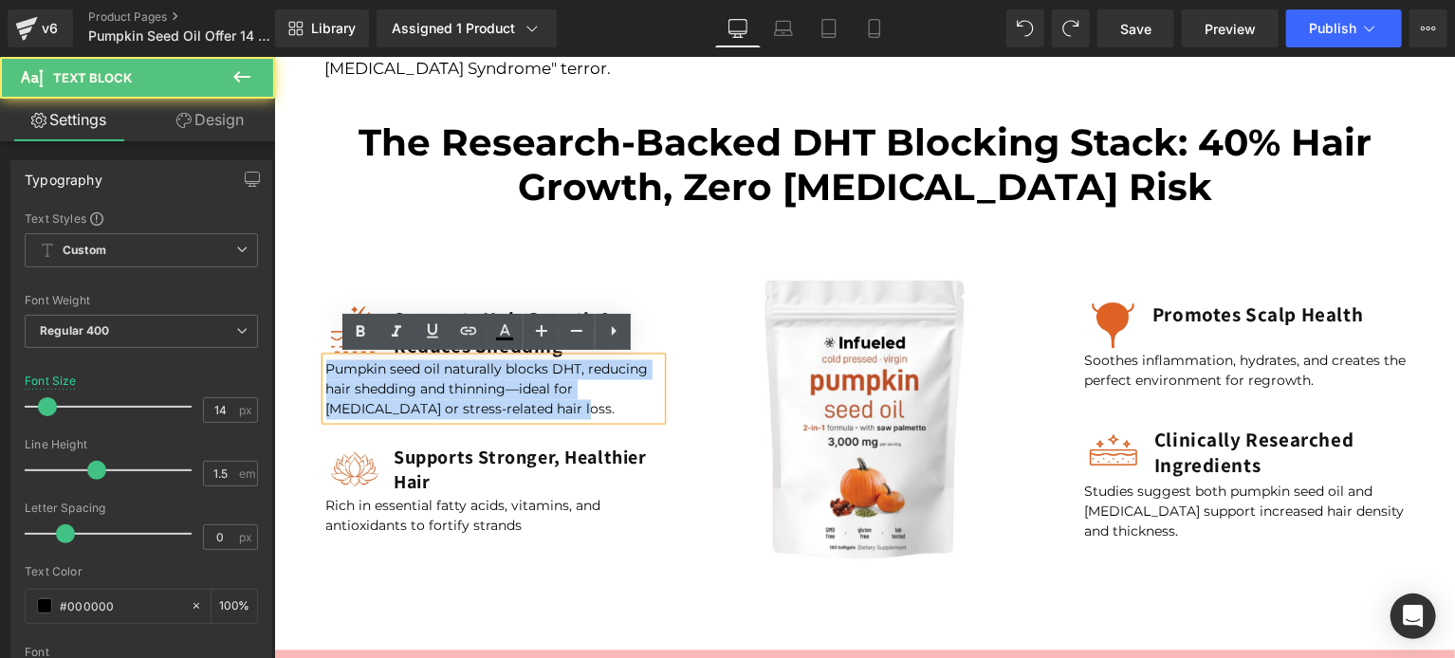
click at [408, 383] on p "Pumpkin seed oil naturally blocks DHT, reducing hair shedding and thinning—idea…" at bounding box center [493, 389] width 336 height 60
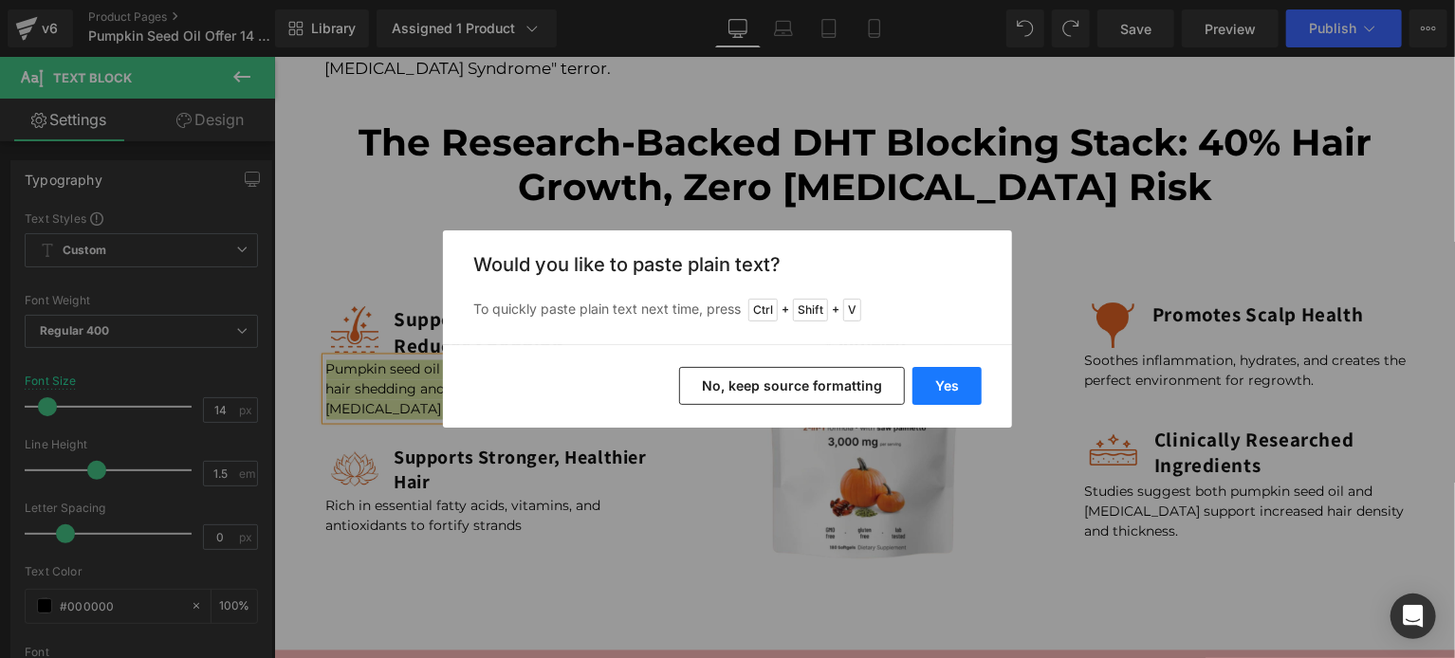
click at [959, 383] on button "Yes" at bounding box center [946, 386] width 69 height 38
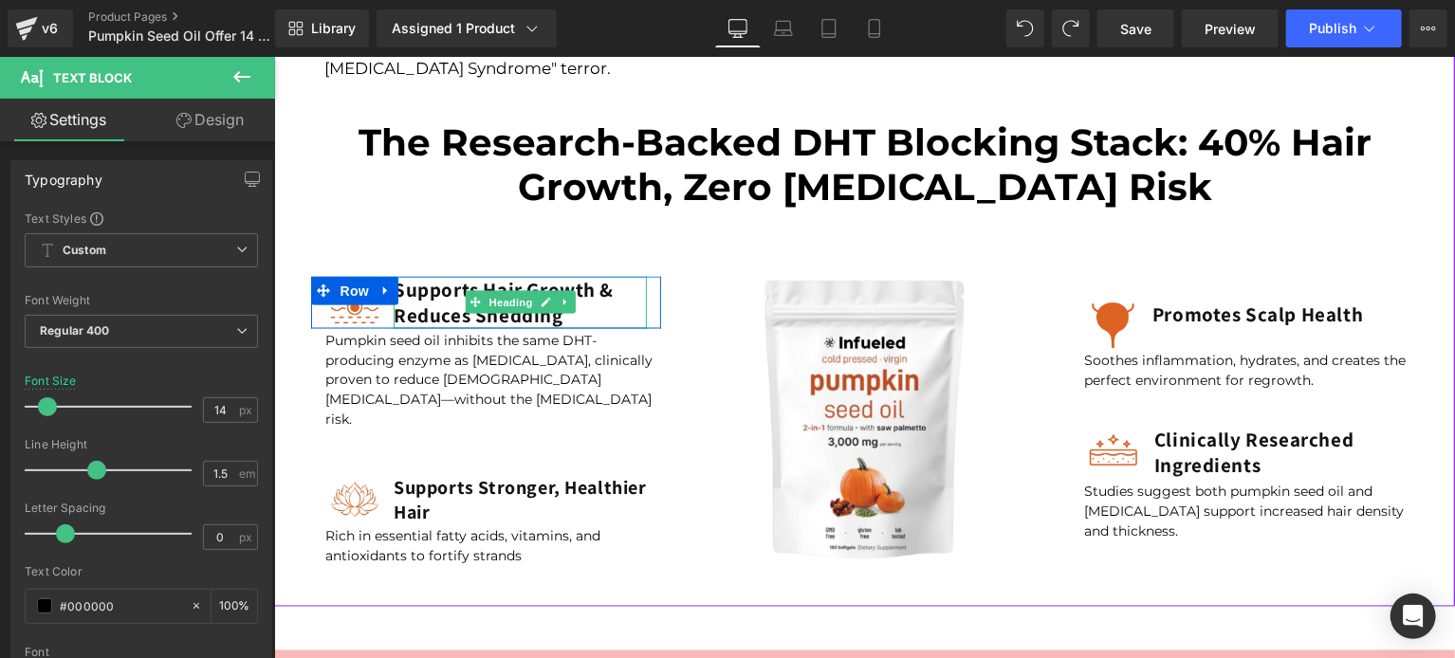
click at [484, 302] on span "Heading" at bounding box center [509, 301] width 51 height 23
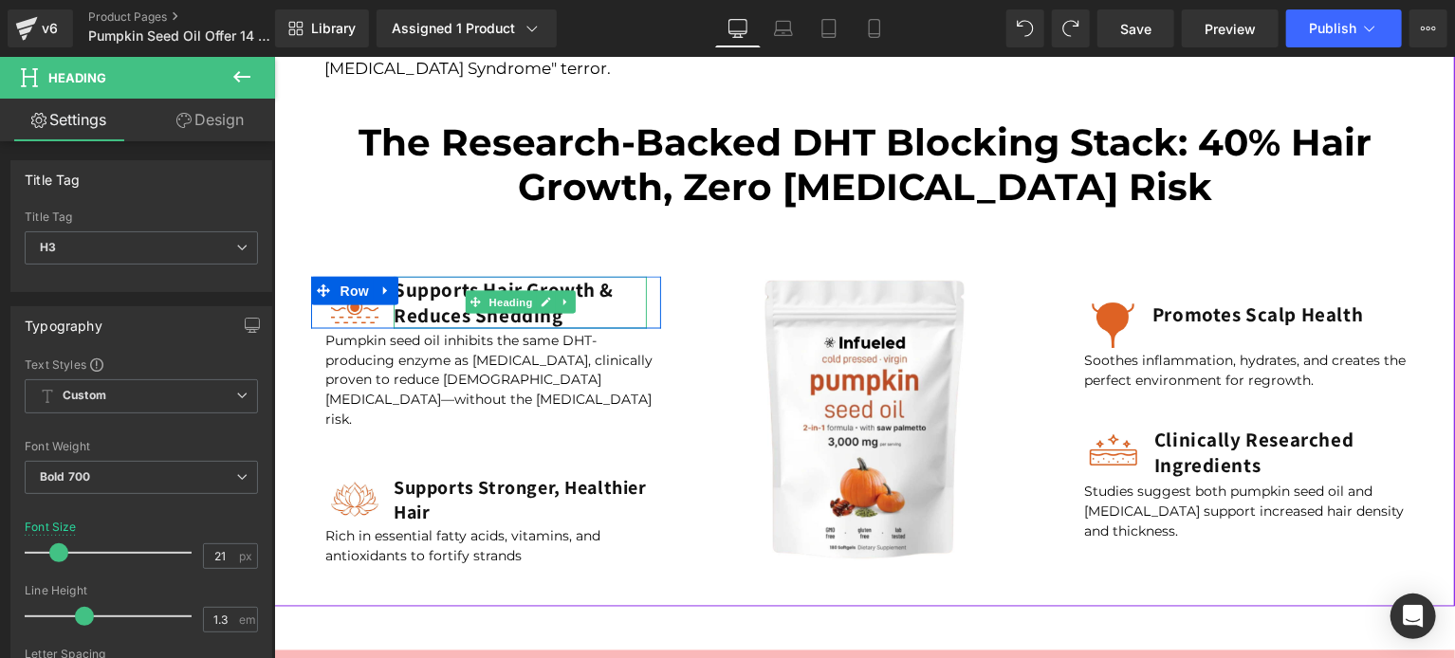
click at [445, 309] on h3 "Supports Hair Growth & Reduces Shedding" at bounding box center [519, 302] width 253 height 52
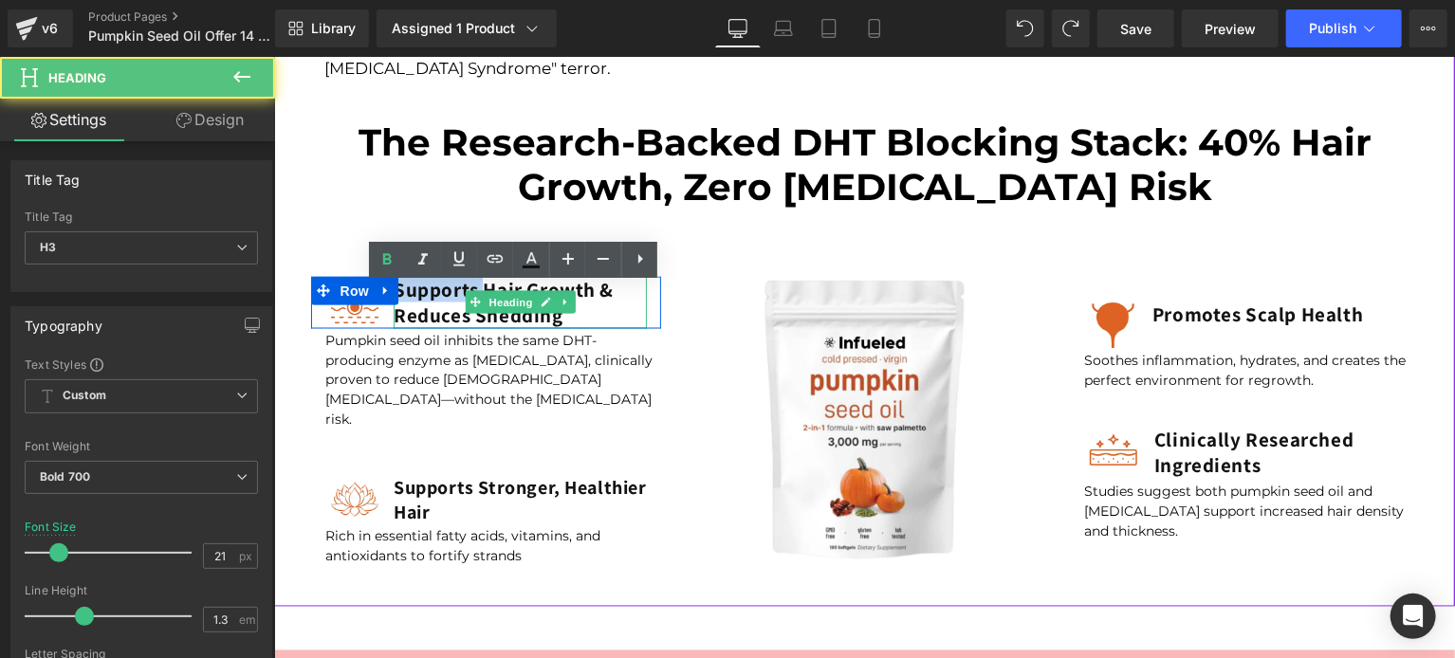
click at [445, 309] on h3 "Supports Hair Growth & Reduces Shedding" at bounding box center [519, 302] width 253 height 52
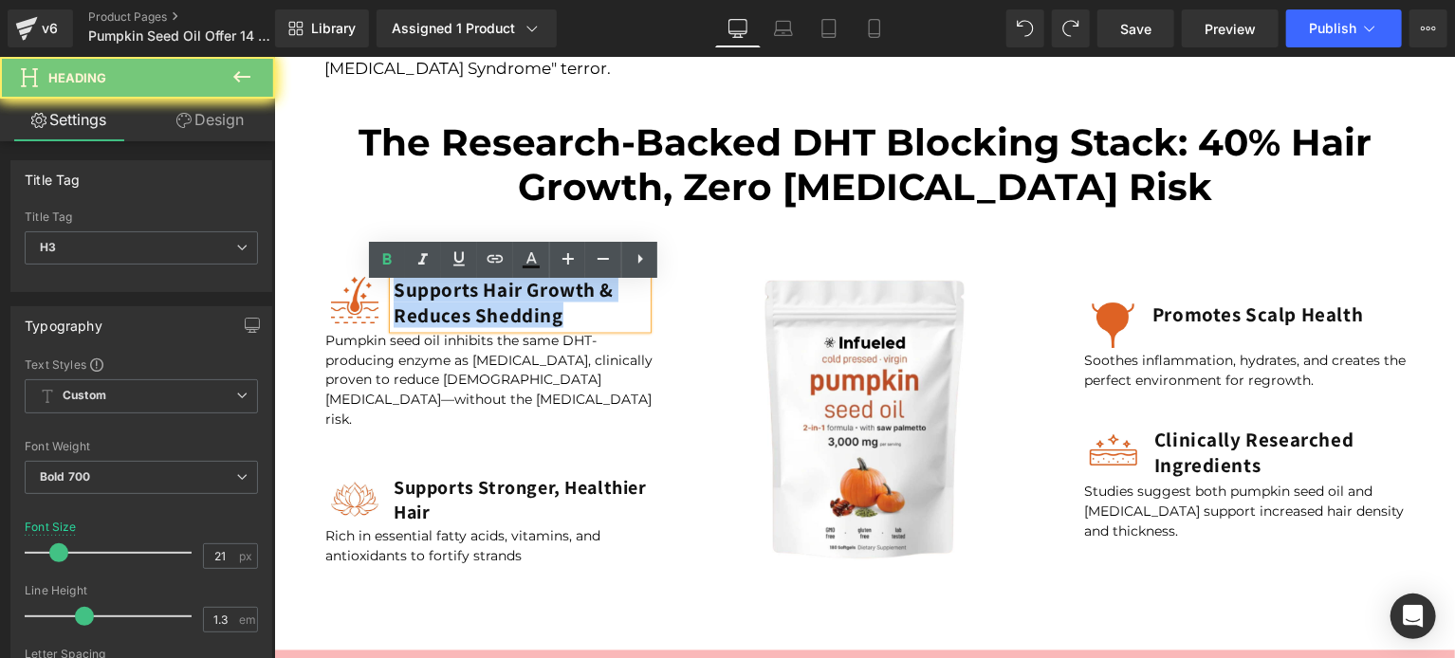
click at [445, 309] on h3 "Supports Hair Growth & Reduces Shedding" at bounding box center [519, 302] width 253 height 52
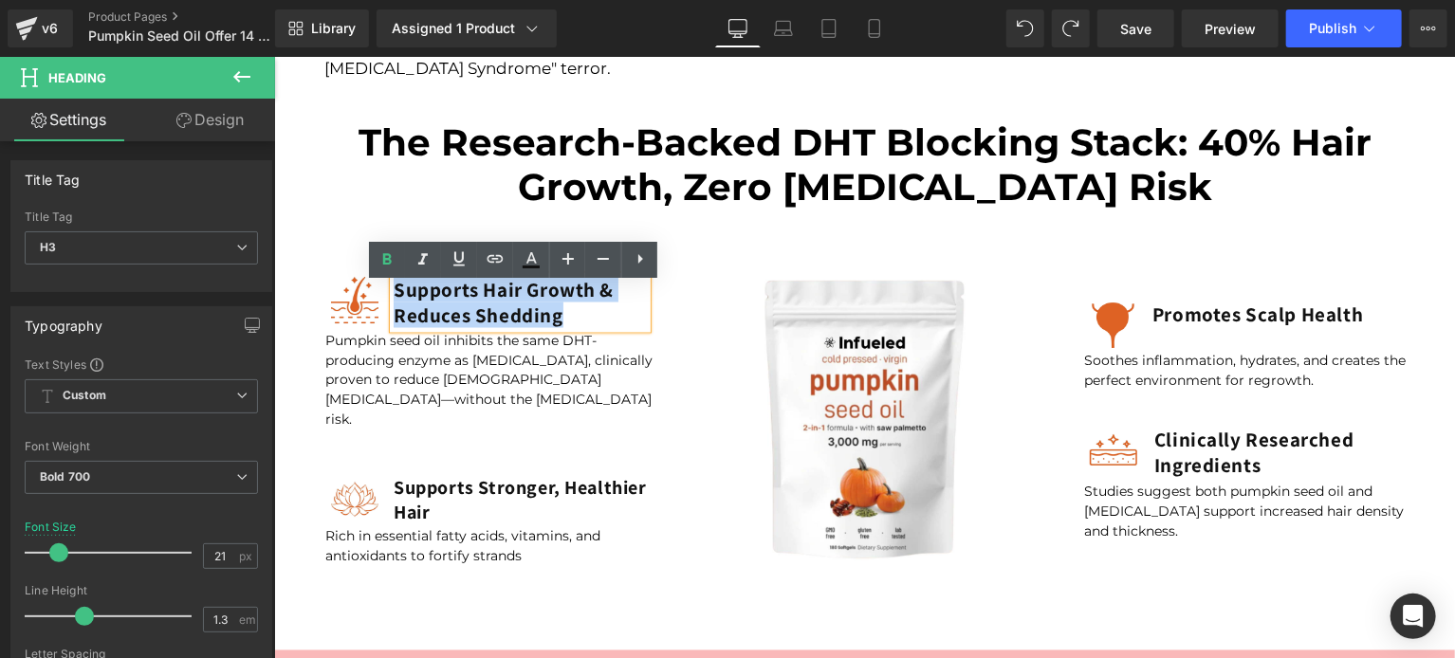
paste div
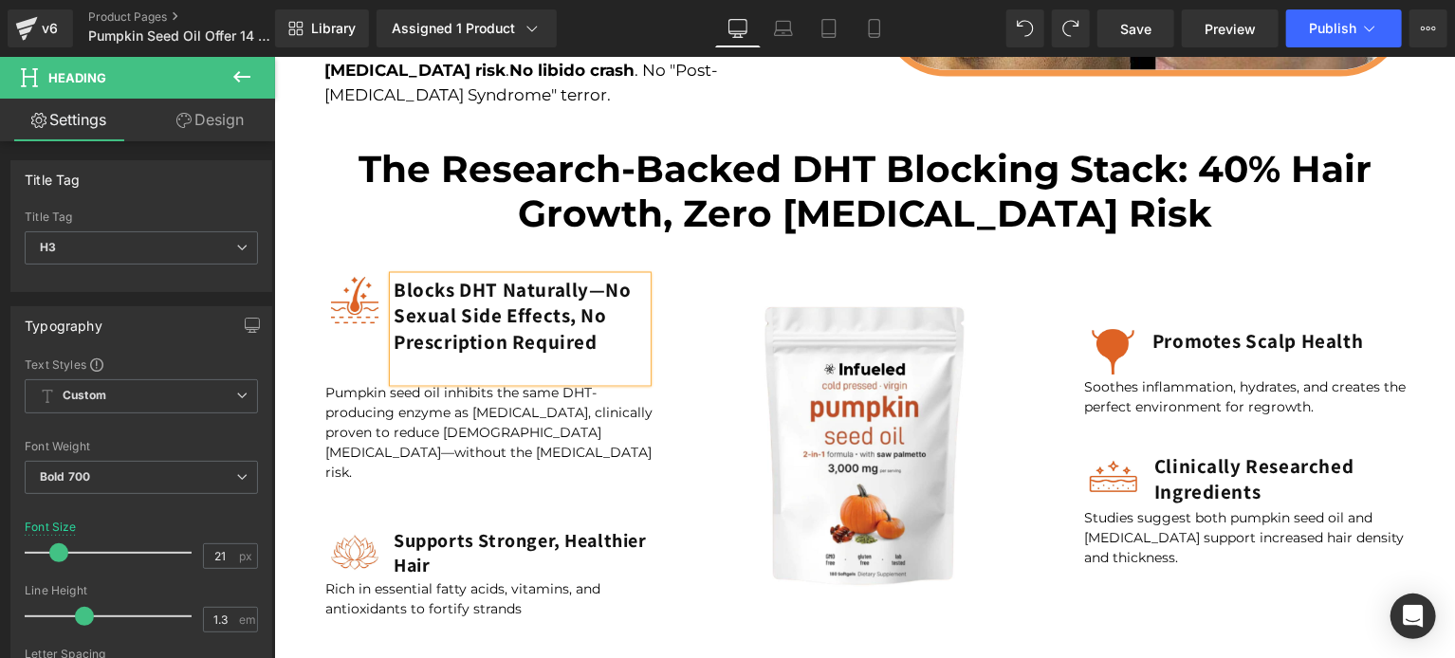
scroll to position [1498, 0]
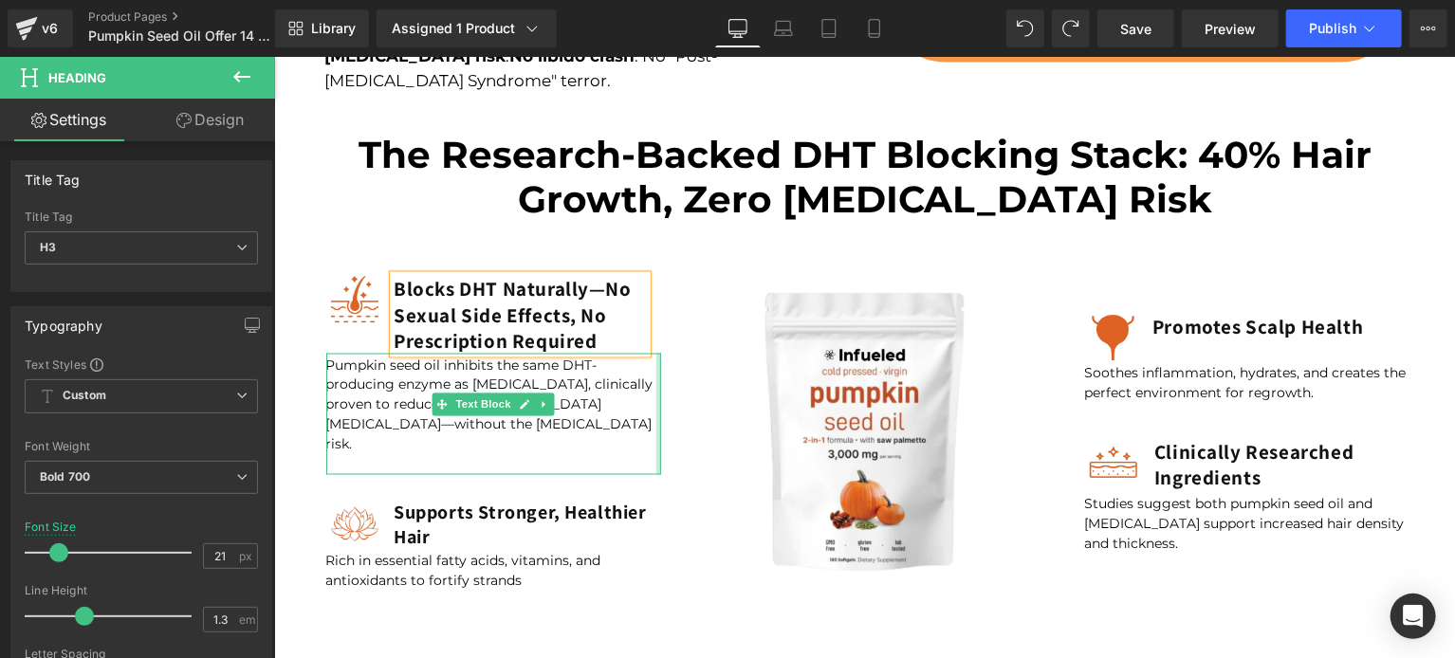
click at [655, 433] on div at bounding box center [657, 413] width 5 height 121
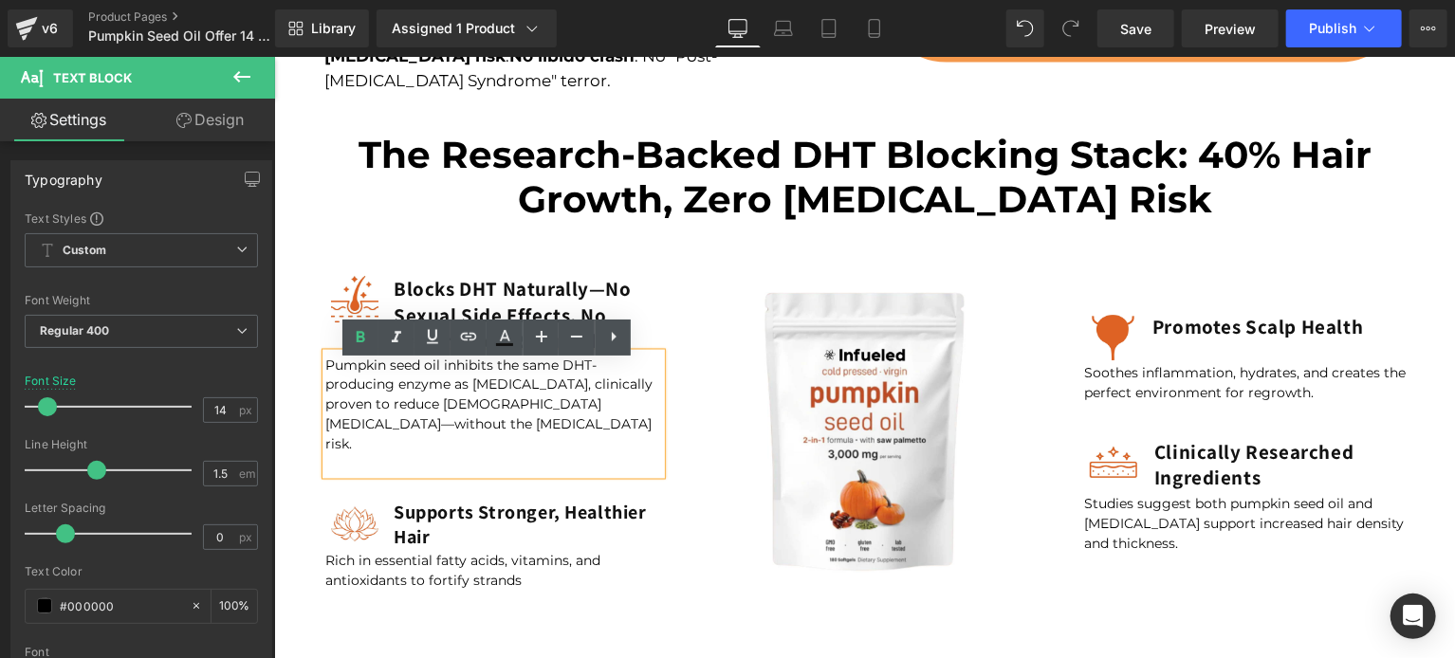
click at [273, 56] on div at bounding box center [273, 56] width 0 height 0
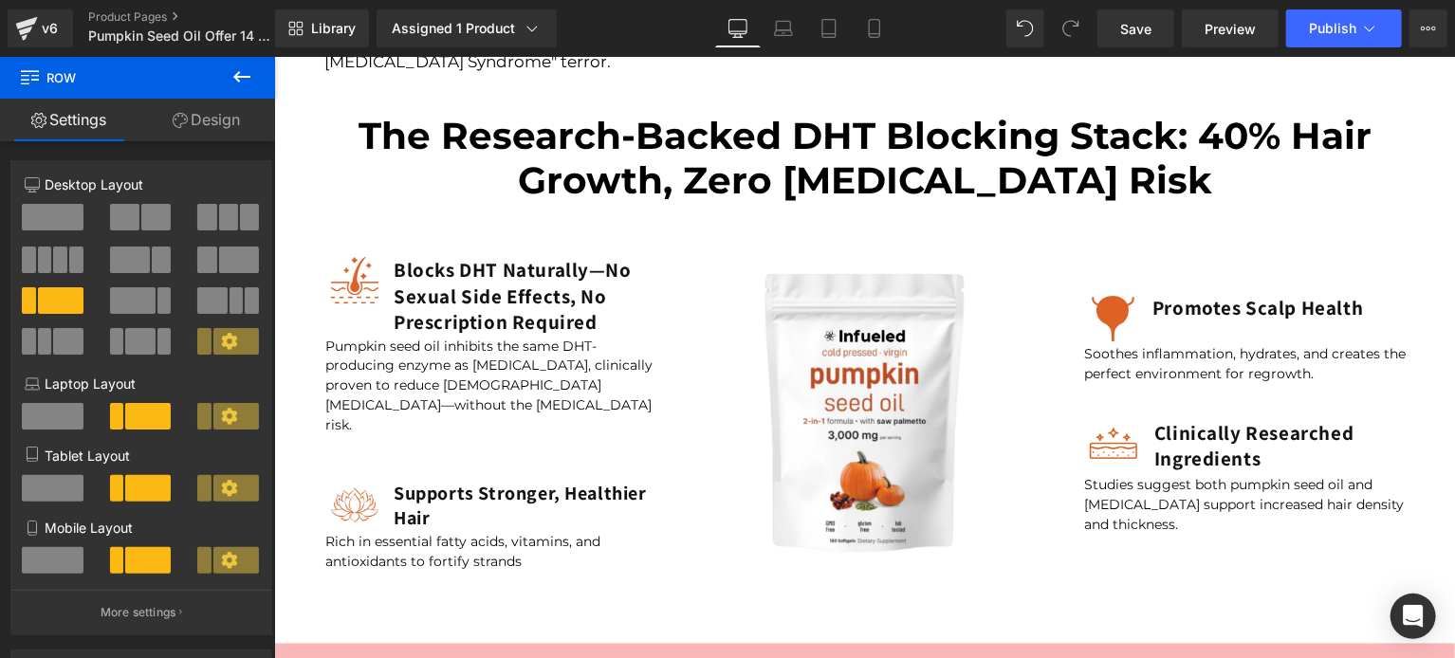
scroll to position [1635, 0]
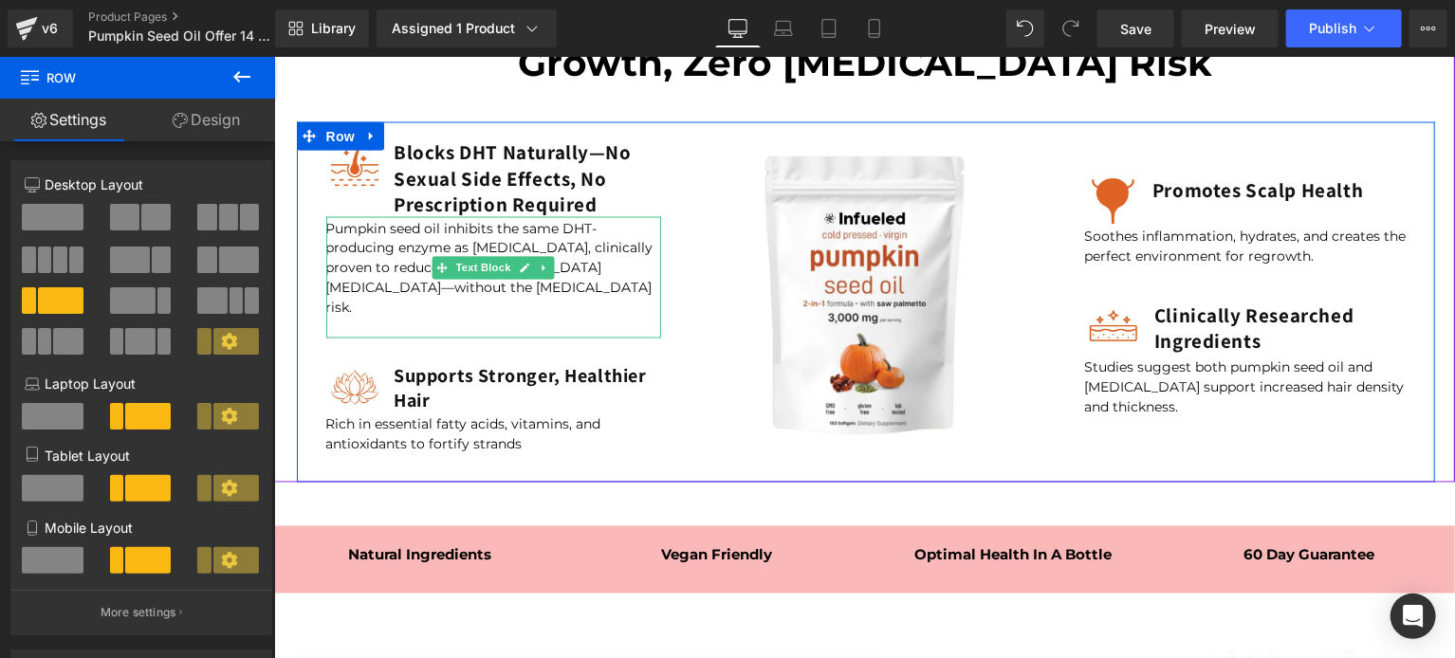
click at [561, 318] on p at bounding box center [493, 328] width 336 height 20
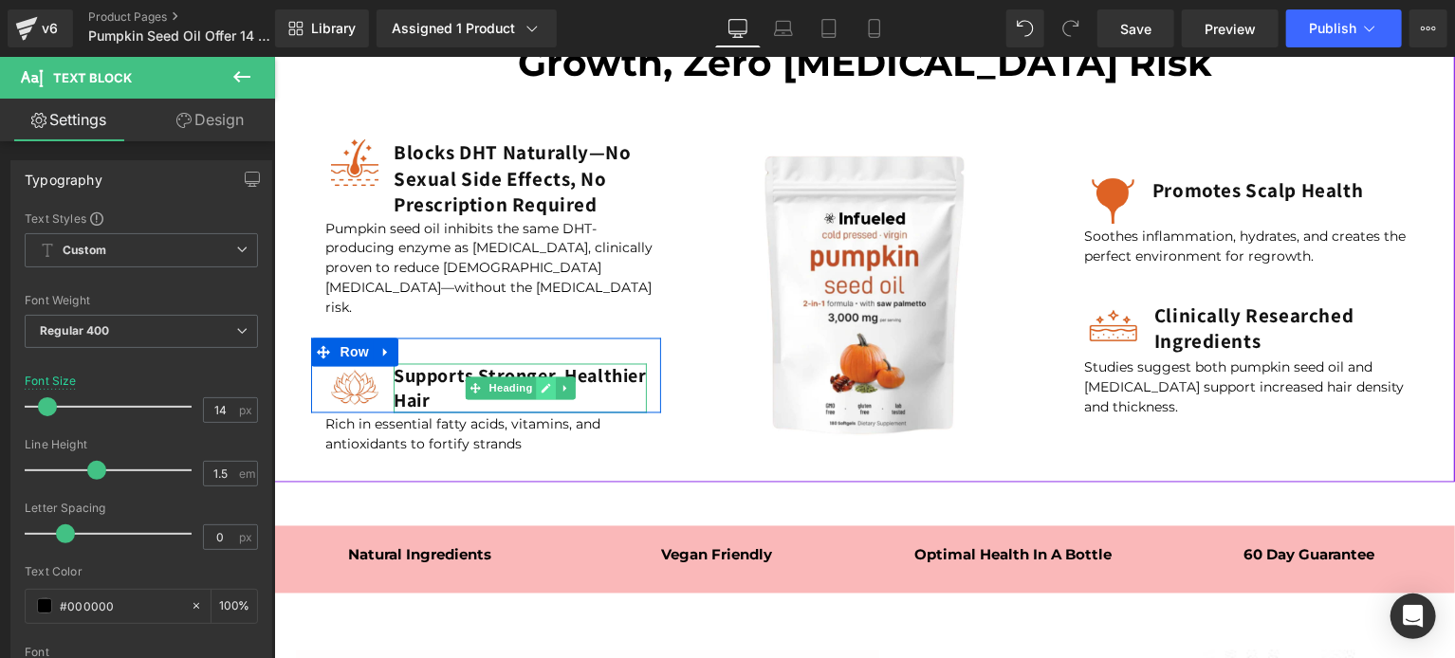
click at [540, 382] on icon at bounding box center [545, 387] width 10 height 11
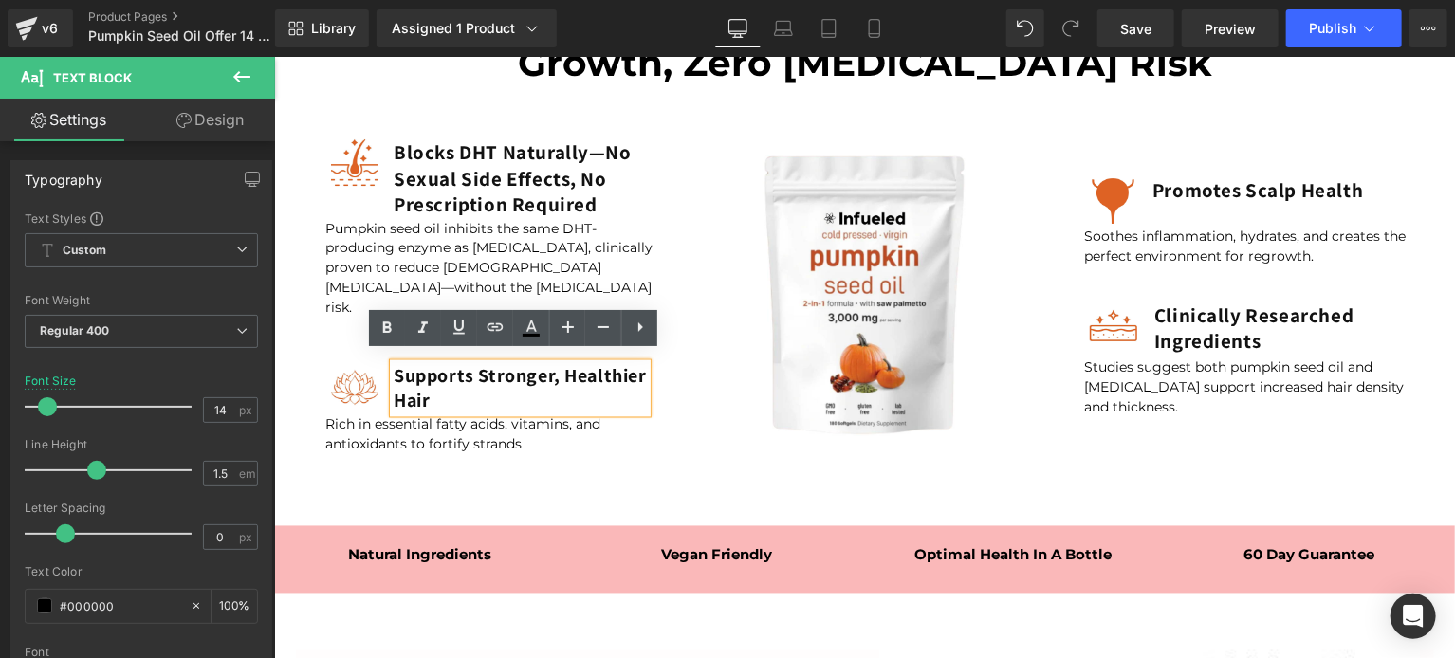
click at [503, 372] on h3 "Supports Stronger, Healthier Hair" at bounding box center [519, 387] width 253 height 49
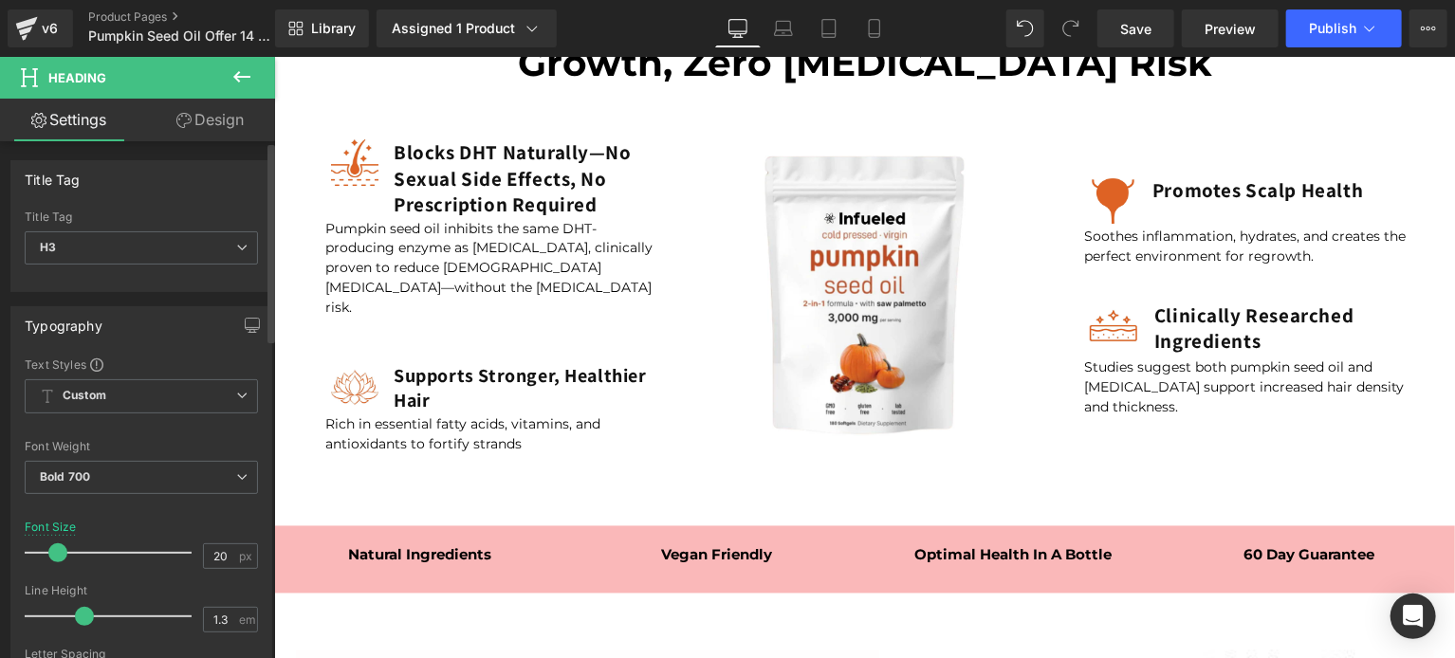
copy h3 "Supports Stronger, Healthier Hair"
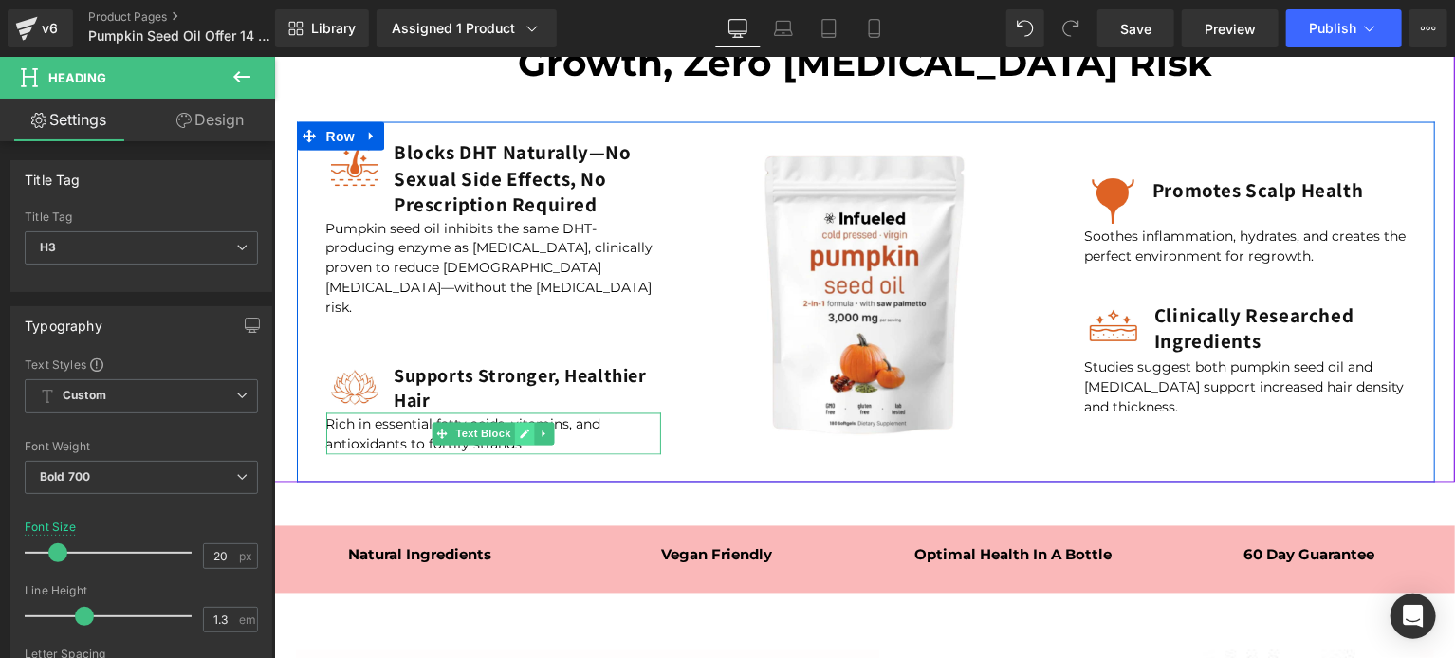
click at [519, 428] on icon at bounding box center [524, 433] width 10 height 11
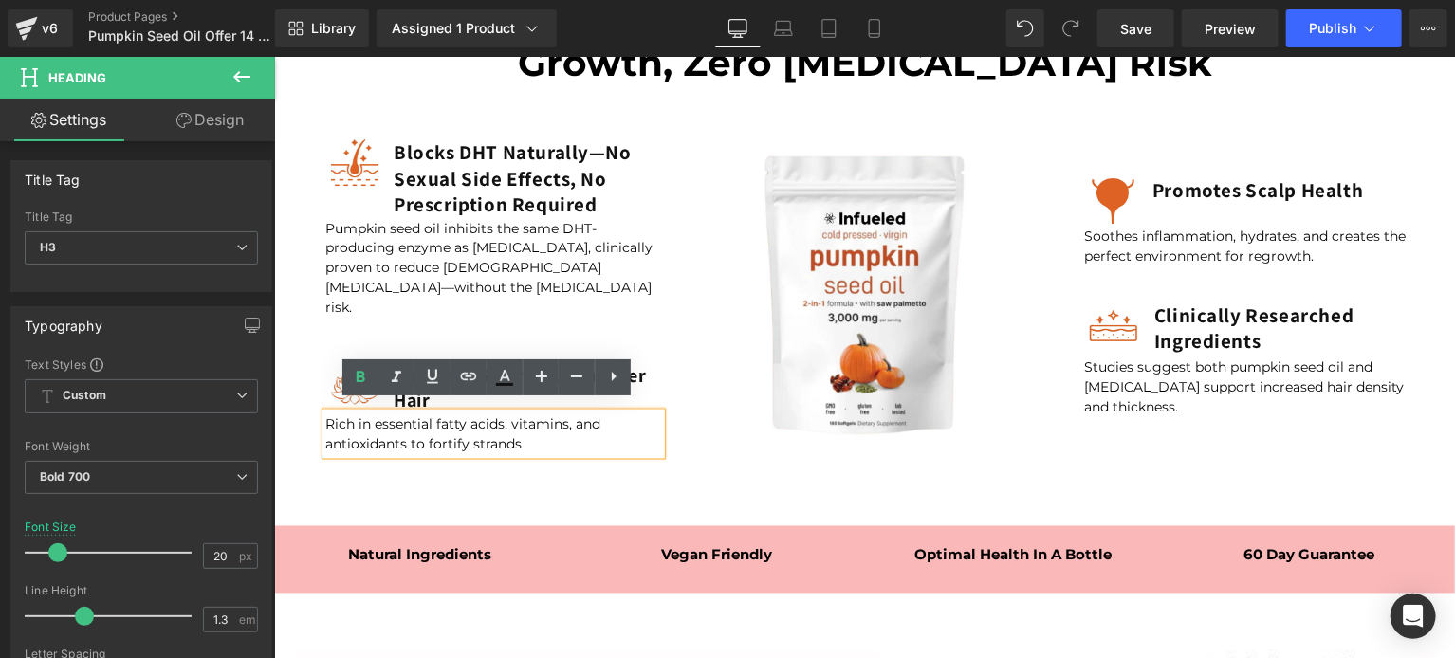
click at [467, 428] on p "Rich in essential fatty acids, vitamins, and antioxidants to fortify strands" at bounding box center [493, 434] width 336 height 40
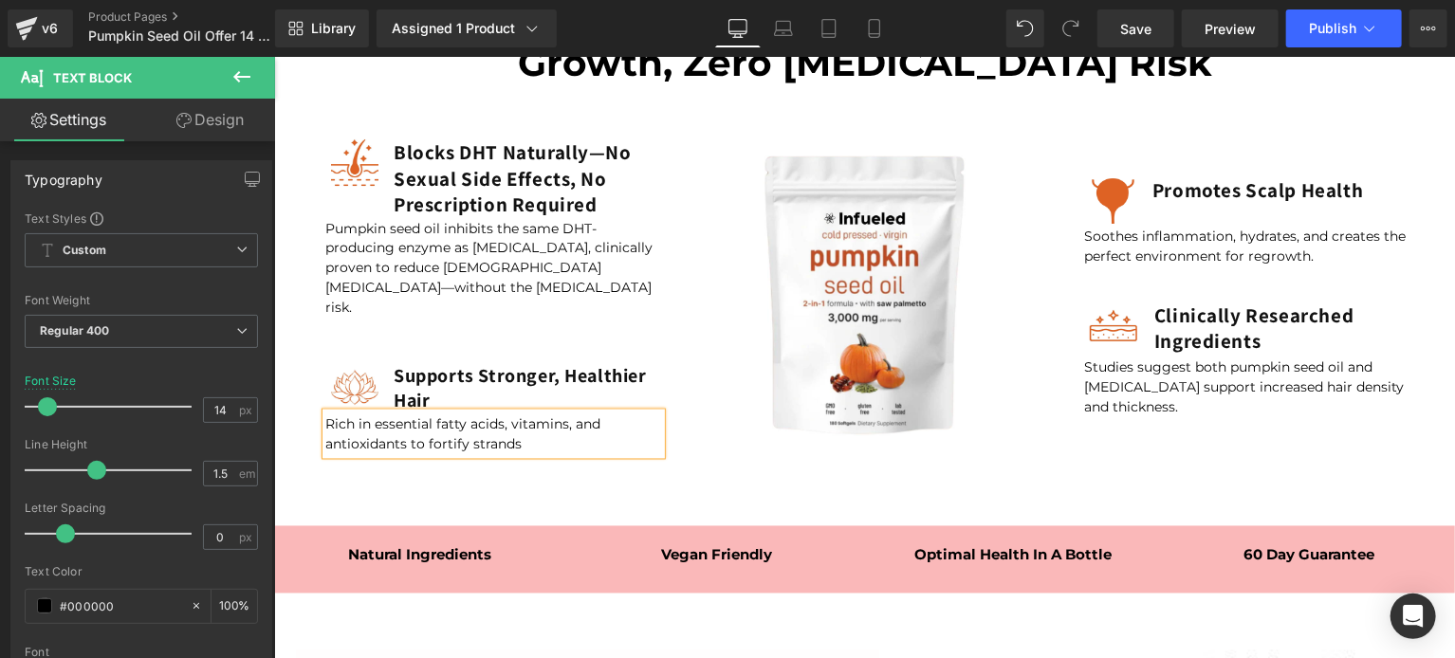
copy p "Rich in essential fatty acids, vitamins, and antioxidants to fortify strands"
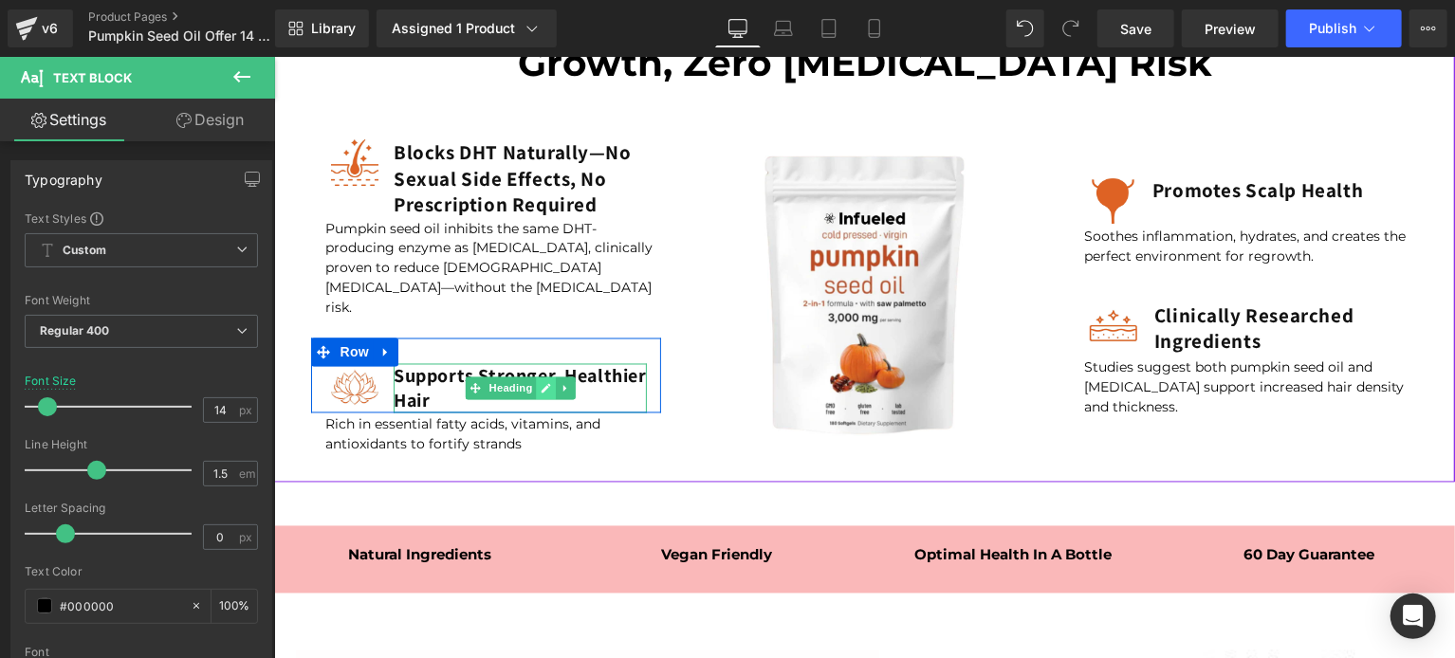
click at [535, 378] on link at bounding box center [545, 387] width 20 height 23
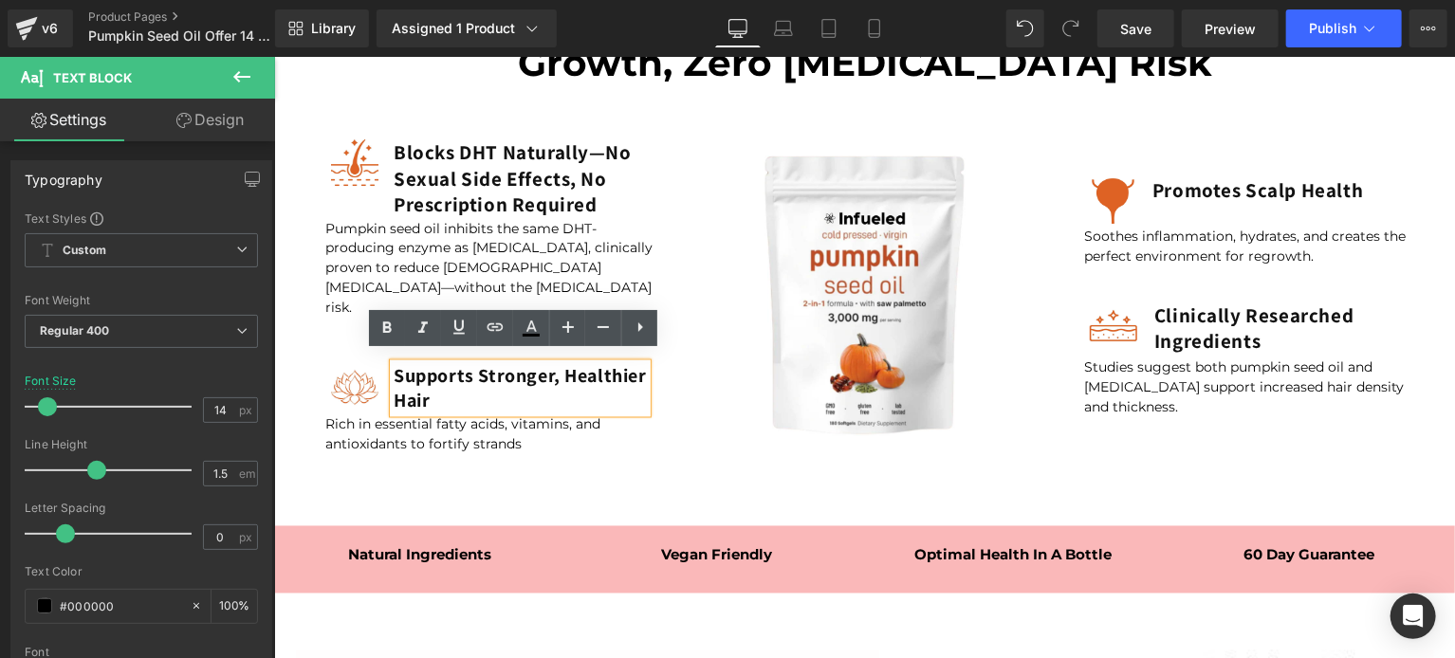
click at [460, 375] on h3 "Supports Stronger, Healthier Hair" at bounding box center [519, 387] width 253 height 49
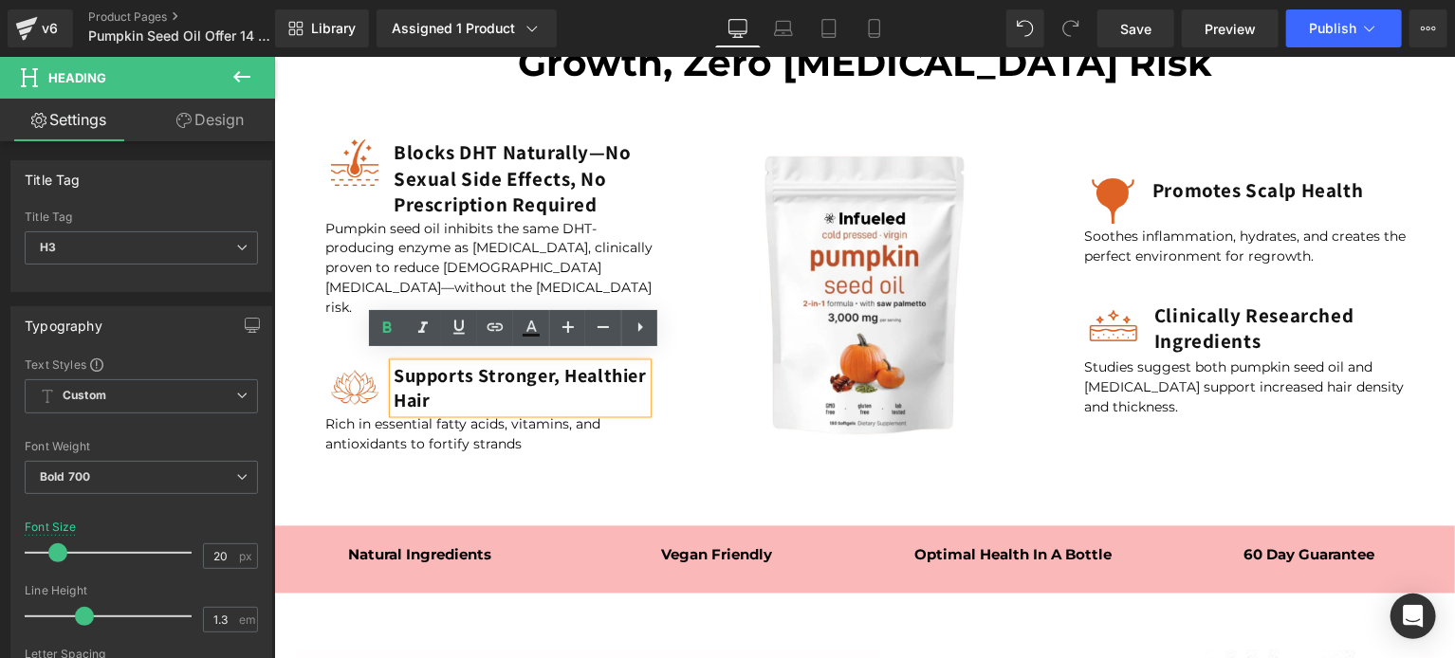
paste div
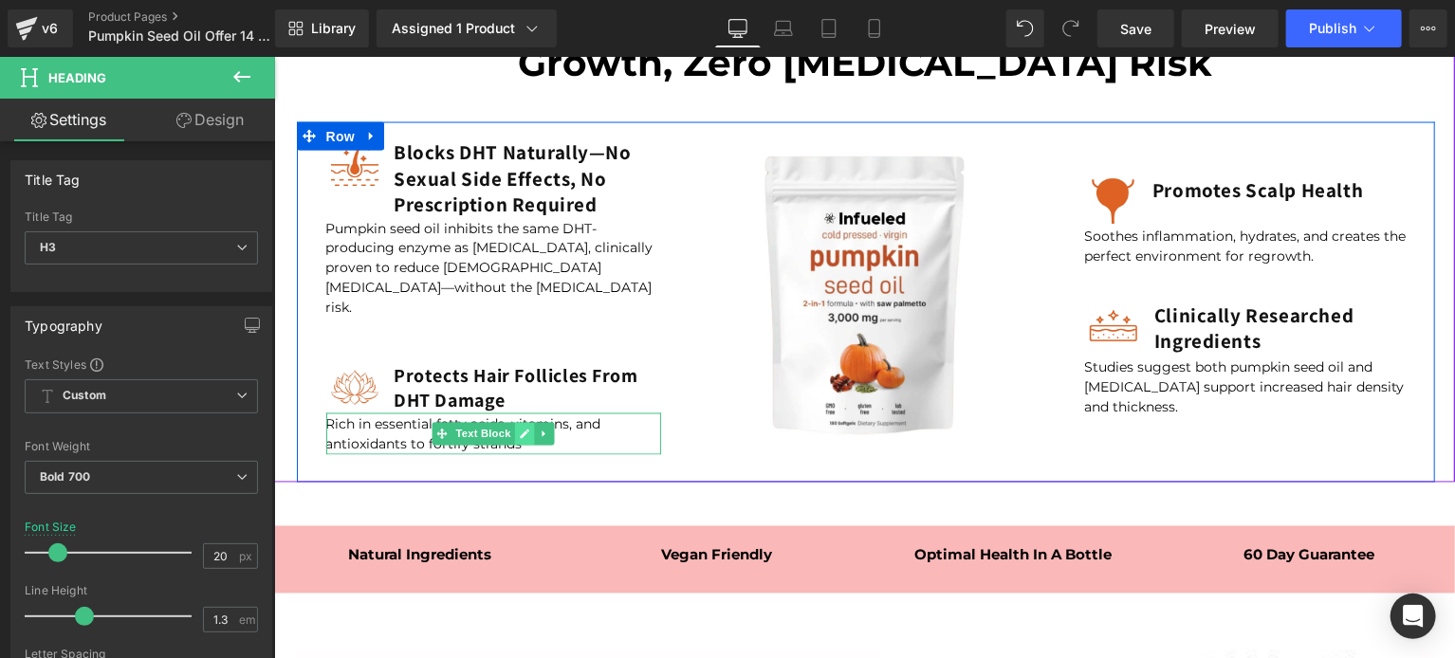
click at [519, 428] on icon at bounding box center [524, 433] width 10 height 11
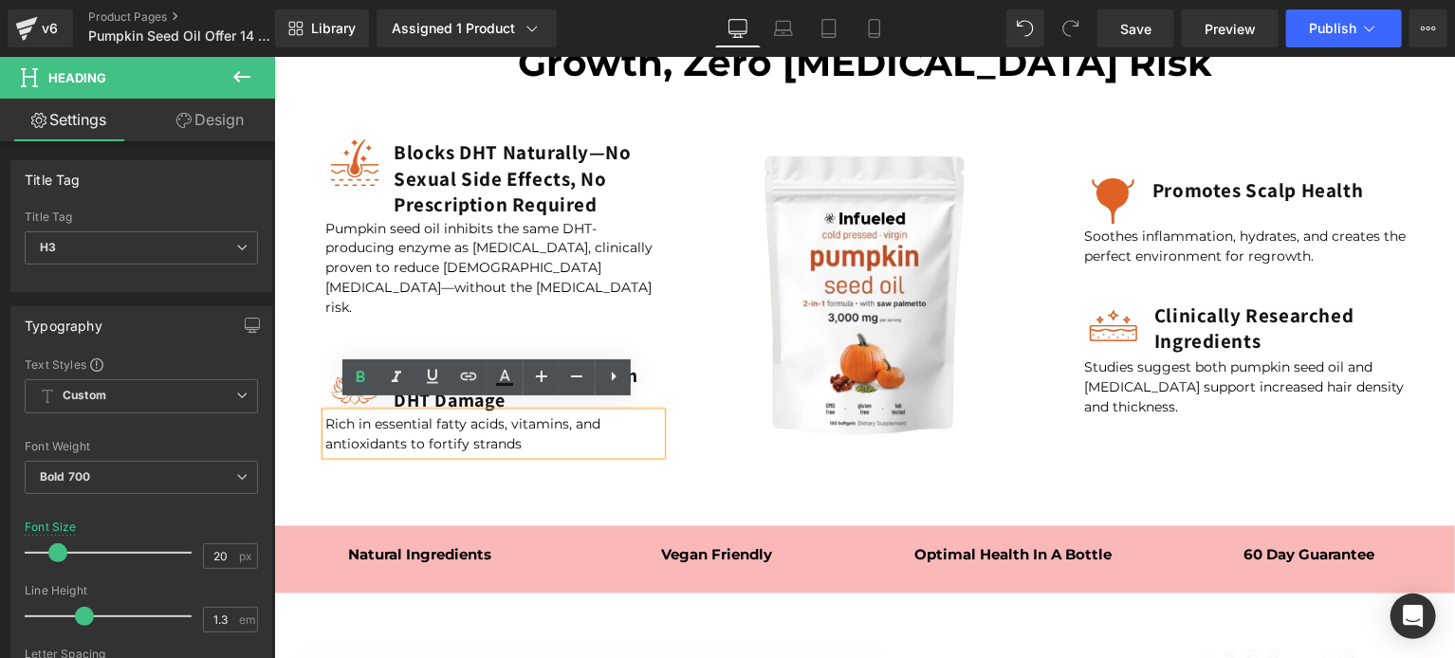
click at [477, 449] on div "Image Blocks DHT Naturally—No Sexual Side Effects, No Prescription Required Hea…" at bounding box center [485, 296] width 379 height 351
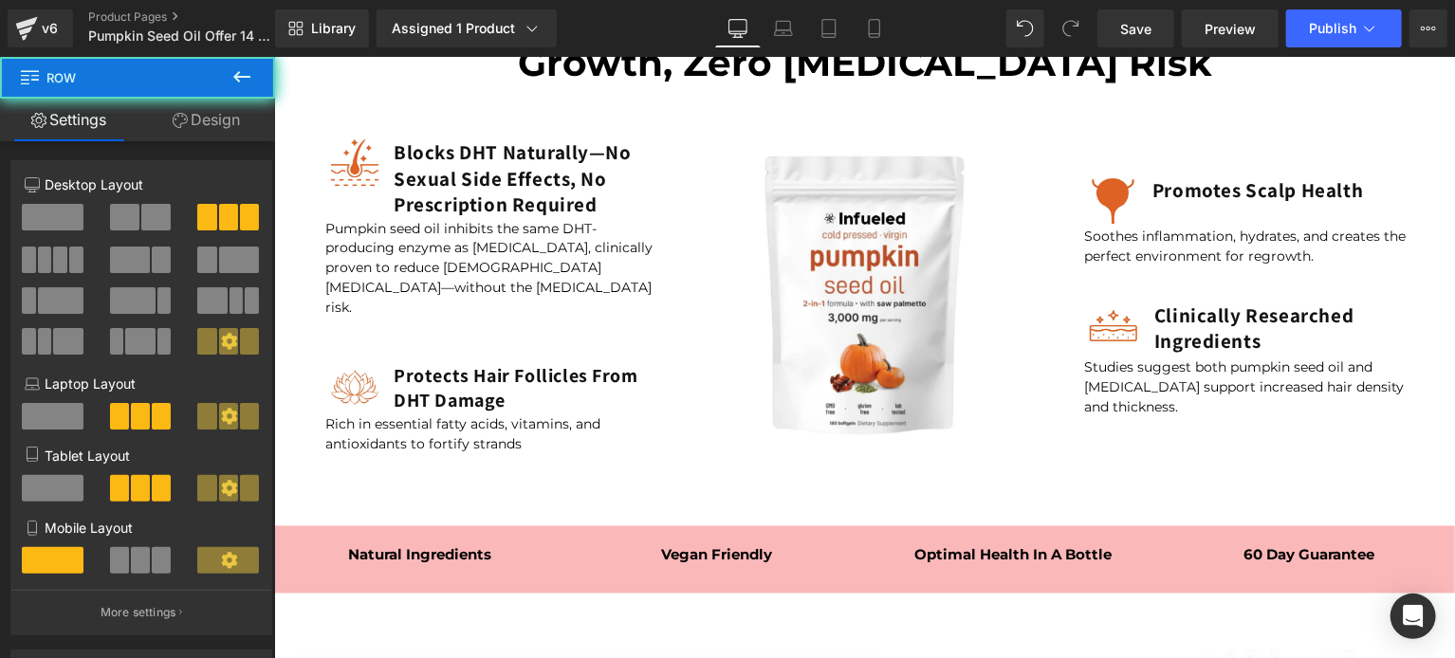
click at [472, 444] on div "Image Blocks DHT Naturally—No Sexual Side Effects, No Prescription Required Hea…" at bounding box center [485, 296] width 379 height 351
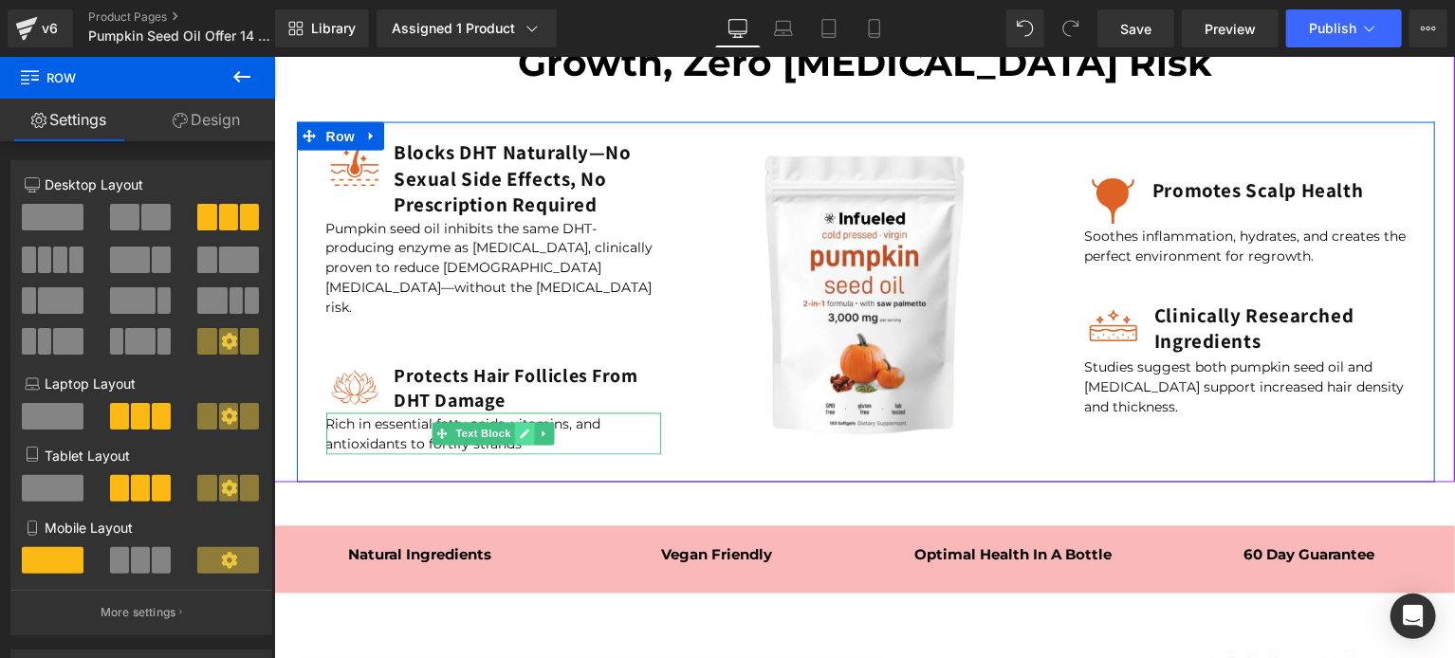
click at [514, 428] on link at bounding box center [524, 433] width 20 height 23
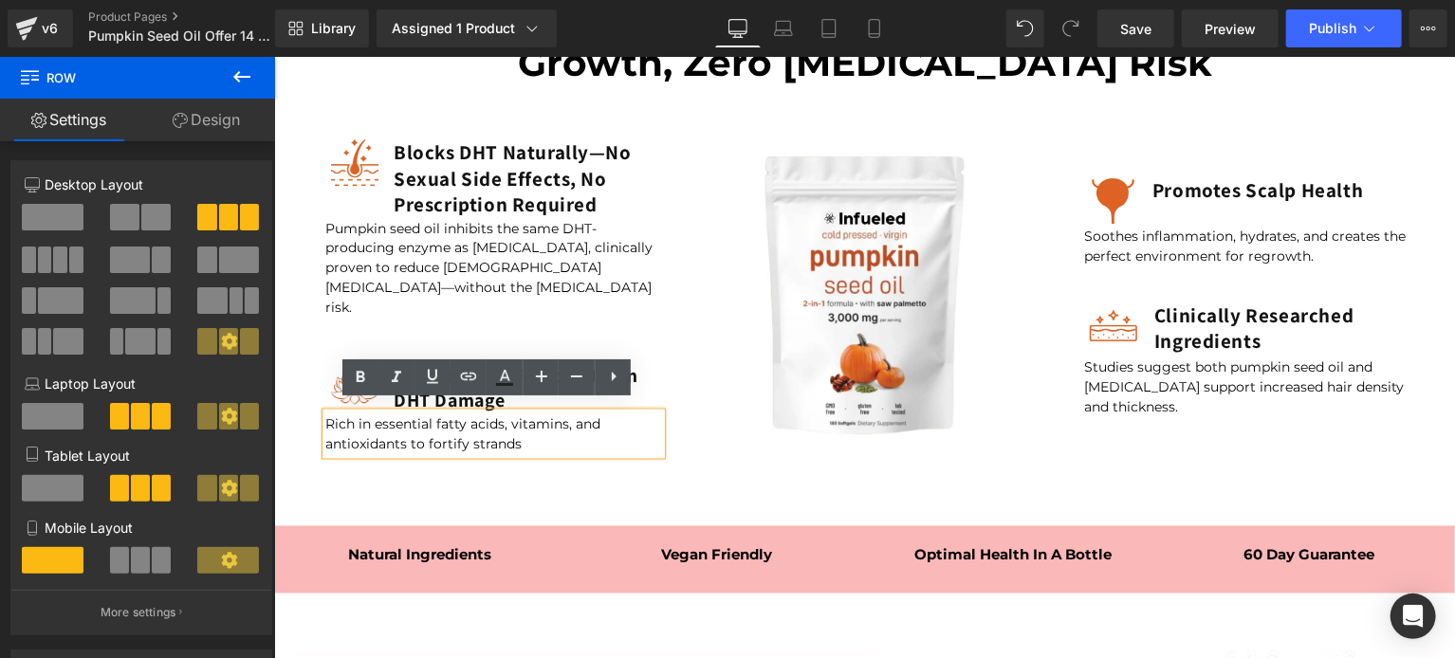
click at [431, 428] on p "Rich in essential fatty acids, vitamins, and antioxidants to fortify strands" at bounding box center [493, 434] width 336 height 40
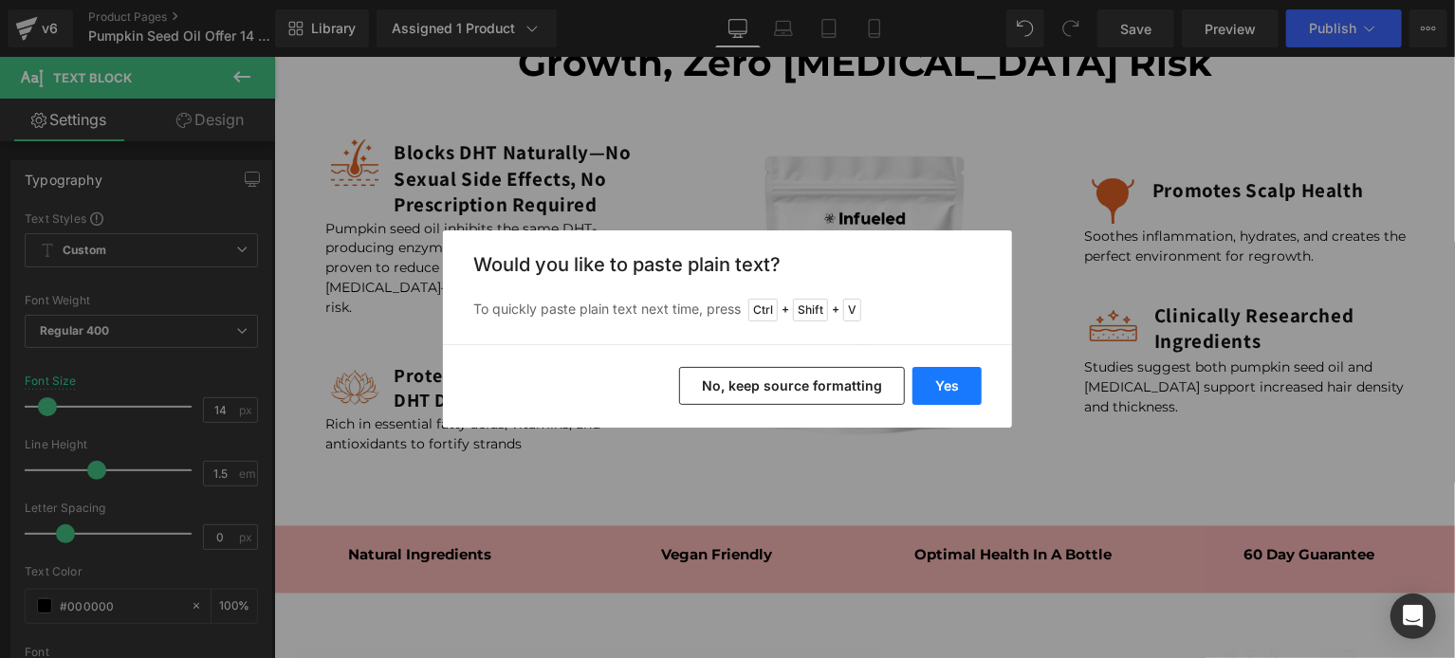
click at [929, 401] on button "Yes" at bounding box center [946, 386] width 69 height 38
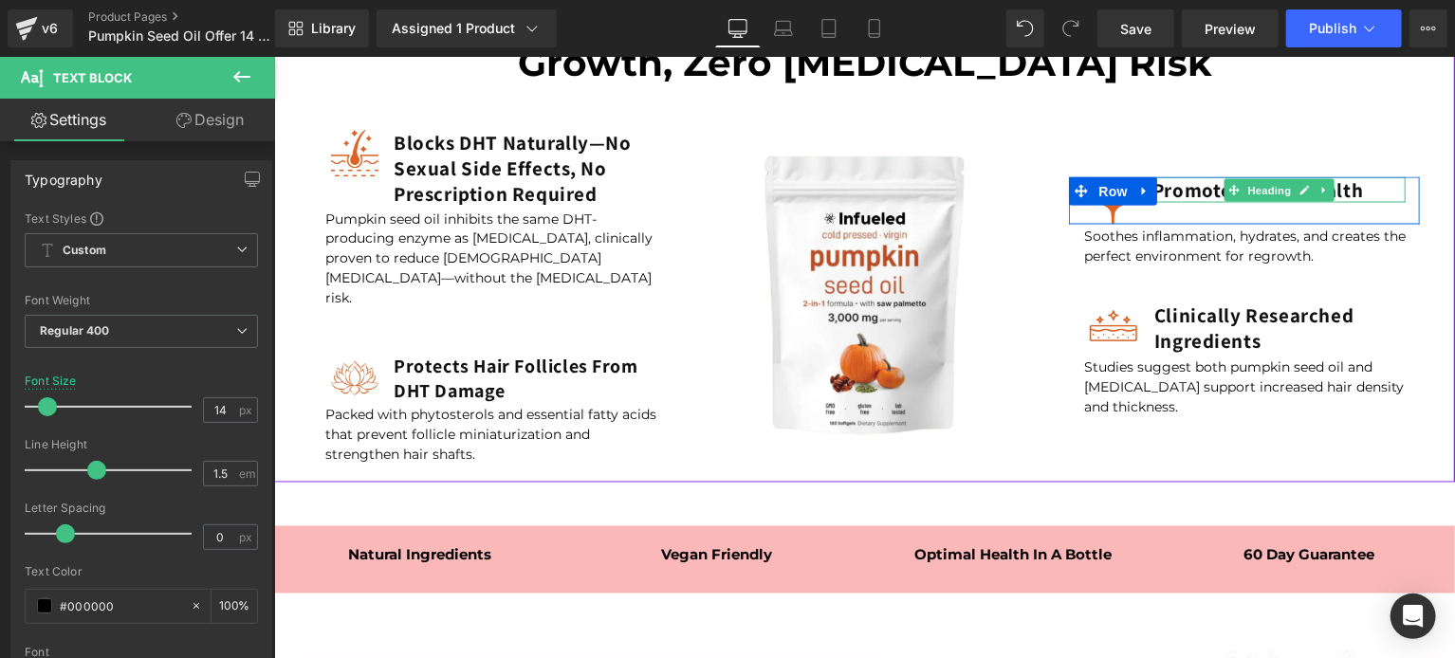
click at [1223, 192] on span at bounding box center [1233, 189] width 20 height 23
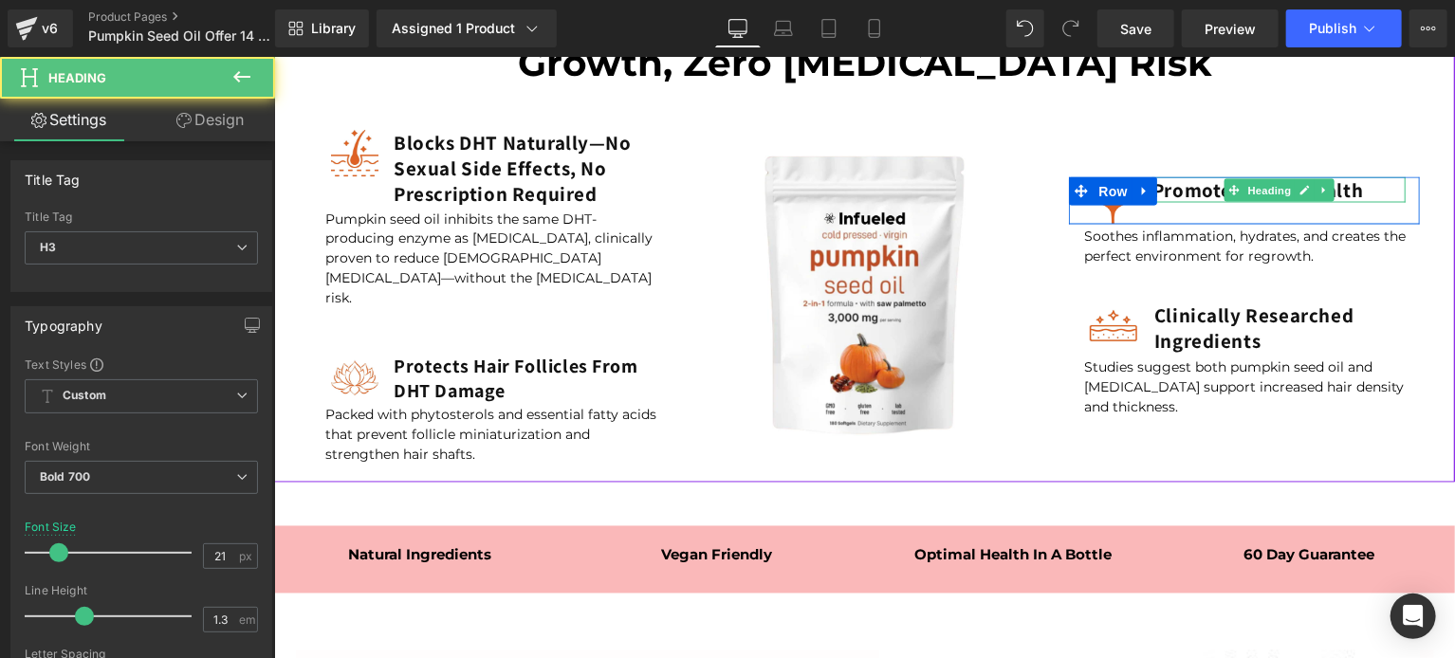
click at [1179, 184] on h3 "Promotes Scalp Health" at bounding box center [1277, 189] width 253 height 26
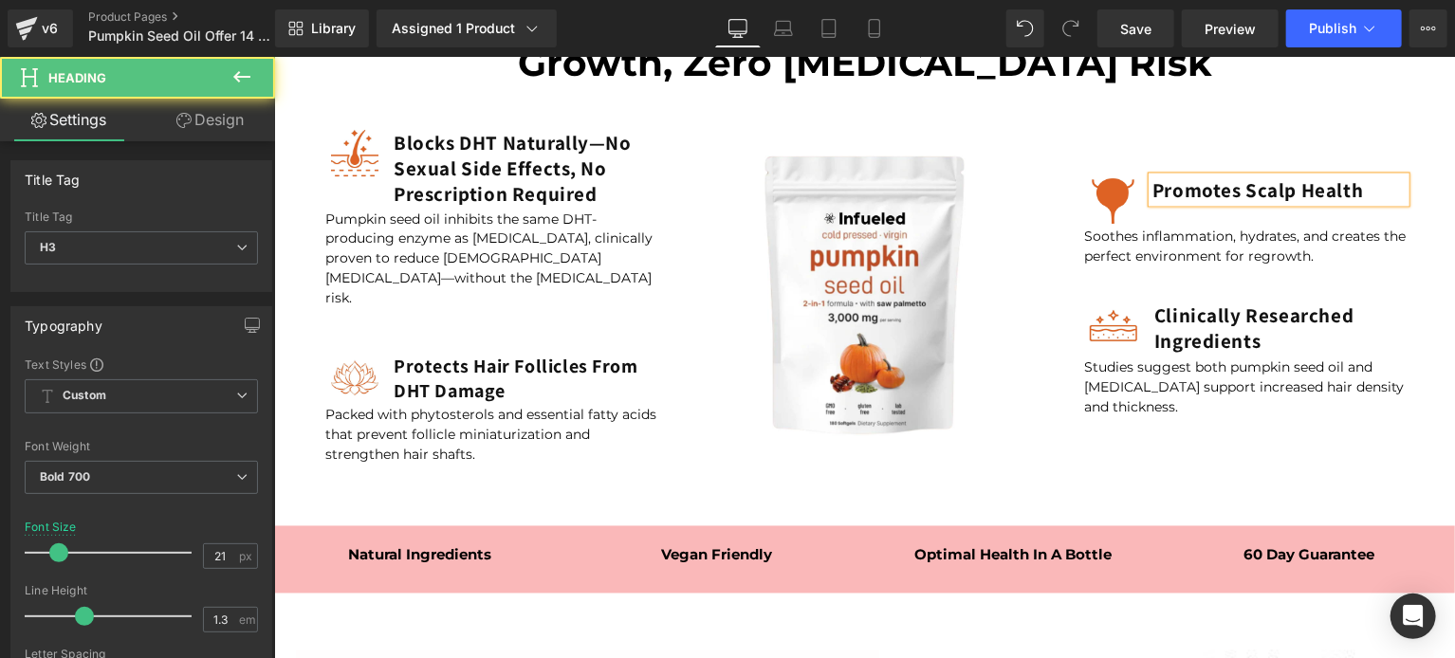
click at [1179, 184] on h3 "Promotes Scalp Health" at bounding box center [1277, 189] width 253 height 26
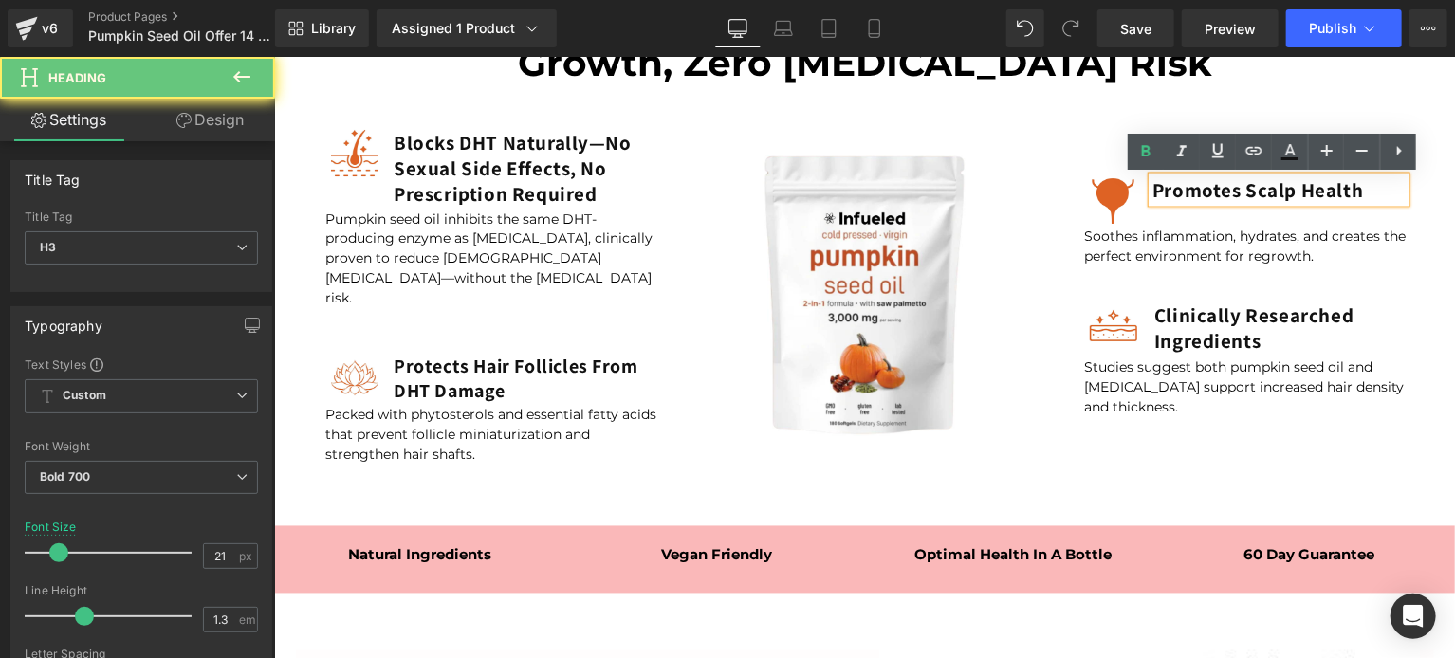
click at [1179, 184] on h3 "Promotes Scalp Health" at bounding box center [1277, 189] width 253 height 26
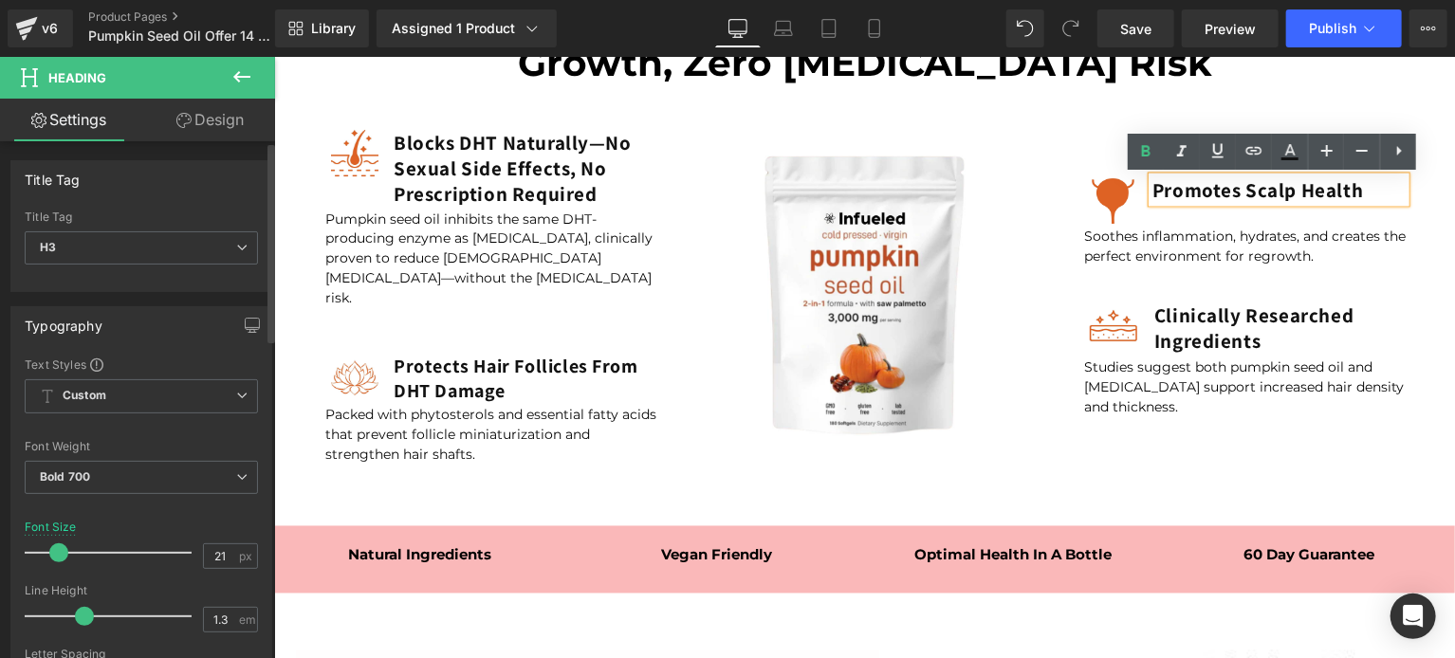
copy h3 "Promotes Scalp Health"
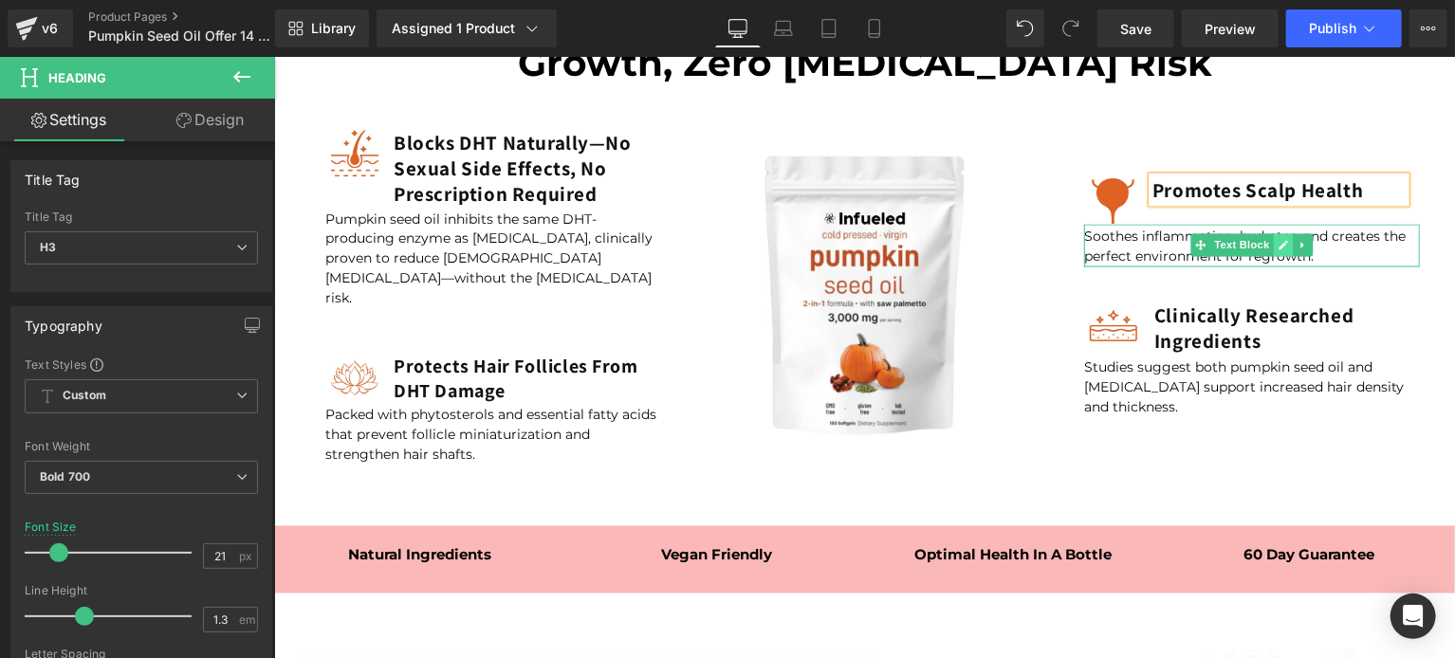
click at [1278, 247] on icon at bounding box center [1282, 245] width 9 height 9
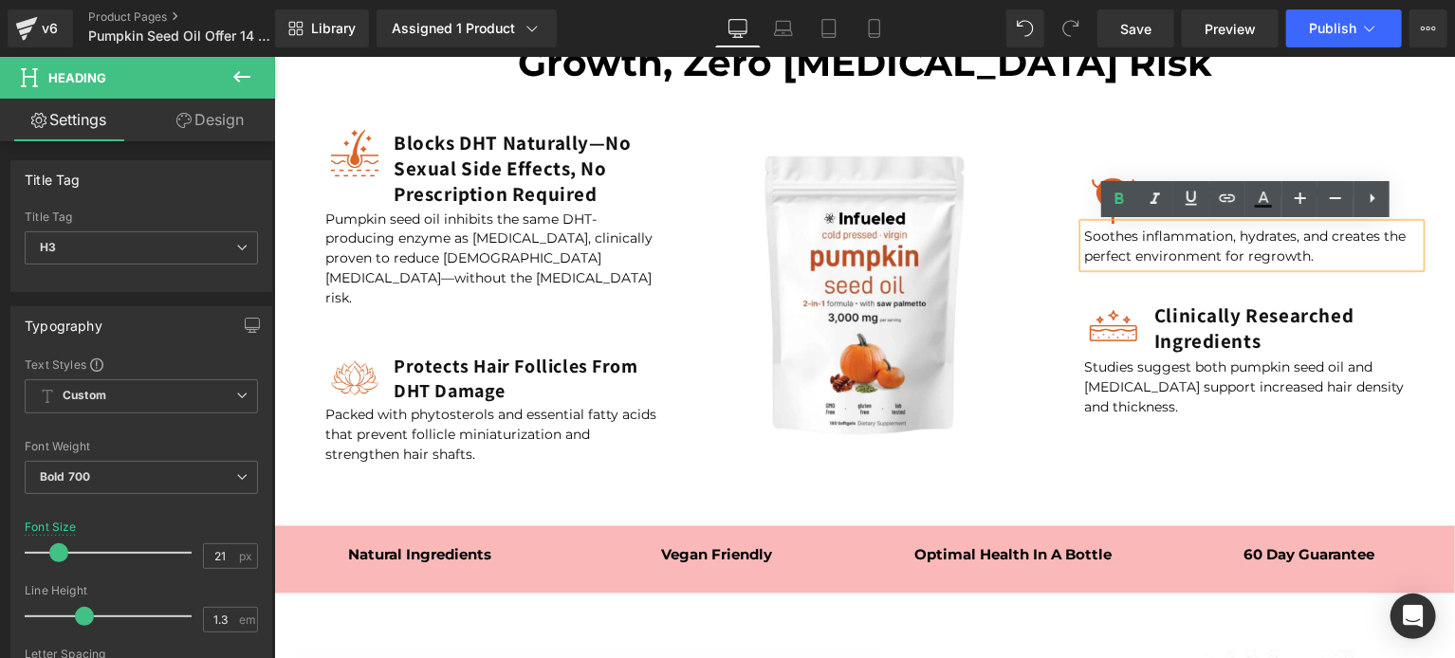
click at [1217, 246] on p "Soothes inflammation, hydrates, and creates the perfect environment for regrowt…" at bounding box center [1251, 247] width 336 height 40
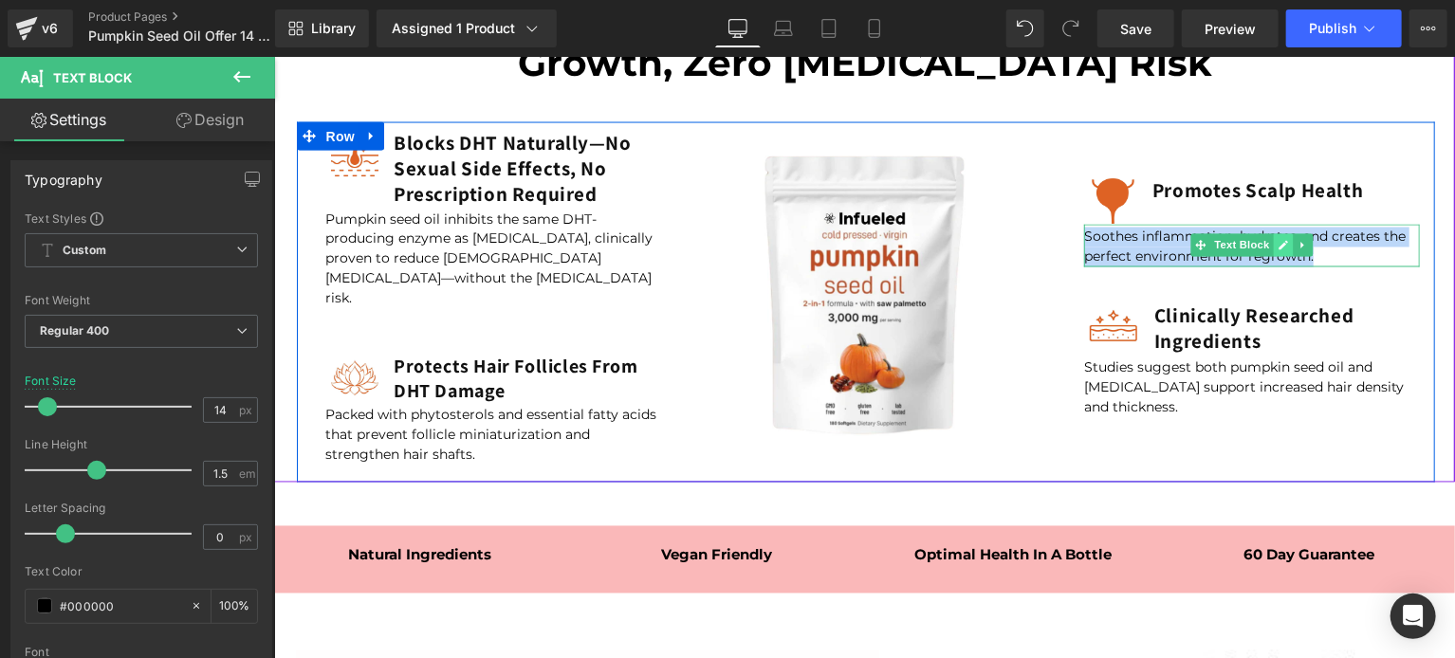
click at [1278, 243] on icon at bounding box center [1282, 245] width 9 height 9
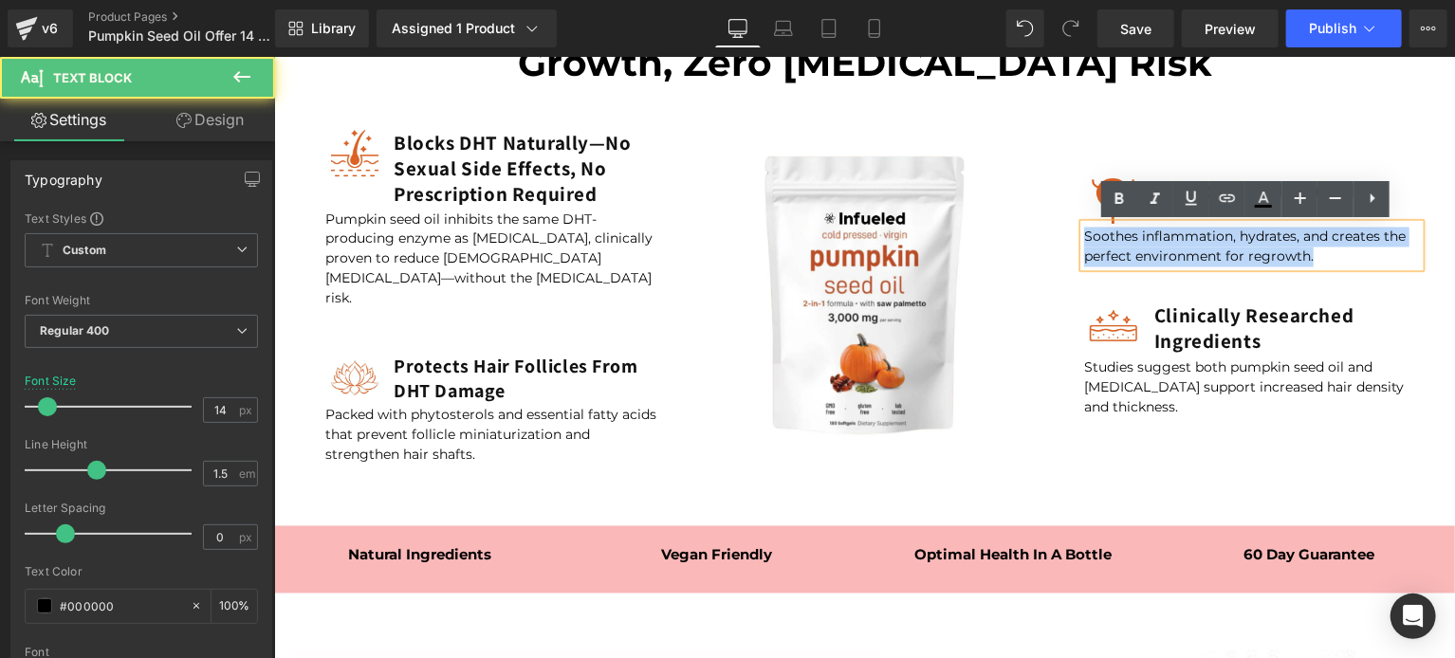
click at [1177, 257] on p "Soothes inflammation, hydrates, and creates the perfect environment for regrowt…" at bounding box center [1251, 247] width 336 height 40
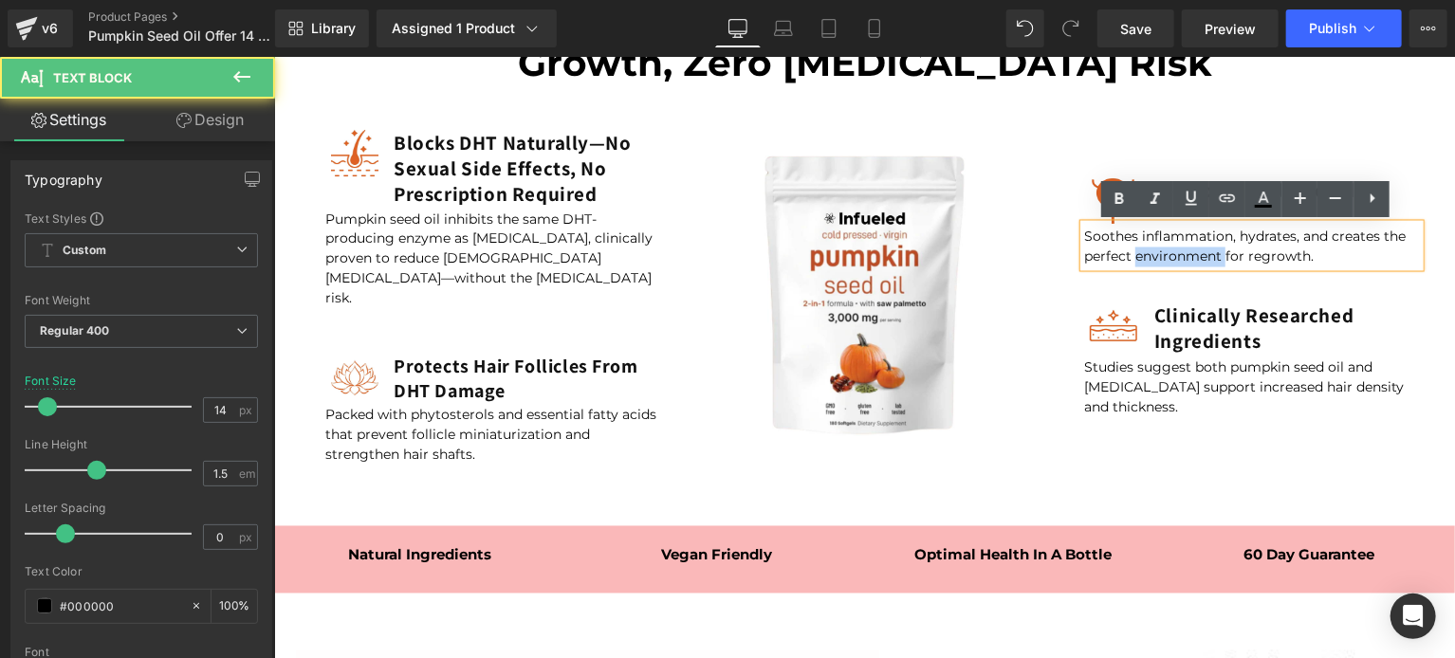
click at [1177, 257] on p "Soothes inflammation, hydrates, and creates the perfect environment for regrowt…" at bounding box center [1251, 247] width 336 height 40
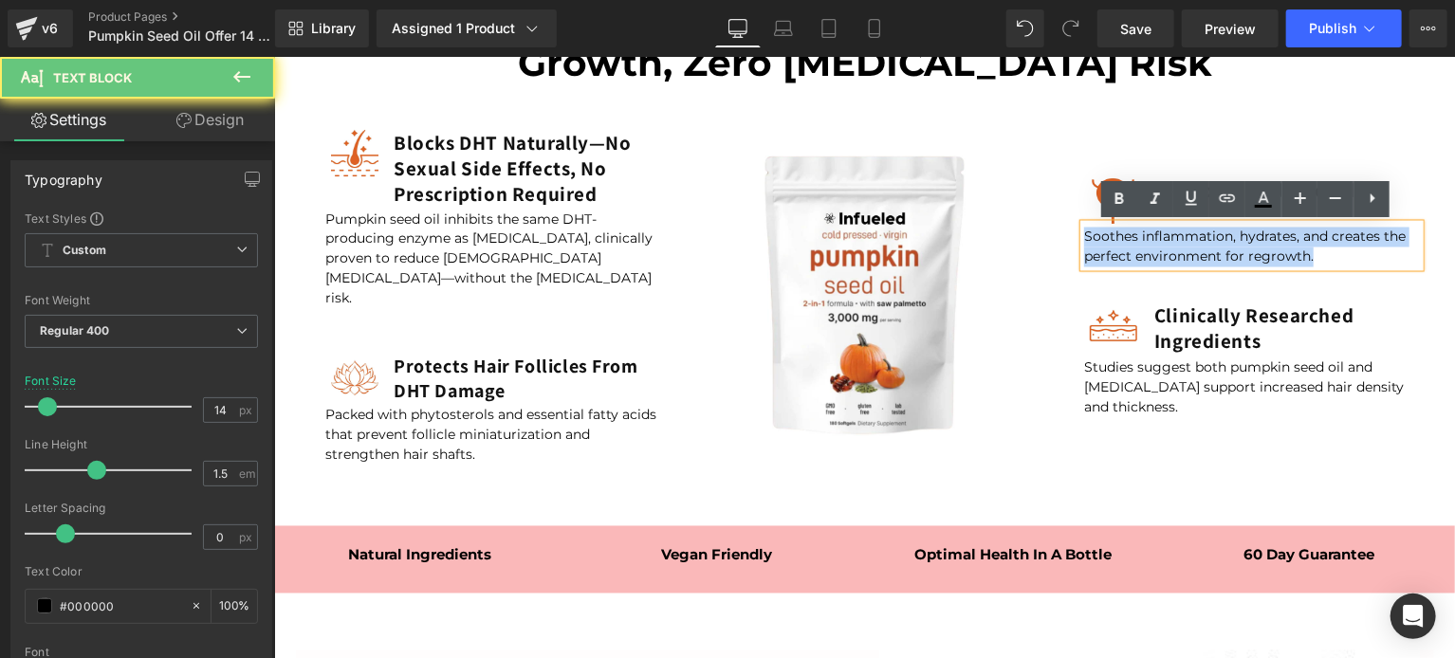
click at [1177, 257] on p "Soothes inflammation, hydrates, and creates the perfect environment for regrowt…" at bounding box center [1251, 247] width 336 height 40
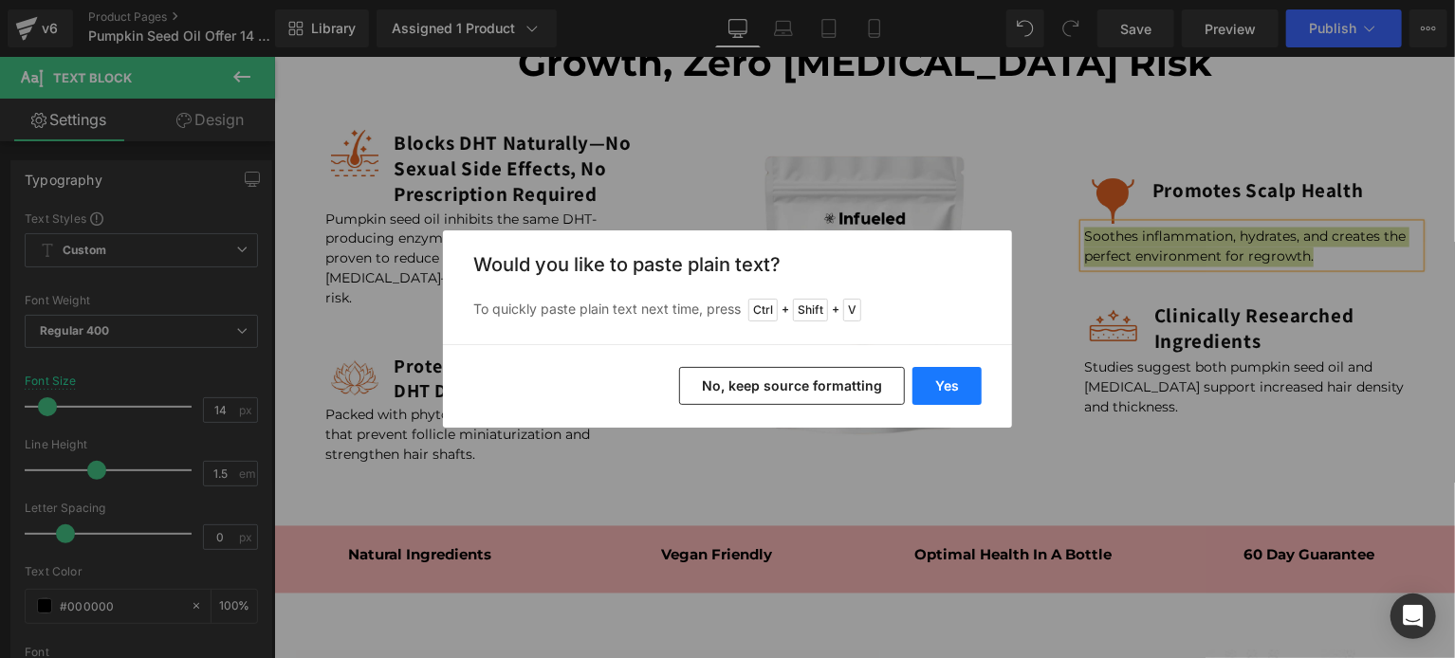
click at [925, 380] on button "Yes" at bounding box center [946, 386] width 69 height 38
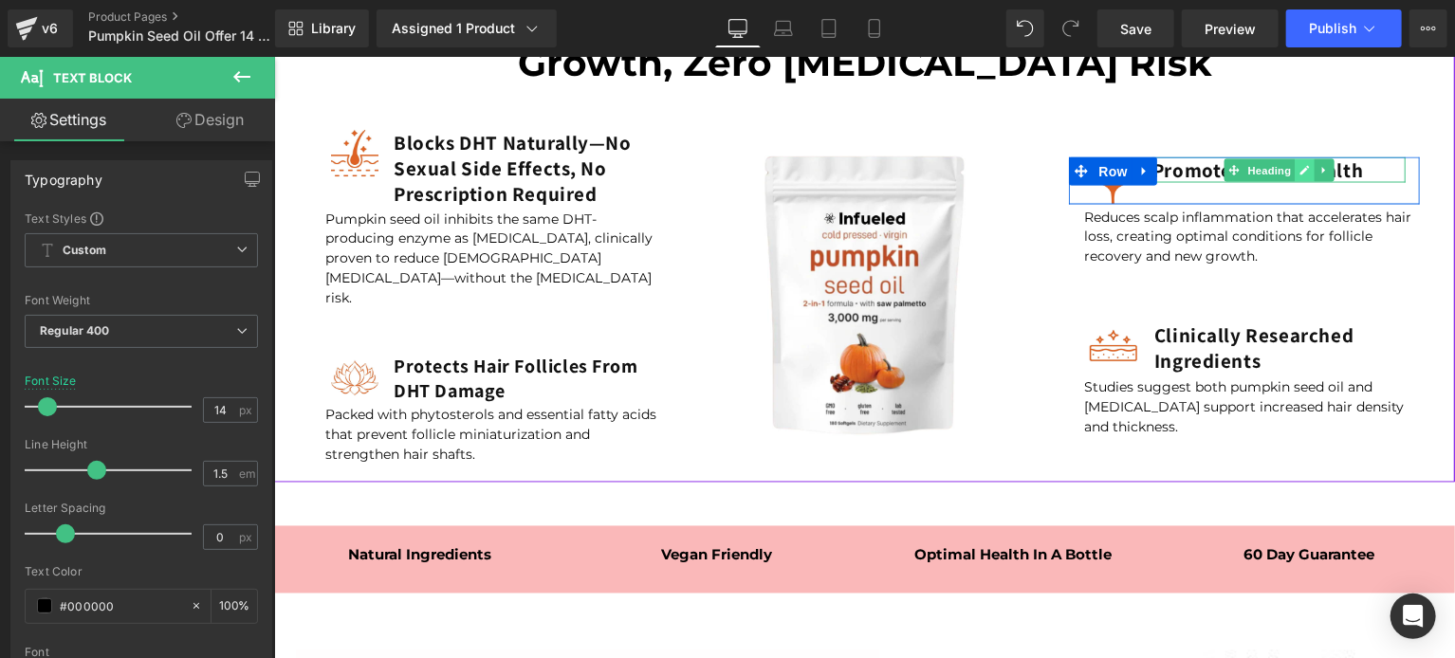
drag, startPoint x: 1235, startPoint y: 171, endPoint x: 1290, endPoint y: 169, distance: 55.0
click at [1242, 171] on span "Heading" at bounding box center [1267, 169] width 51 height 23
click at [1298, 169] on icon at bounding box center [1303, 169] width 10 height 11
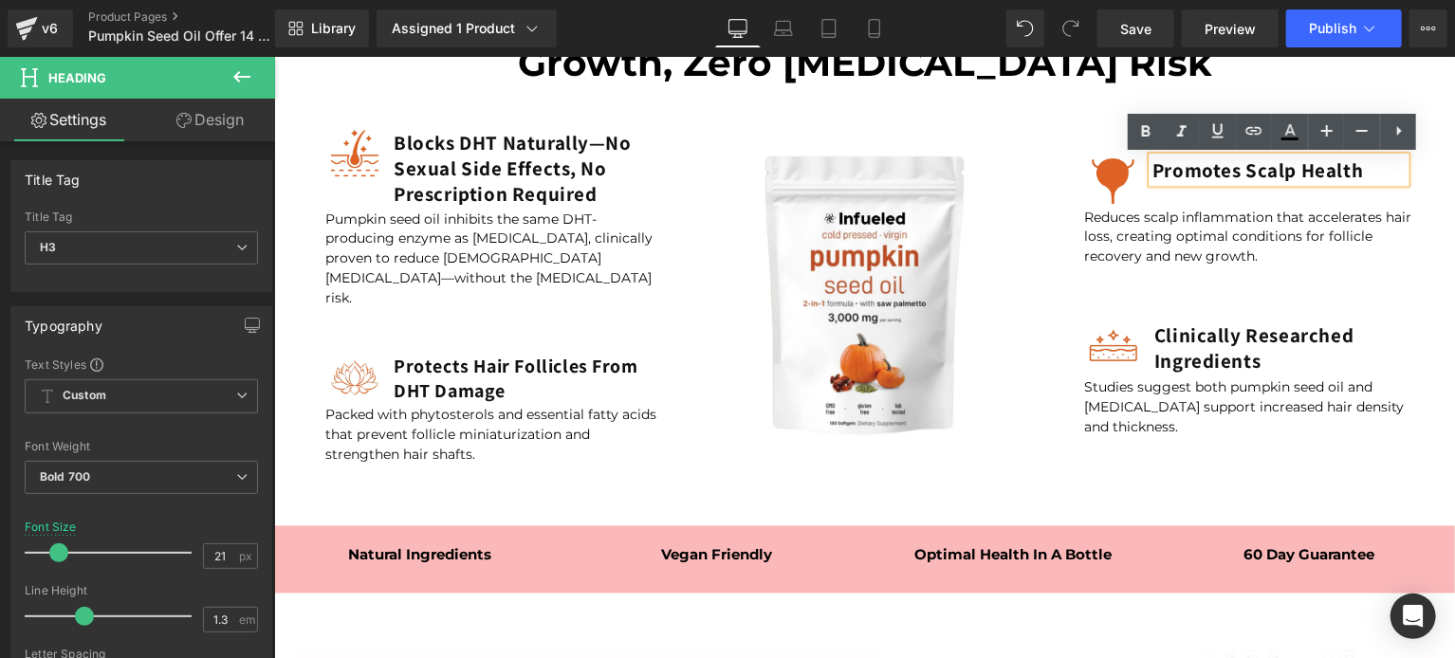
click at [1263, 177] on h3 "Promotes Scalp Health" at bounding box center [1277, 169] width 253 height 26
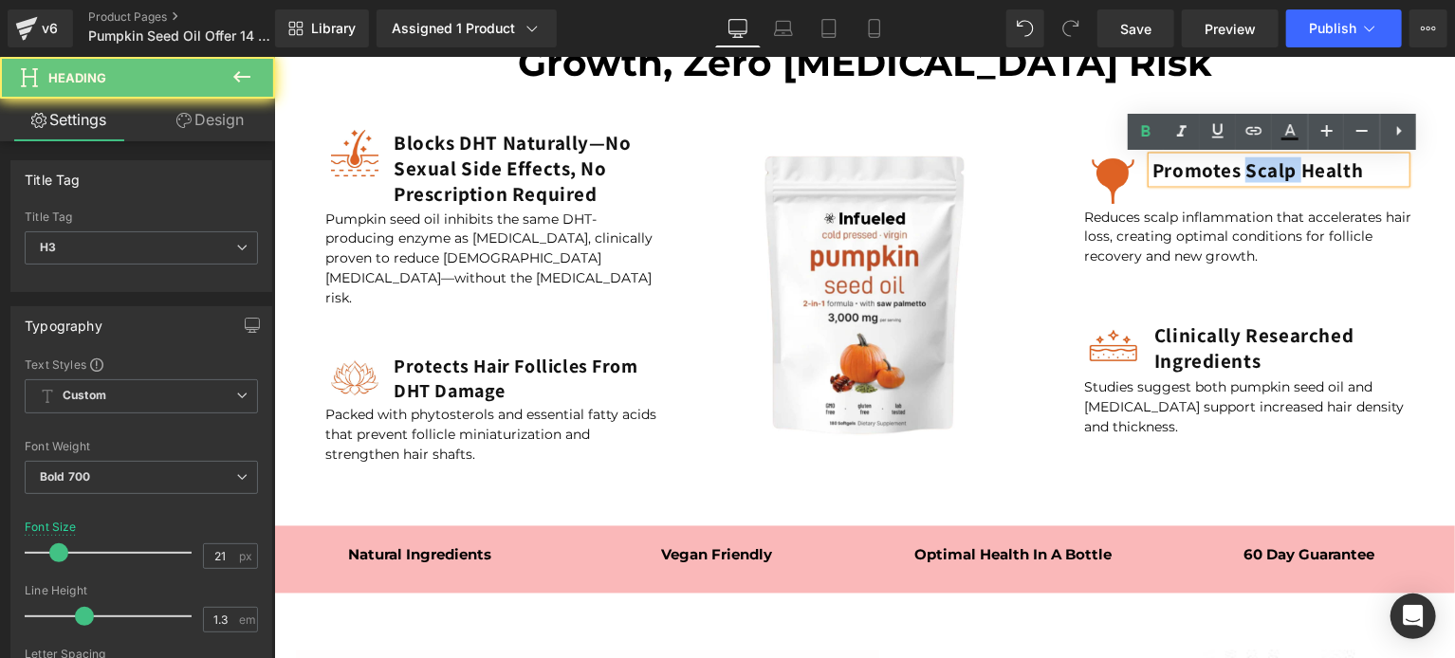
click at [1263, 177] on h3 "Promotes Scalp Health" at bounding box center [1277, 169] width 253 height 26
paste div
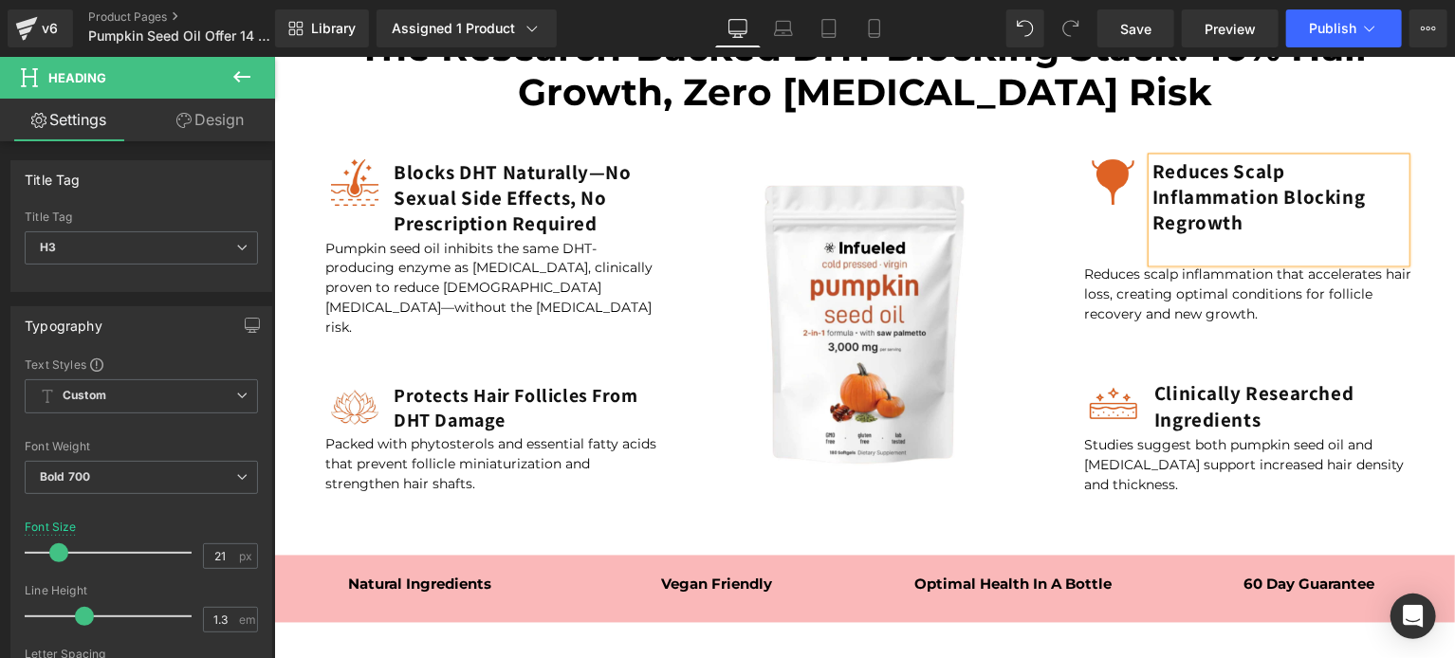
scroll to position [1620, 0]
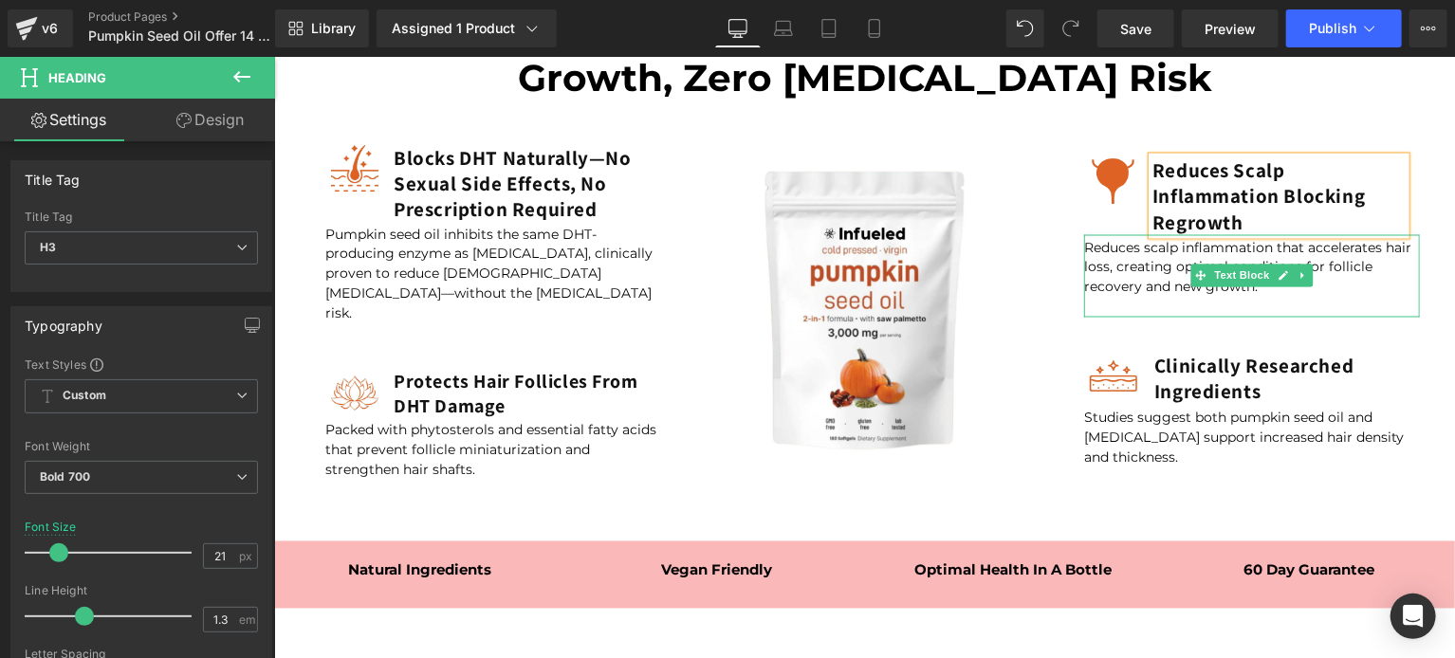
click at [1380, 289] on p "Reduces scalp inflammation that accelerates hair loss, creating optimal conditi…" at bounding box center [1251, 267] width 336 height 60
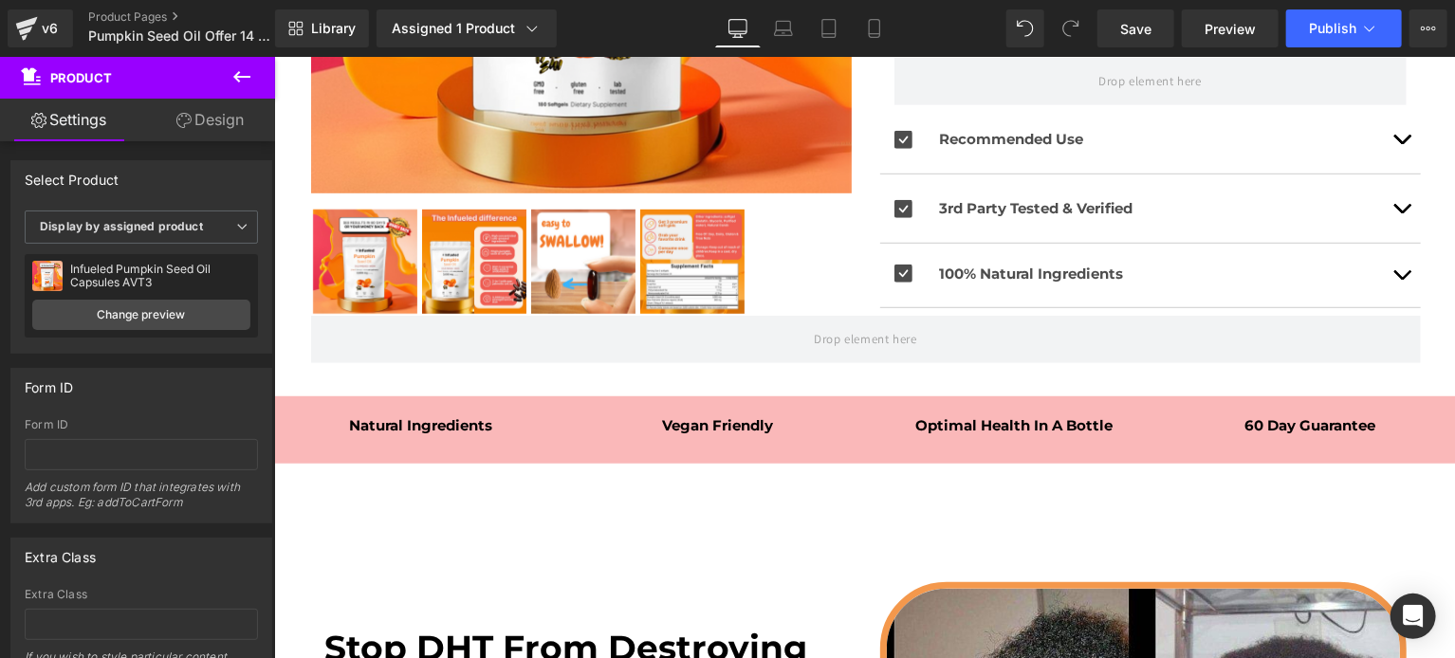
scroll to position [0, 0]
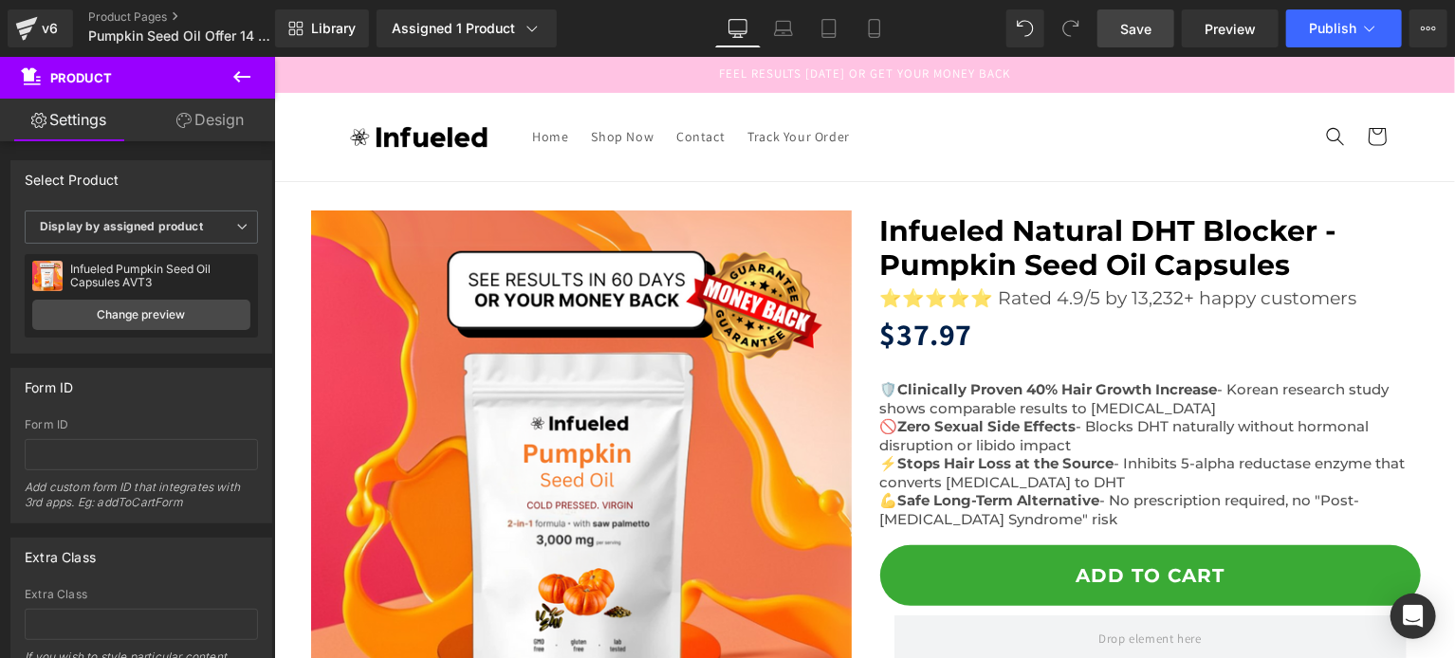
click at [1118, 30] on link "Save" at bounding box center [1135, 28] width 77 height 38
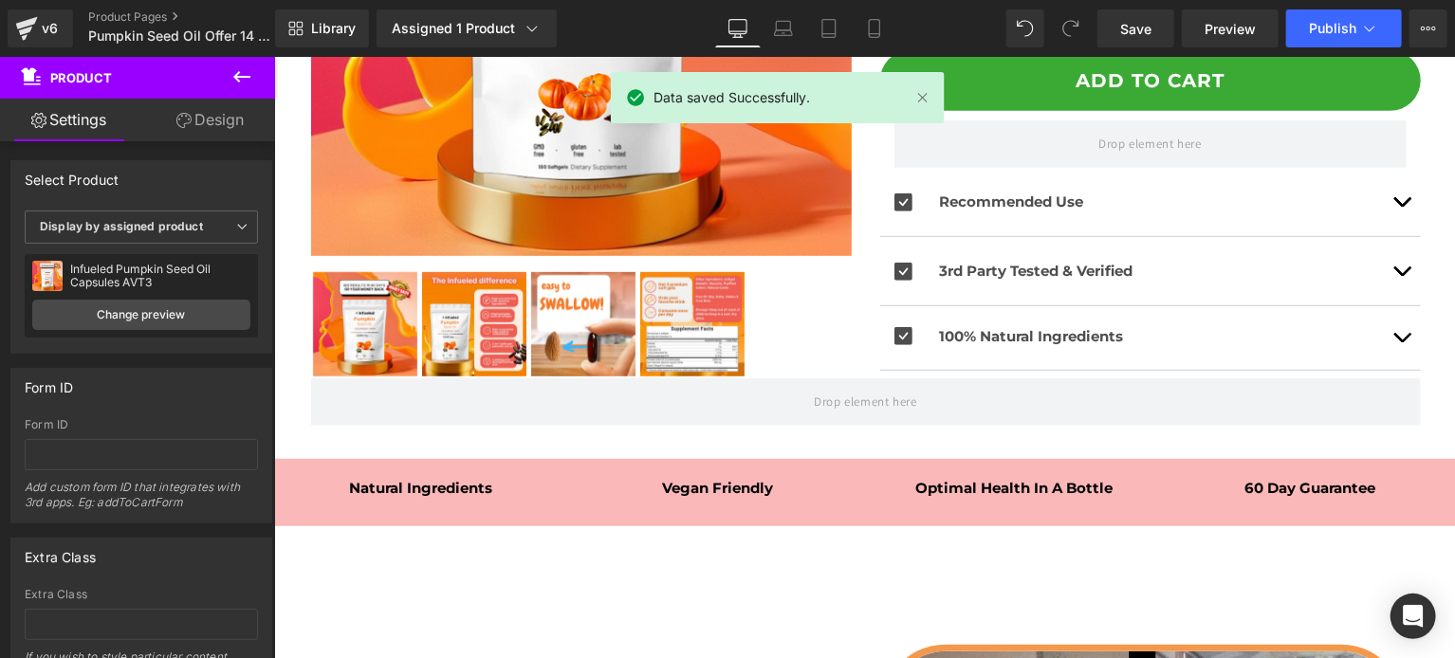
scroll to position [583, 0]
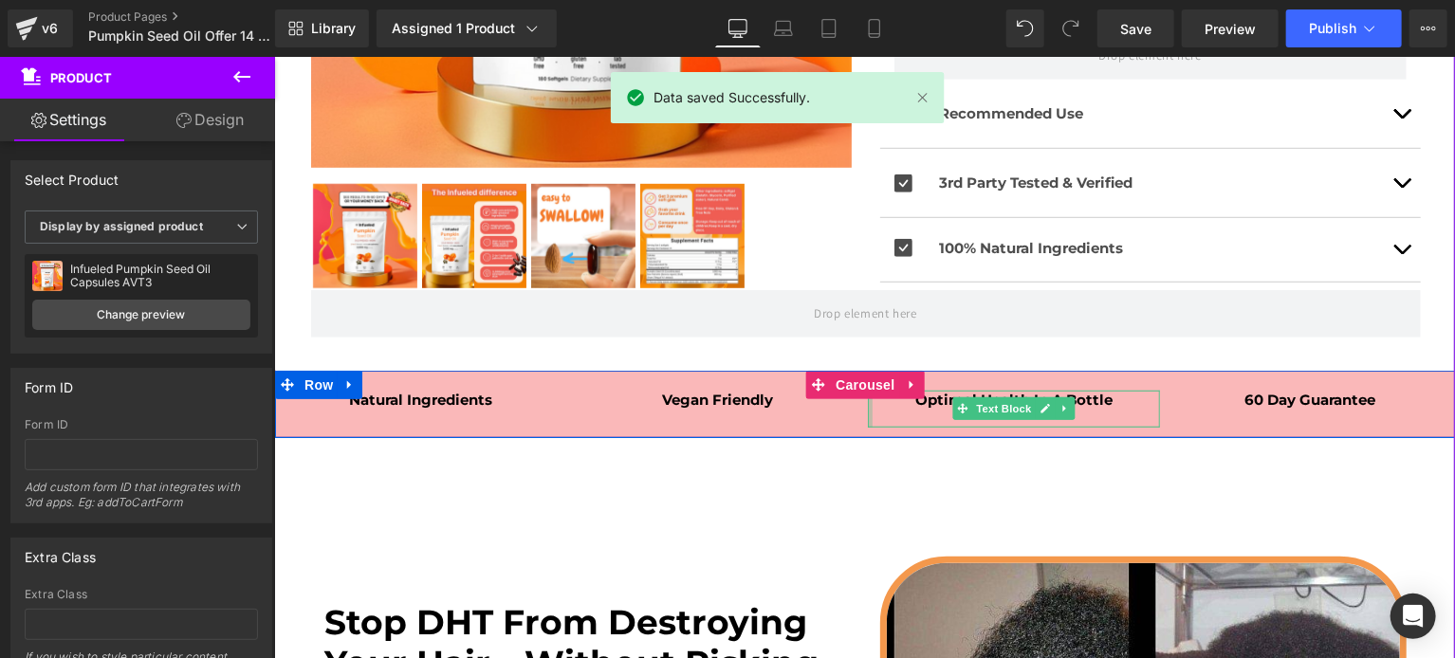
click at [867, 426] on div at bounding box center [869, 408] width 5 height 37
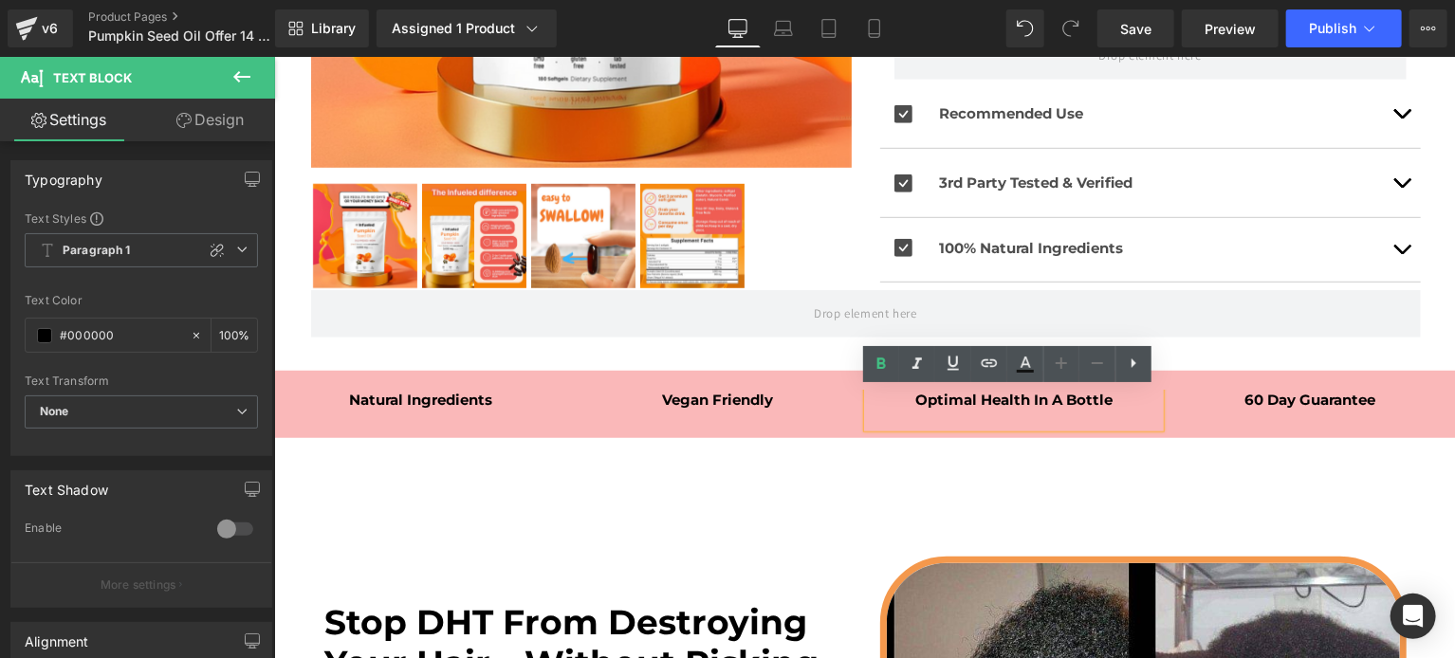
click at [487, 430] on div "Natural Ingredients Text Block" at bounding box center [420, 413] width 292 height 47
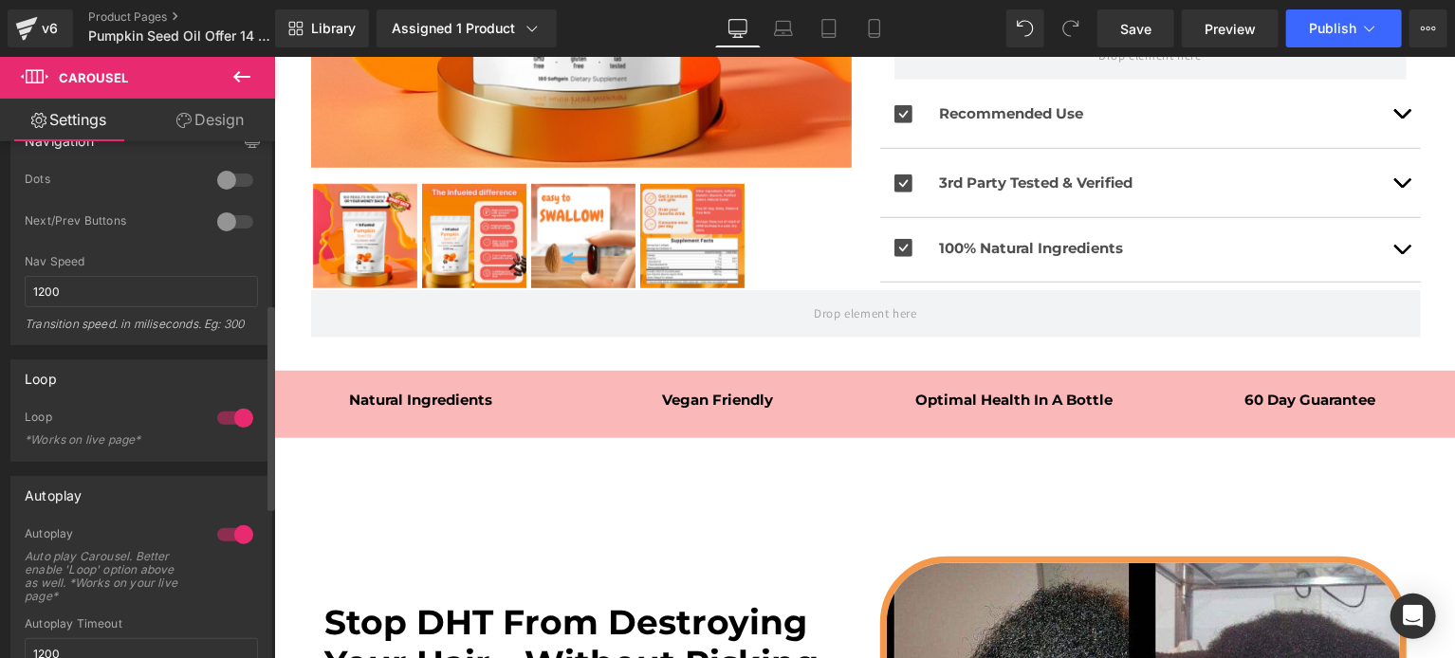
scroll to position [0, 0]
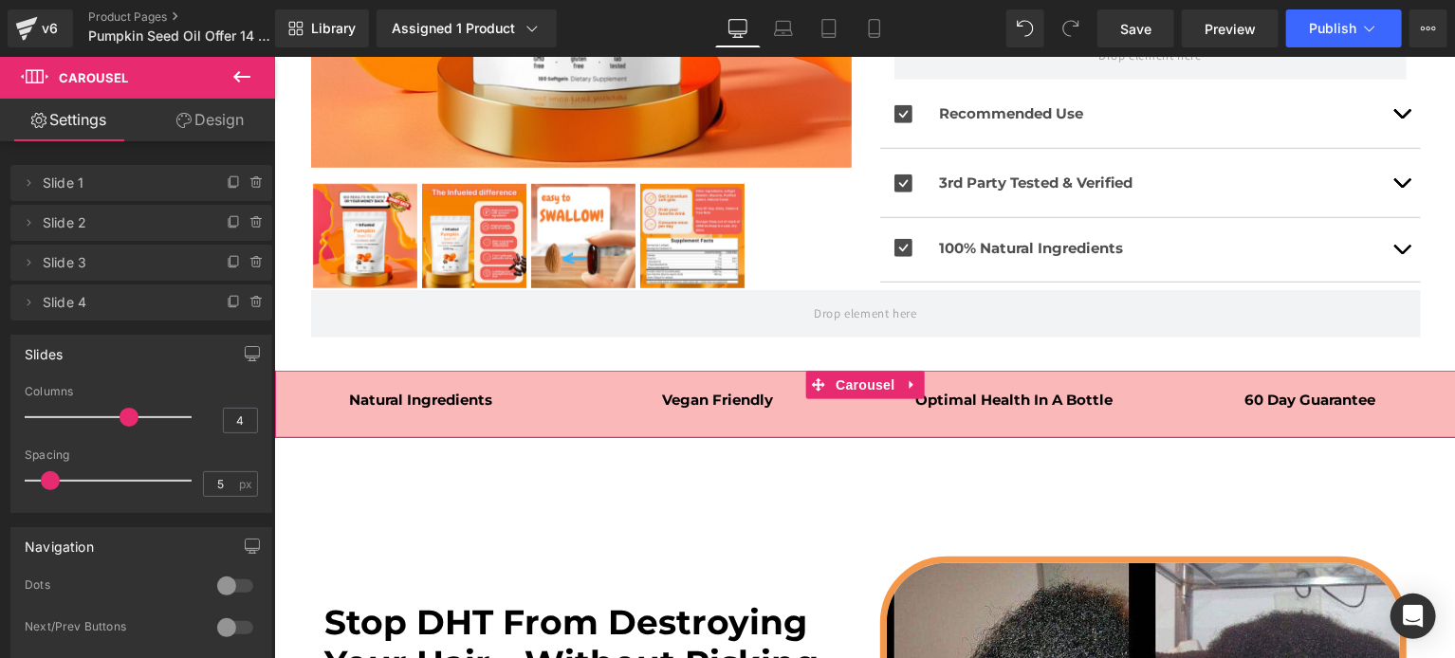
click at [197, 137] on link "Design" at bounding box center [209, 120] width 137 height 43
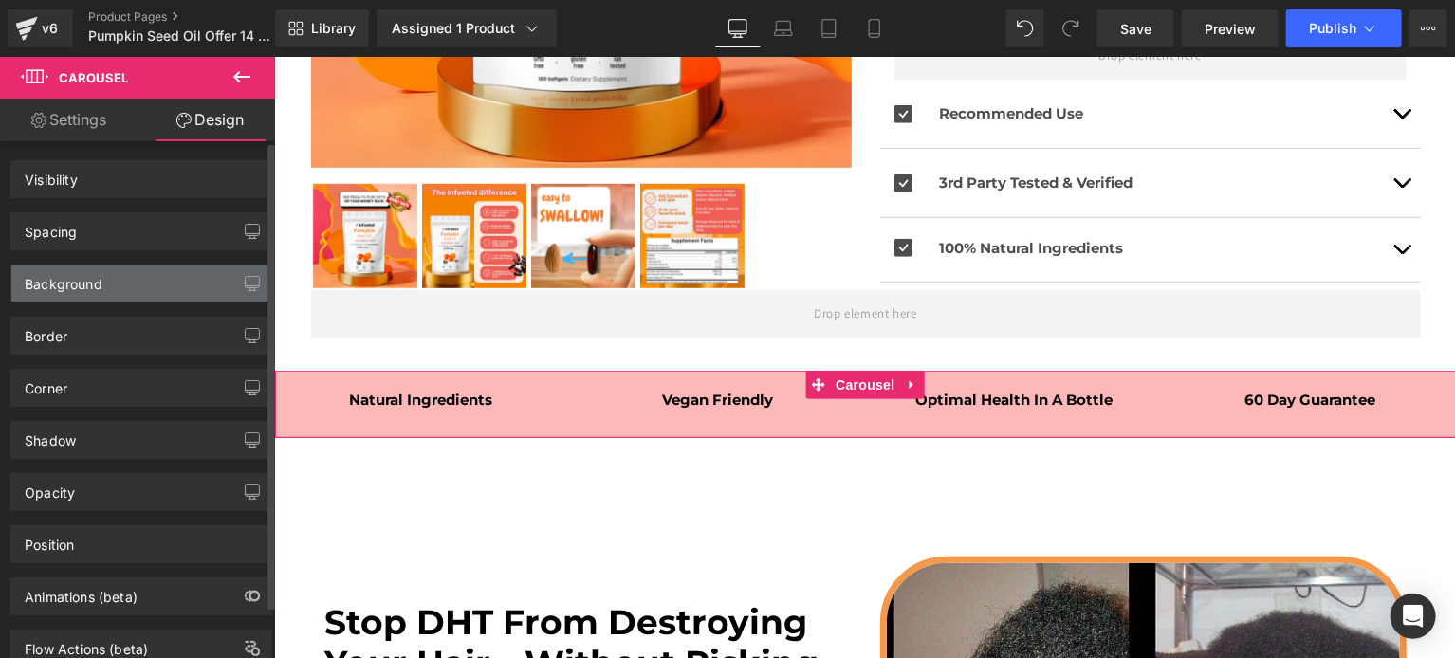
click at [134, 280] on div "Background" at bounding box center [141, 283] width 260 height 36
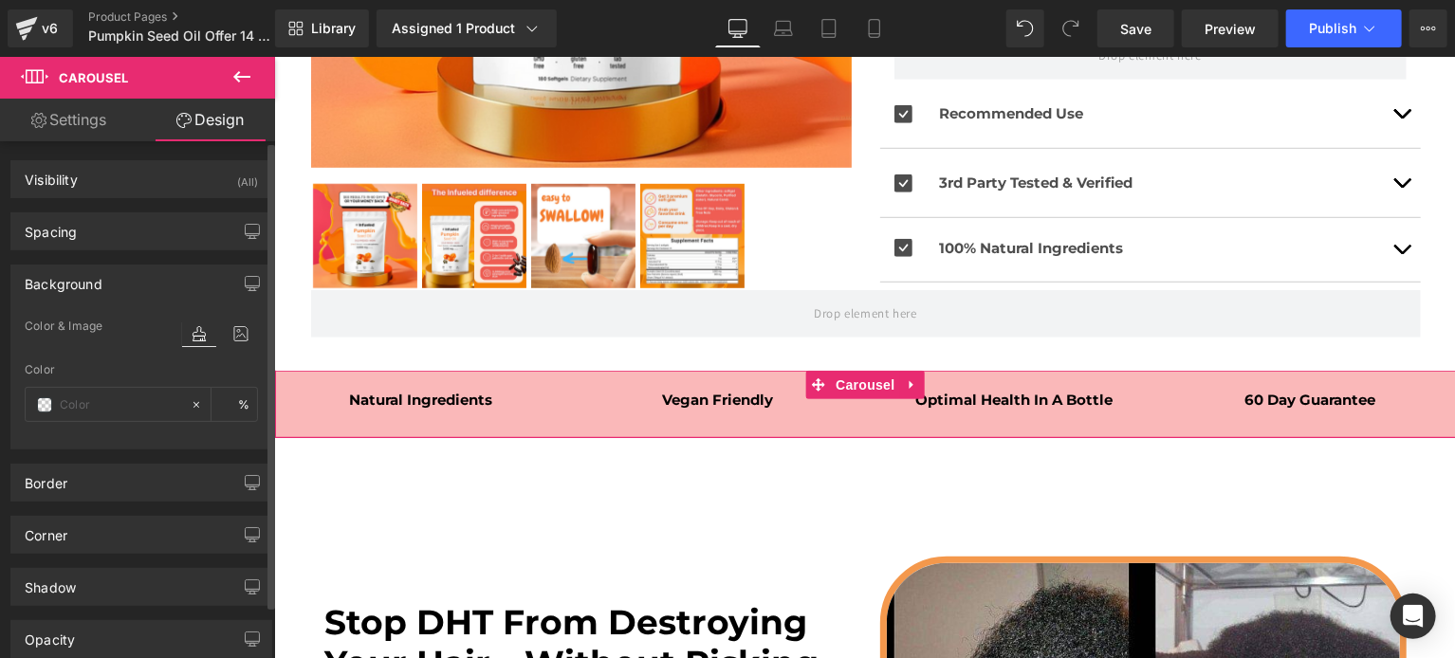
type input "#fab8b9"
type input "100"
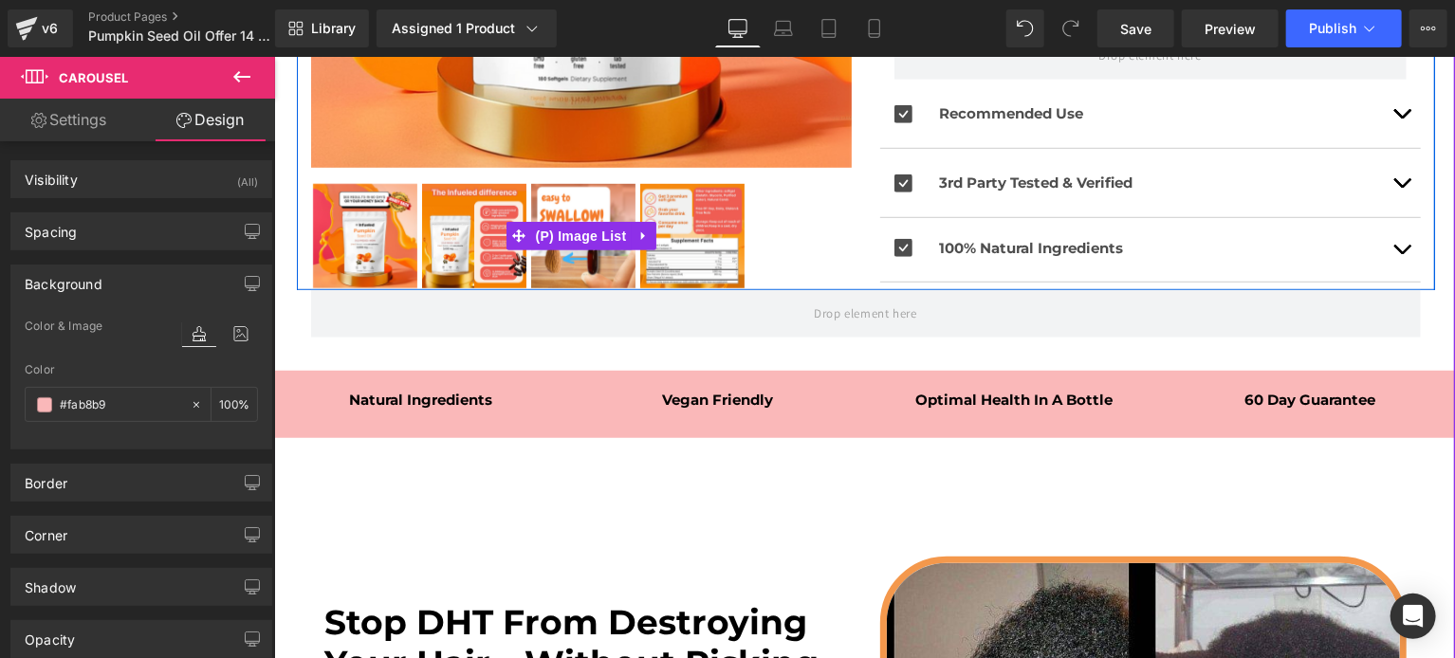
scroll to position [204, 0]
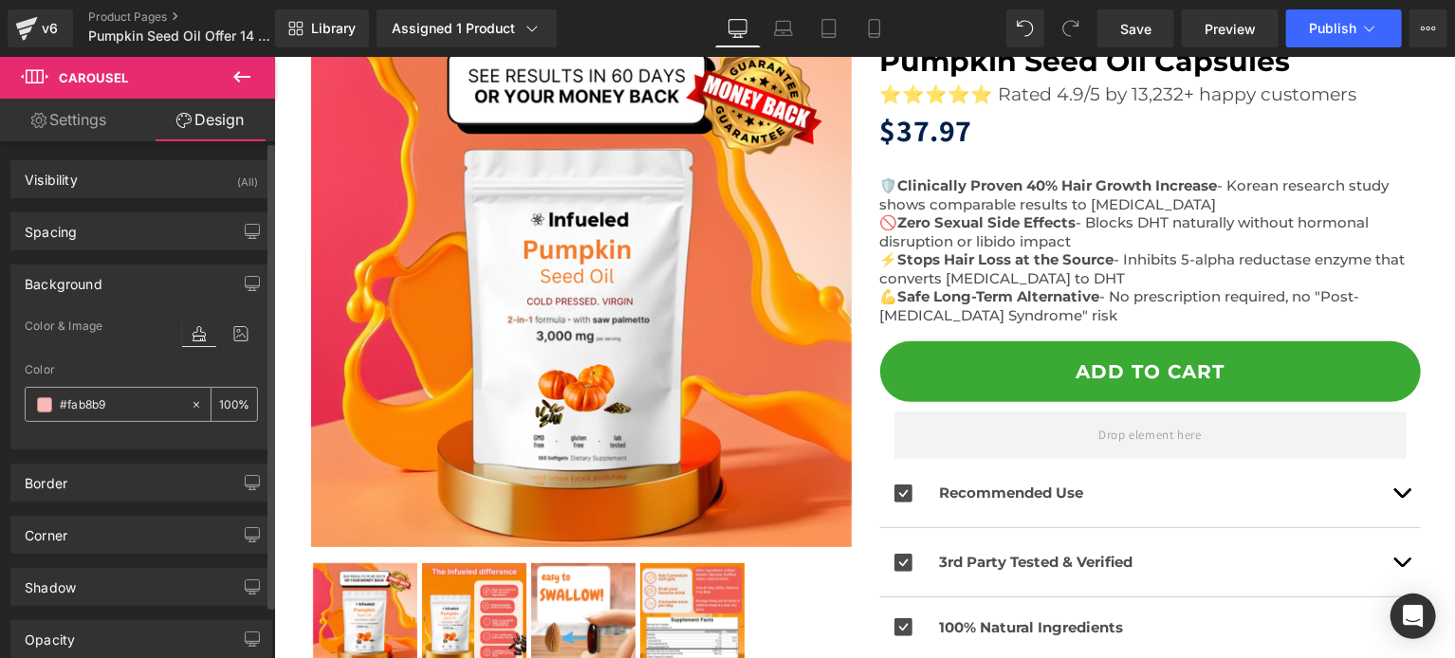
click at [50, 403] on span at bounding box center [44, 404] width 15 height 15
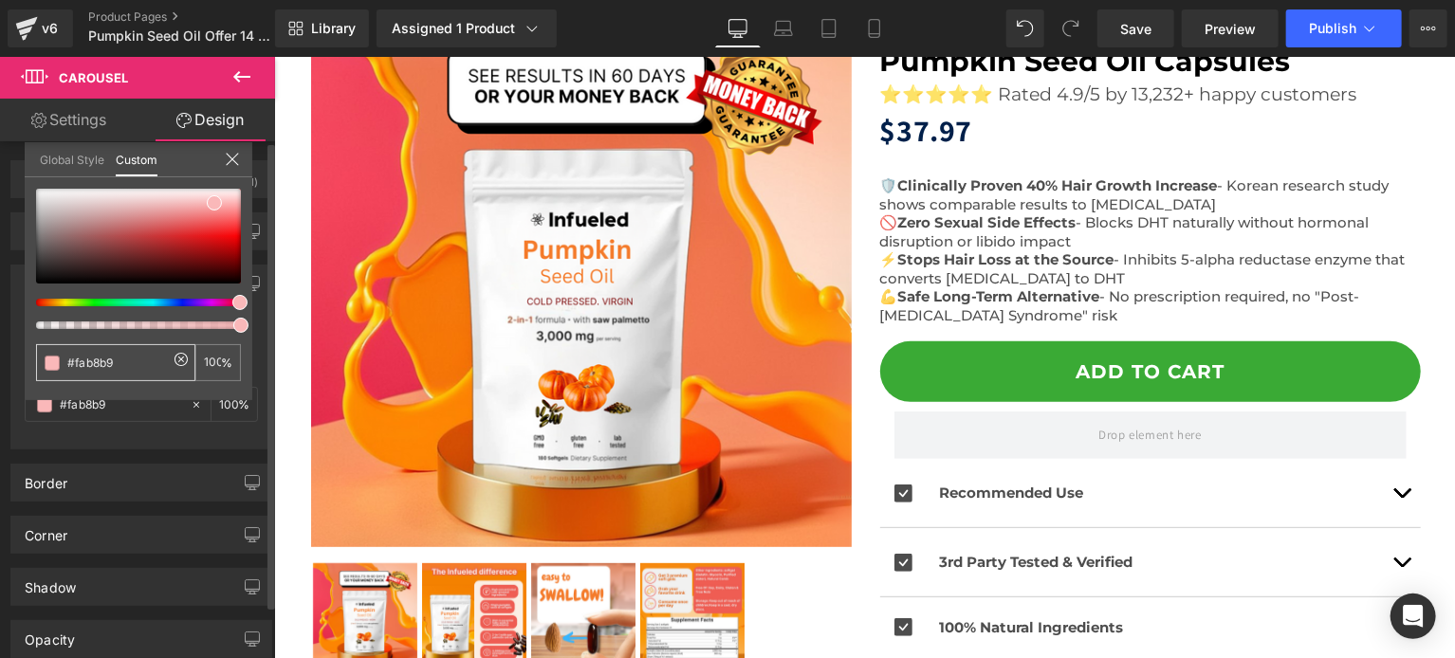
click at [118, 348] on div "#fab8b9" at bounding box center [115, 362] width 159 height 37
click at [110, 356] on input "#fab8b9" at bounding box center [117, 363] width 101 height 20
paste input "76f04"
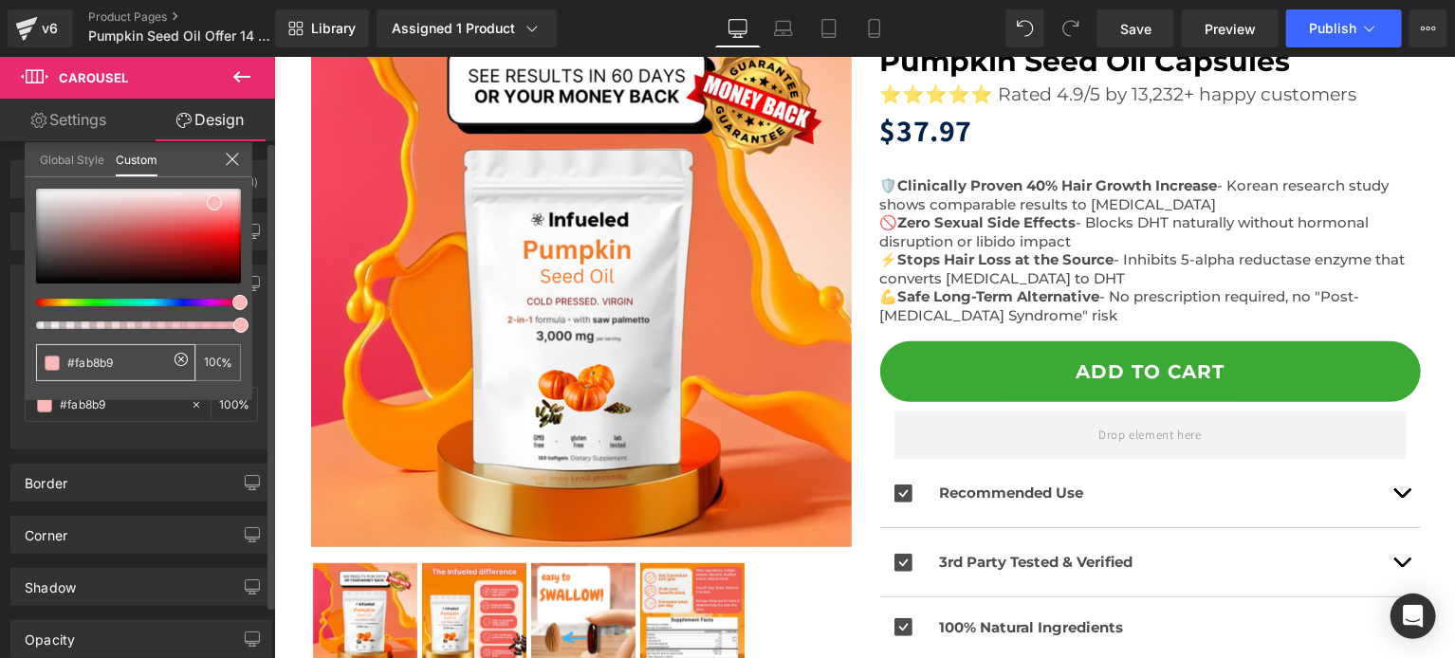
type input "#f76f04"
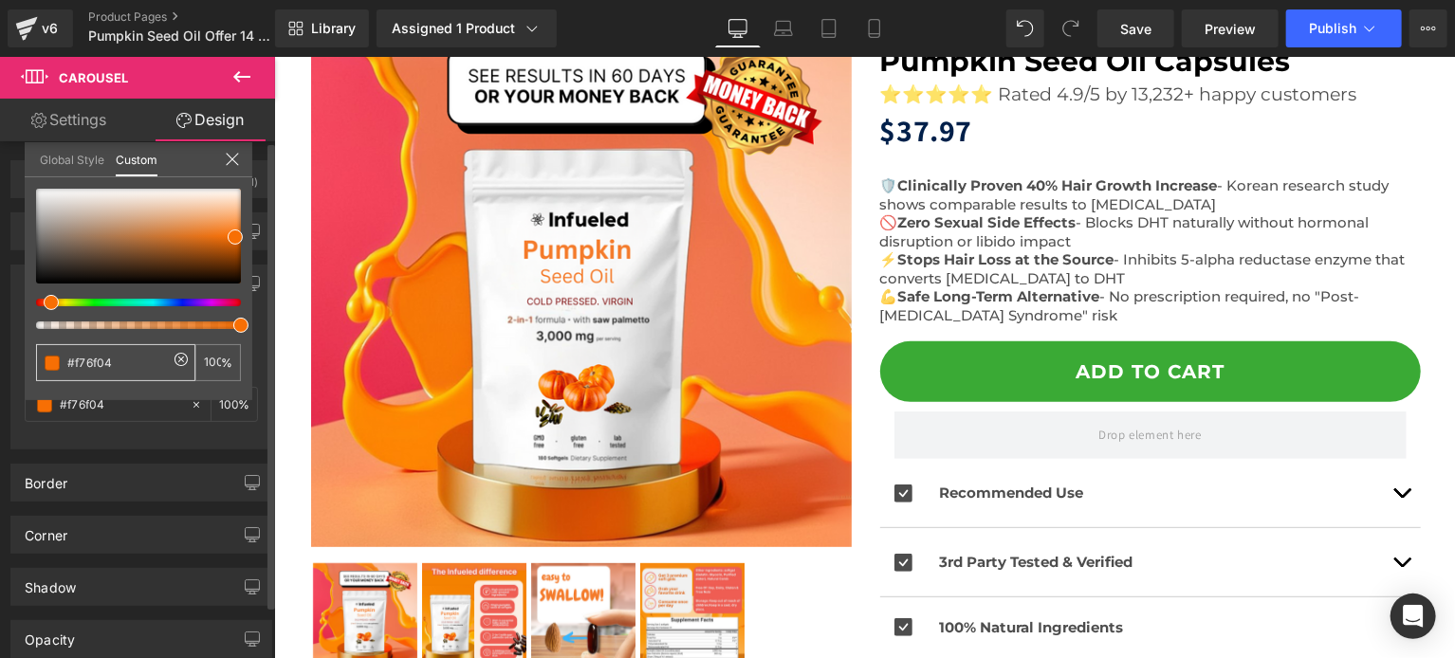
type input "#f76f04"
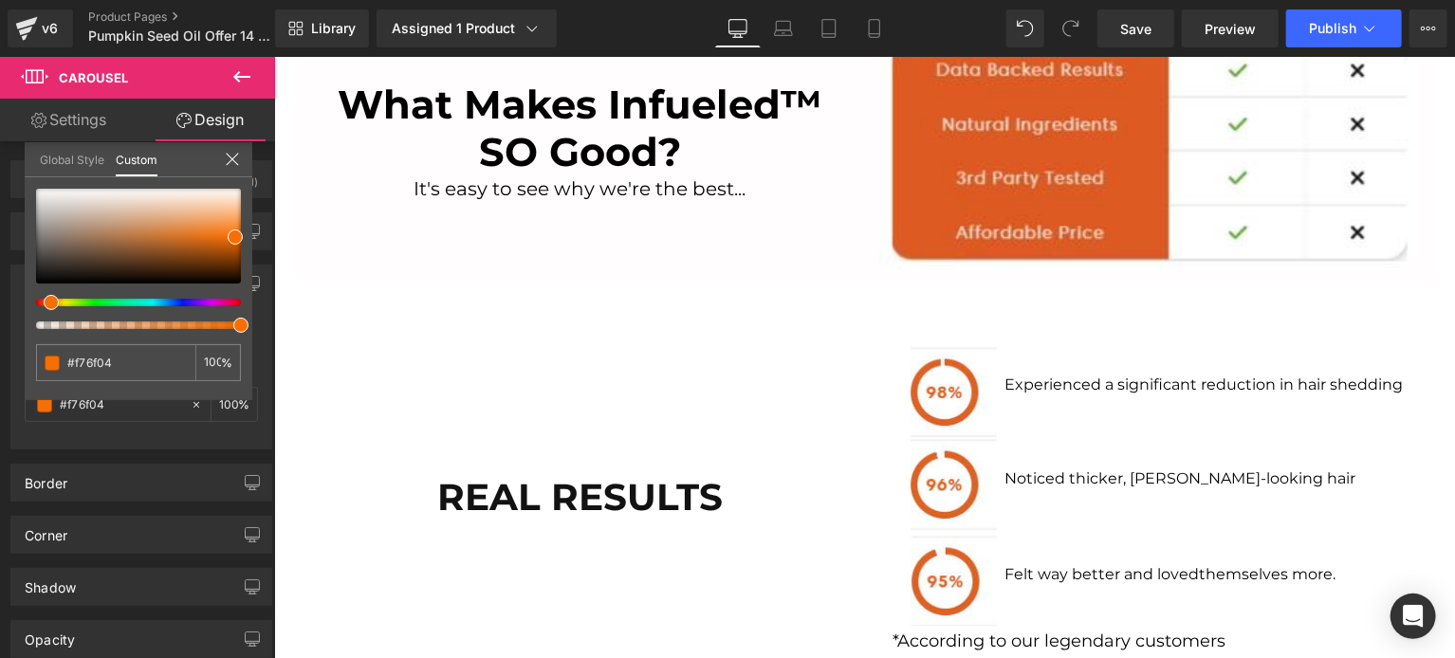
scroll to position [1896, 0]
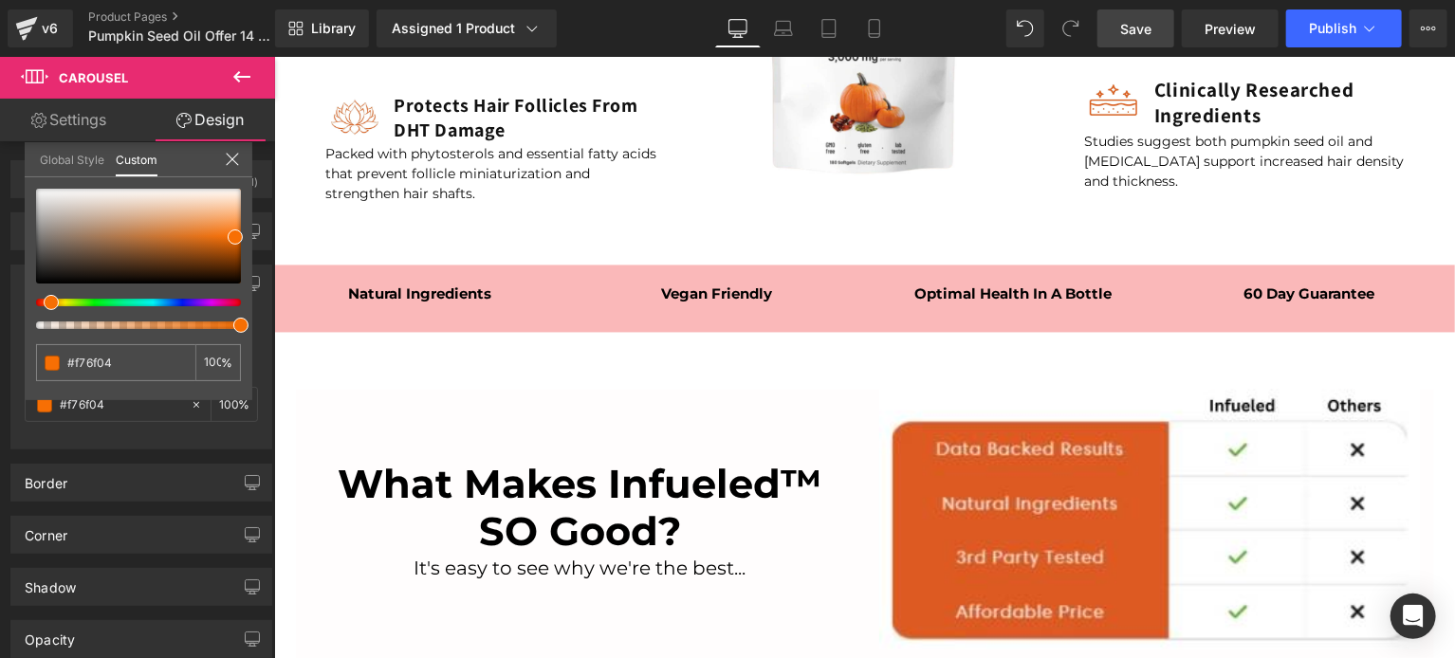
click at [1162, 10] on link "Save" at bounding box center [1135, 28] width 77 height 38
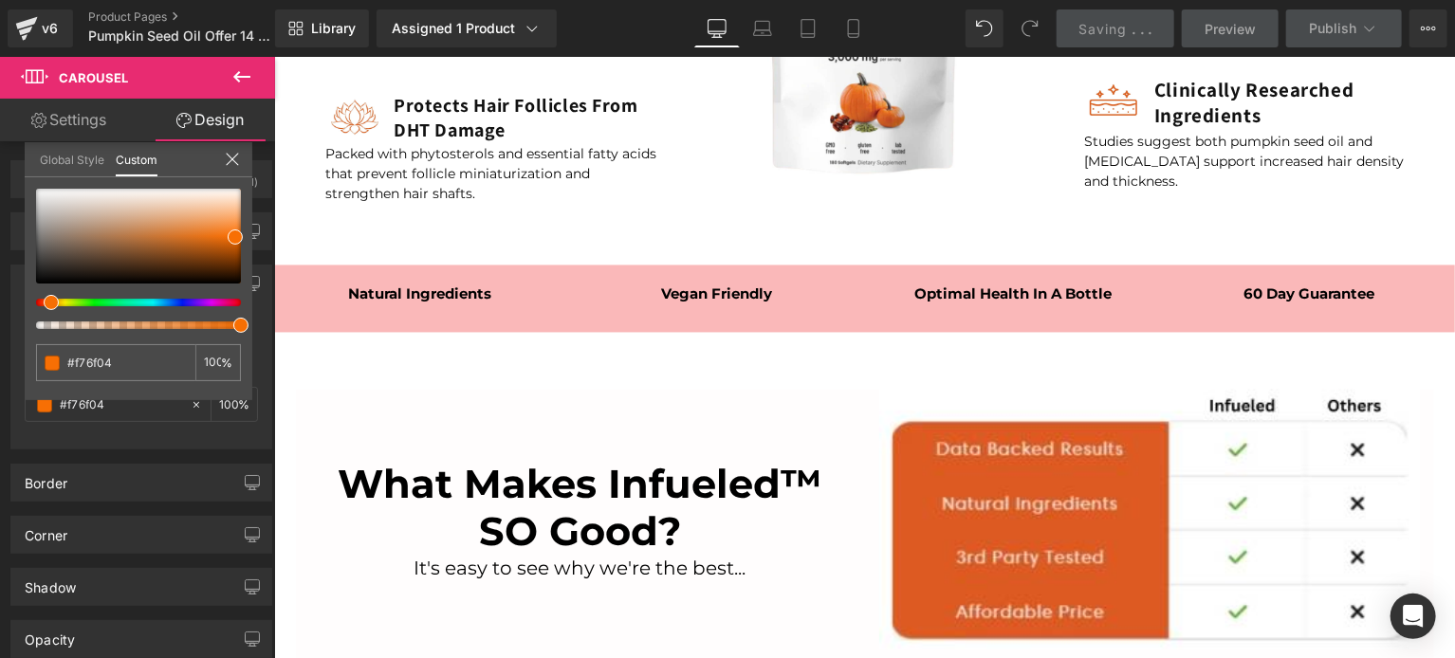
click at [864, 317] on body "Skip to content Your cart is empty Continue shopping Your cart Loading... Subto…" at bounding box center [863, 356] width 1180 height 4393
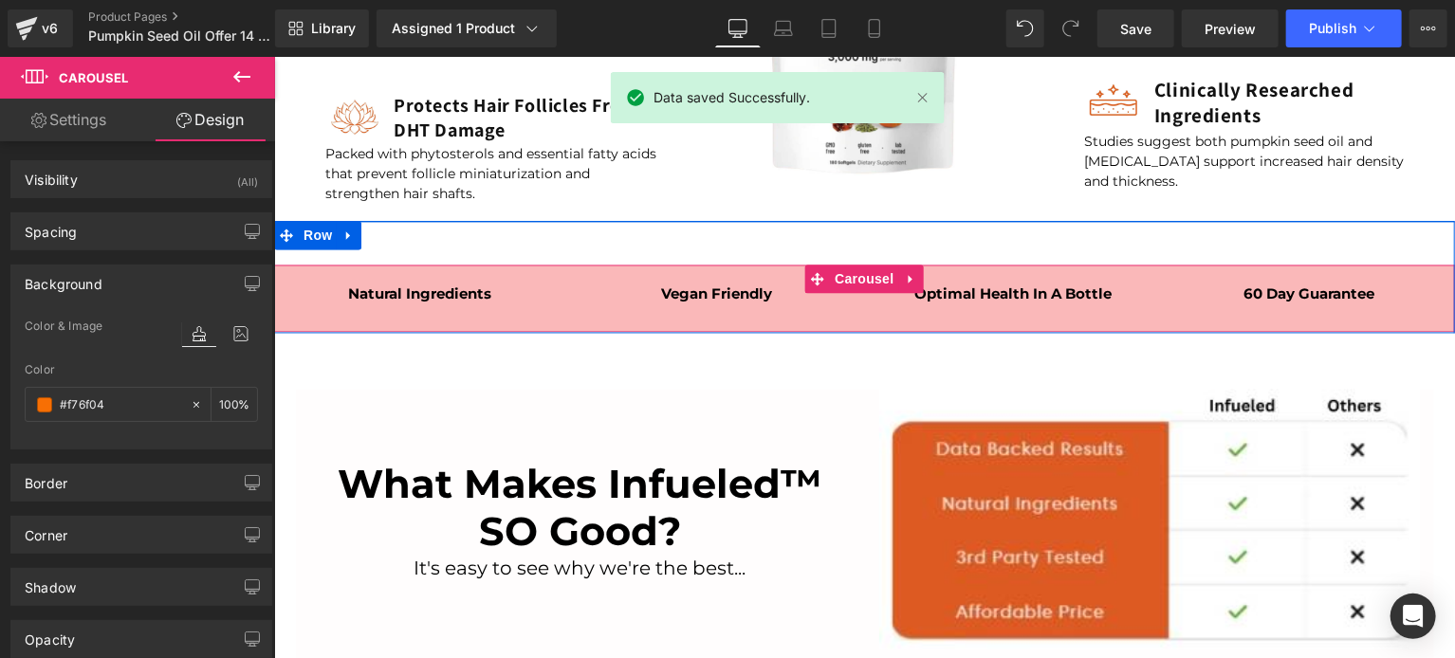
click at [583, 323] on div "Vegan Friendly Text Block" at bounding box center [716, 307] width 292 height 47
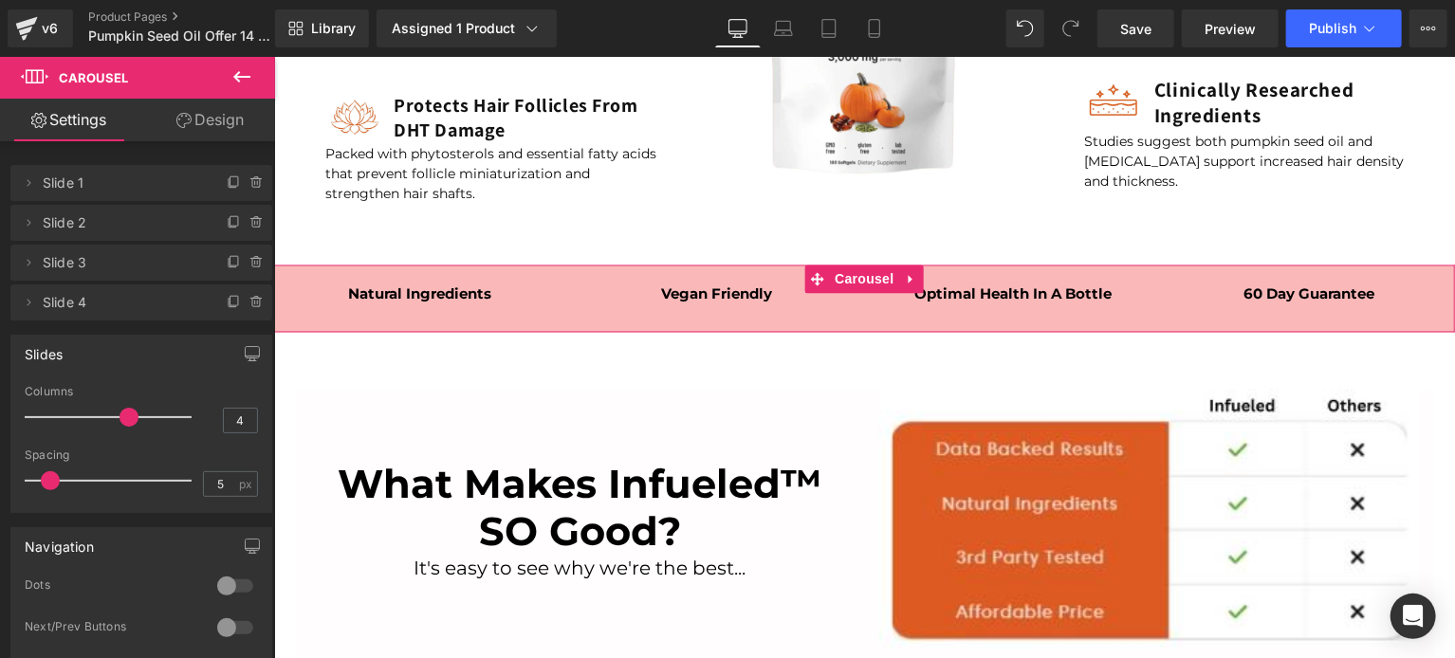
click at [209, 122] on link "Design" at bounding box center [209, 120] width 137 height 43
click at [0, 0] on div "Background" at bounding box center [0, 0] width 0 height 0
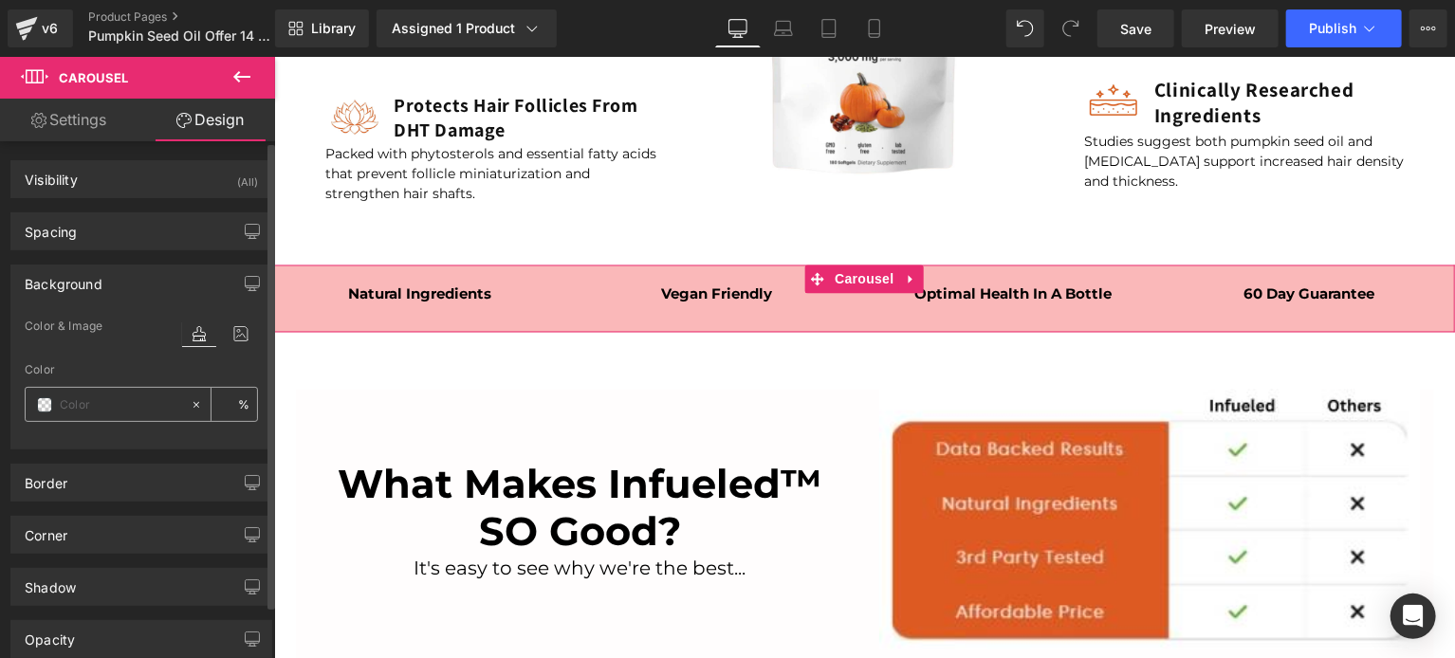
type input "#fab8b9"
type input "100"
click at [121, 395] on input "#fab8b9" at bounding box center [120, 404] width 121 height 21
paste input "76f04"
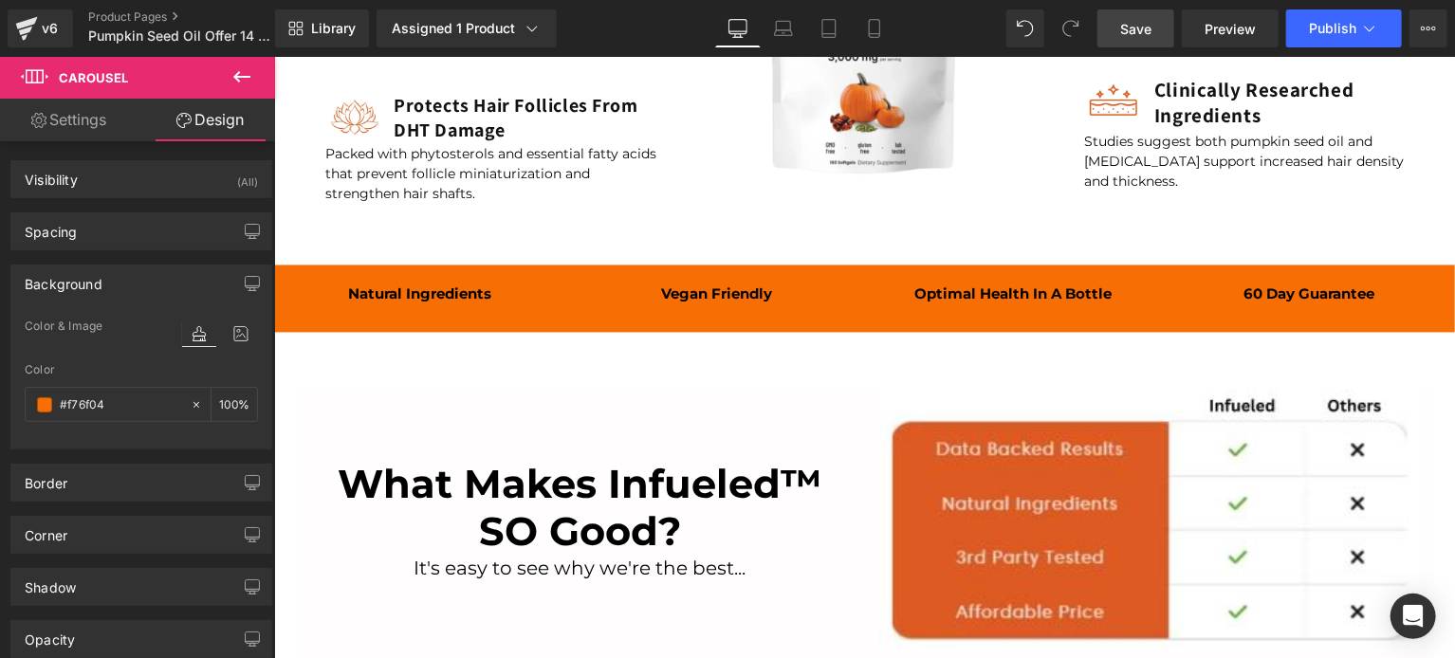
type input "#f76f04"
drag, startPoint x: 1110, startPoint y: 23, endPoint x: 572, endPoint y: 246, distance: 582.8
click at [1110, 23] on link "Save" at bounding box center [1135, 28] width 77 height 38
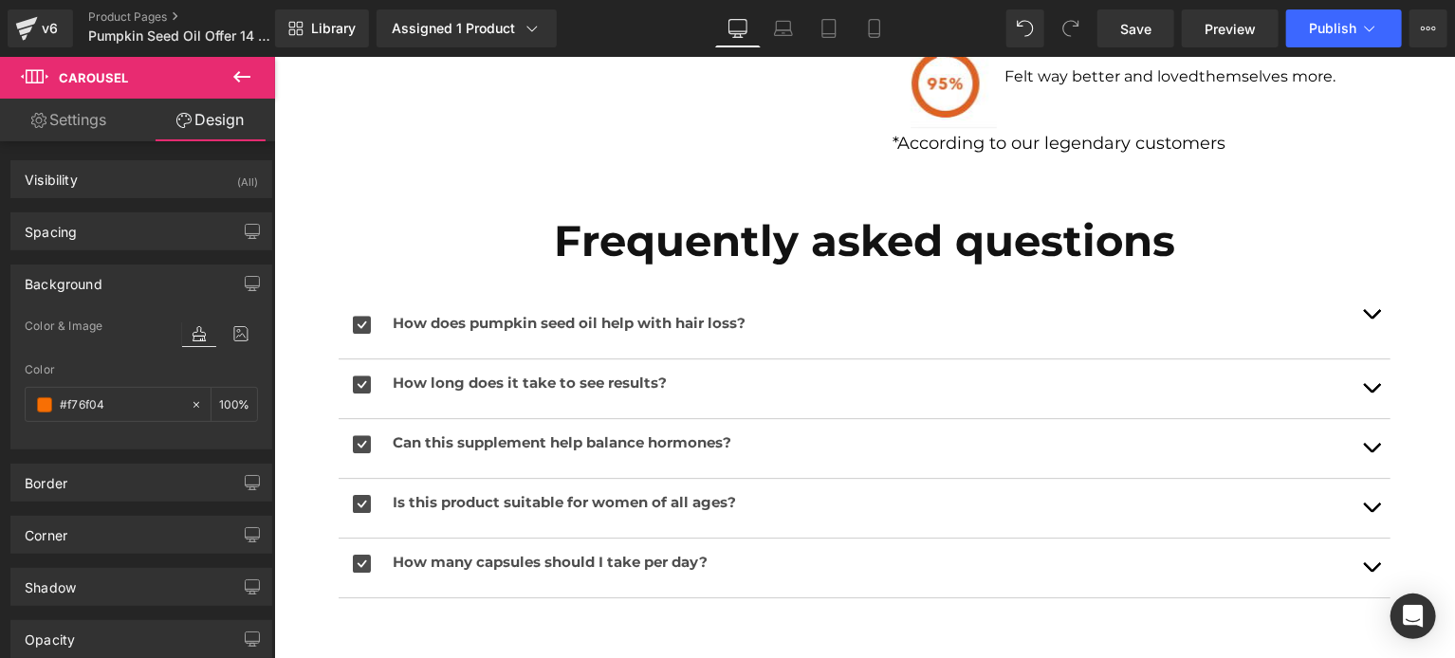
scroll to position [2756, 0]
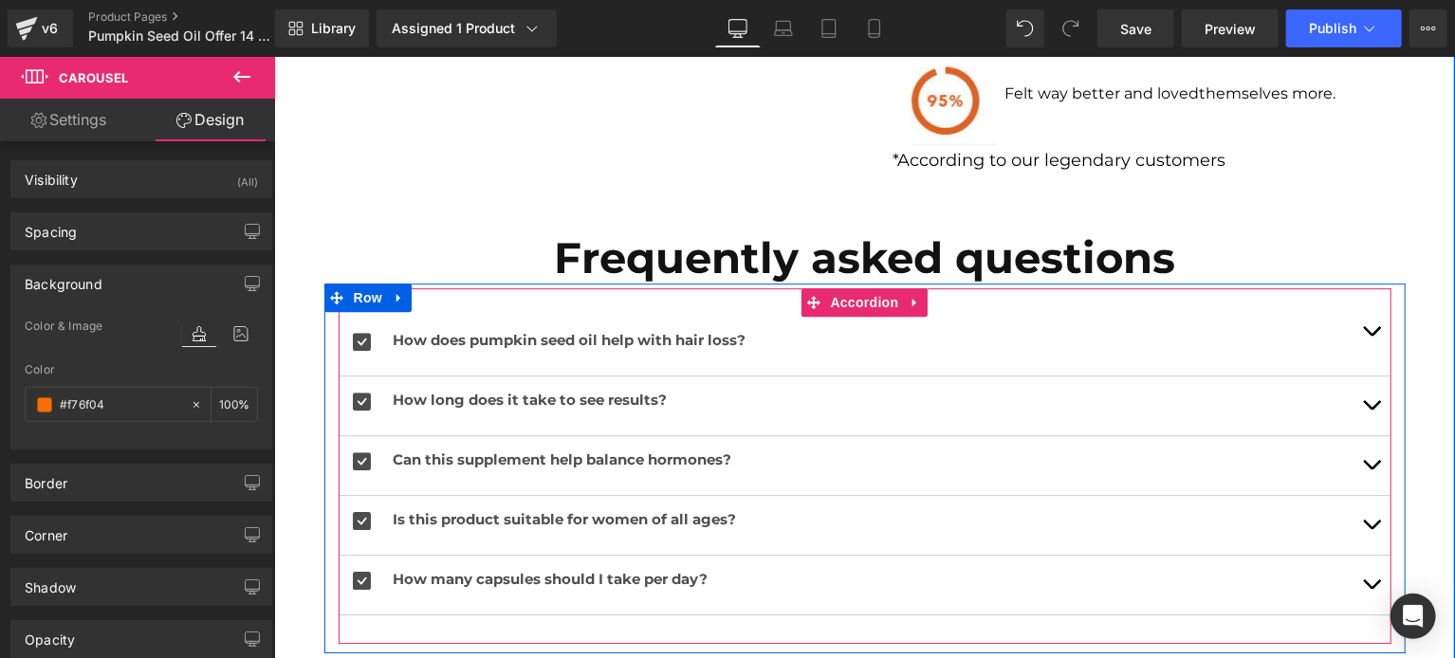
click at [1363, 328] on button "button" at bounding box center [1370, 330] width 38 height 87
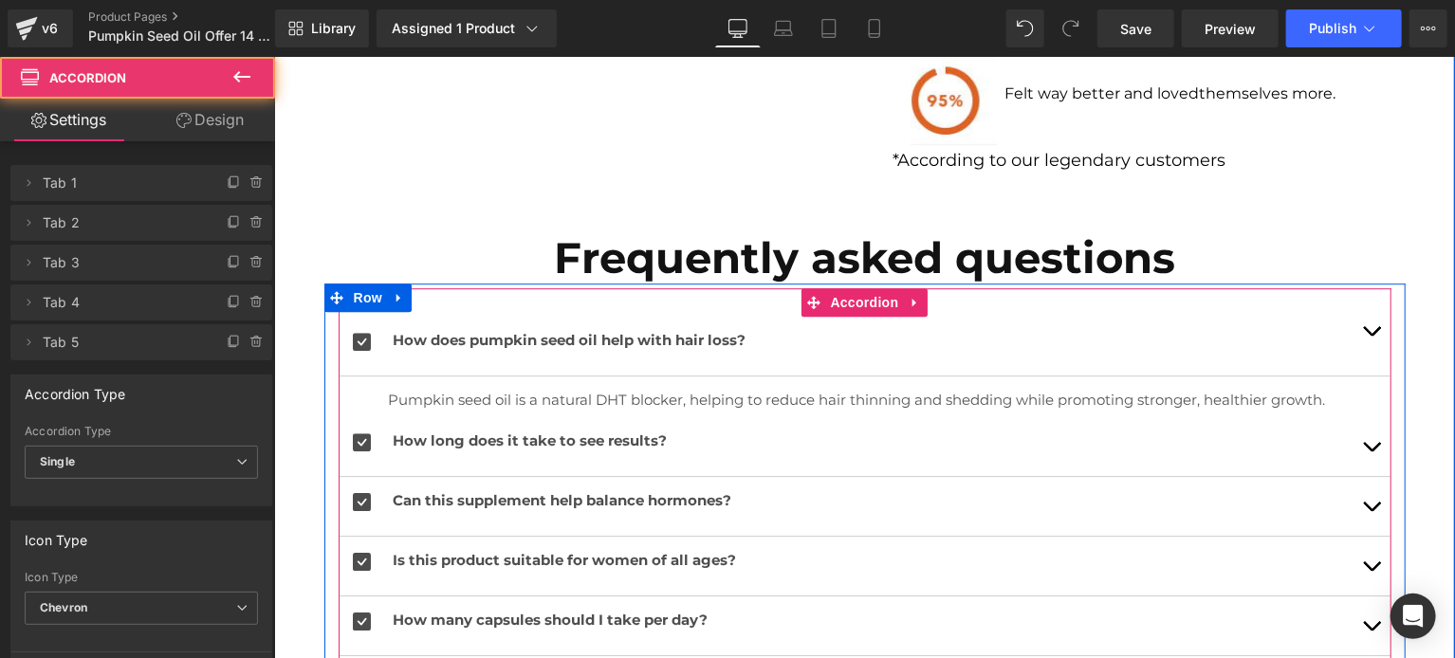
click at [1361, 330] on button "button" at bounding box center [1370, 330] width 38 height 87
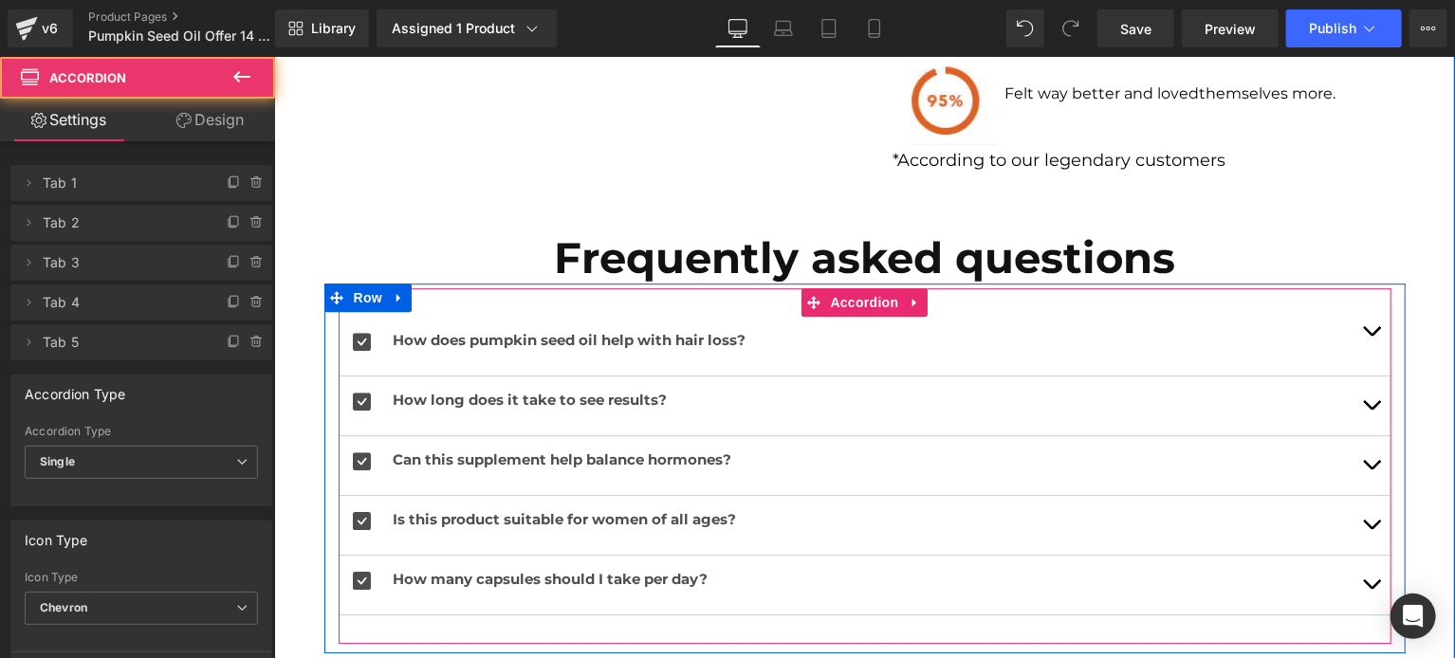
click at [1370, 335] on span "button" at bounding box center [1370, 335] width 0 height 0
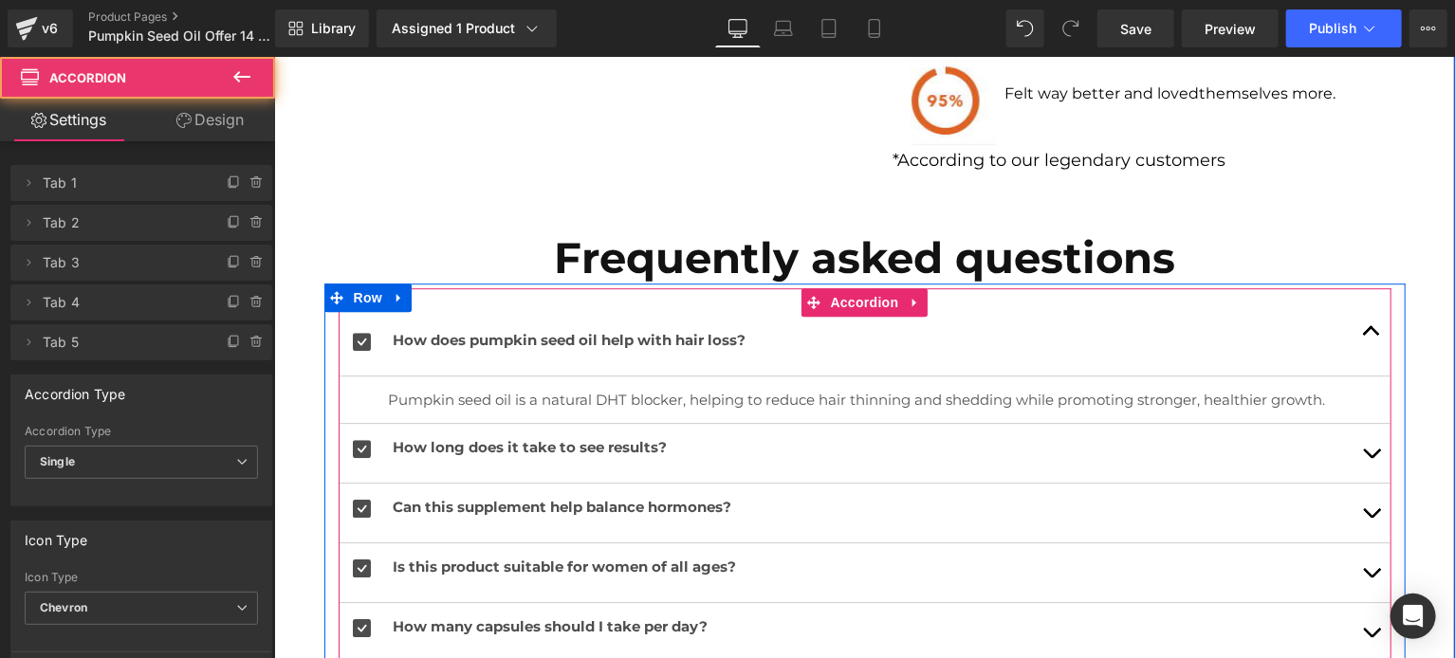
click at [1368, 455] on button "button" at bounding box center [1370, 452] width 38 height 59
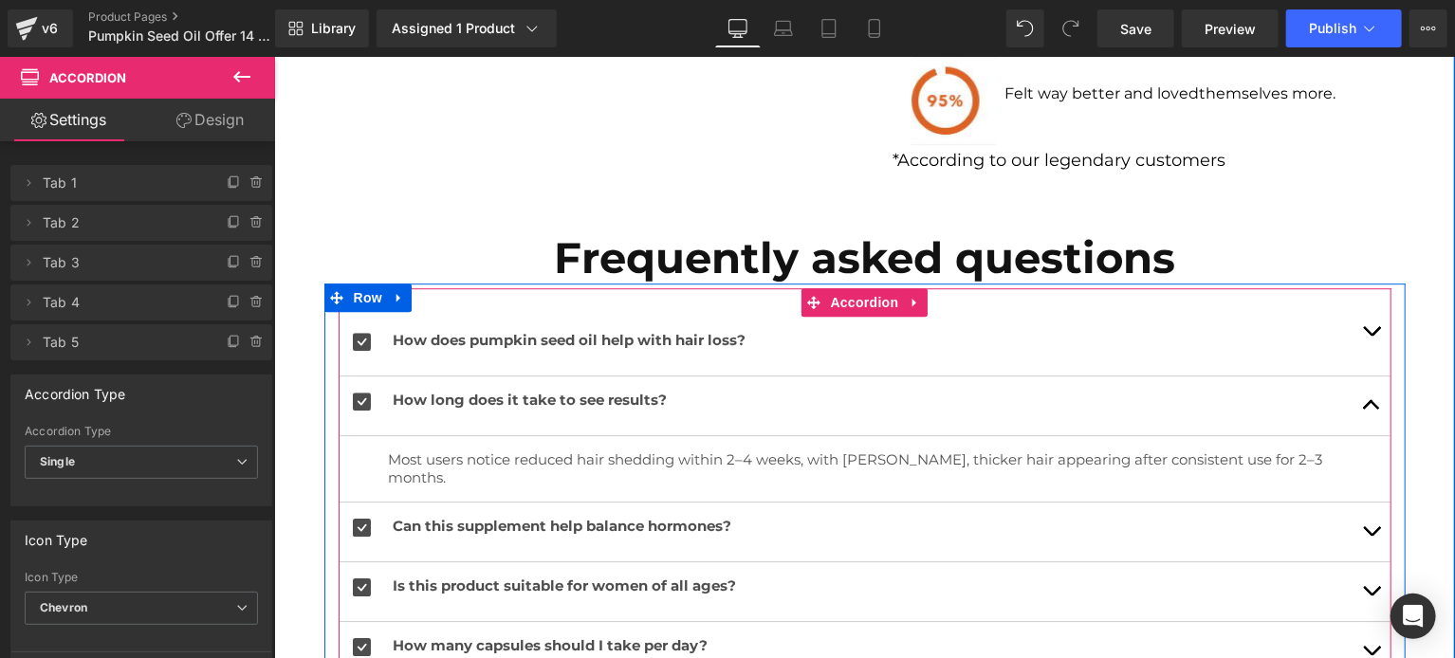
click at [1359, 515] on button "button" at bounding box center [1370, 531] width 38 height 59
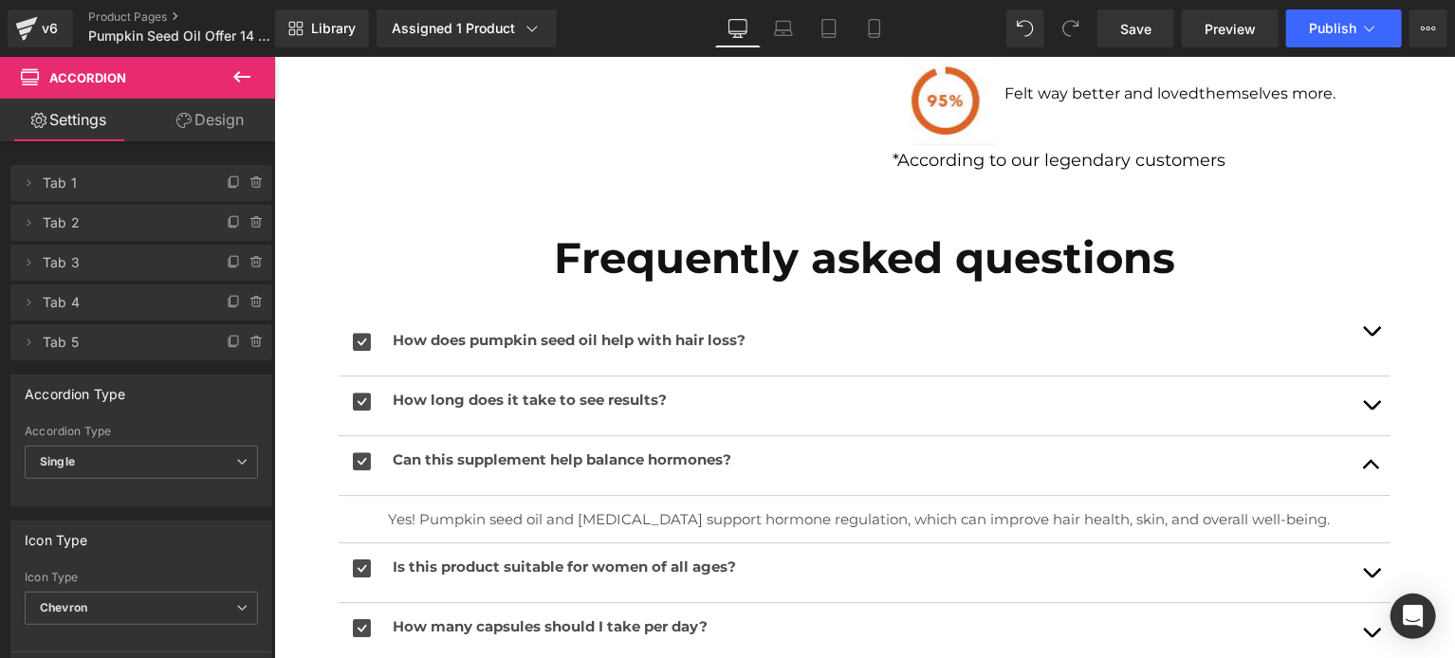
scroll to position [2799, 0]
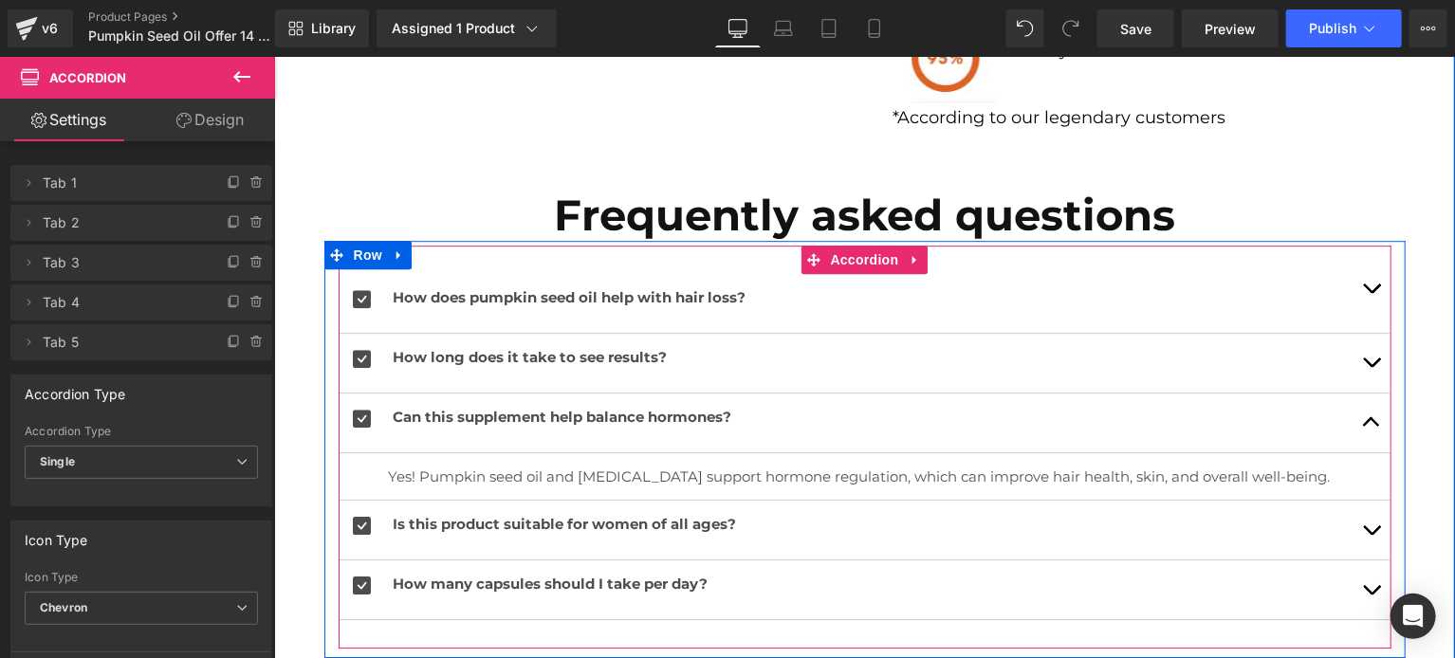
click at [1370, 534] on span "button" at bounding box center [1370, 534] width 0 height 0
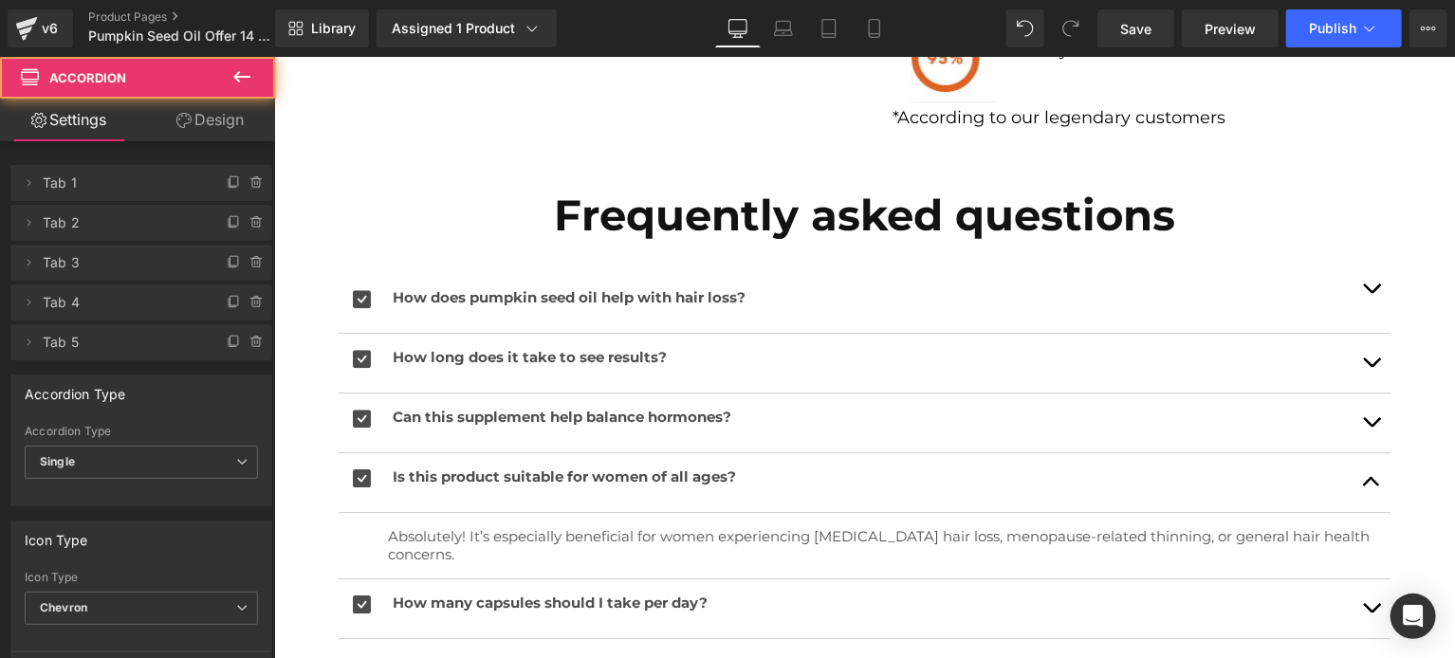
scroll to position [2914, 0]
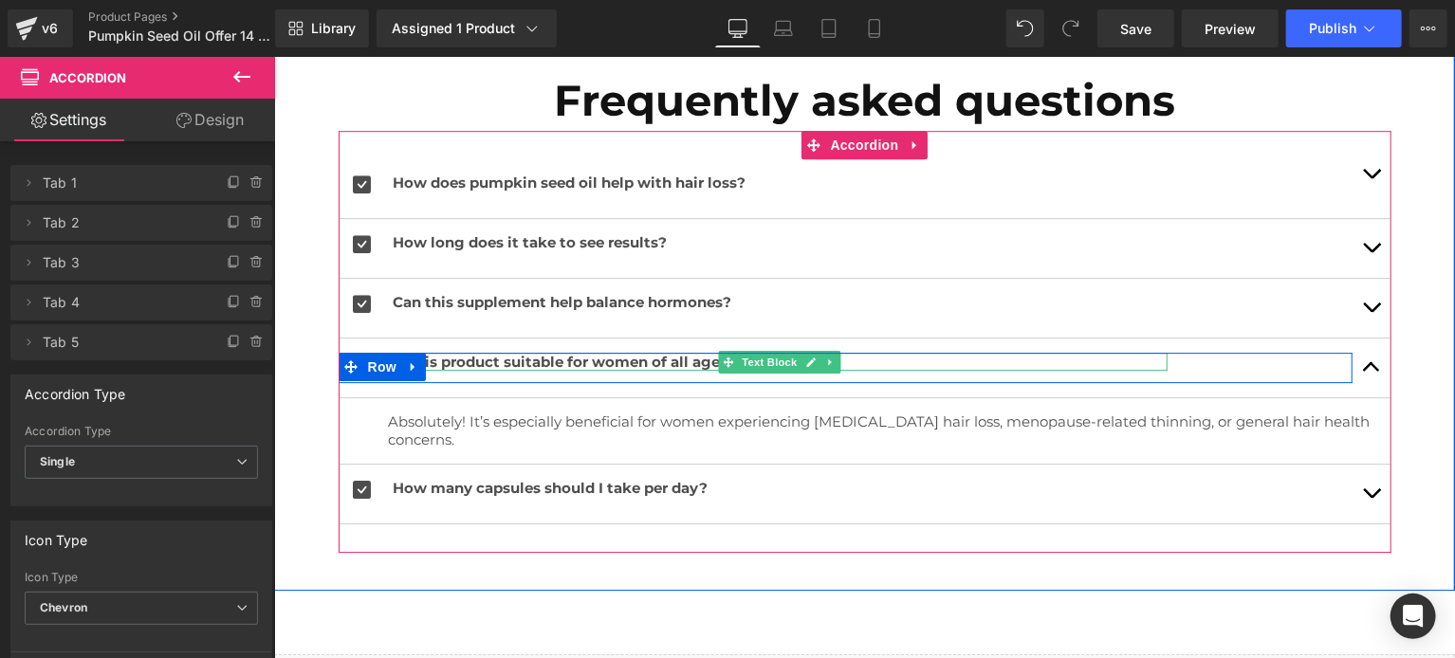
click at [431, 361] on b "Is this product suitable for women of all ages?" at bounding box center [563, 361] width 343 height 18
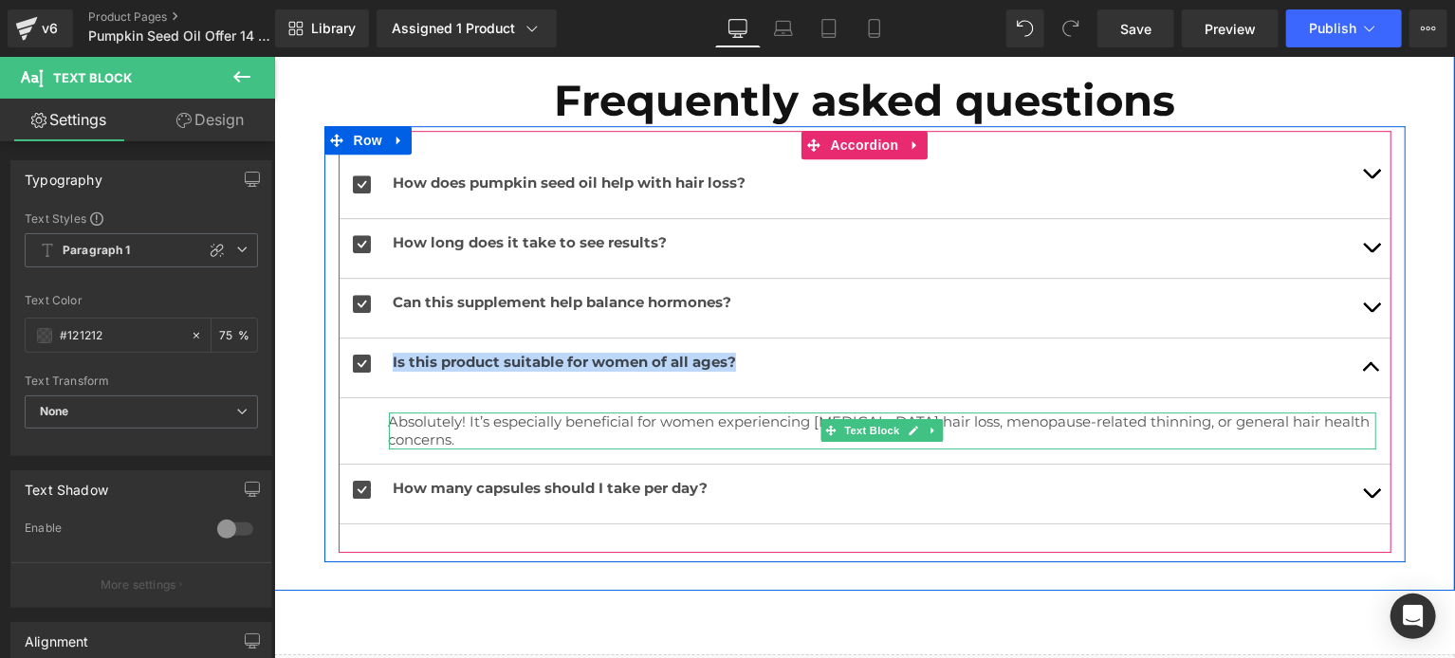
drag, startPoint x: 1228, startPoint y: 420, endPoint x: 1001, endPoint y: 428, distance: 226.7
click at [1228, 420] on p "Absolutely! It’s especially beneficial for women experiencing [MEDICAL_DATA] ha…" at bounding box center [881, 430] width 987 height 37
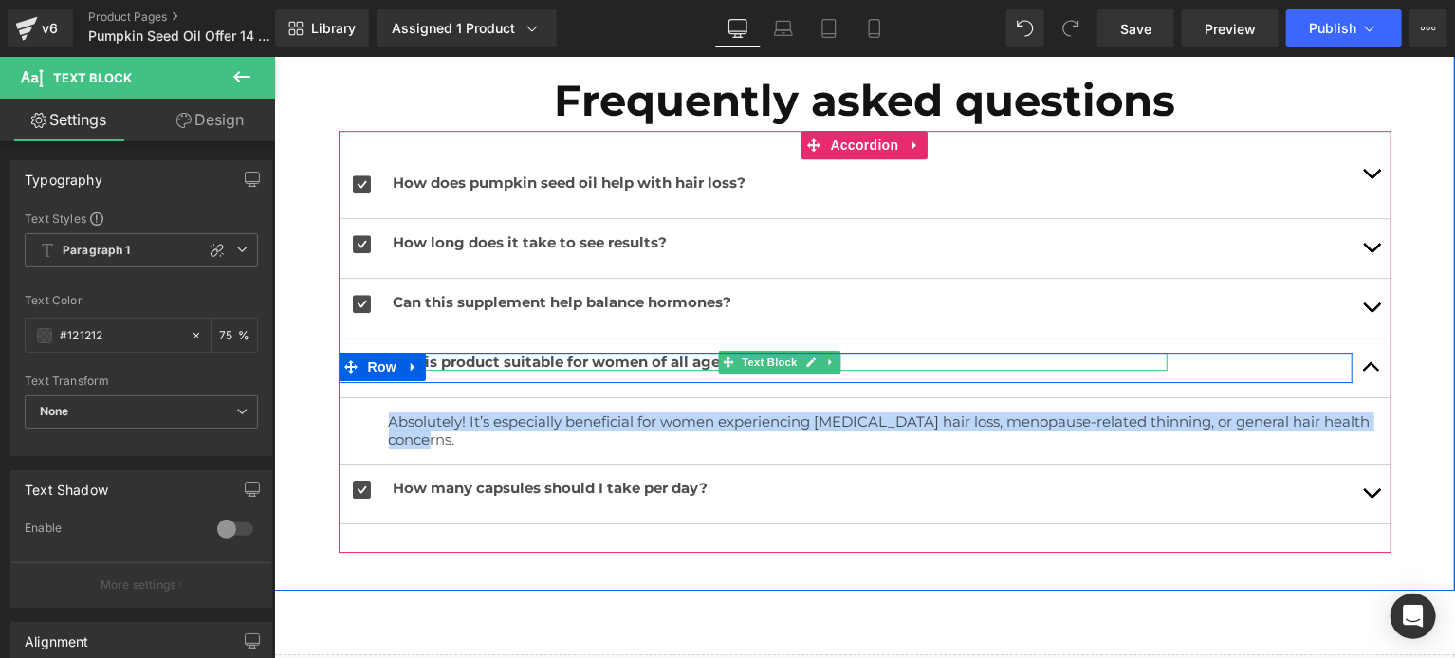
click at [686, 356] on b "Is this product suitable for women of all ages?" at bounding box center [563, 361] width 343 height 18
click at [687, 357] on b "Is this product suitable for women of all ages?" at bounding box center [563, 361] width 343 height 18
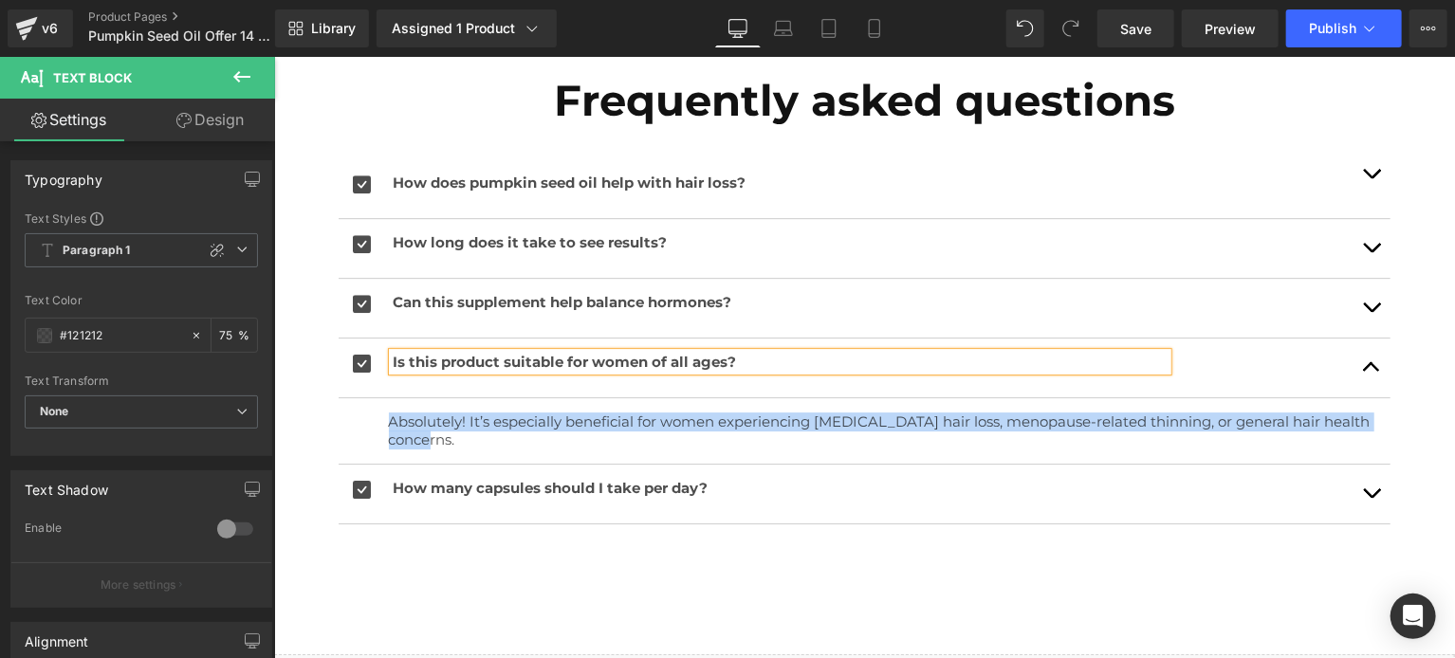
click at [687, 357] on b "Is this product suitable for women of all ages?" at bounding box center [563, 361] width 343 height 18
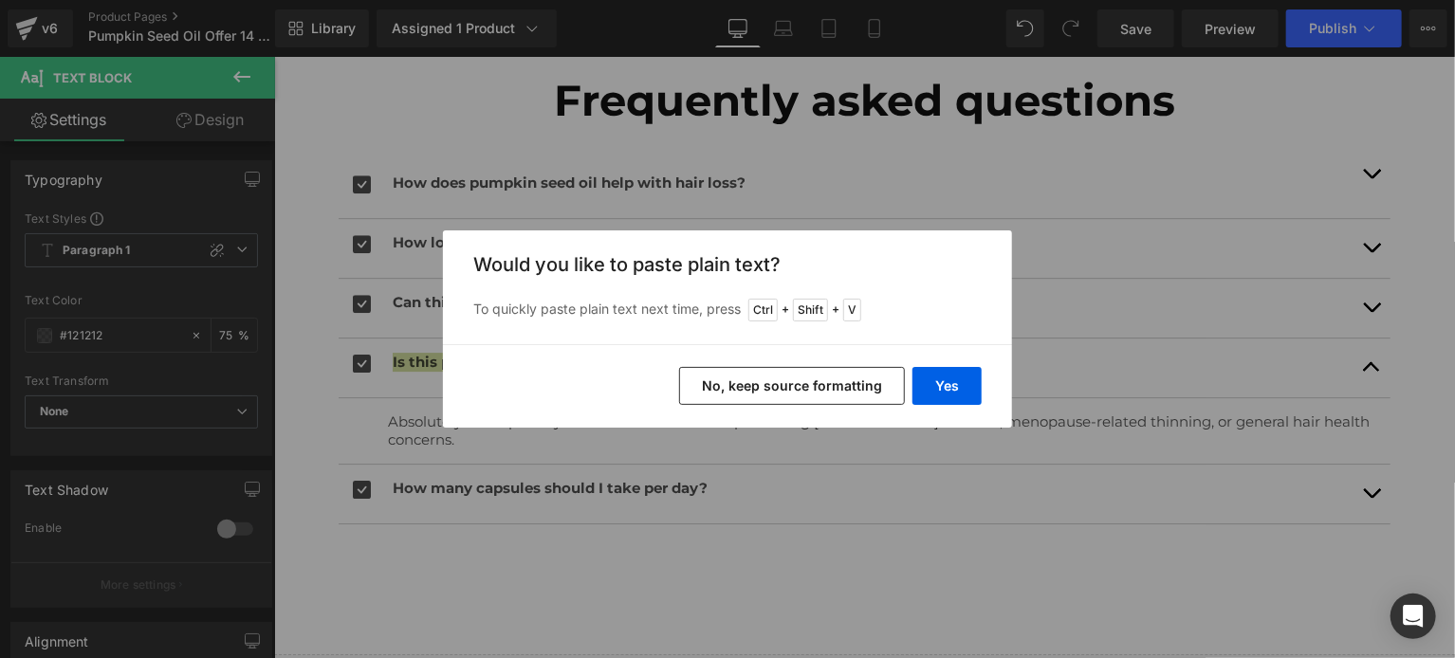
click at [861, 390] on button "No, keep source formatting" at bounding box center [792, 386] width 226 height 38
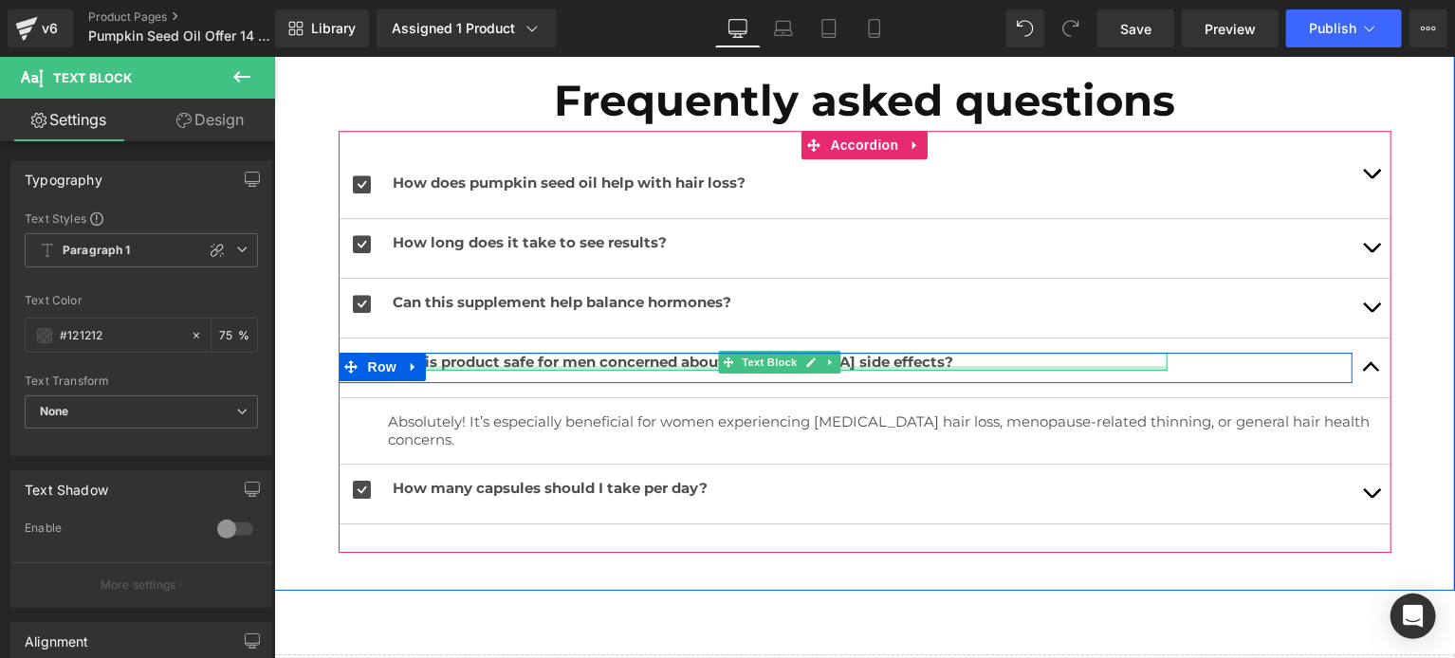
click at [895, 368] on div at bounding box center [779, 367] width 775 height 5
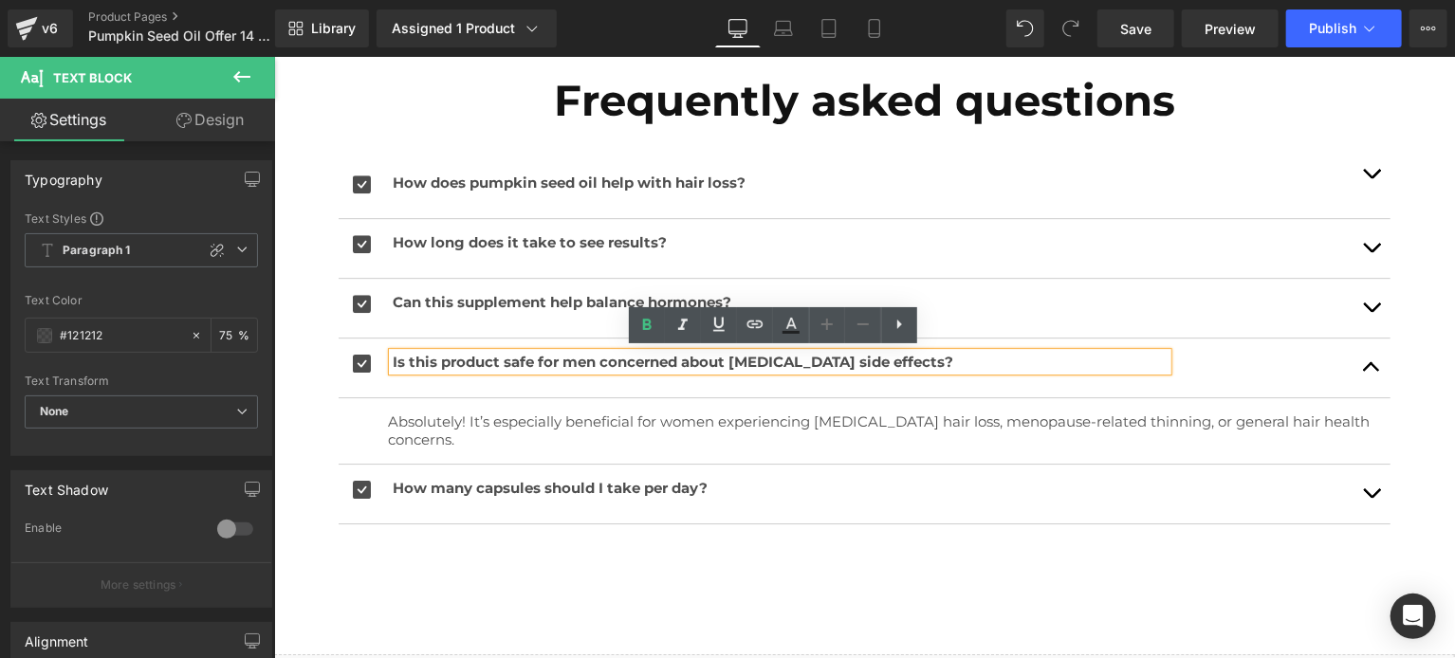
click at [653, 362] on strong "Is this product safe for men concerned about [MEDICAL_DATA] side effects?" at bounding box center [672, 361] width 560 height 18
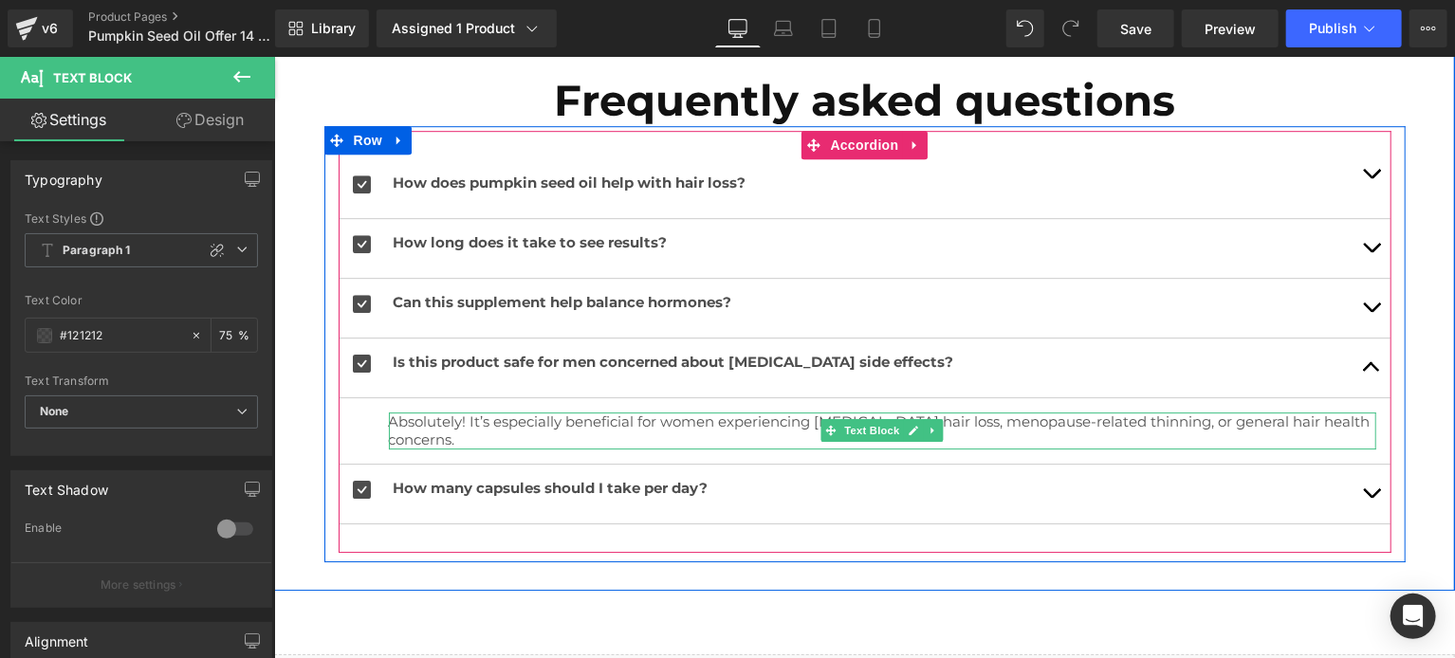
click at [494, 419] on p "Absolutely! It’s especially beneficial for women experiencing [MEDICAL_DATA] ha…" at bounding box center [881, 430] width 987 height 37
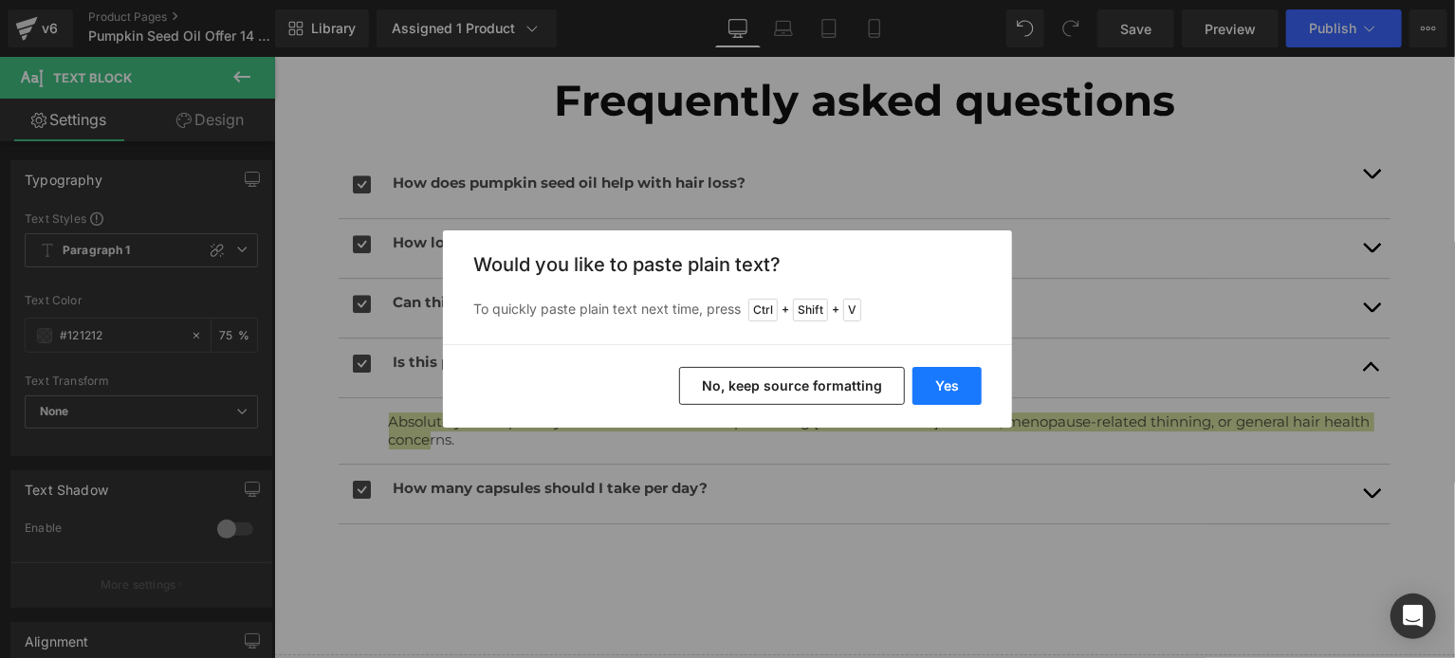
click at [948, 380] on button "Yes" at bounding box center [946, 386] width 69 height 38
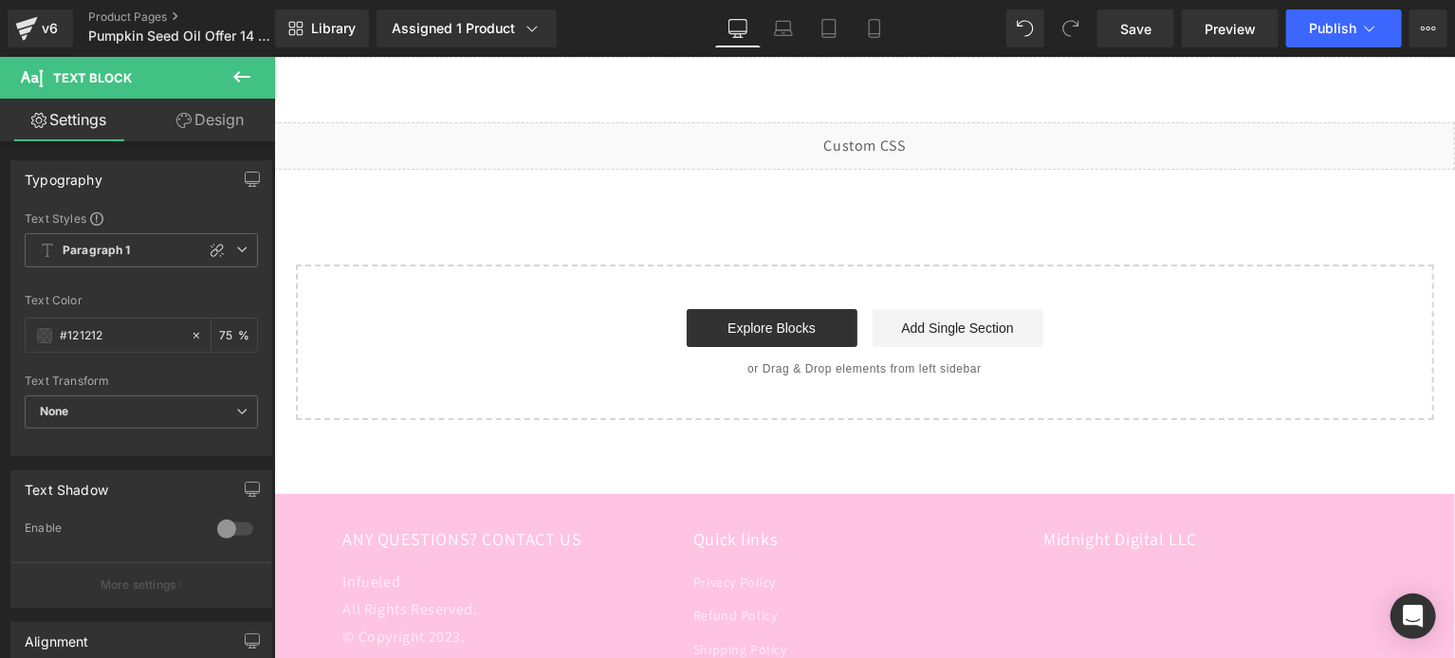
scroll to position [3293, 0]
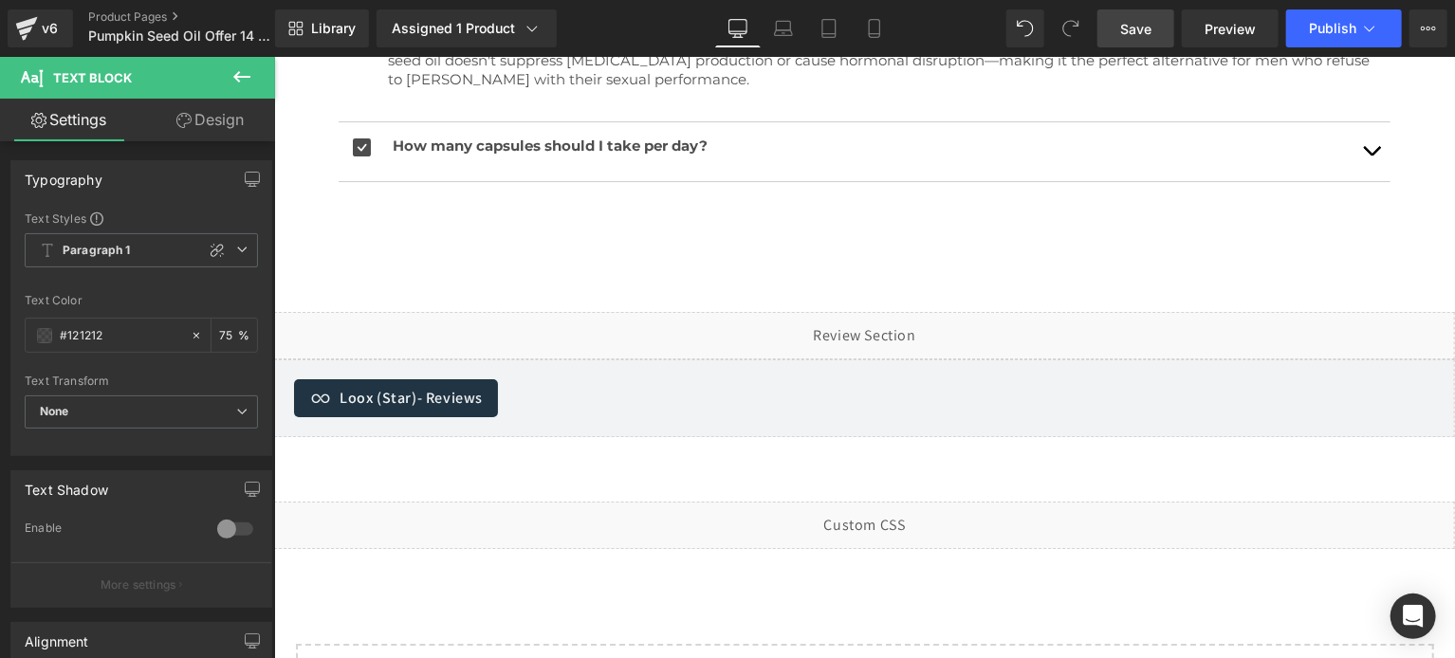
click at [1151, 34] on span "Save" at bounding box center [1135, 29] width 31 height 20
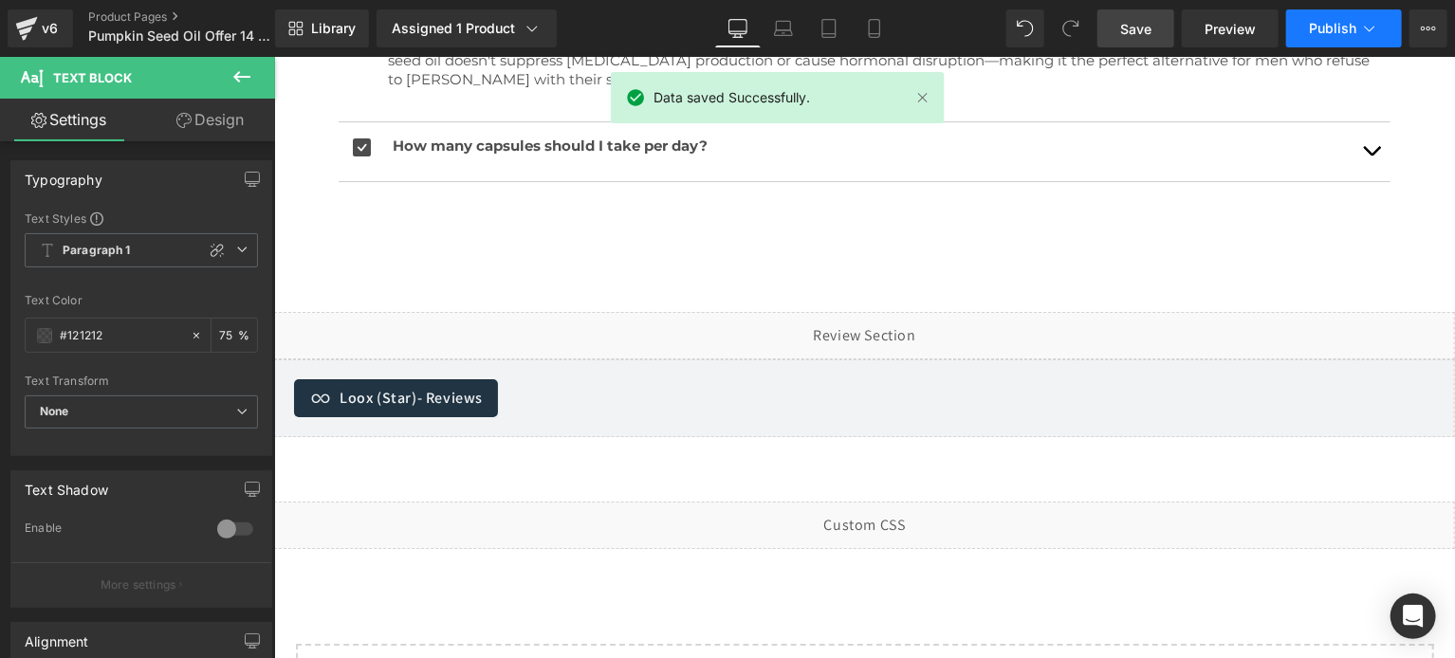
click at [1322, 26] on span "Publish" at bounding box center [1332, 28] width 47 height 15
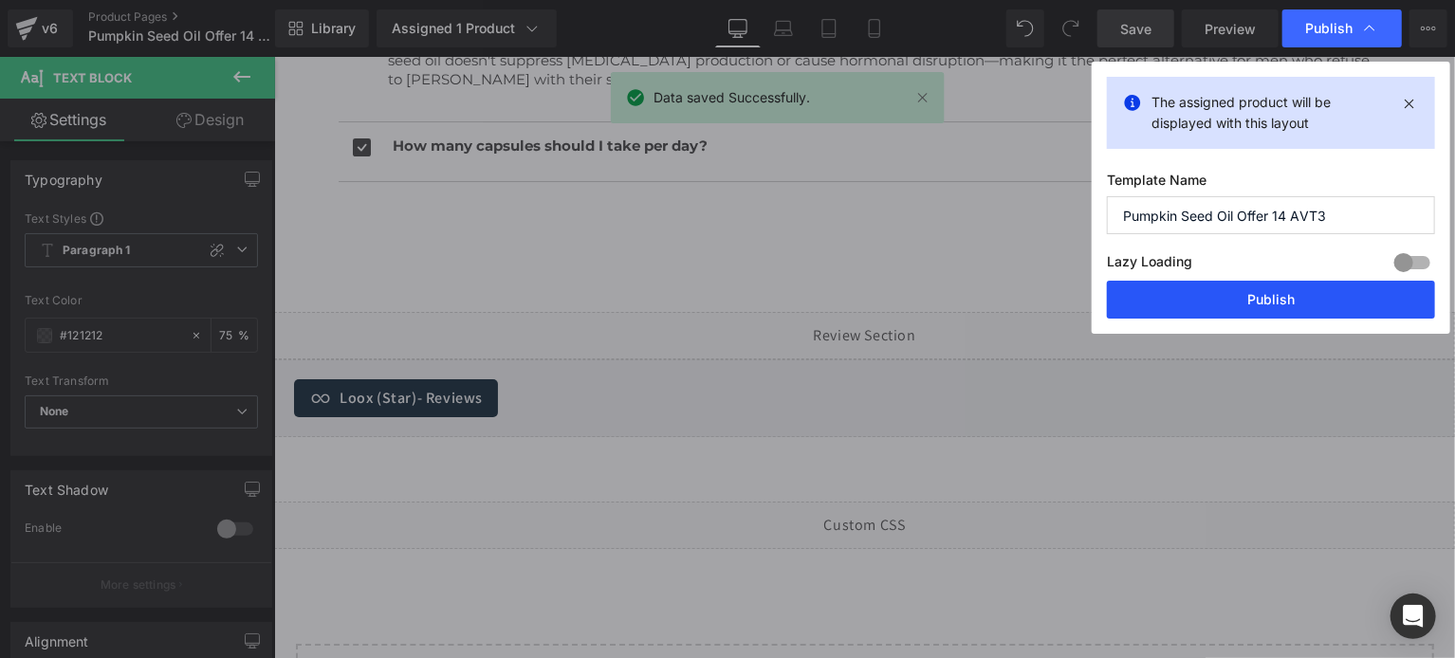
click at [1271, 302] on button "Publish" at bounding box center [1271, 300] width 328 height 38
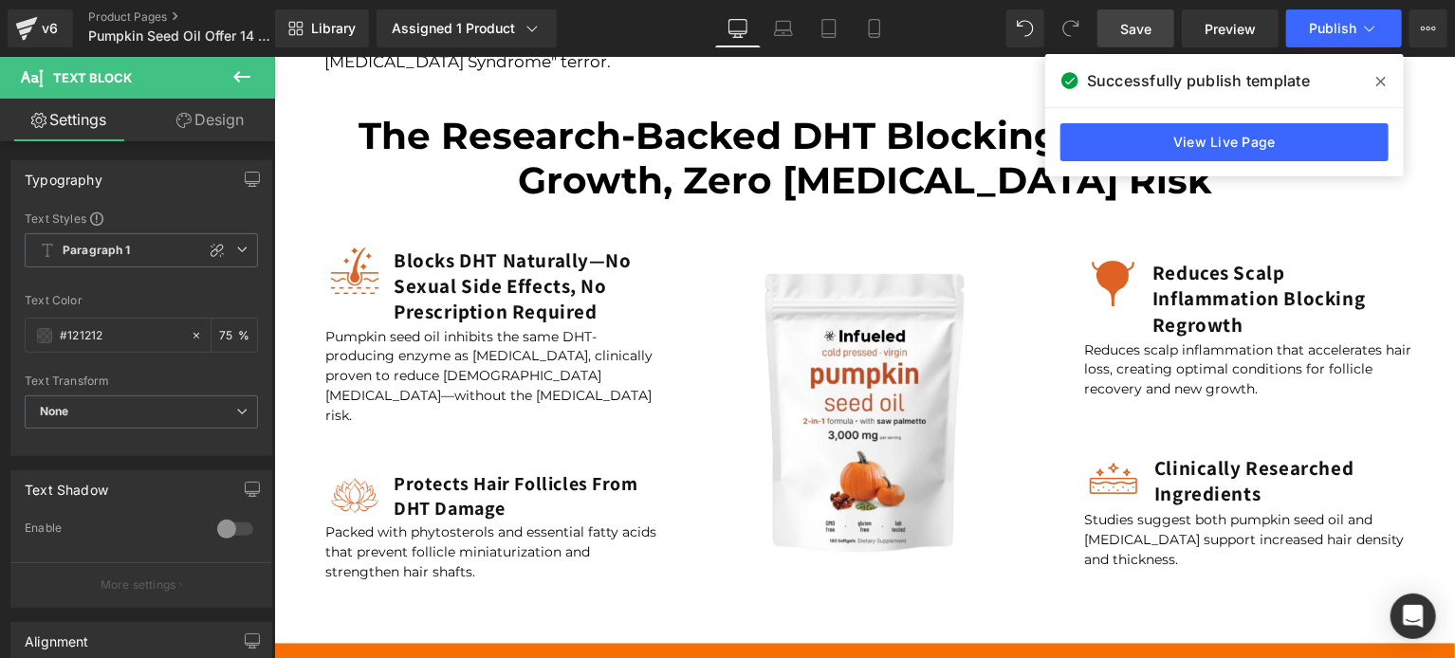
scroll to position [2276, 0]
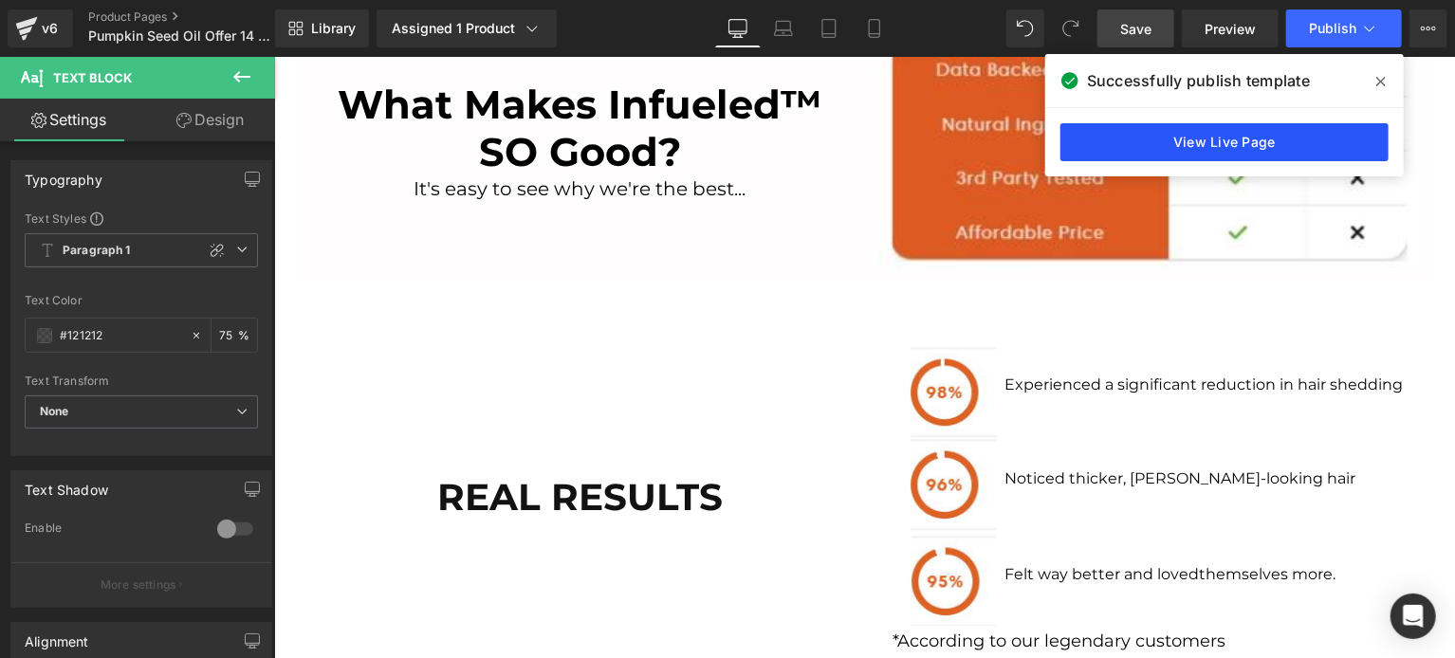
click at [1229, 136] on link "View Live Page" at bounding box center [1224, 142] width 328 height 38
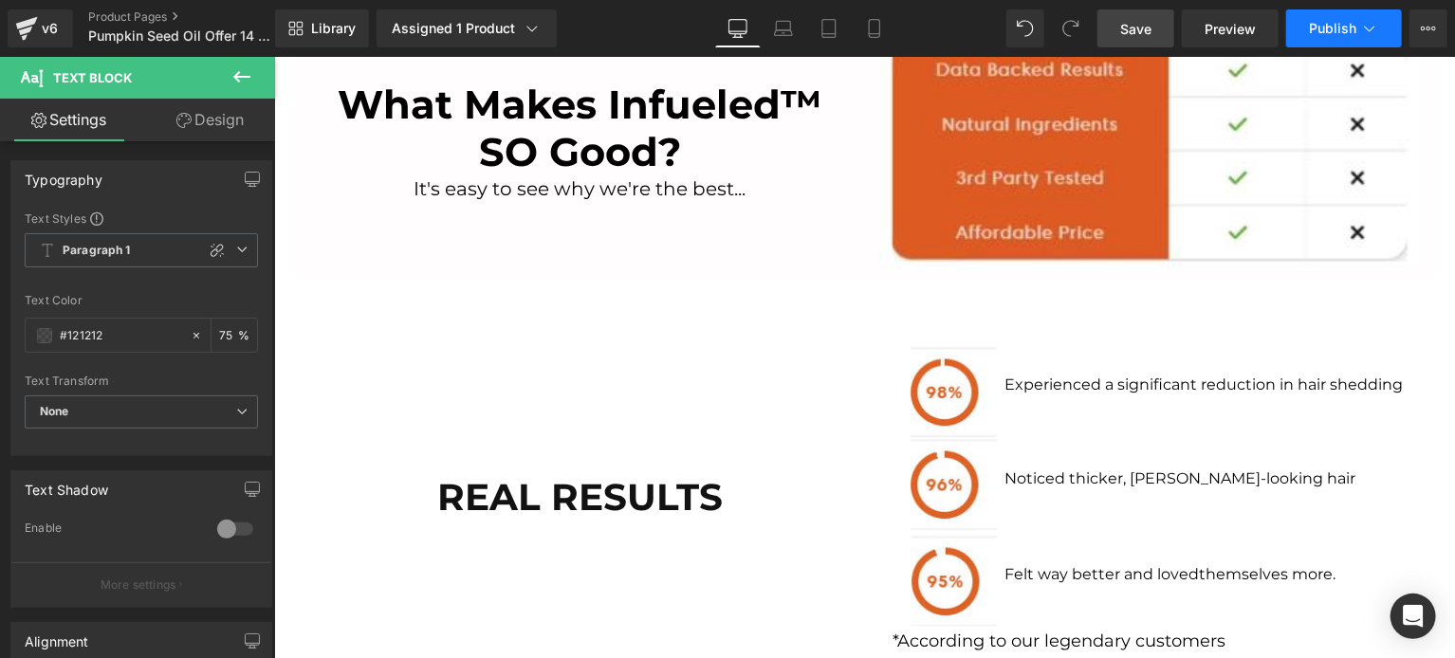
click at [1343, 26] on span "Publish" at bounding box center [1332, 28] width 47 height 15
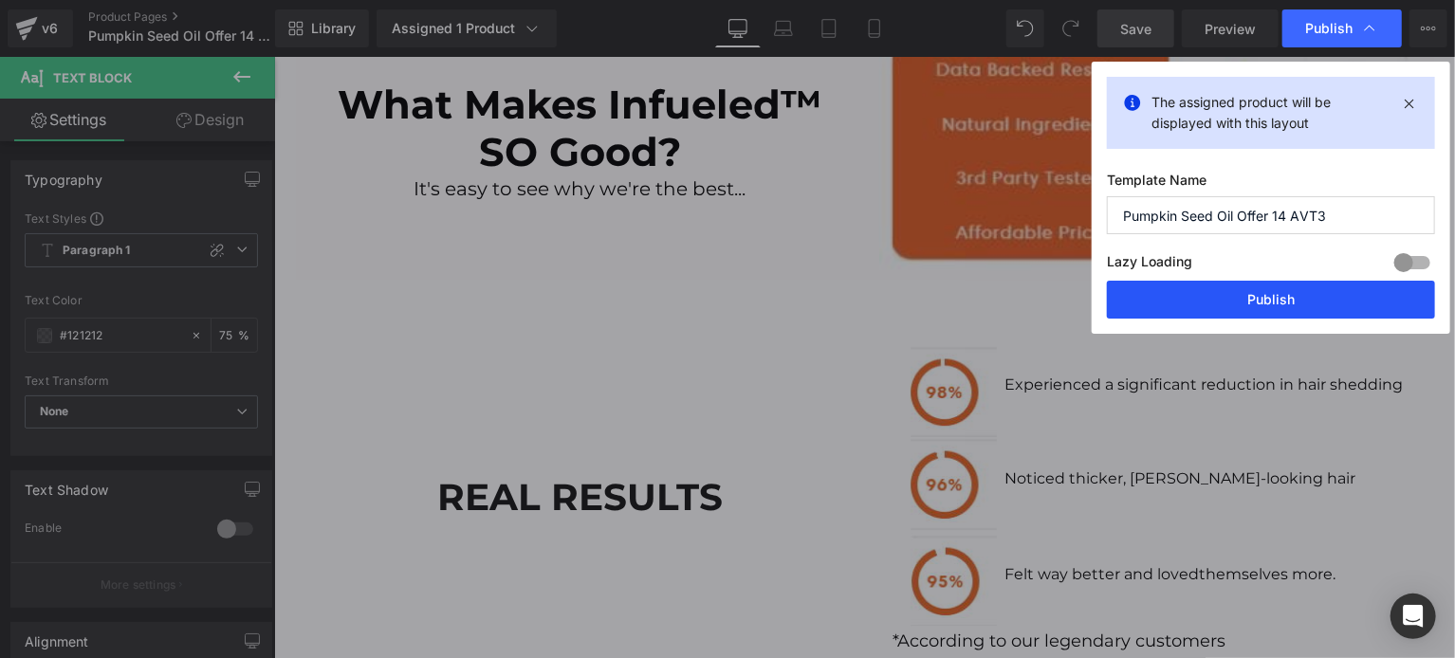
drag, startPoint x: 1290, startPoint y: 294, endPoint x: 1030, endPoint y: 283, distance: 260.1
click at [1290, 294] on button "Publish" at bounding box center [1271, 300] width 328 height 38
